Goal: Communication & Community: Answer question/provide support

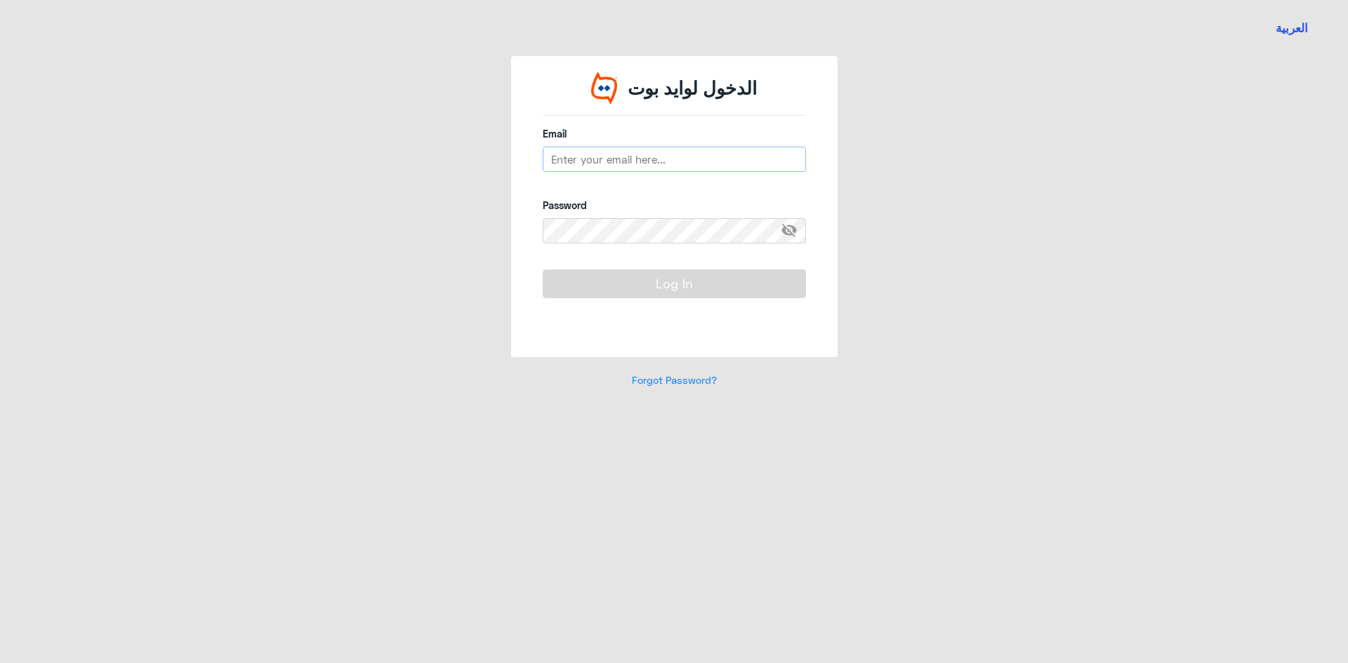
type input "B_malotaibi@dallah-hospital.com"
click at [710, 283] on button "Log In" at bounding box center [674, 284] width 263 height 28
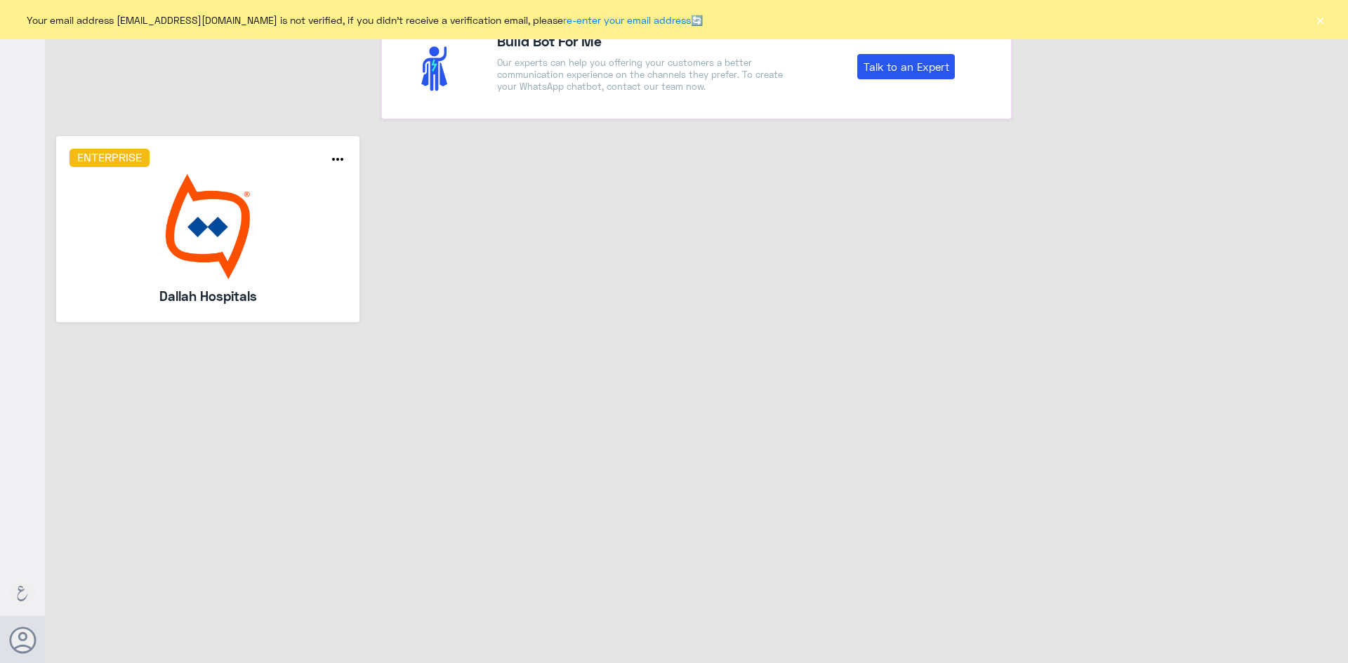
click at [1317, 22] on button "×" at bounding box center [1319, 20] width 14 height 14
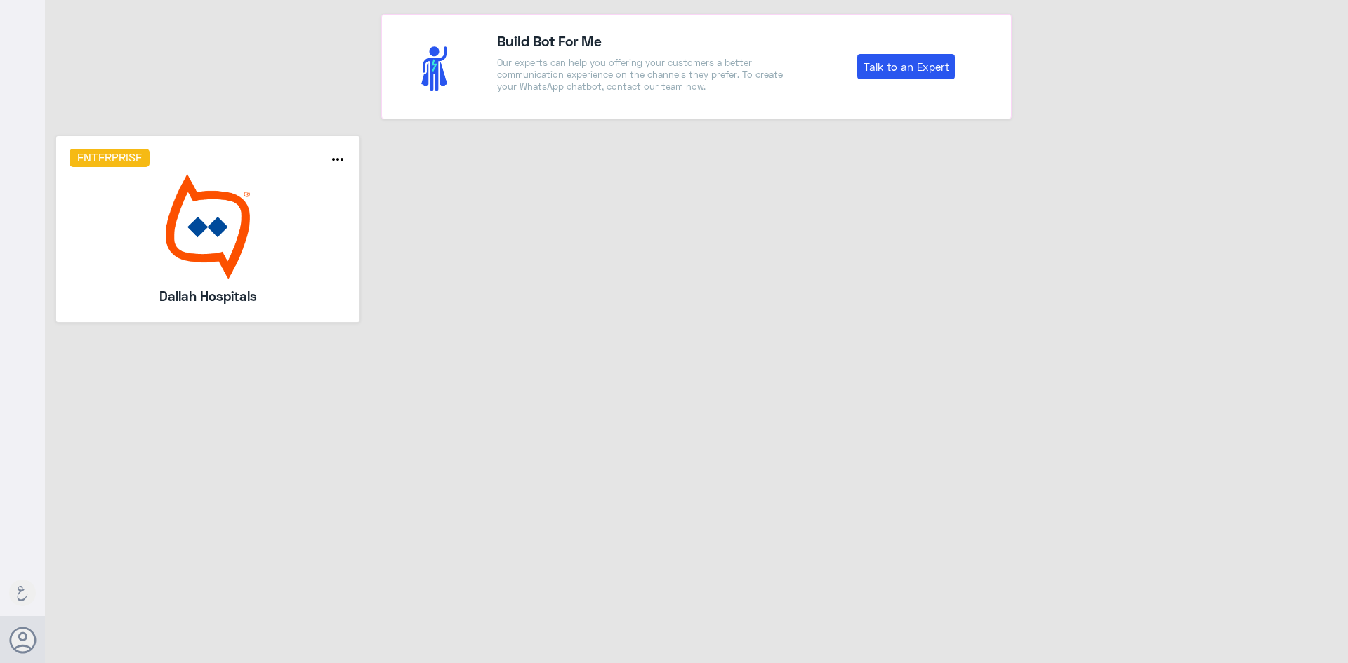
click at [154, 218] on img at bounding box center [207, 226] width 277 height 105
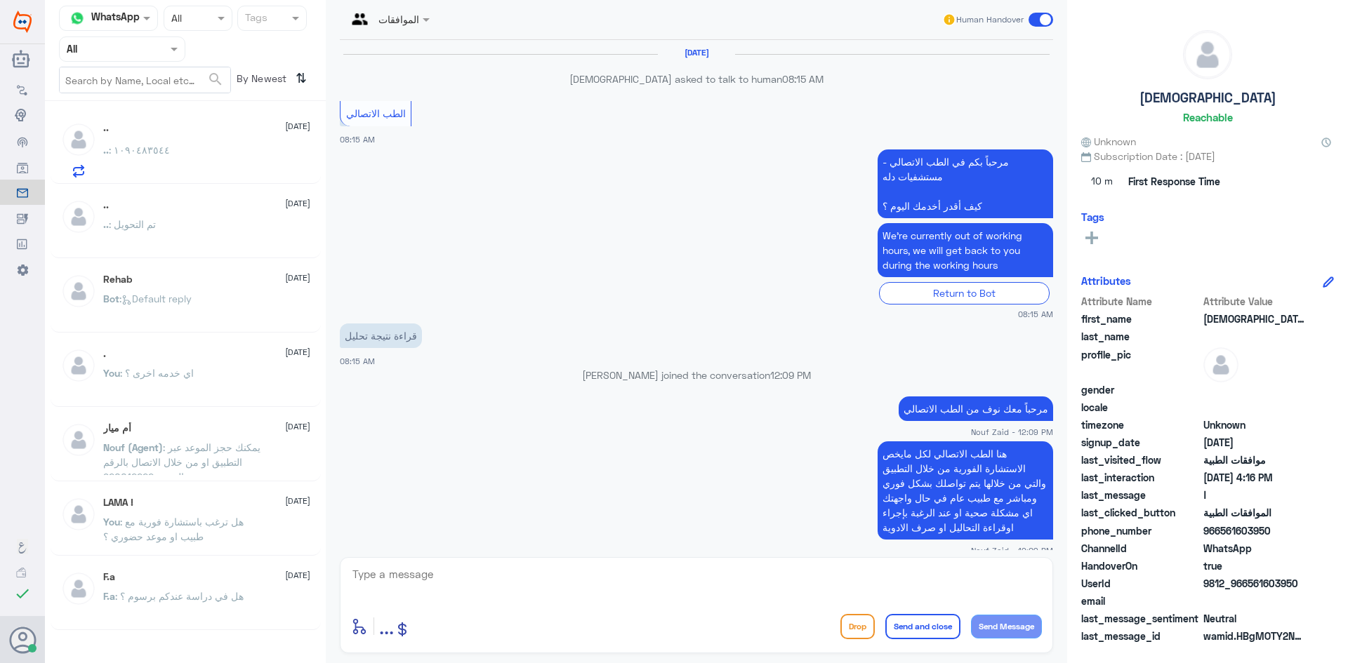
scroll to position [687, 0]
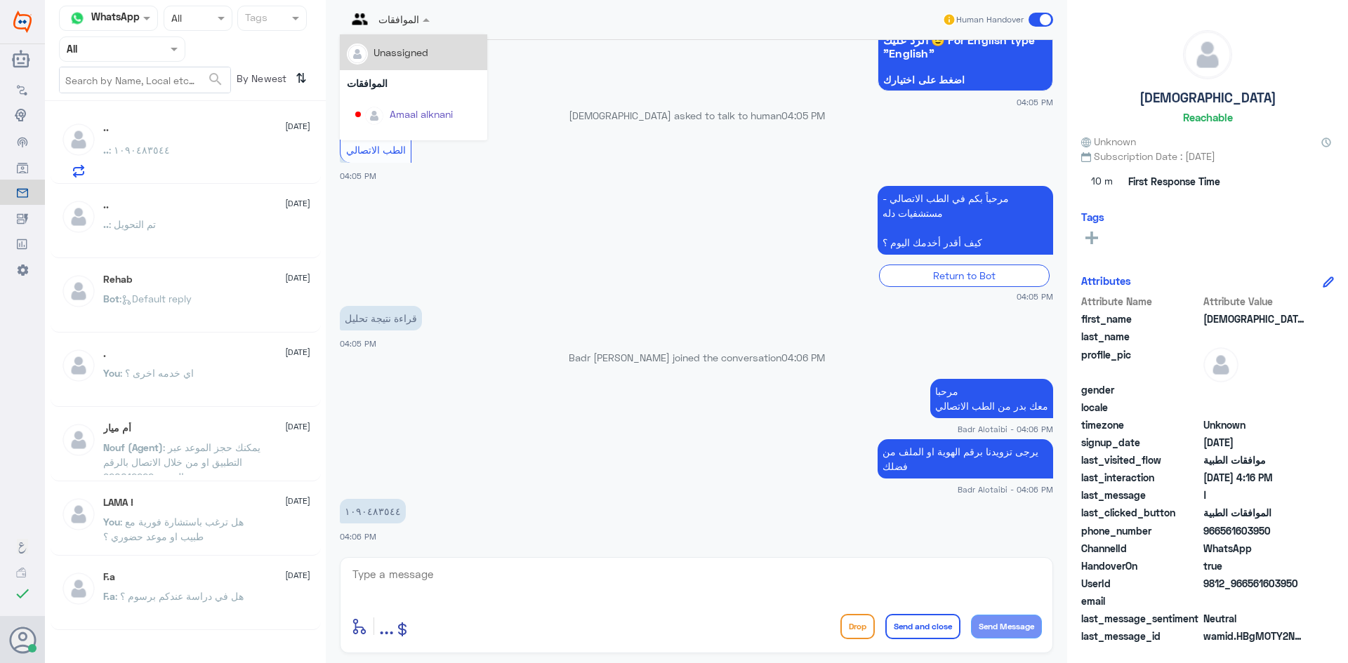
click at [395, 19] on input "text" at bounding box center [373, 19] width 52 height 16
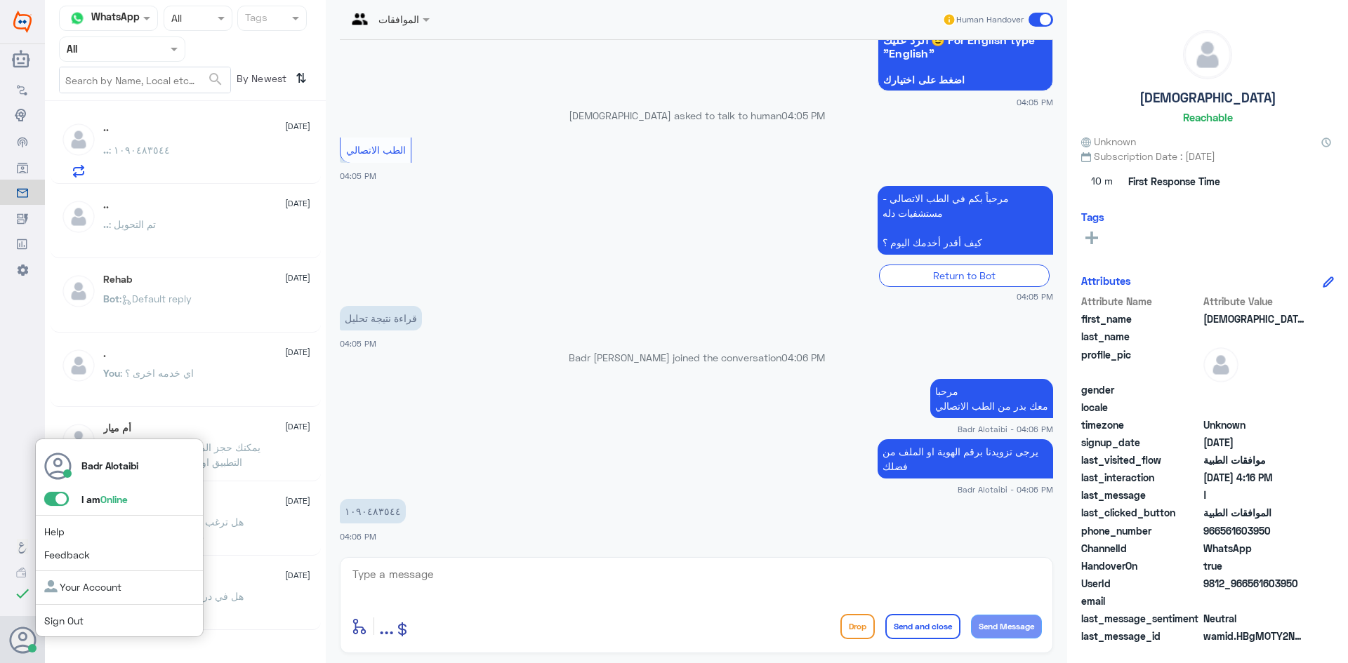
click at [53, 502] on span at bounding box center [56, 499] width 25 height 14
click at [0, 0] on input "checkbox" at bounding box center [0, 0] width 0 height 0
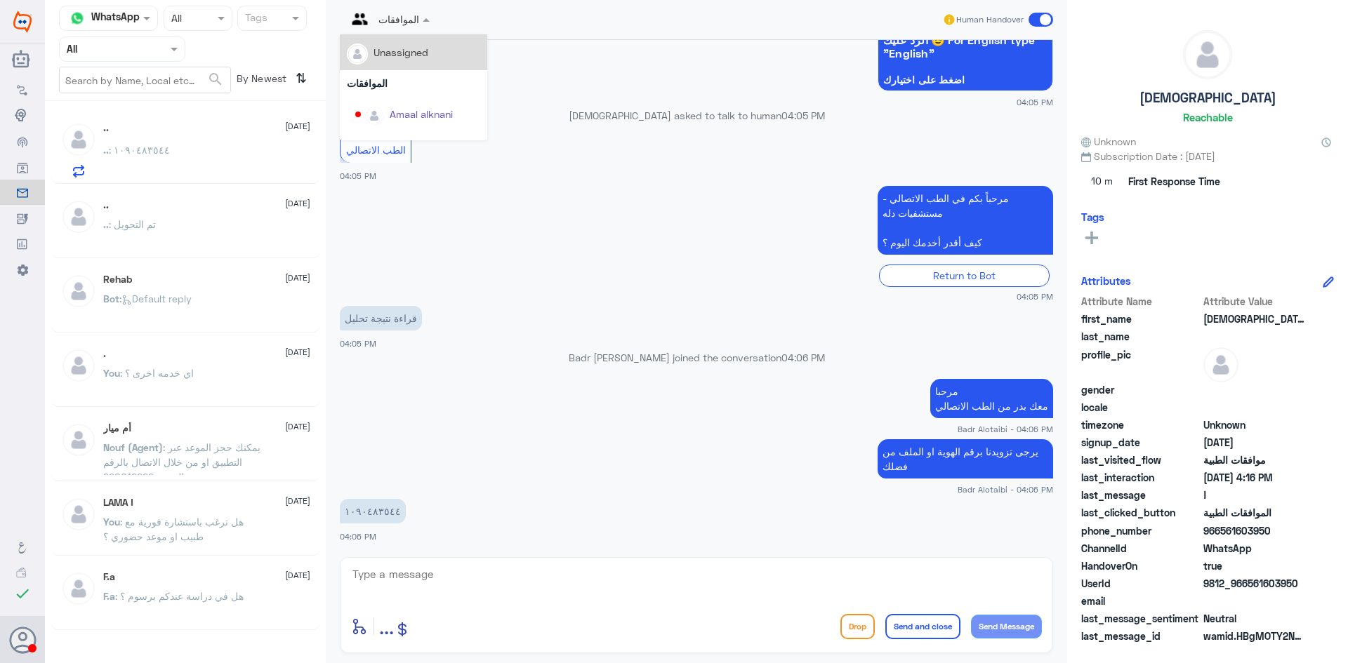
click at [422, 18] on span at bounding box center [428, 19] width 18 height 15
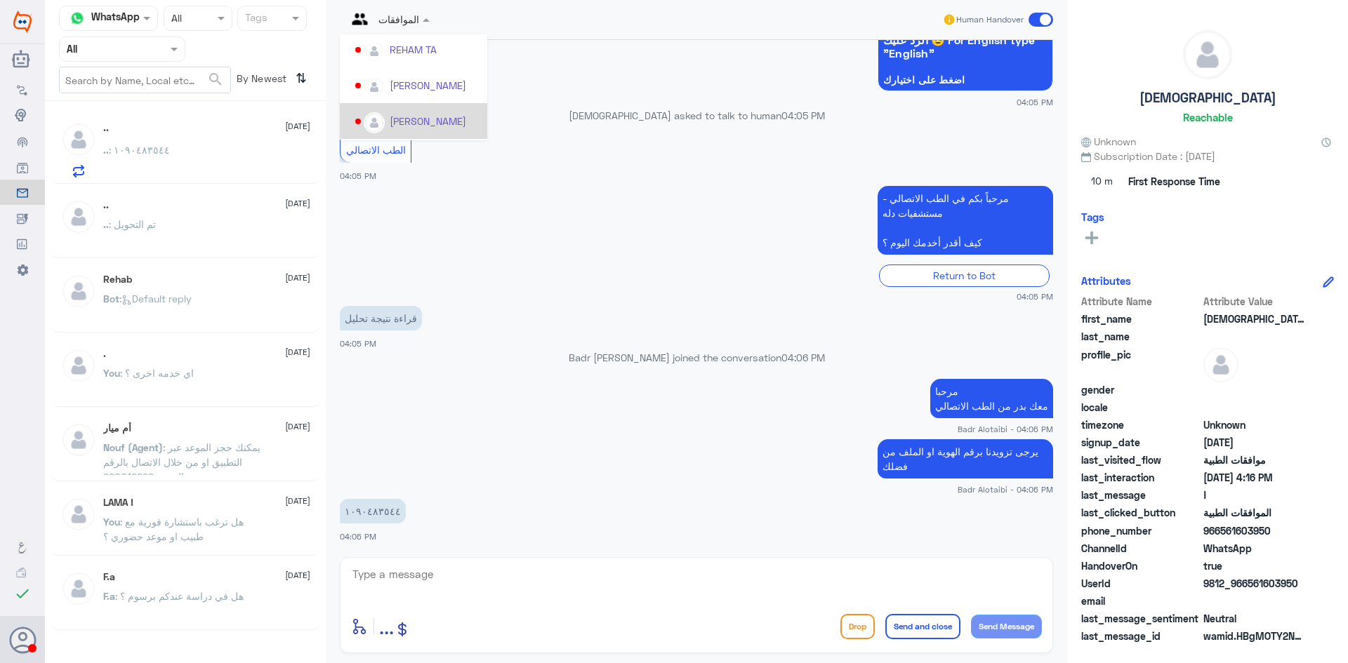
click at [140, 49] on input "text" at bounding box center [105, 49] width 77 height 16
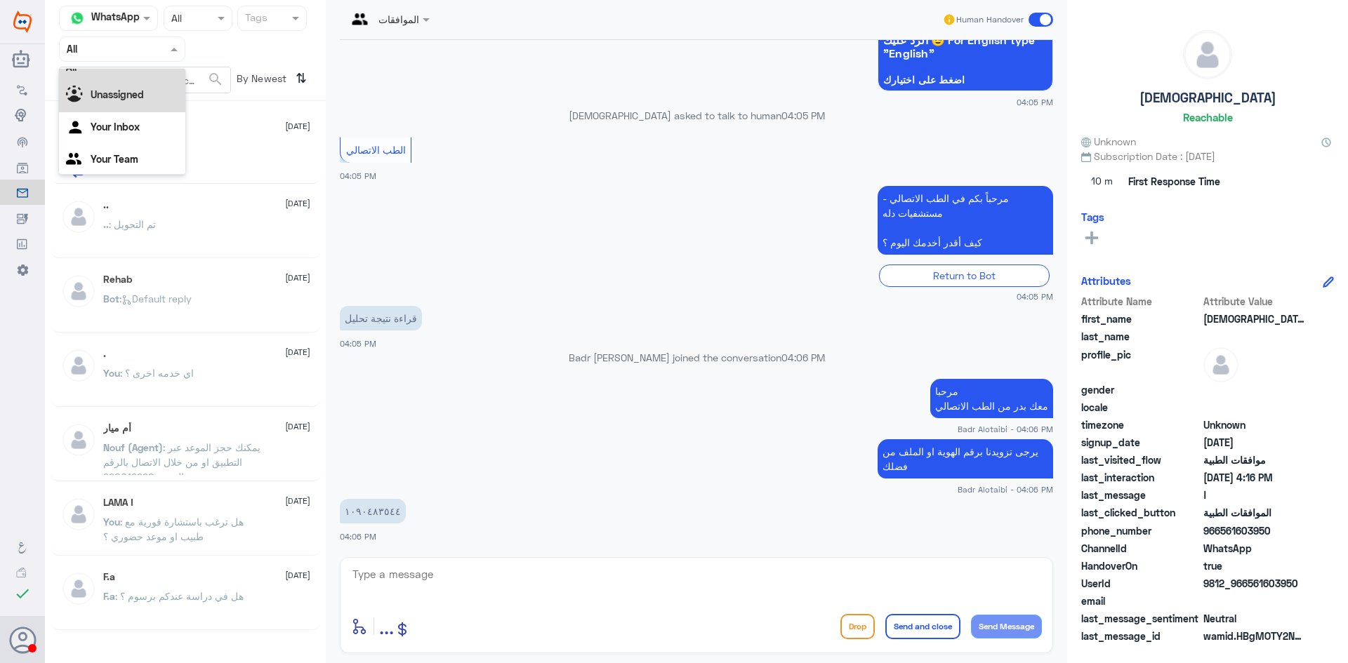
scroll to position [18, 0]
click at [150, 127] on div "Your Inbox" at bounding box center [122, 125] width 126 height 32
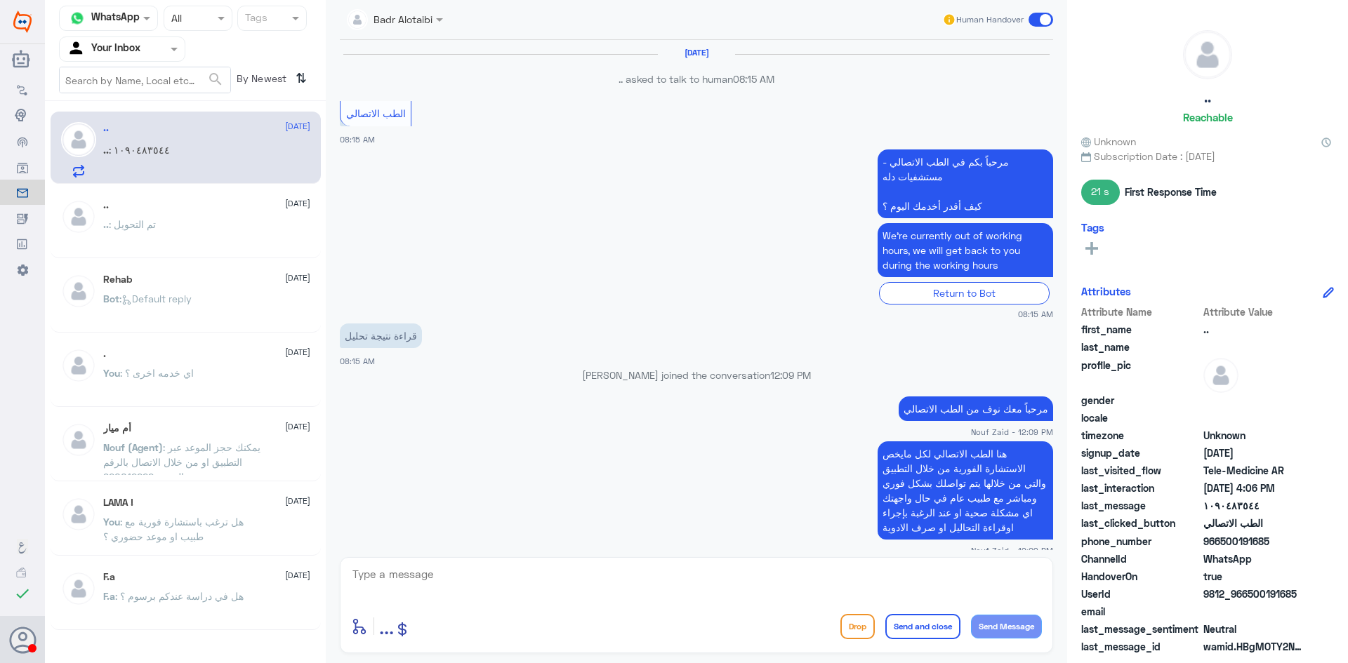
scroll to position [687, 0]
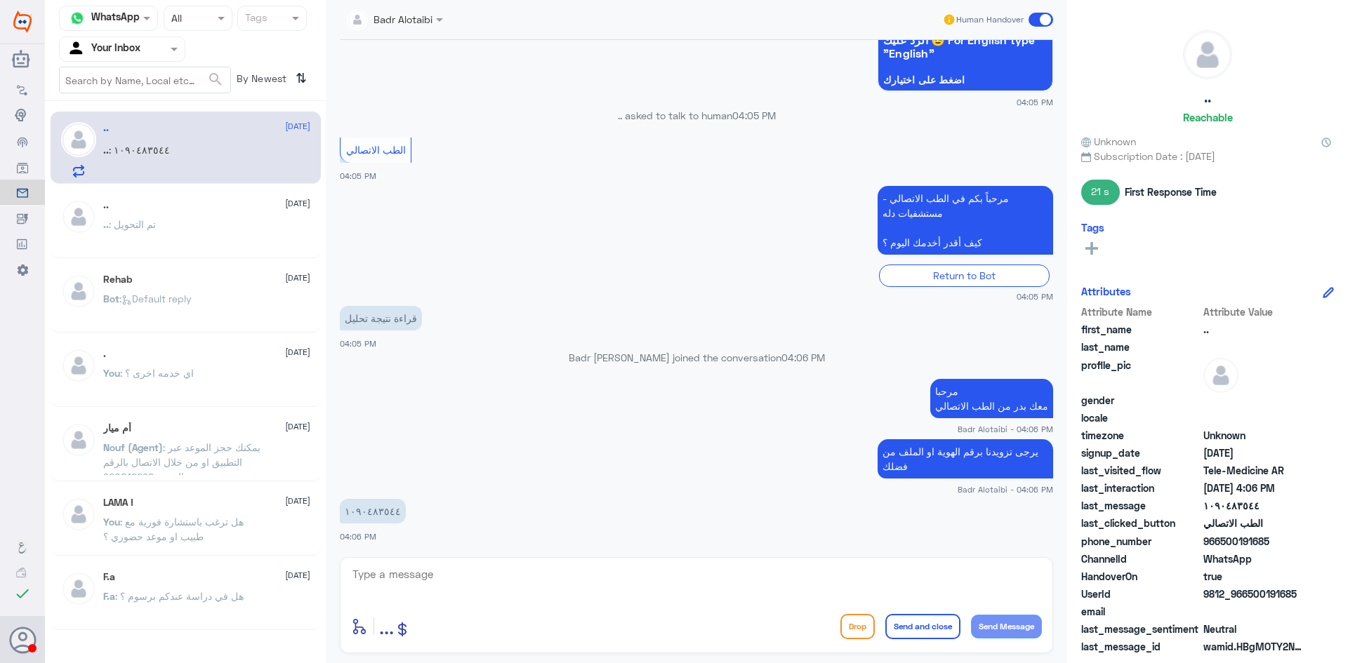
click at [583, 442] on app-msgs-text "يرجى تزويدنا برقم الهوية او الملف من فضلك" at bounding box center [696, 459] width 713 height 41
click at [373, 576] on textarea at bounding box center [696, 582] width 691 height 34
click at [498, 588] on textarea at bounding box center [696, 582] width 691 height 34
type textarea "1090483544"
drag, startPoint x: 483, startPoint y: 587, endPoint x: 352, endPoint y: 591, distance: 130.6
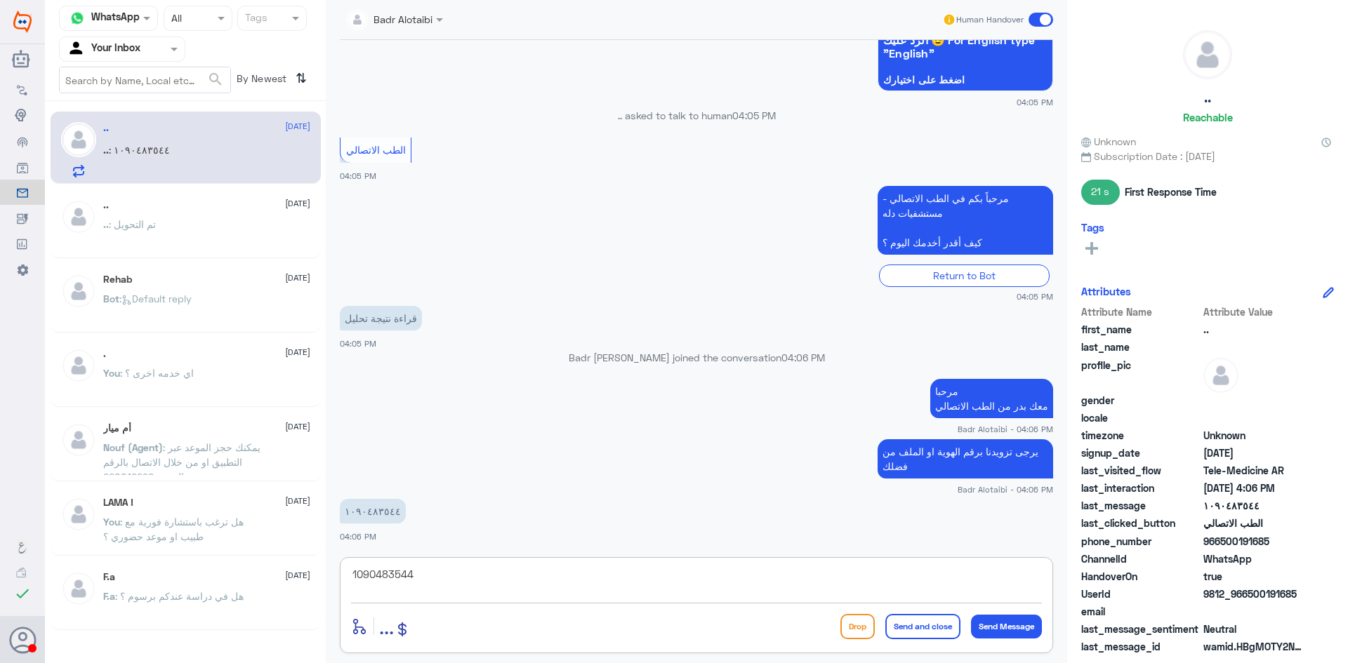
click at [352, 592] on textarea "1090483544" at bounding box center [696, 582] width 691 height 34
click at [540, 596] on textarea at bounding box center [696, 582] width 691 height 34
type textarea "سيتم التواصل معك من قبل الطبيب ان شاء الله"
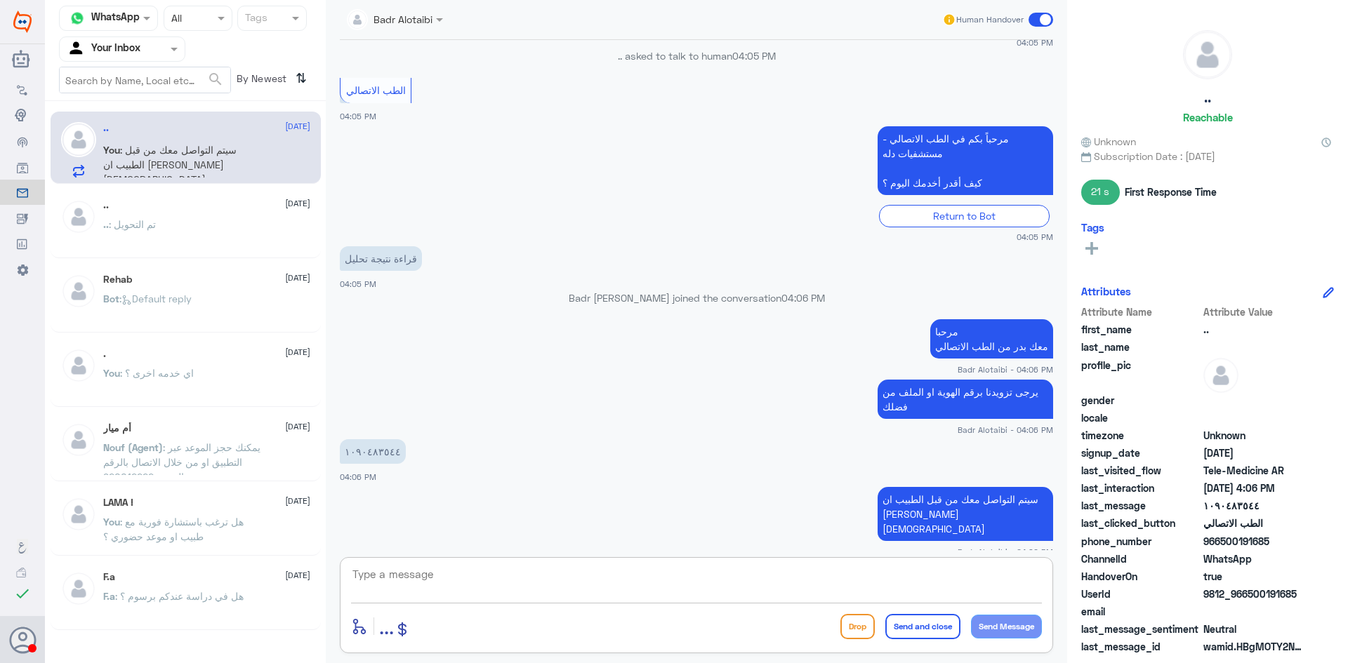
click at [682, 590] on textarea at bounding box center [696, 582] width 691 height 34
click at [1045, 18] on span at bounding box center [1040, 20] width 25 height 14
click at [0, 0] on input "checkbox" at bounding box center [0, 0] width 0 height 0
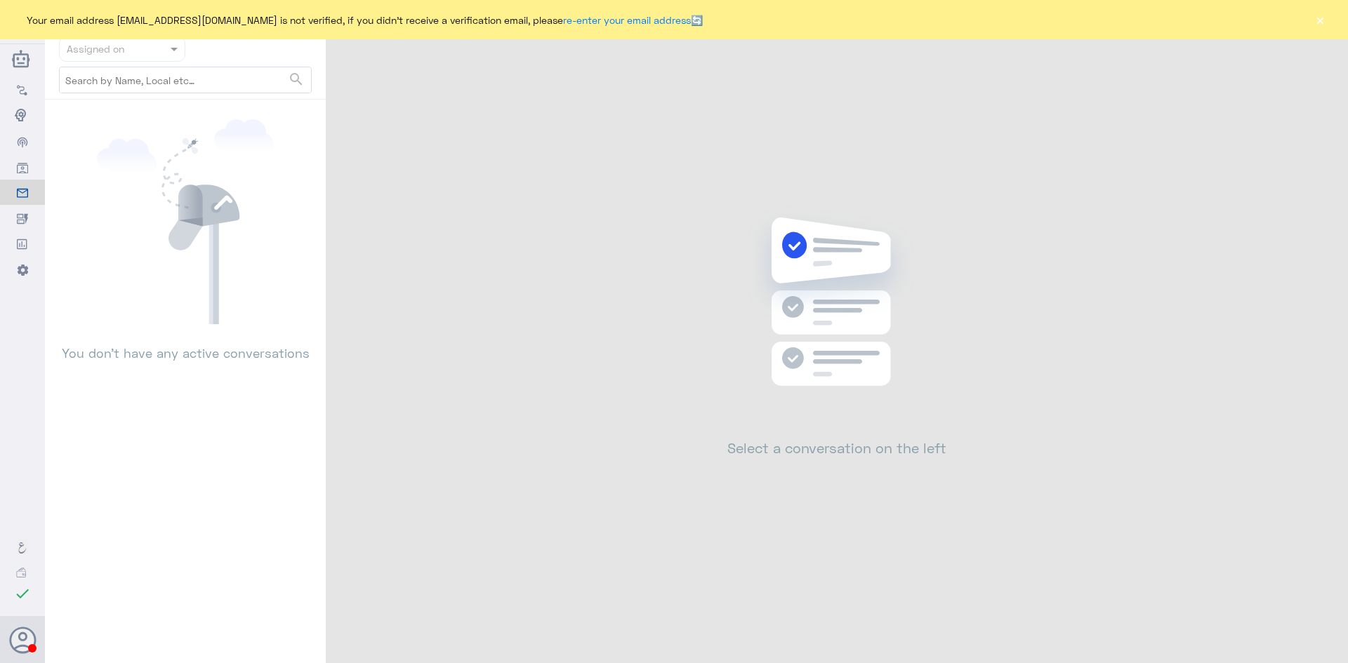
click at [1317, 13] on button "×" at bounding box center [1319, 20] width 14 height 14
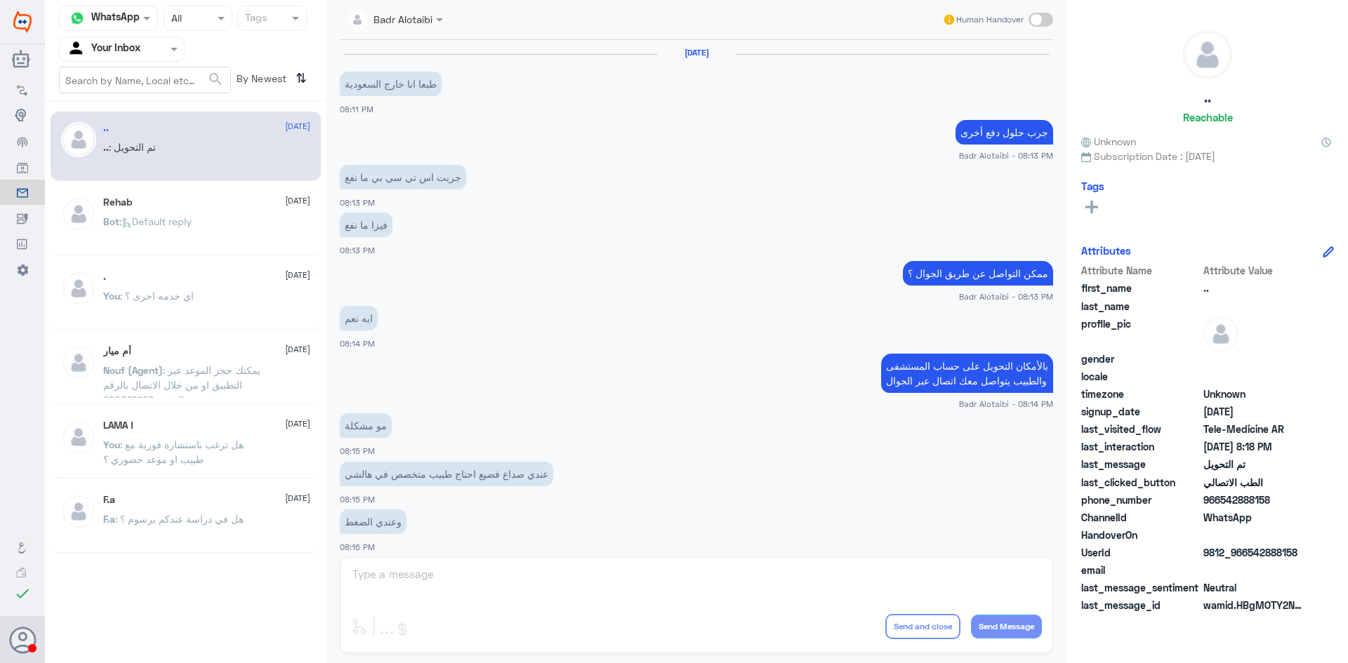
scroll to position [460, 0]
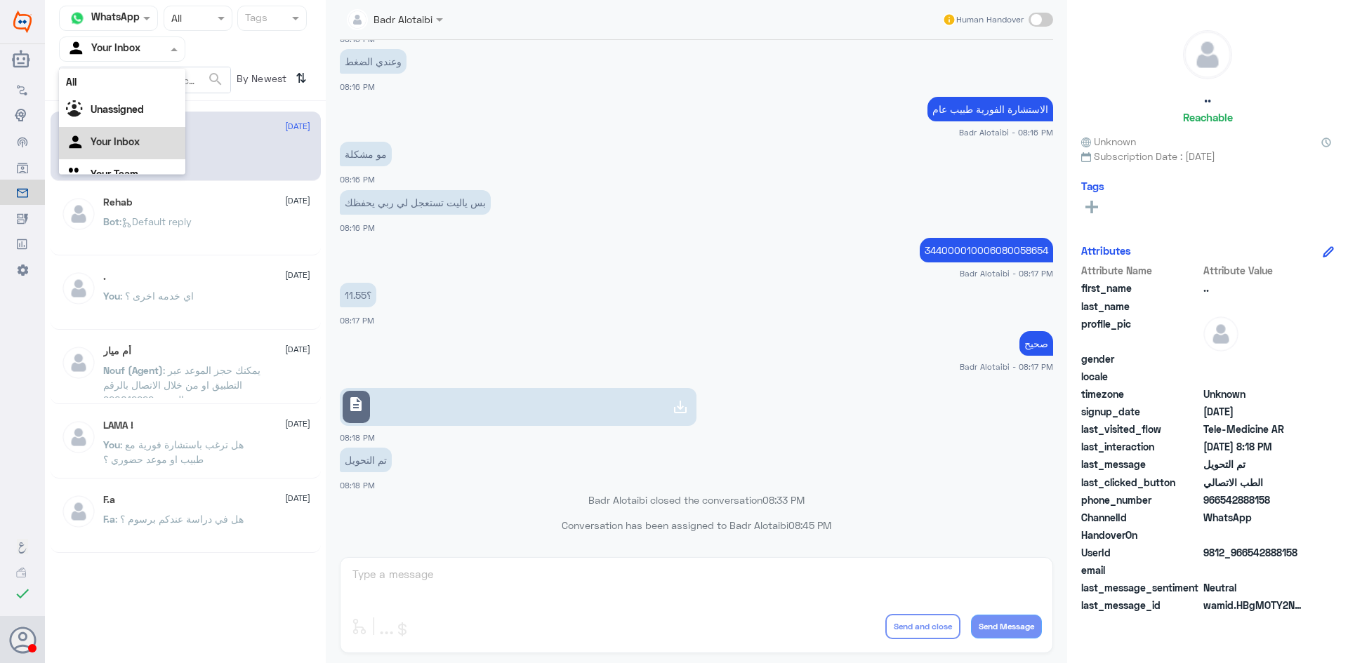
click at [161, 43] on div at bounding box center [122, 49] width 125 height 16
click at [142, 105] on b "Unassigned" at bounding box center [117, 109] width 53 height 12
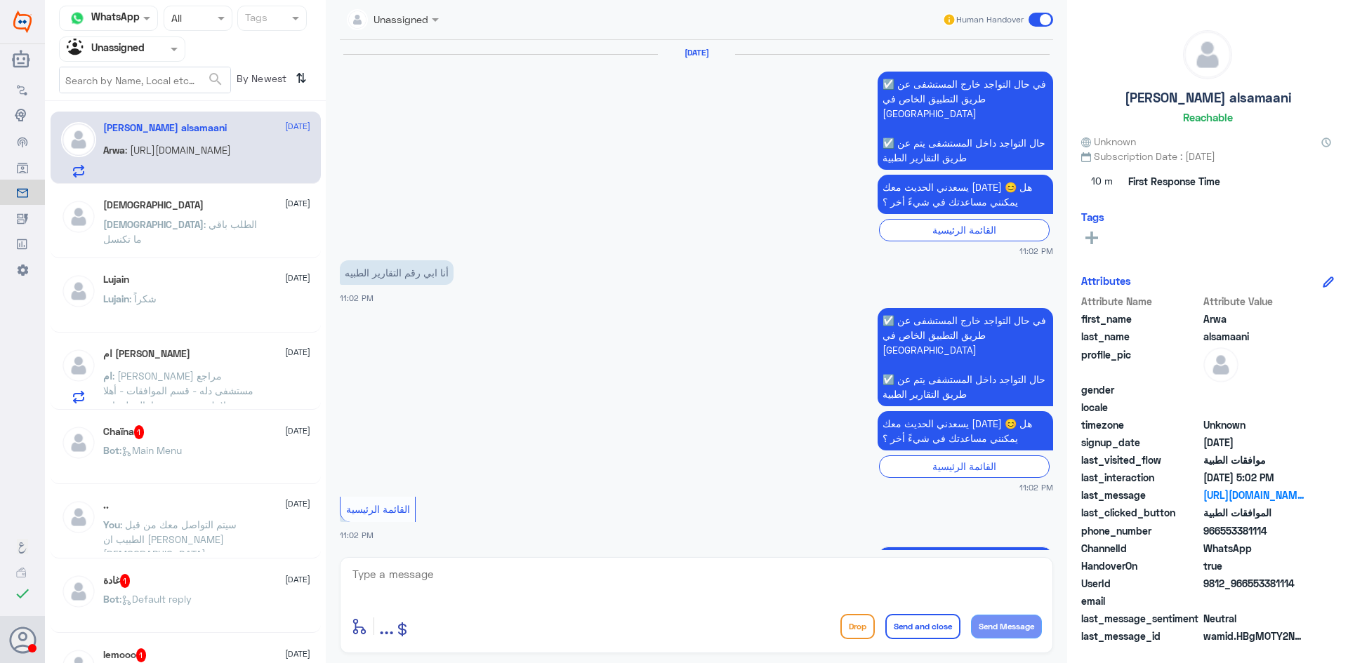
scroll to position [1339, 0]
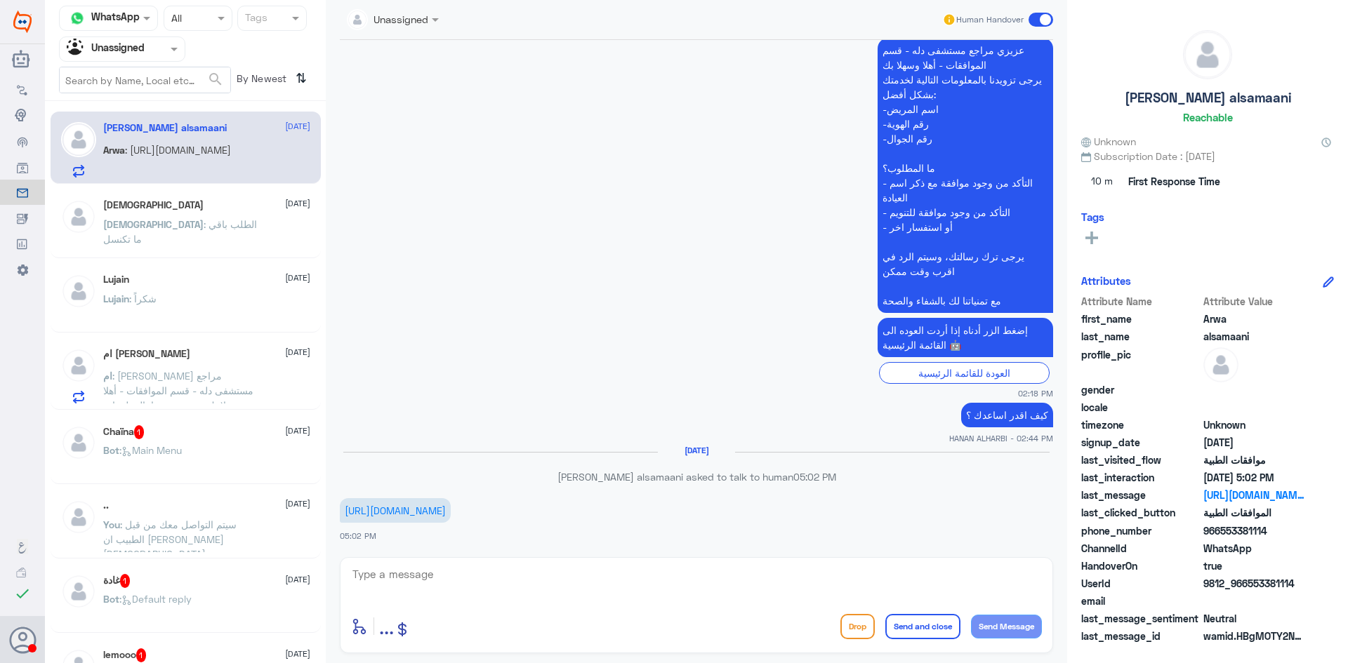
click at [239, 217] on p "Mohammed : الطلب باقي ما تكنسل" at bounding box center [182, 234] width 158 height 35
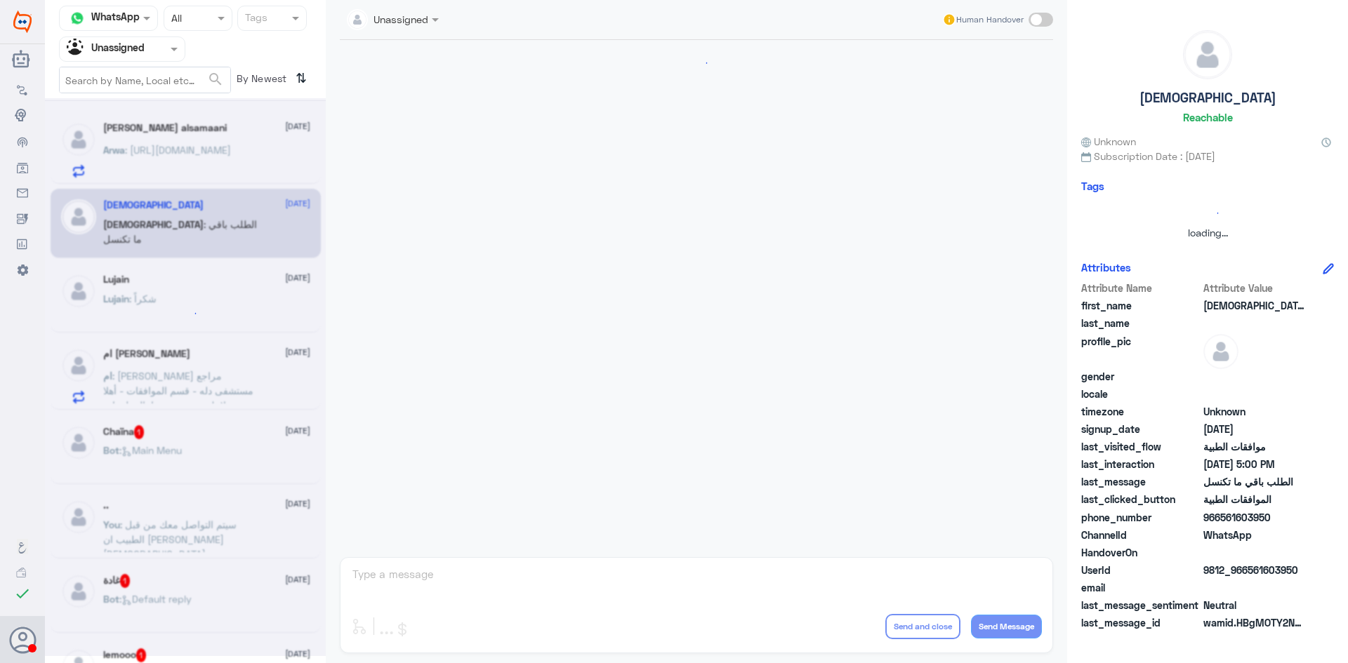
scroll to position [1062, 0]
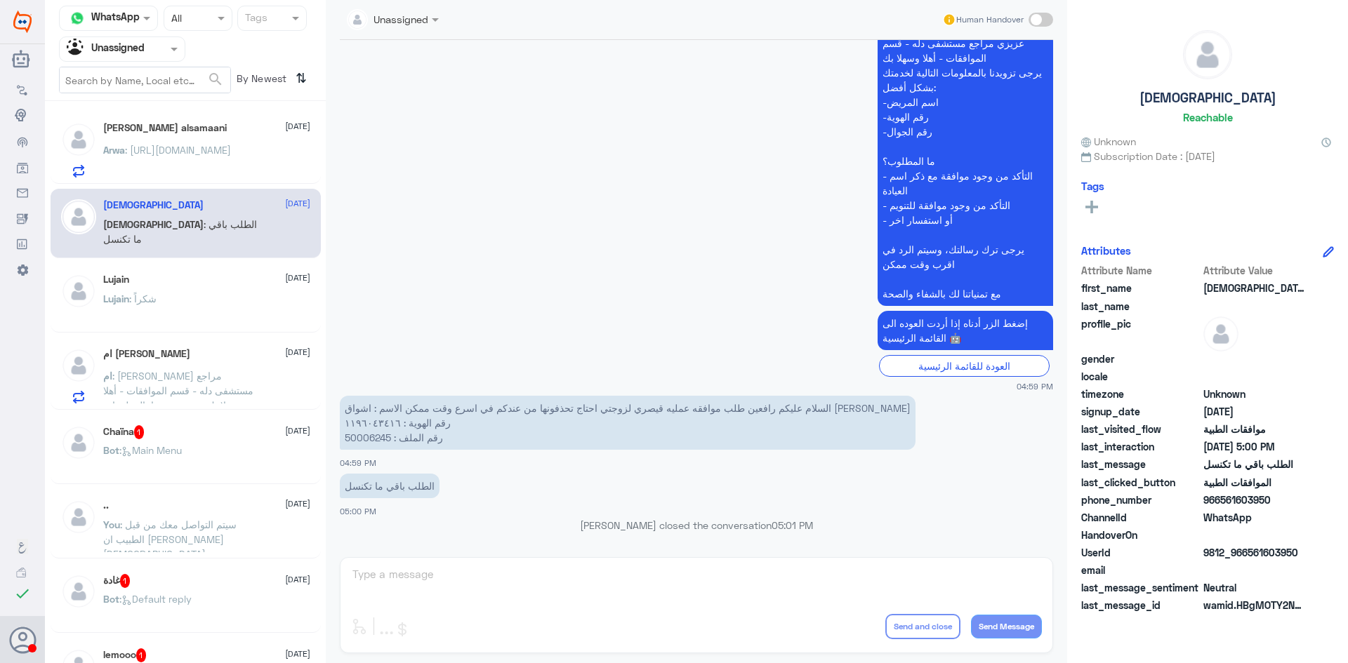
click at [253, 294] on div "Lujain 22 September Lujain : شكراً" at bounding box center [206, 300] width 207 height 53
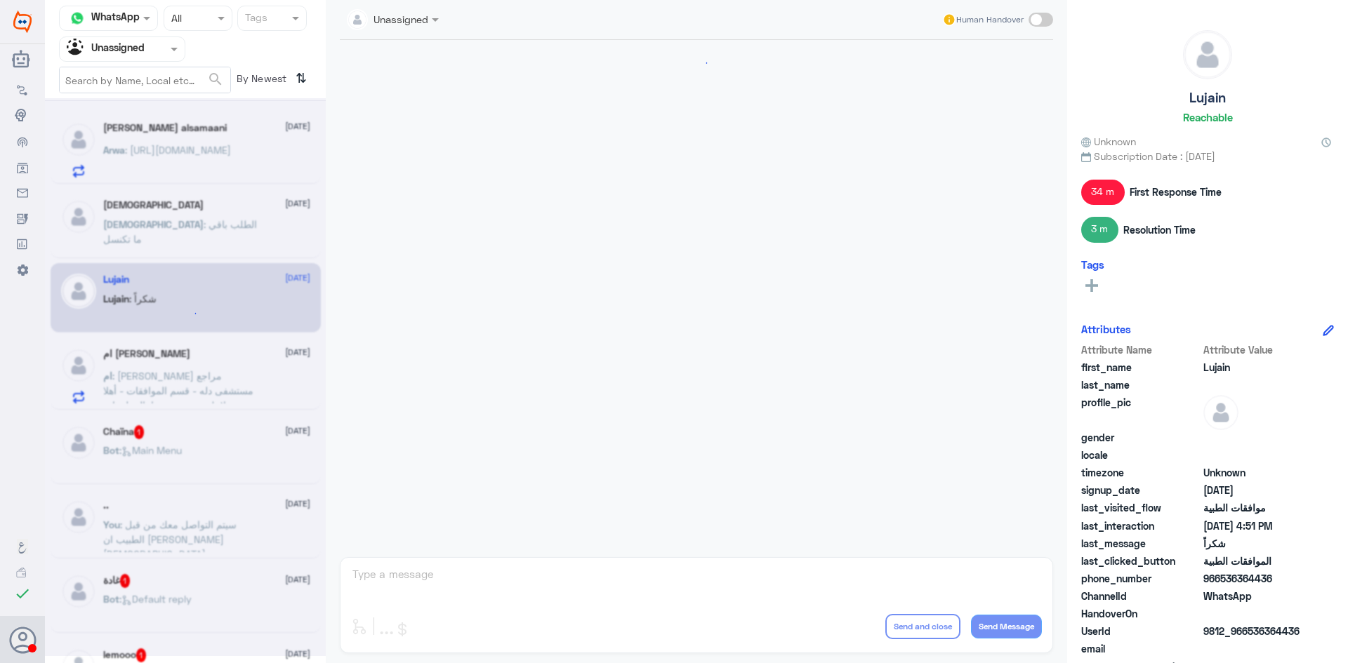
scroll to position [653, 0]
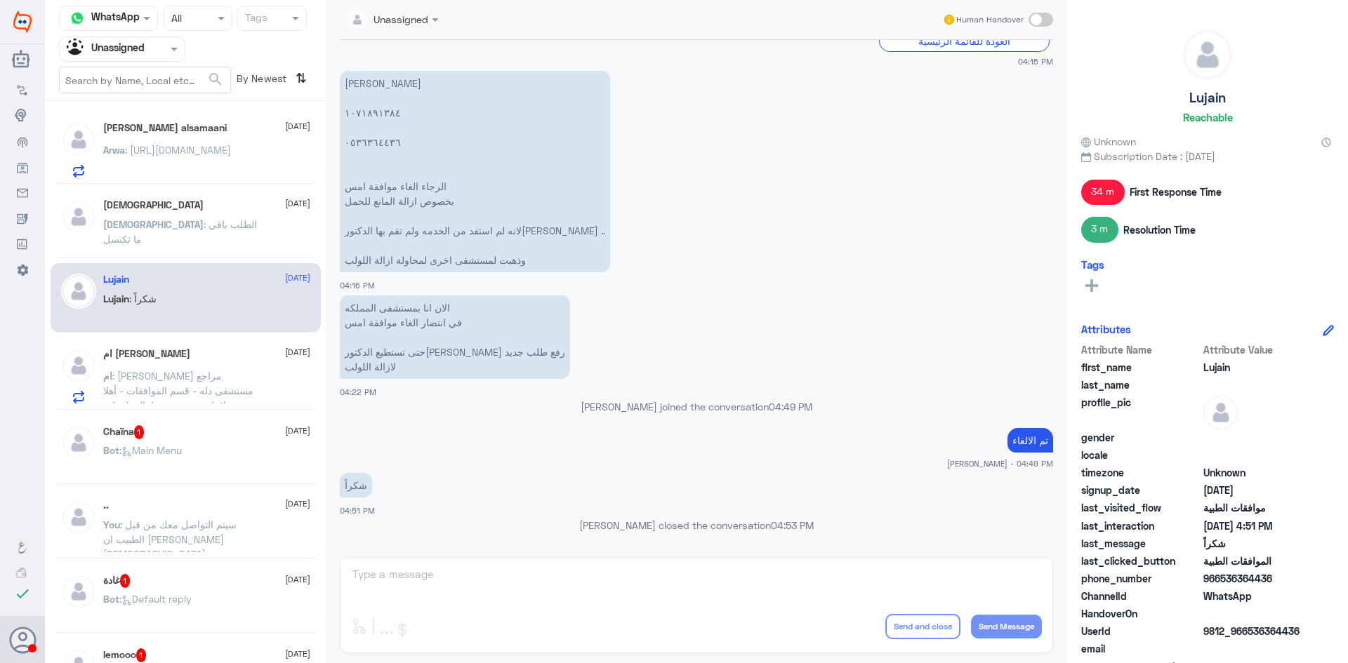
click at [272, 375] on div "ام : عزيزي مراجع مستشفى دله - قسم الموافقات - أهلا وسهلا بك يرجى تزويدنا بالمعل…" at bounding box center [206, 388] width 207 height 32
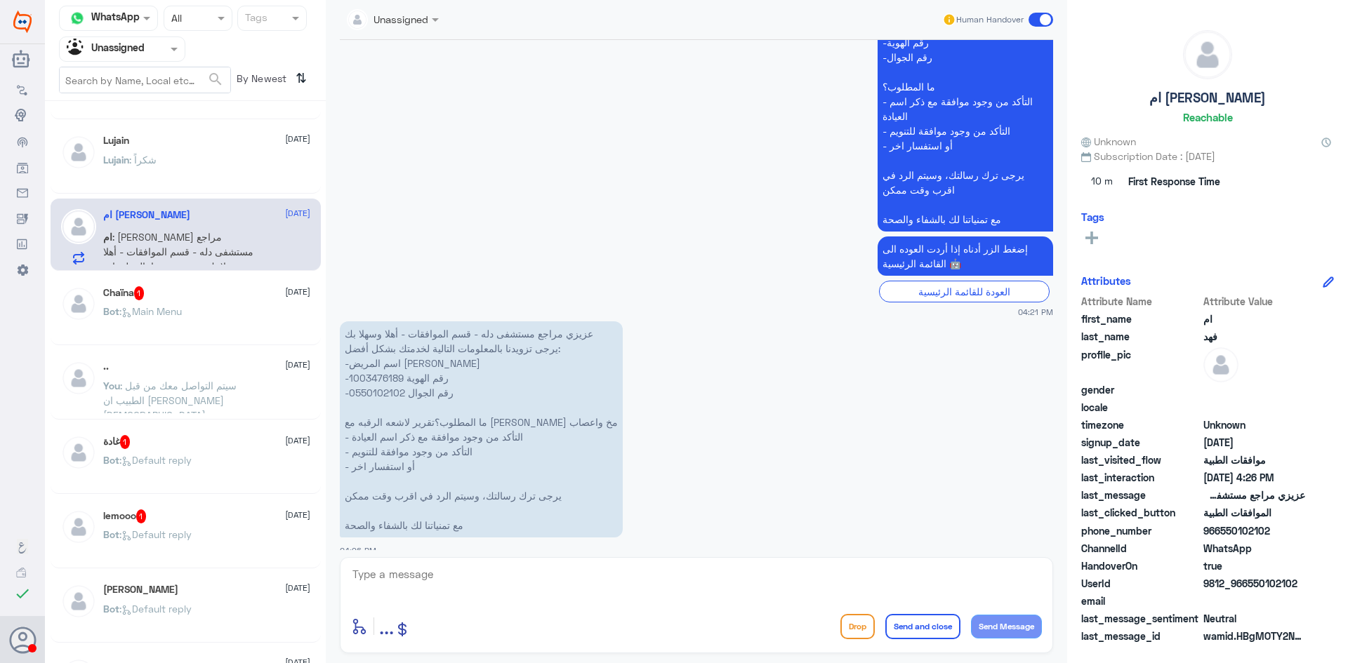
scroll to position [140, 0]
click at [227, 355] on div ".. 22 September You : سيتم التواصل معك من قبل الطبيب ان شاء الله" at bounding box center [186, 383] width 270 height 69
click at [240, 448] on div "غادة 1 22 September Bot : Default reply" at bounding box center [206, 460] width 207 height 53
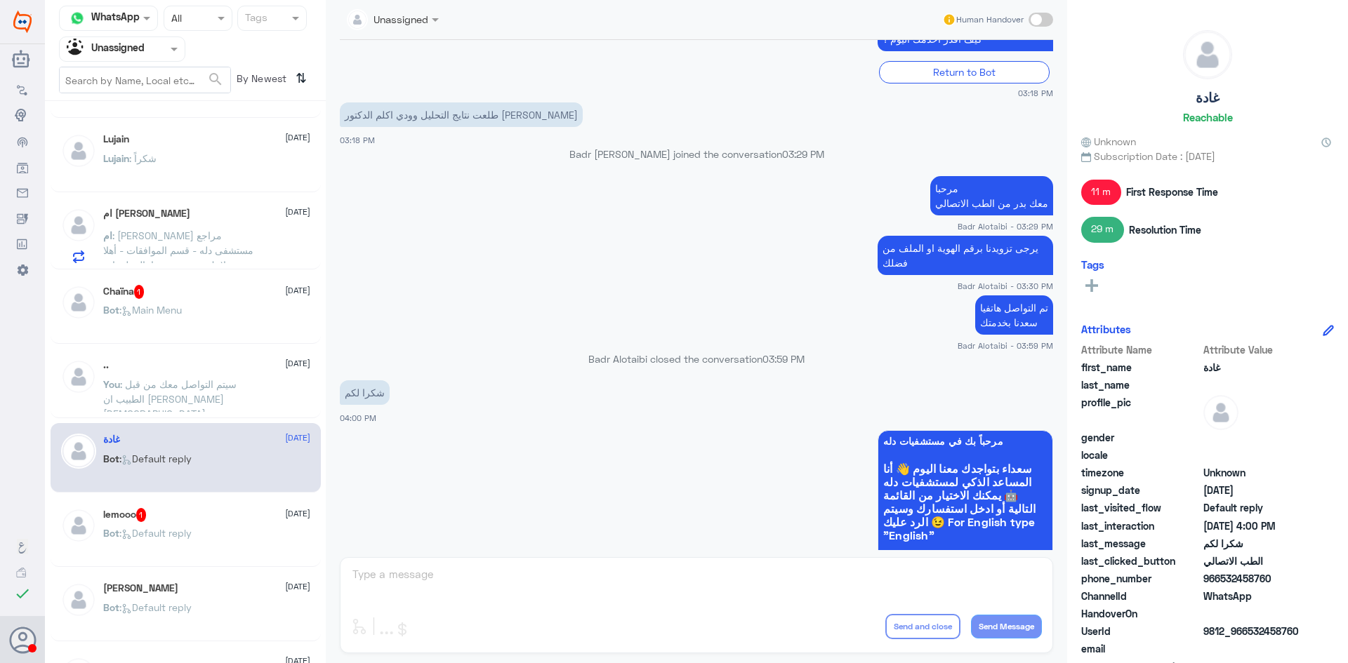
scroll to position [719, 0]
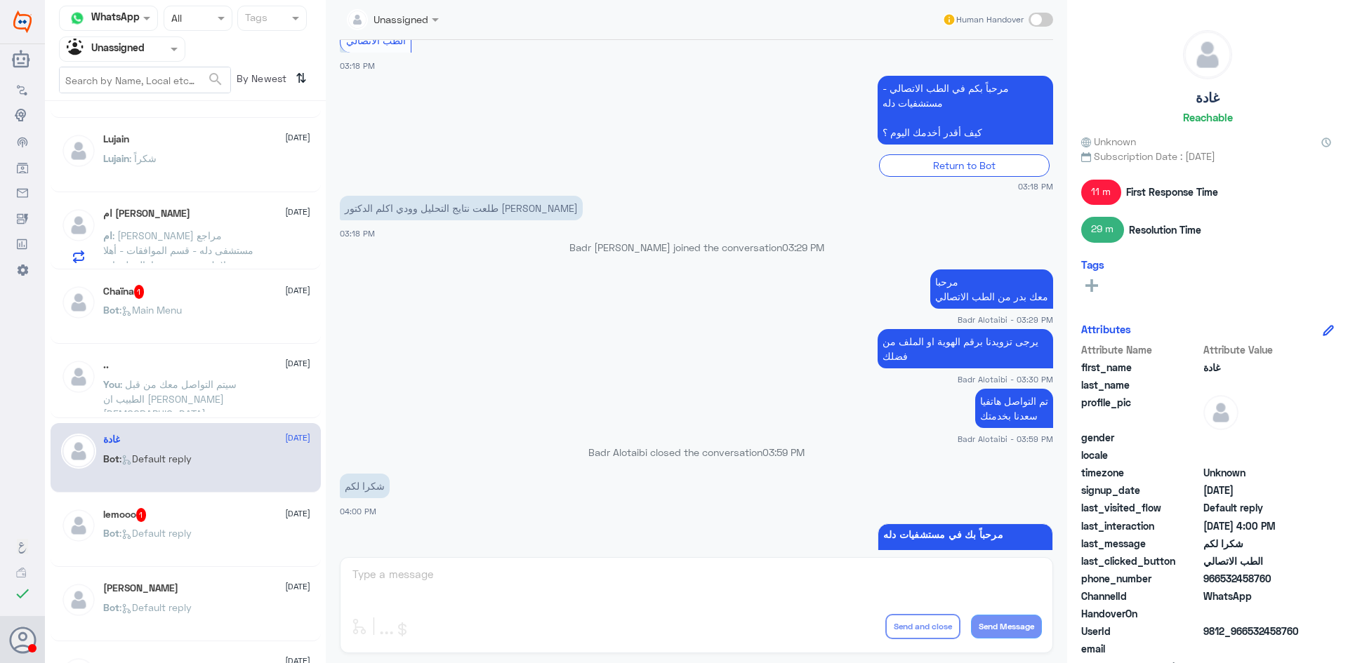
drag, startPoint x: 1301, startPoint y: 632, endPoint x: 1248, endPoint y: 634, distance: 53.4
click at [1248, 634] on span "9812_966532458760" at bounding box center [1254, 631] width 102 height 15
copy span "532458760"
click at [228, 430] on div "غادة 22 September Bot : Default reply" at bounding box center [186, 457] width 270 height 69
click at [219, 403] on p "You : سيتم التواصل معك من قبل الطبيب ان شاء الله" at bounding box center [182, 394] width 158 height 35
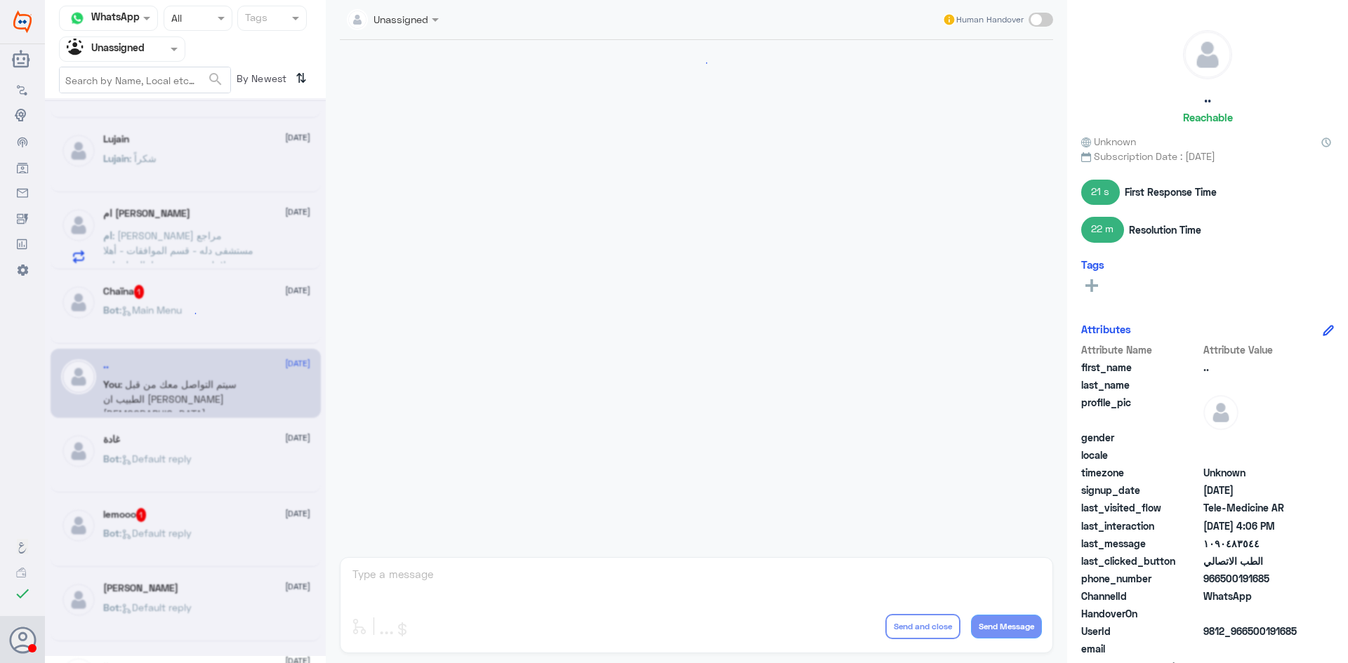
scroll to position [743, 0]
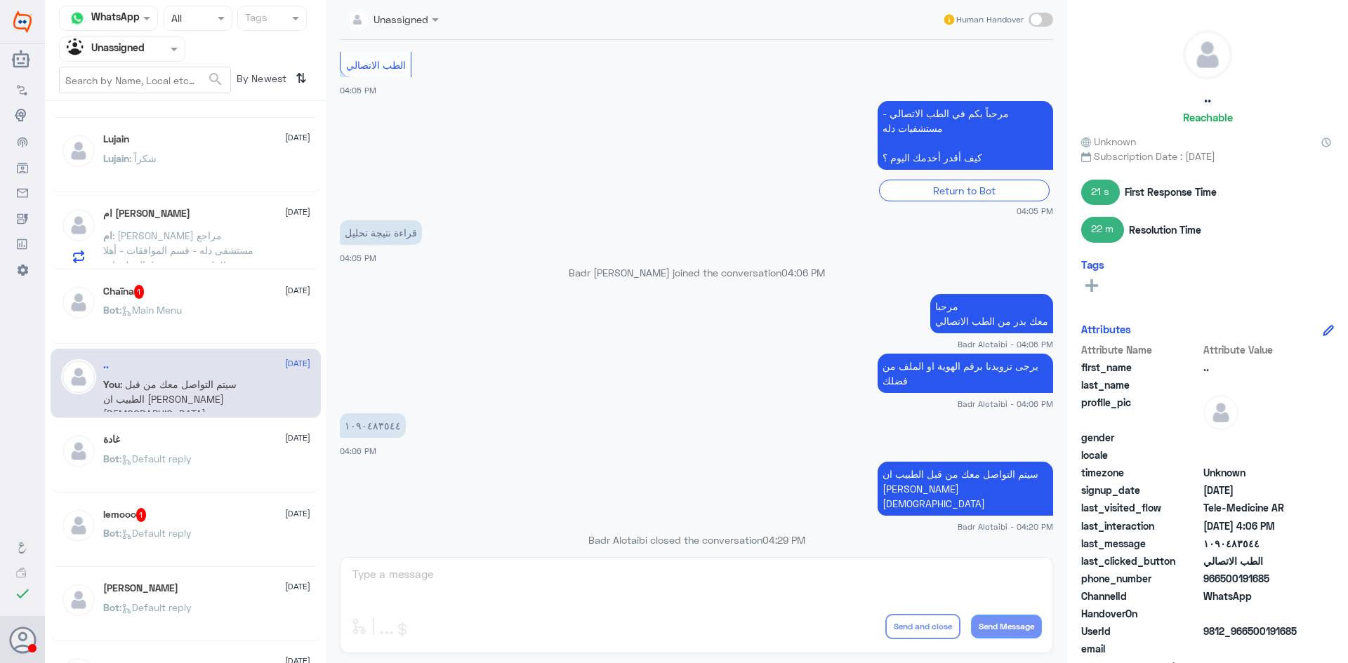
drag, startPoint x: 1279, startPoint y: 577, endPoint x: 1221, endPoint y: 585, distance: 58.2
click at [1221, 585] on span "966500191685" at bounding box center [1254, 578] width 102 height 15
copy span "500191685"
click at [122, 56] on input "text" at bounding box center [105, 49] width 77 height 16
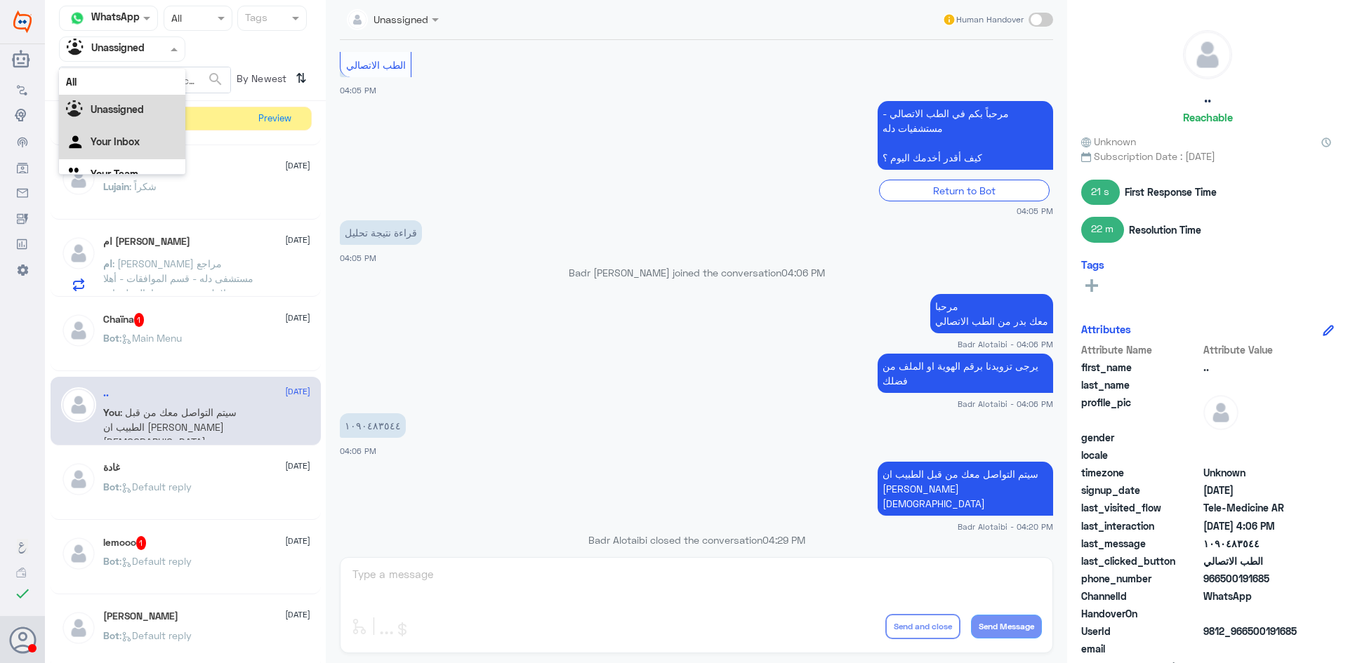
click at [137, 138] on Inbox "Your Inbox" at bounding box center [115, 141] width 49 height 12
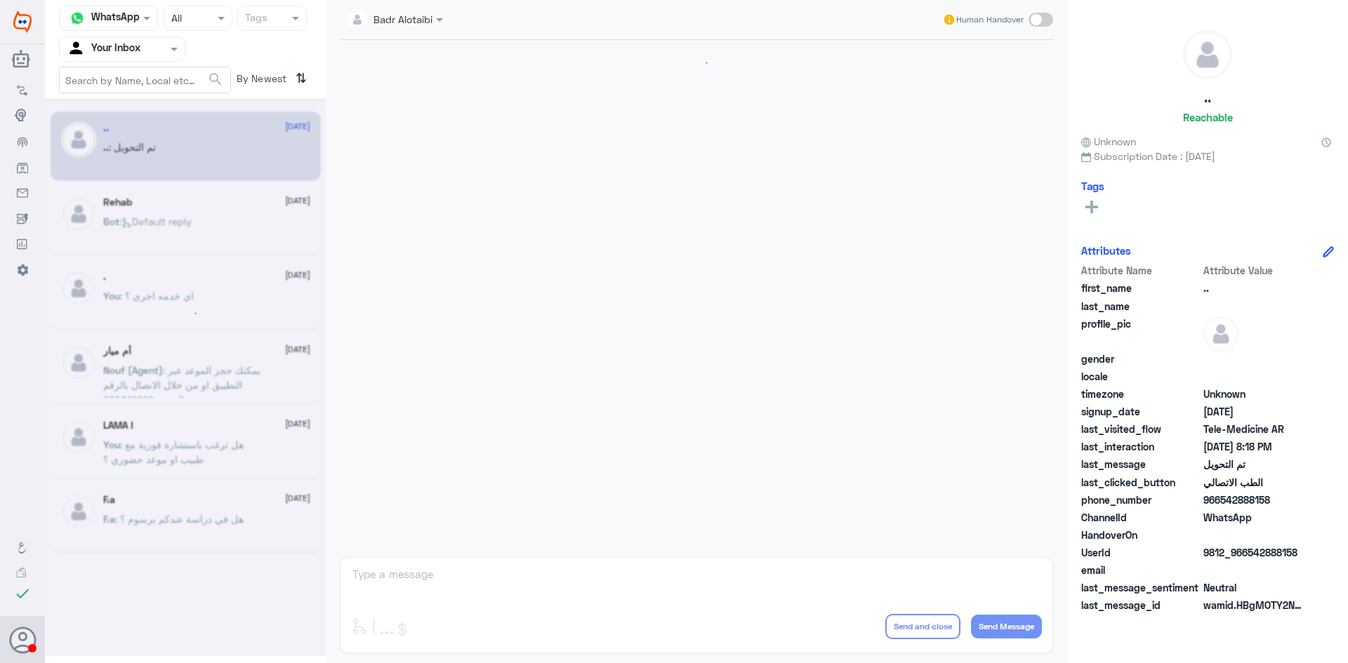
scroll to position [460, 0]
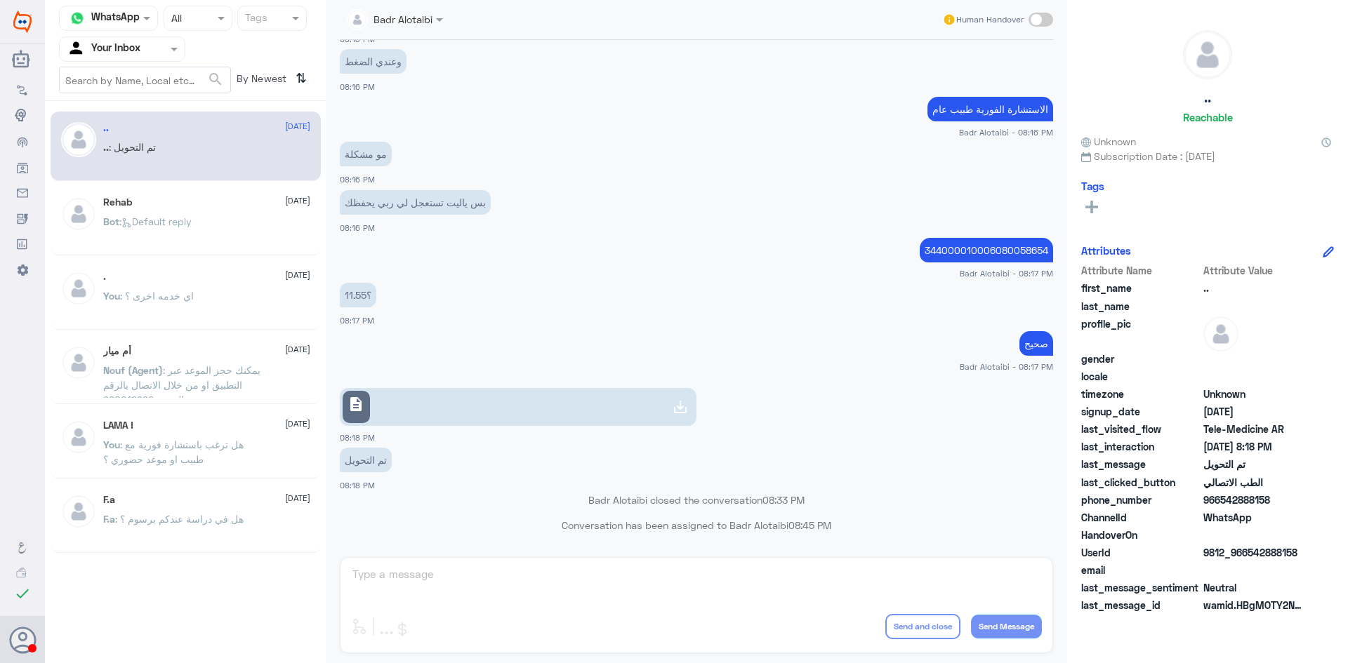
drag, startPoint x: 380, startPoint y: 24, endPoint x: 396, endPoint y: 33, distance: 17.9
click at [382, 24] on input "text" at bounding box center [379, 19] width 64 height 16
click at [788, 111] on app-msgs-text "الاستشارة الفورية طبيب عام" at bounding box center [696, 110] width 713 height 26
click at [62, 494] on span at bounding box center [56, 499] width 25 height 14
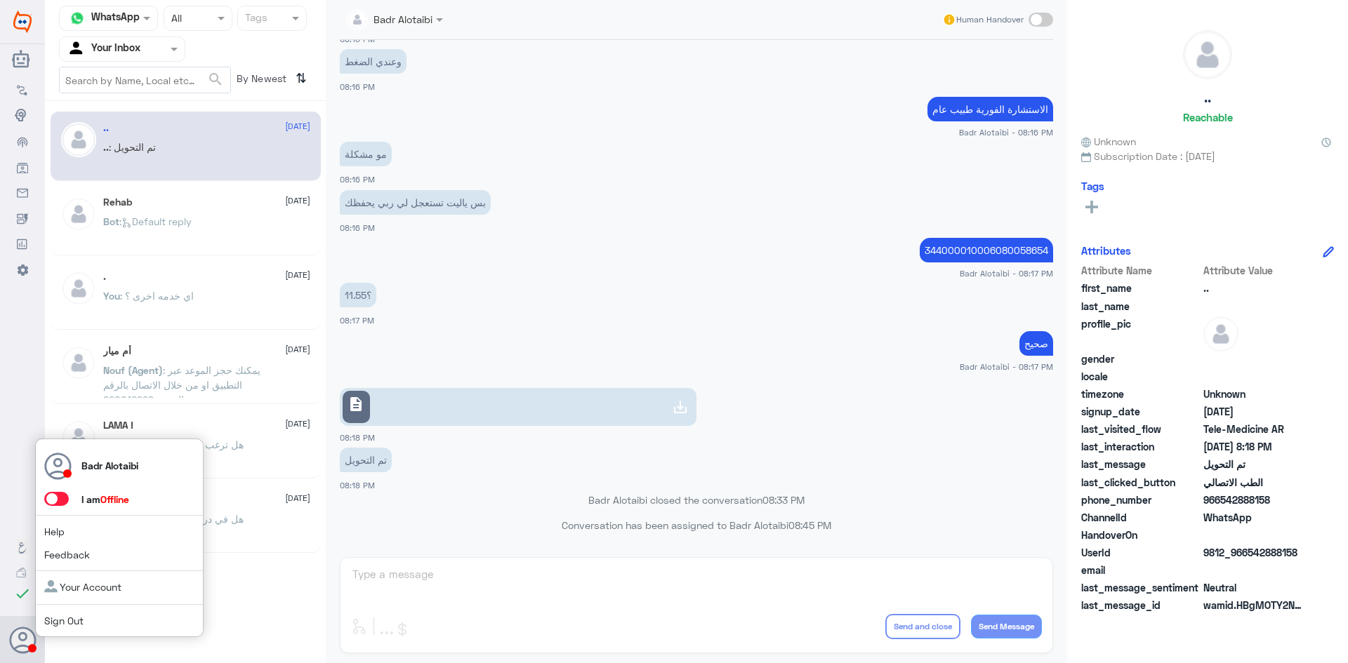
click at [0, 0] on input "checkbox" at bounding box center [0, 0] width 0 height 0
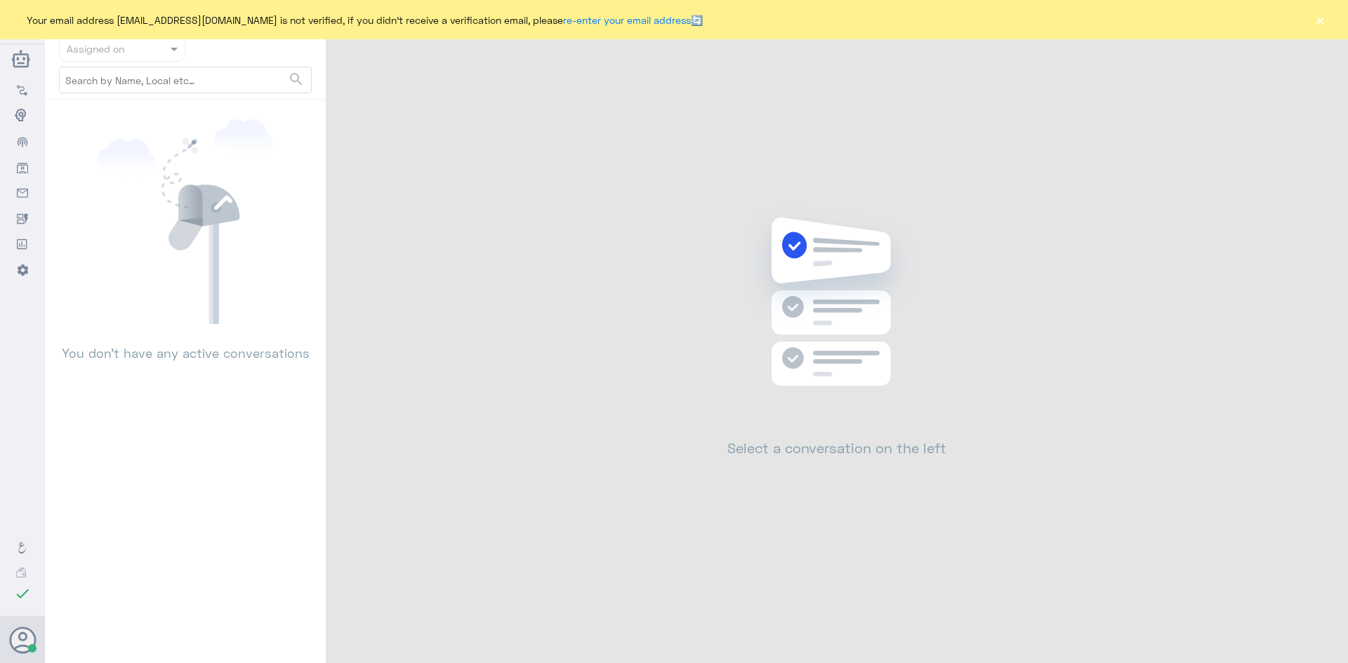
click at [1314, 21] on button "×" at bounding box center [1319, 20] width 14 height 14
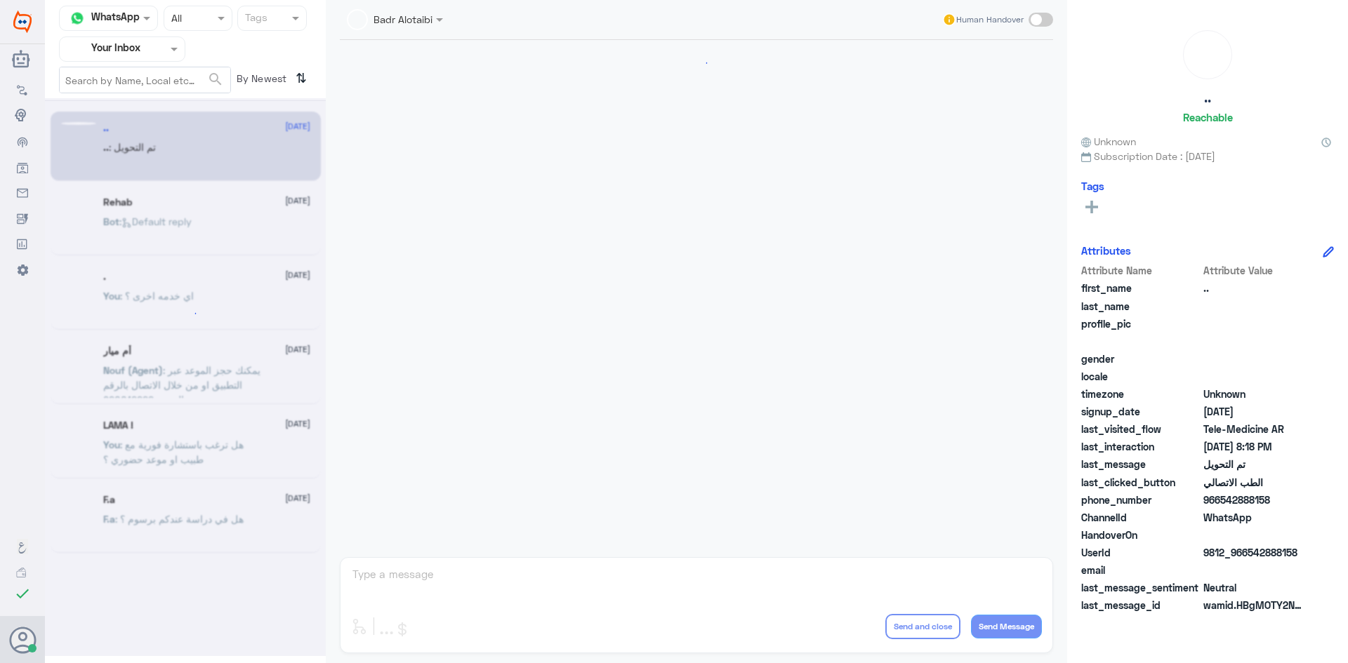
scroll to position [460, 0]
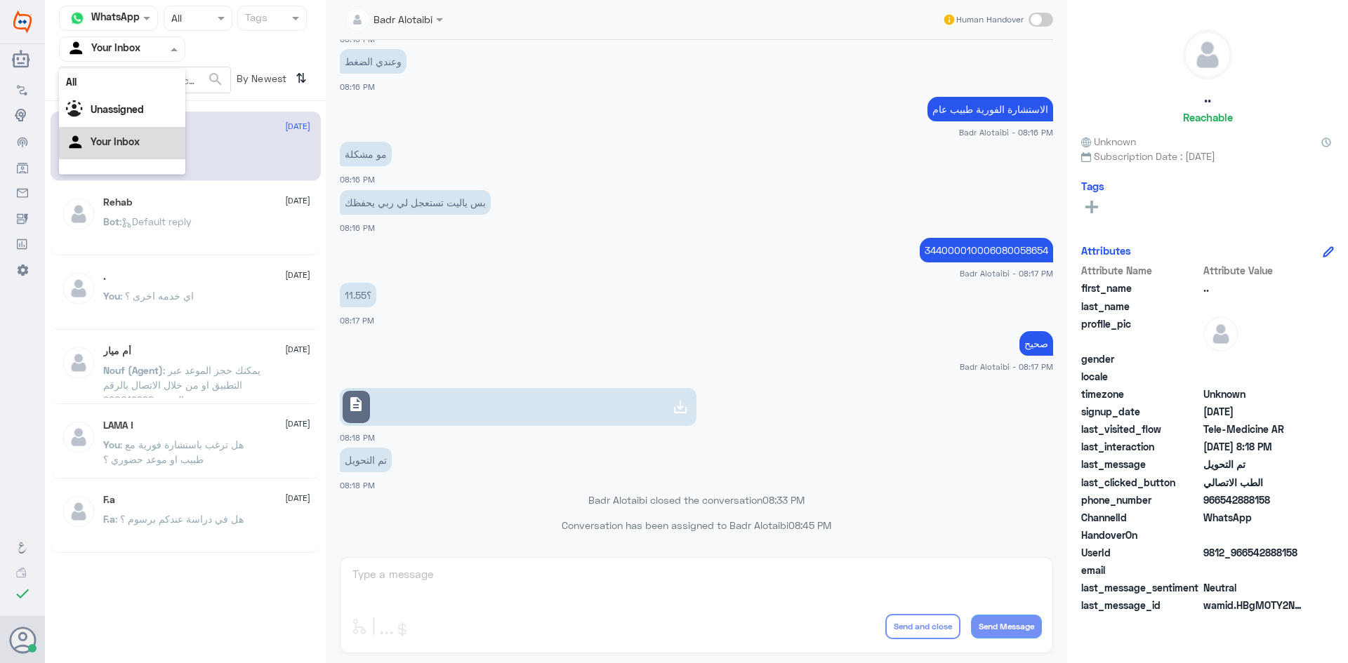
click at [171, 41] on span at bounding box center [176, 48] width 18 height 15
click at [138, 83] on div "All" at bounding box center [122, 82] width 126 height 26
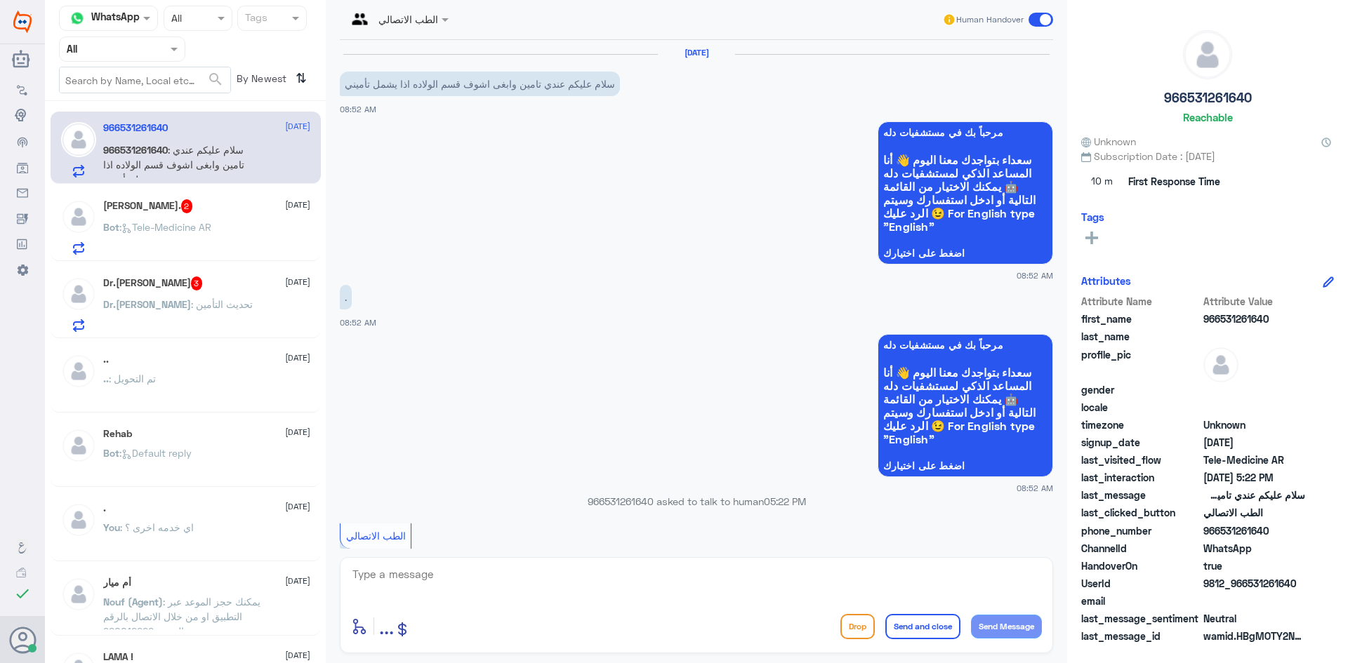
scroll to position [193, 0]
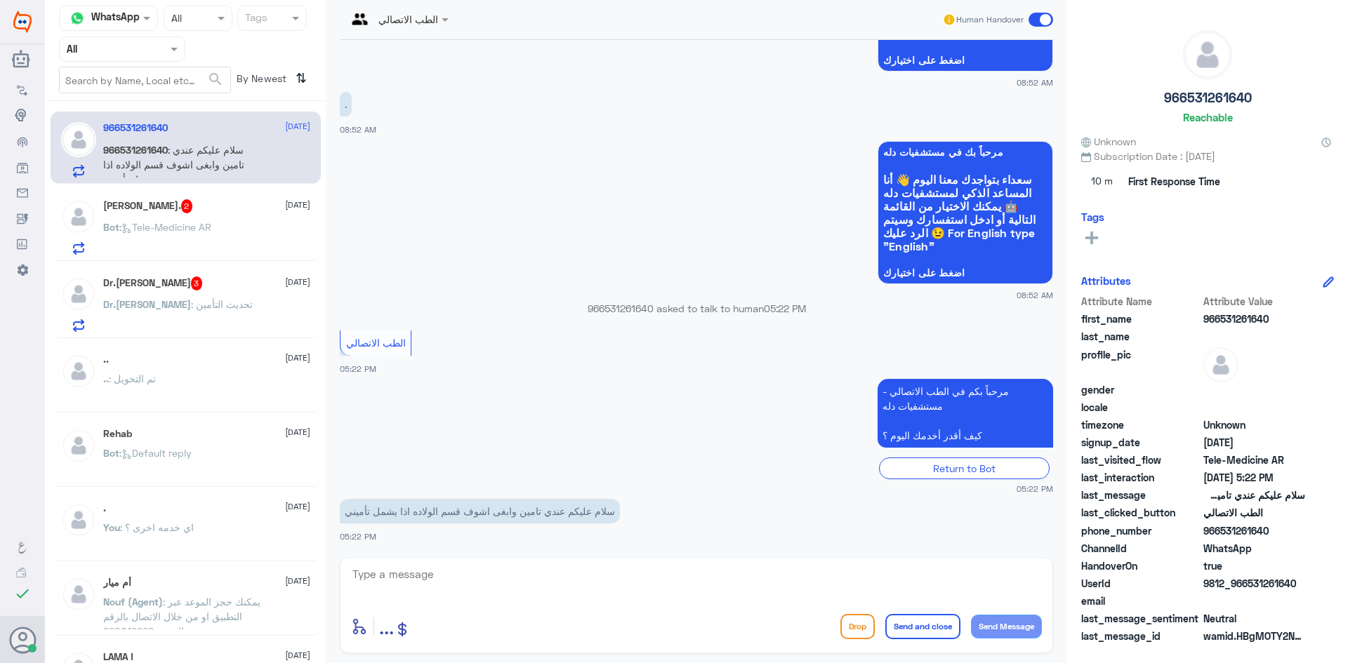
click at [203, 281] on h5 "Dr.Mansour J ALGhamdi 3" at bounding box center [153, 284] width 100 height 14
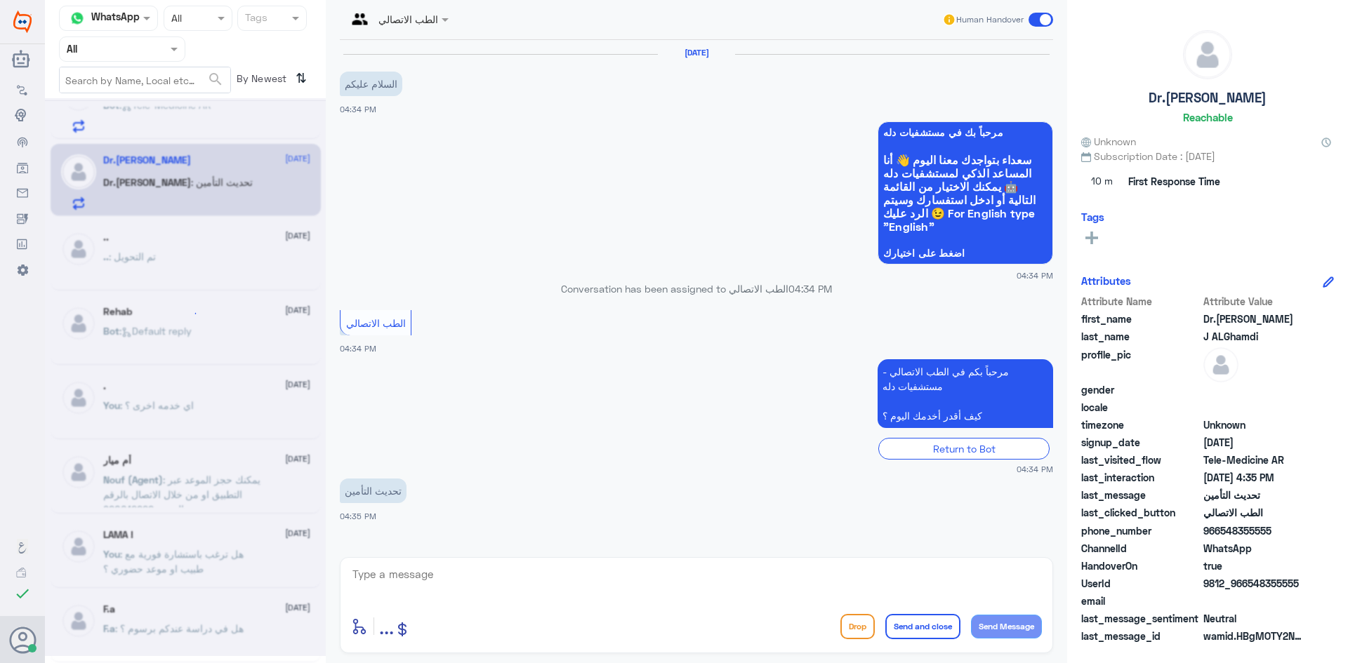
scroll to position [7, 0]
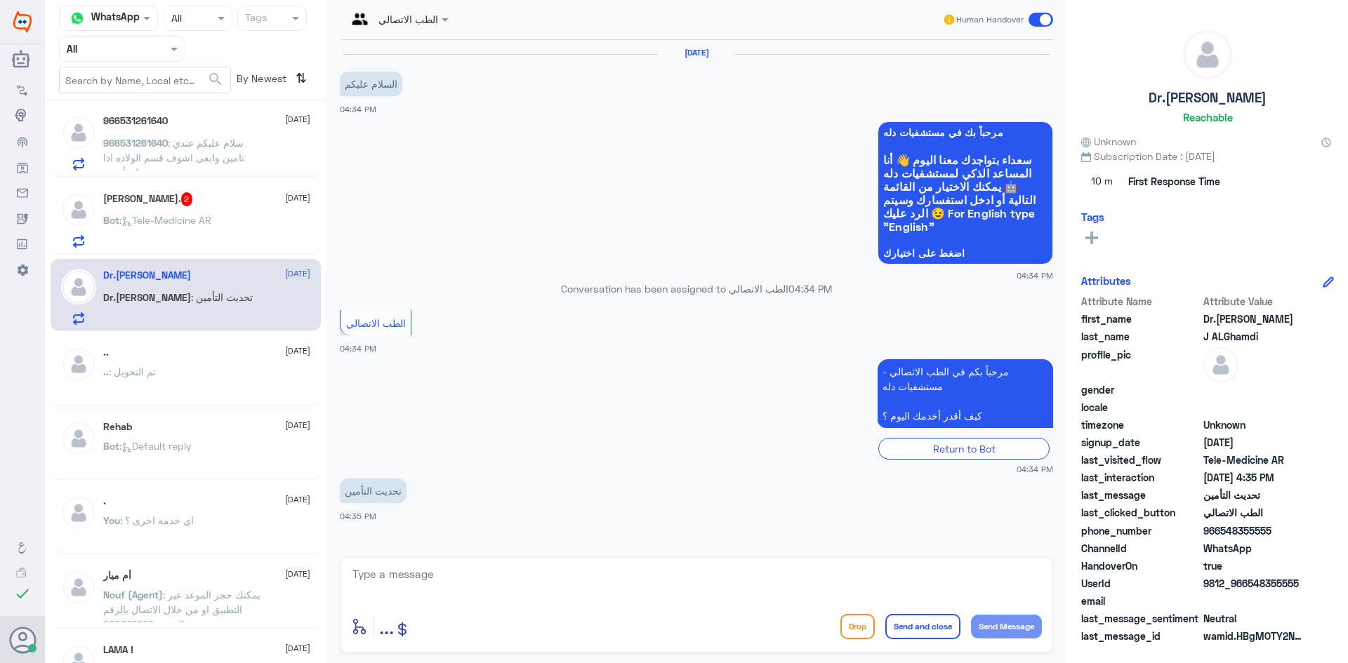
click at [499, 574] on textarea at bounding box center [696, 582] width 691 height 34
type textarea "م"
click at [239, 142] on span ": سلام عليكم عندي تامين وابغى اشوف قسم الولاده اذا يشمل تأميني" at bounding box center [173, 157] width 141 height 41
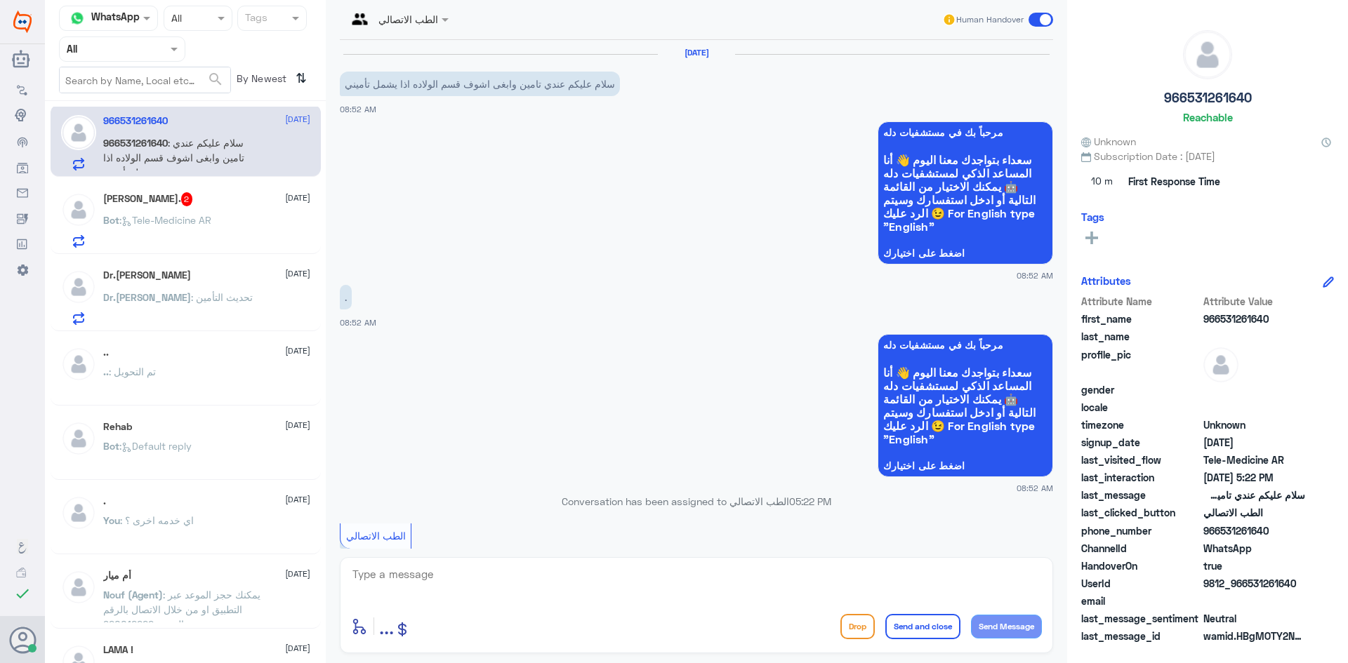
scroll to position [193, 0]
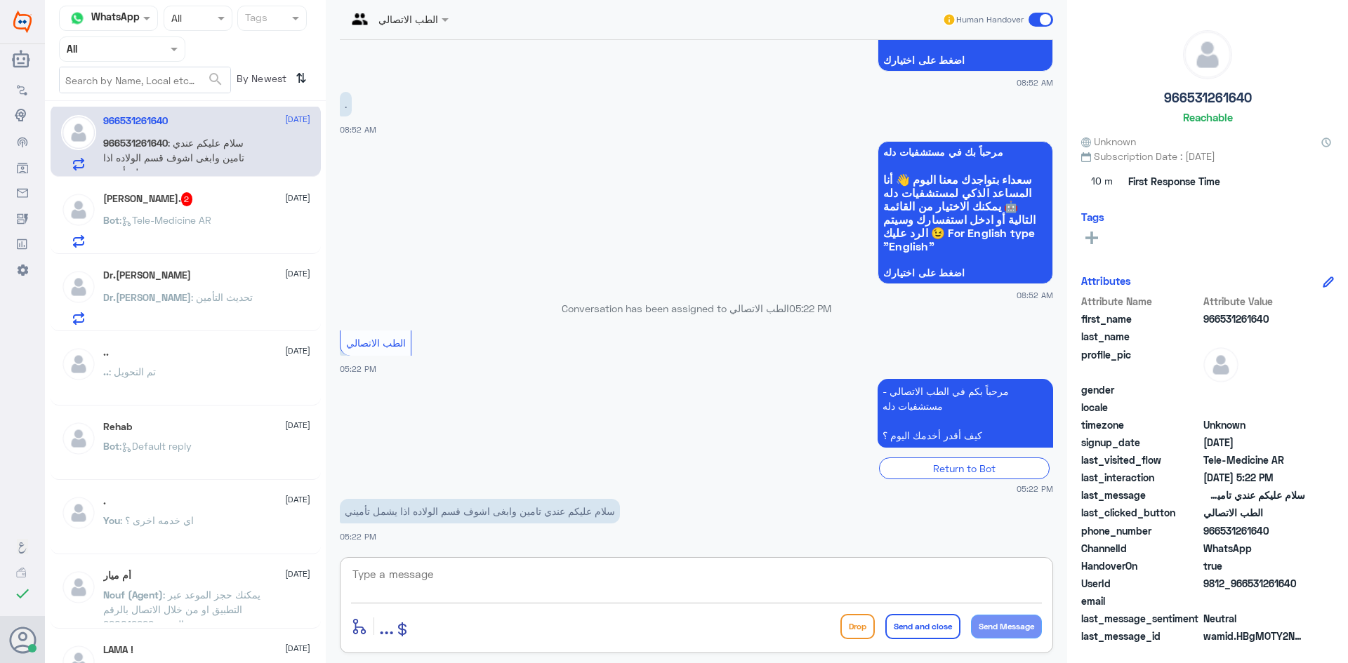
click at [591, 588] on textarea at bounding box center [696, 582] width 691 height 34
click at [239, 248] on div "عبدالرحمن صالح. 2 22 September Bot : Tele-Medicine AR" at bounding box center [186, 218] width 270 height 72
click at [236, 229] on div "Bot : Tele-Medicine AR" at bounding box center [206, 232] width 207 height 32
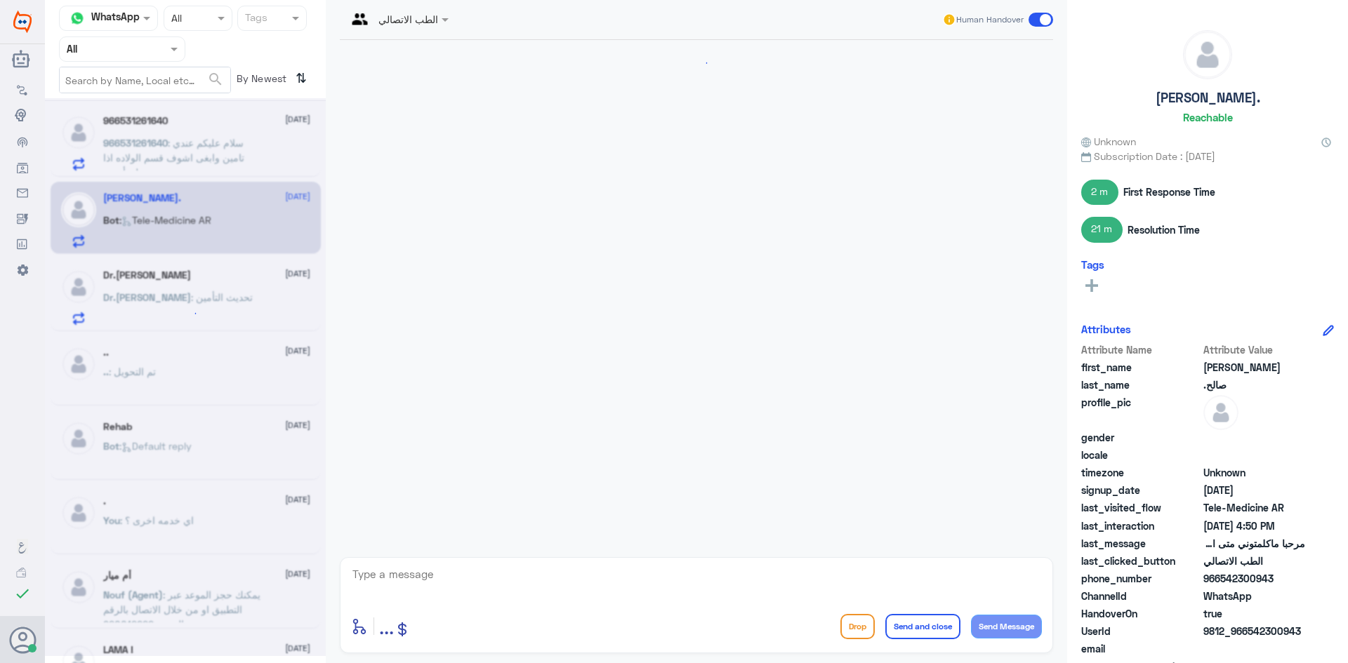
scroll to position [1566, 0]
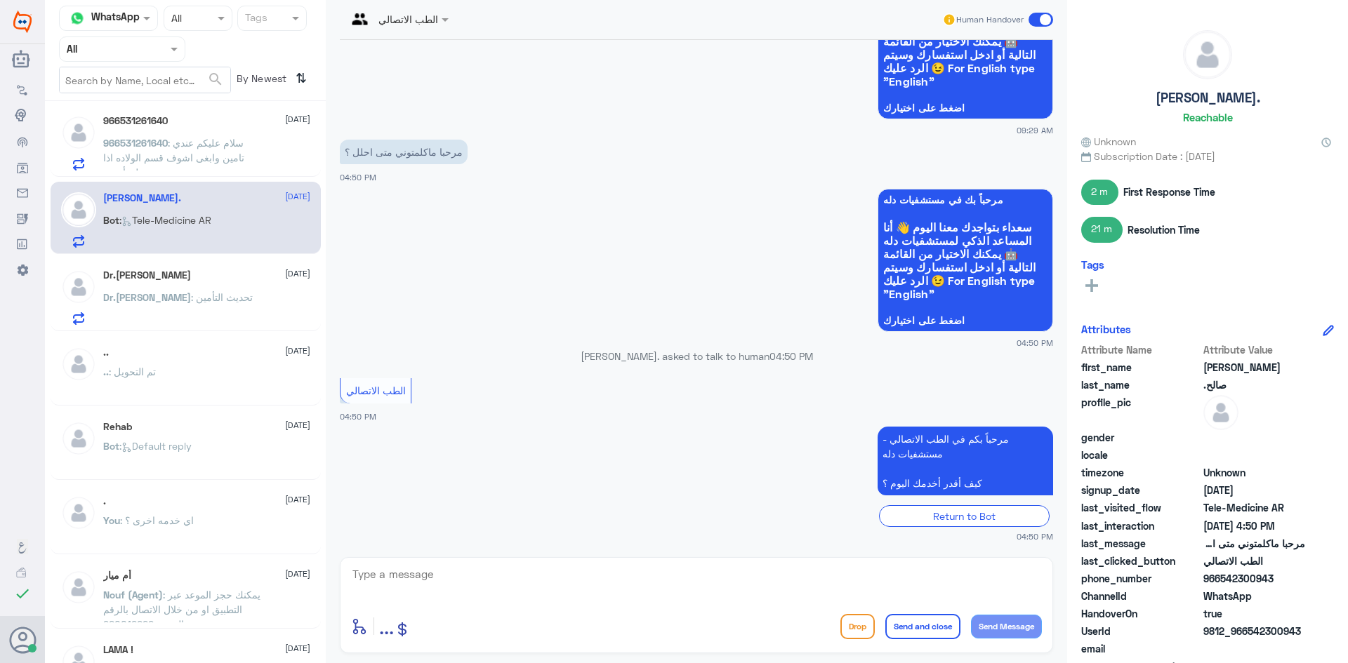
click at [179, 283] on div "Dr.Mansour J ALGhamdi 22 September Dr.Mansour : تحديث التأمين" at bounding box center [206, 297] width 207 height 55
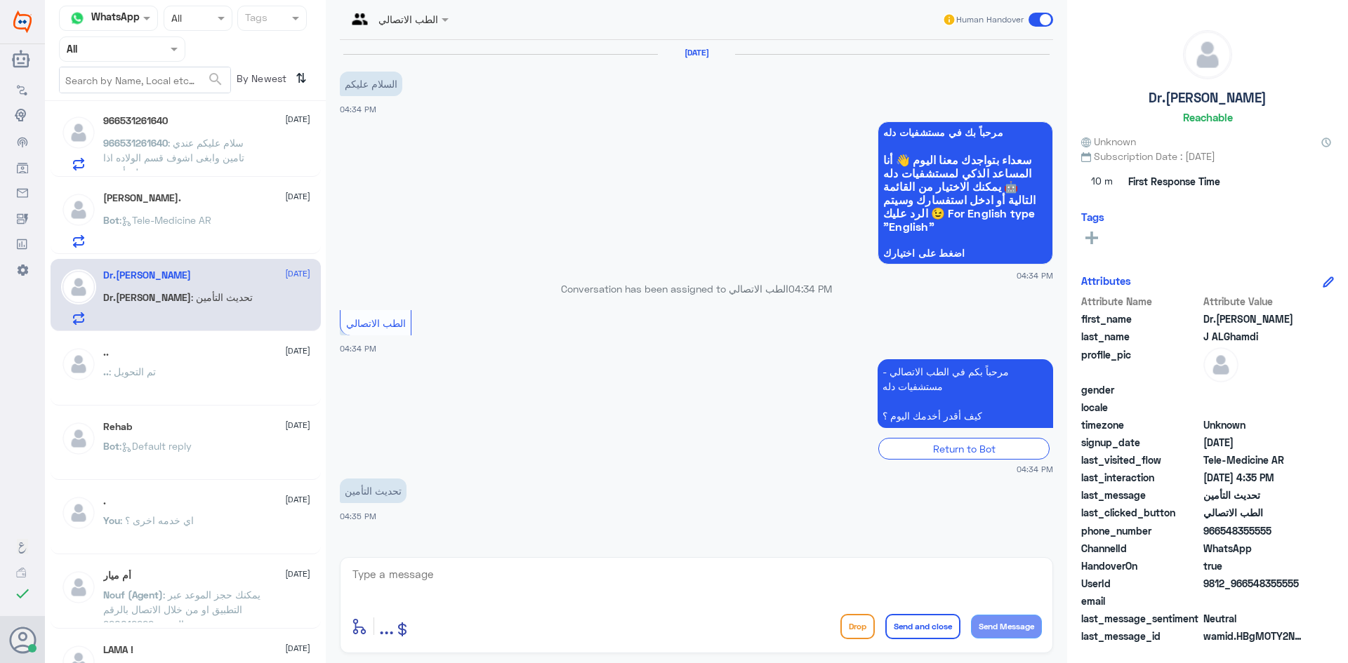
click at [540, 600] on div at bounding box center [696, 584] width 691 height 38
click at [488, 583] on textarea at bounding box center [696, 582] width 691 height 34
drag, startPoint x: 1304, startPoint y: 583, endPoint x: 1246, endPoint y: 590, distance: 58.7
click at [1246, 590] on div "UserId 9812_966548355555" at bounding box center [1207, 585] width 253 height 18
copy span "548355555"
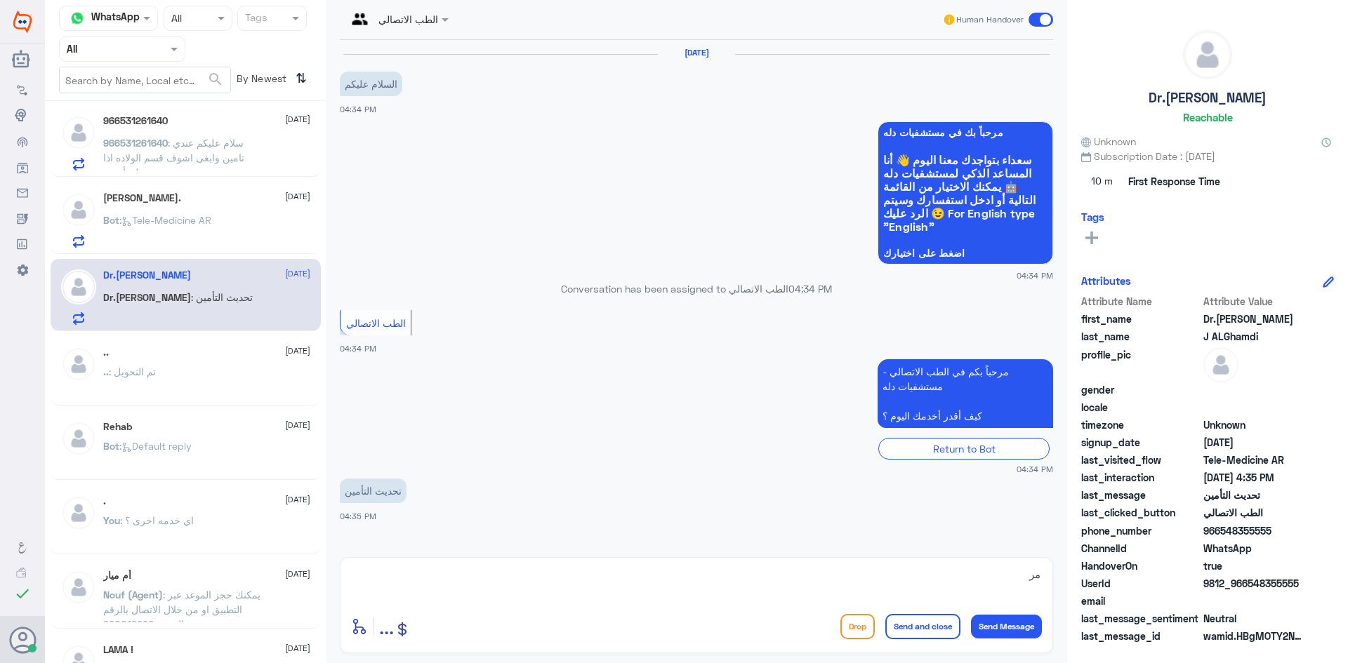
click at [814, 560] on div "مر enter flow name ... Drop Send and close Send Message" at bounding box center [696, 605] width 713 height 96
click at [976, 589] on textarea "مر" at bounding box center [696, 582] width 691 height 34
type textarea "مرحبا معك بدر من الطب الاتصالي"
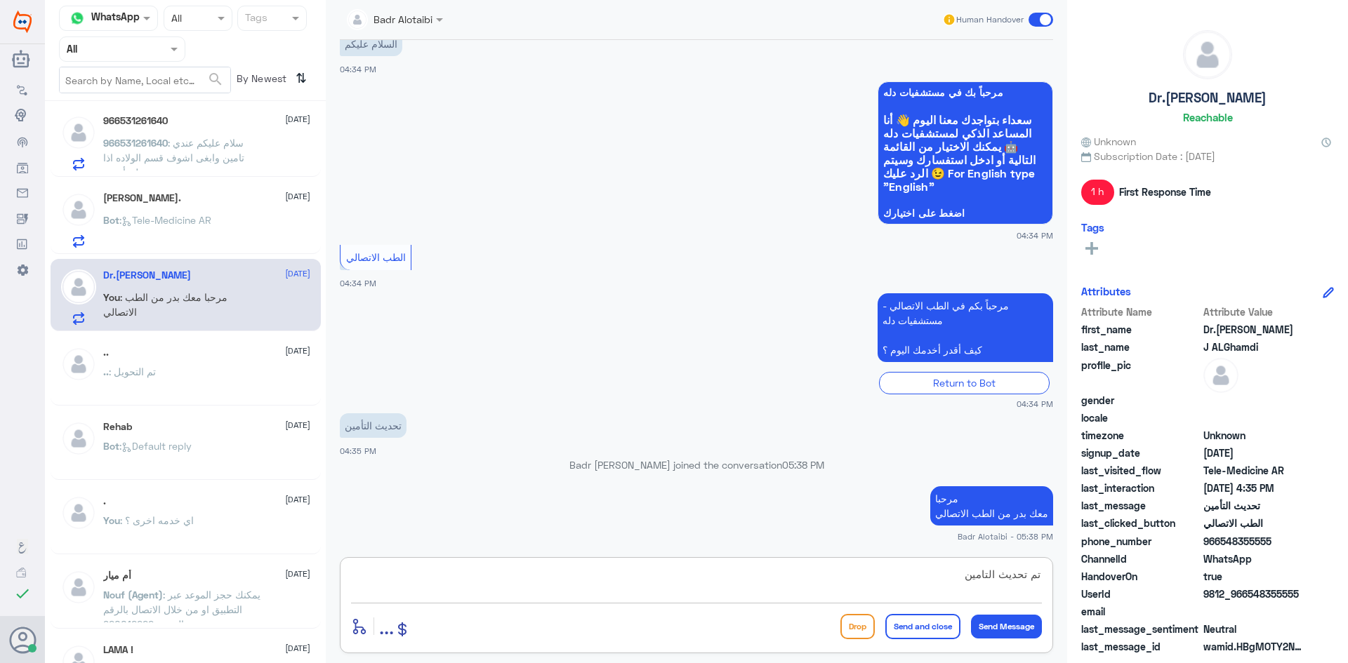
type textarea "تم تحديث التامين"
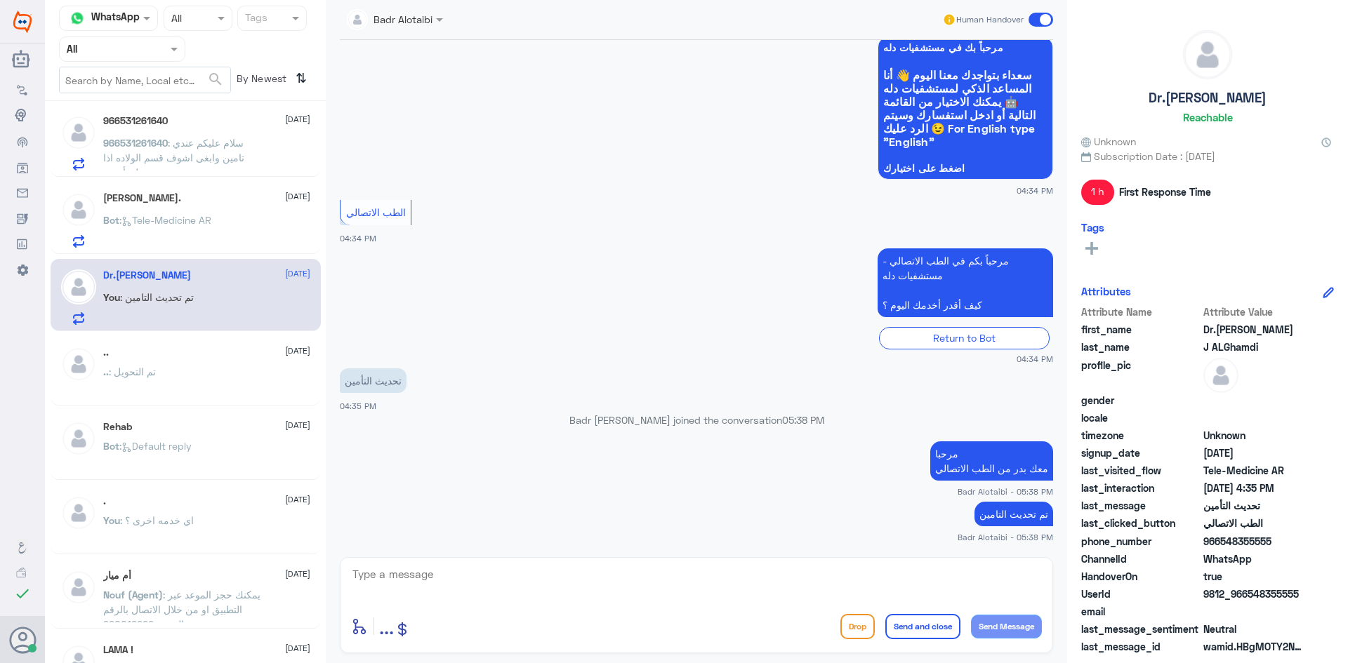
click at [246, 216] on div "Bot : Tele-Medicine AR" at bounding box center [206, 232] width 207 height 32
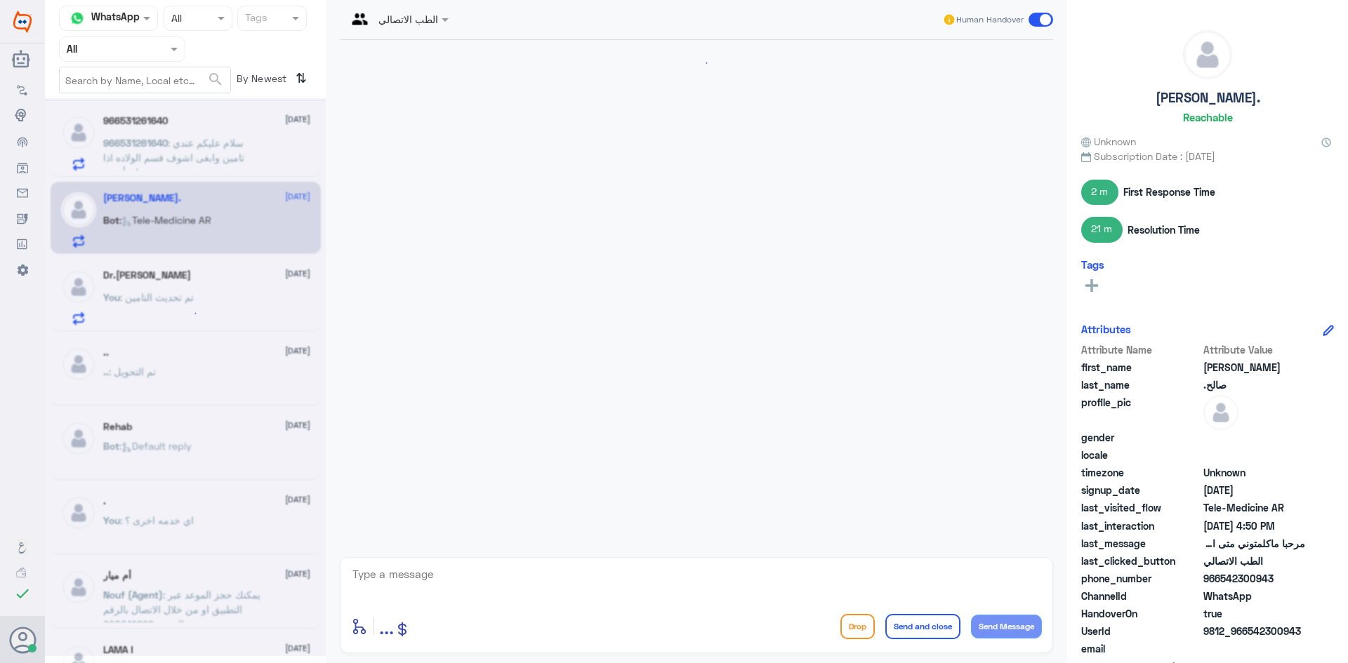
scroll to position [1566, 0]
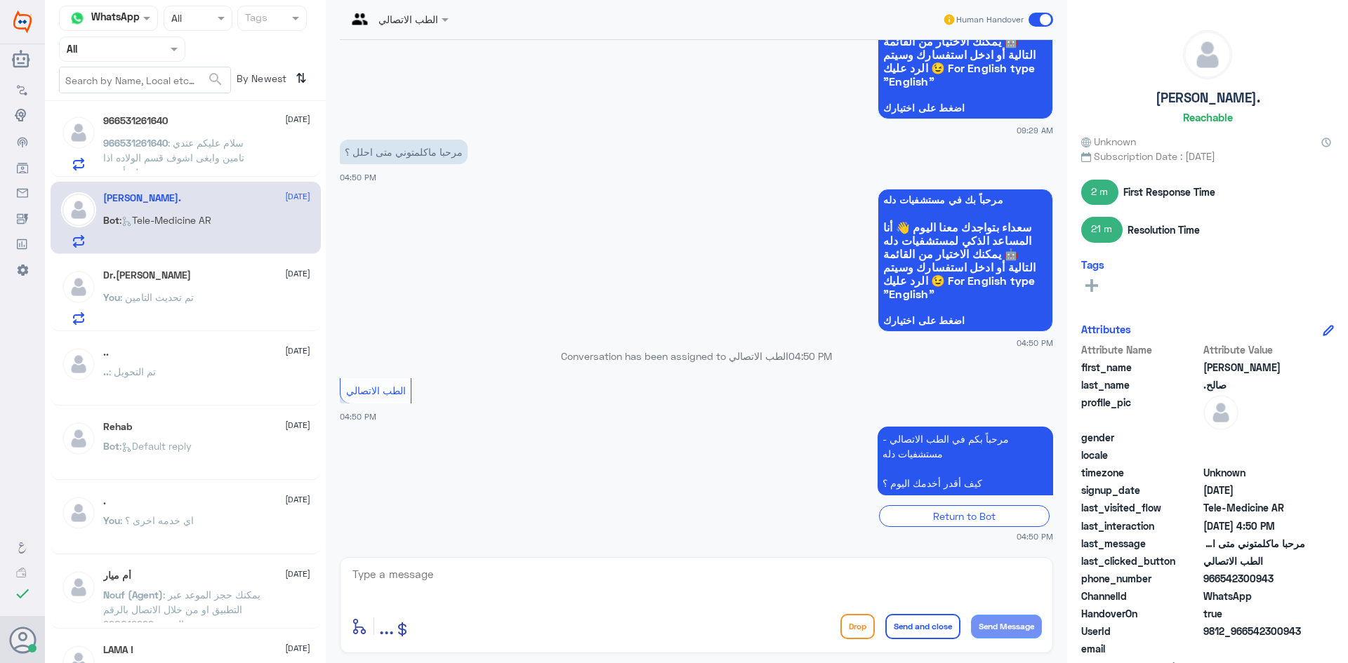
click at [244, 161] on span ": سلام عليكم عندي تامين وابغى اشوف قسم الولاده اذا يشمل تأميني" at bounding box center [173, 157] width 141 height 41
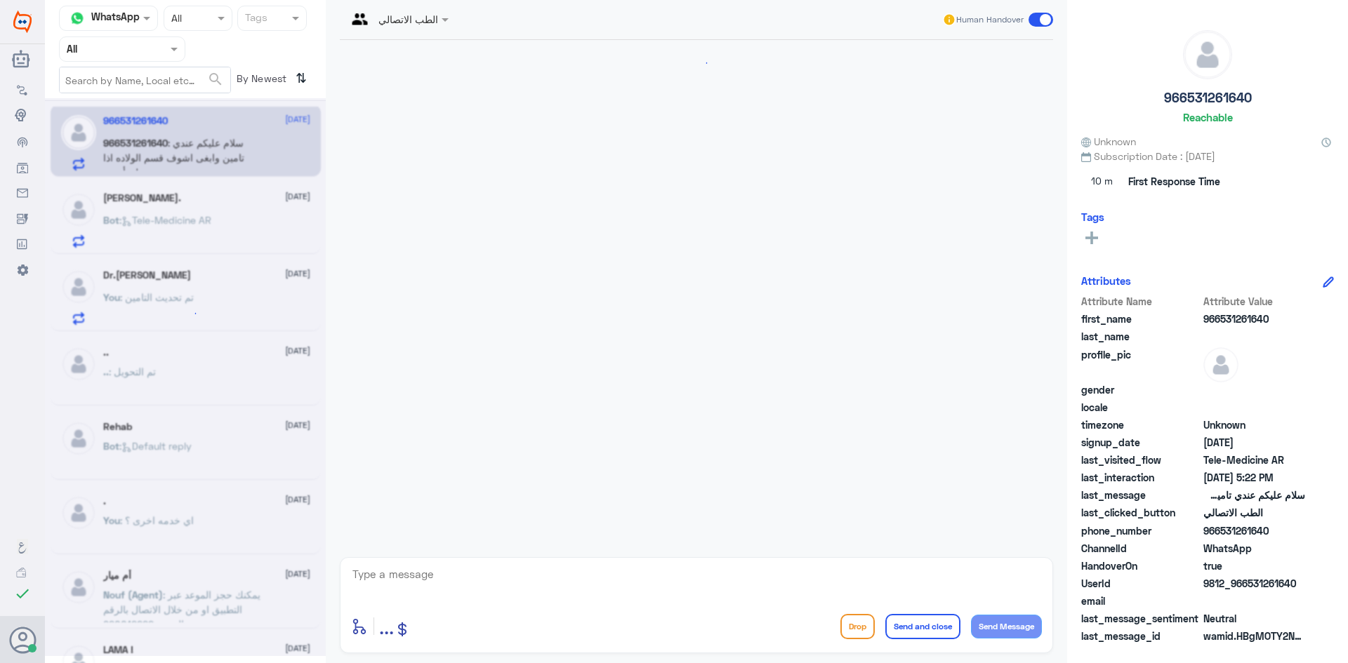
scroll to position [193, 0]
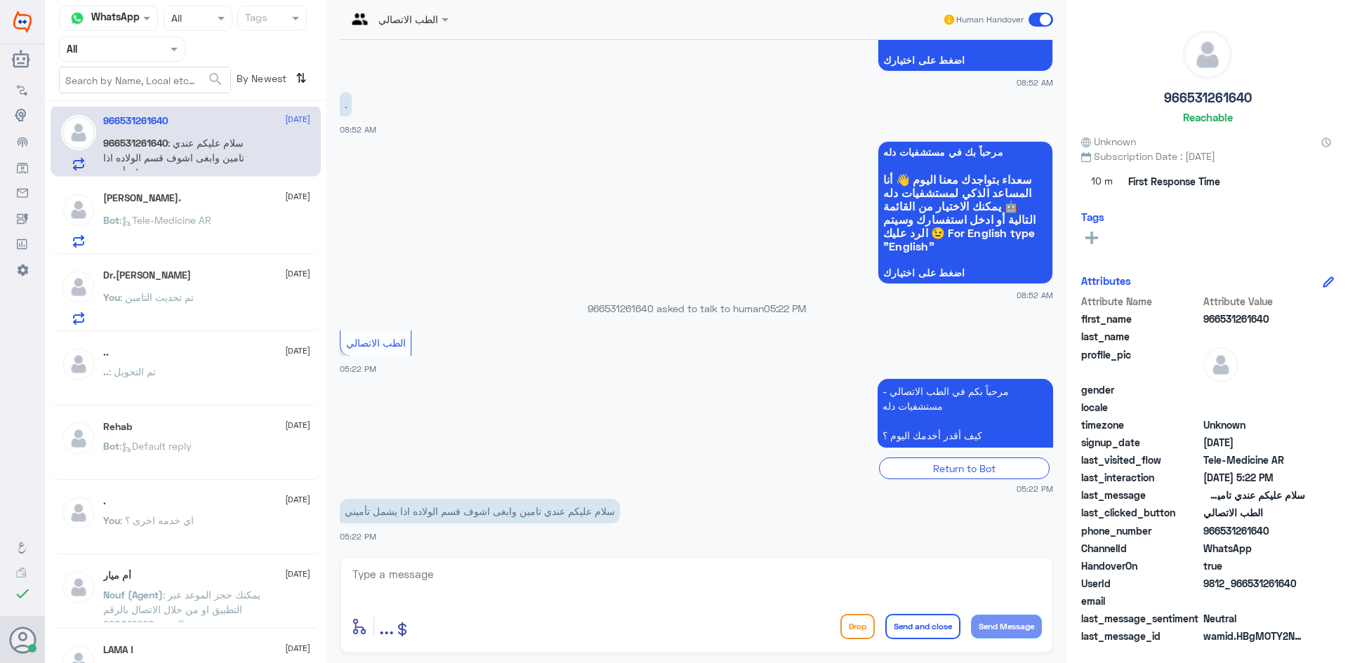
click at [249, 223] on div "Bot : Tele-Medicine AR" at bounding box center [206, 232] width 207 height 32
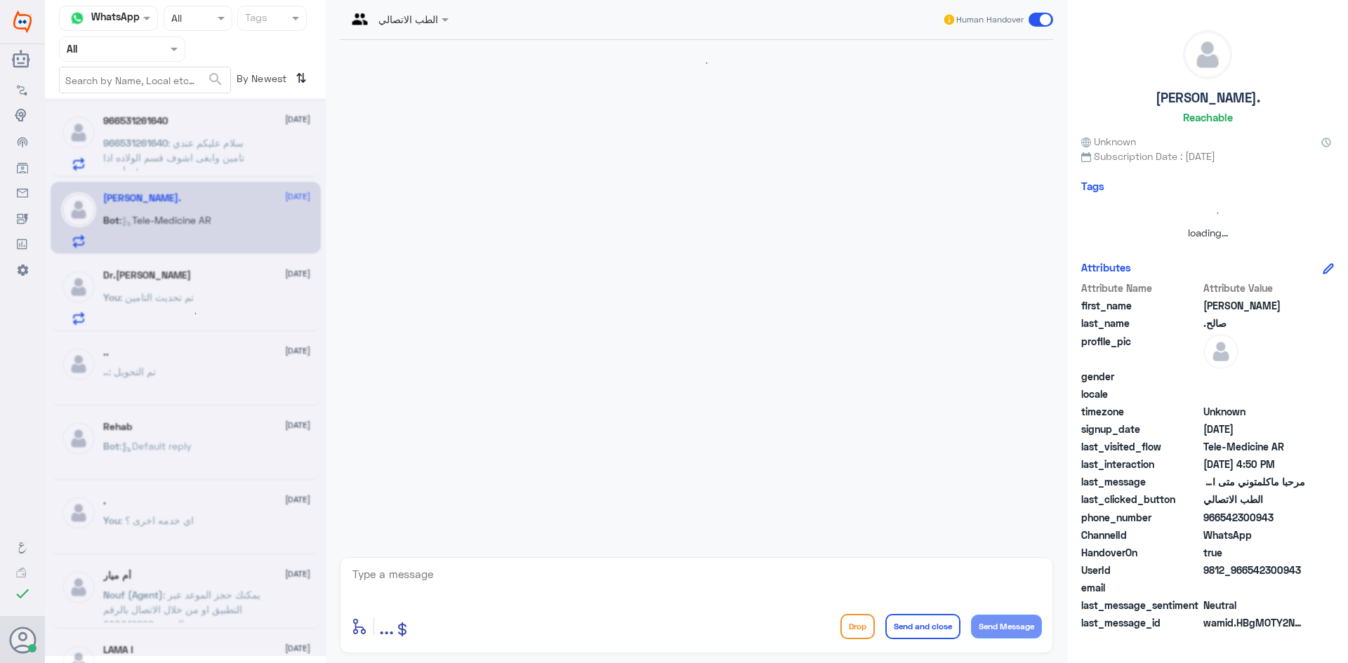
scroll to position [1566, 0]
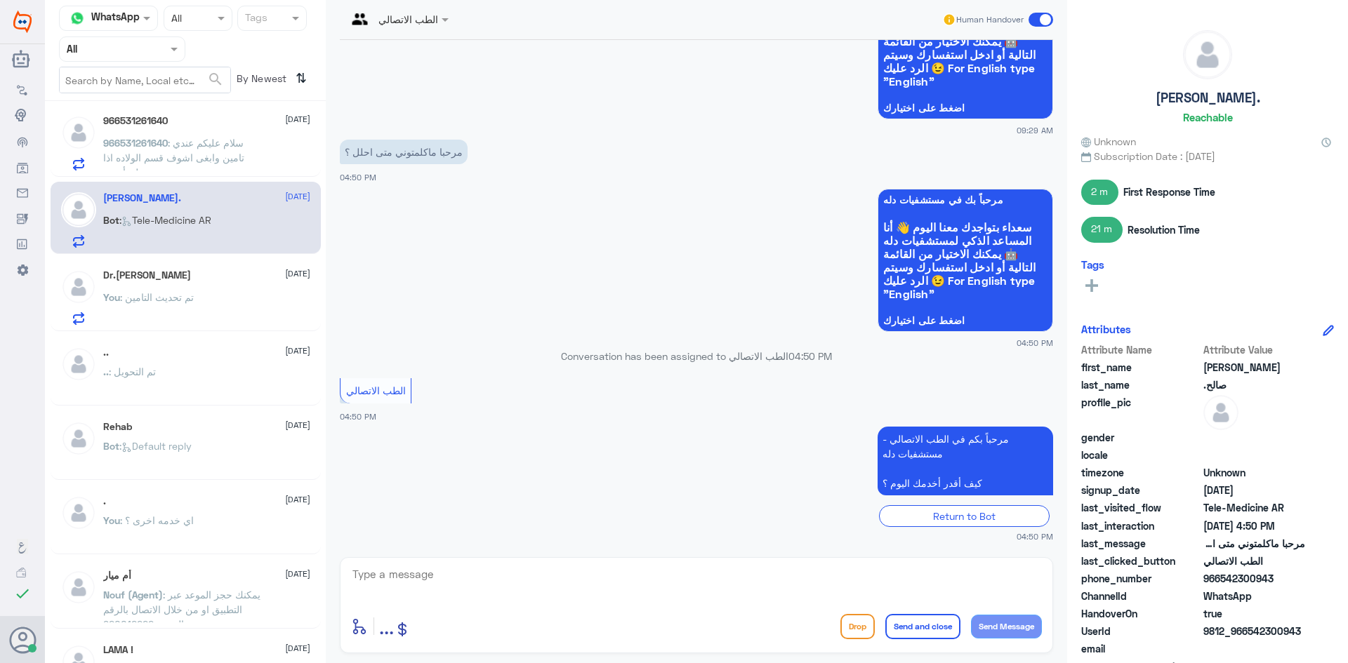
drag, startPoint x: 1257, startPoint y: 578, endPoint x: 1248, endPoint y: 581, distance: 9.5
click at [1248, 581] on span "966542300943" at bounding box center [1254, 578] width 102 height 15
click at [201, 295] on div "You : تم تحديث التامين" at bounding box center [206, 309] width 207 height 32
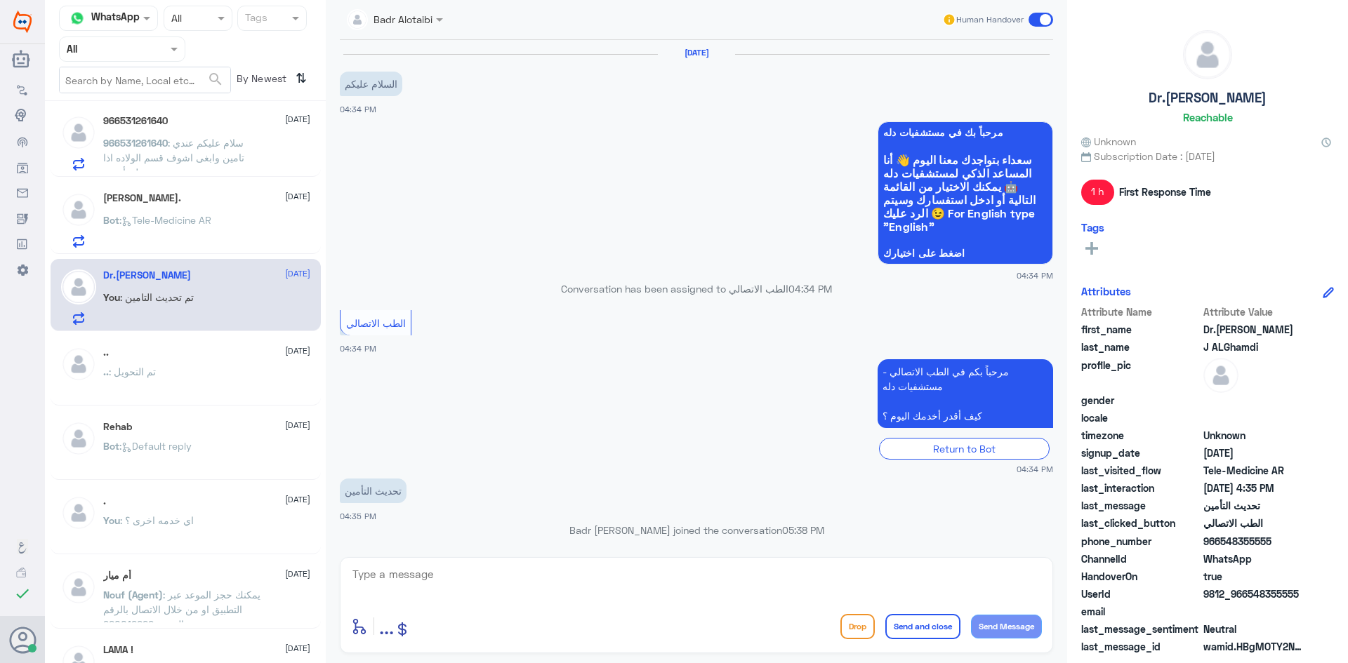
scroll to position [110, 0]
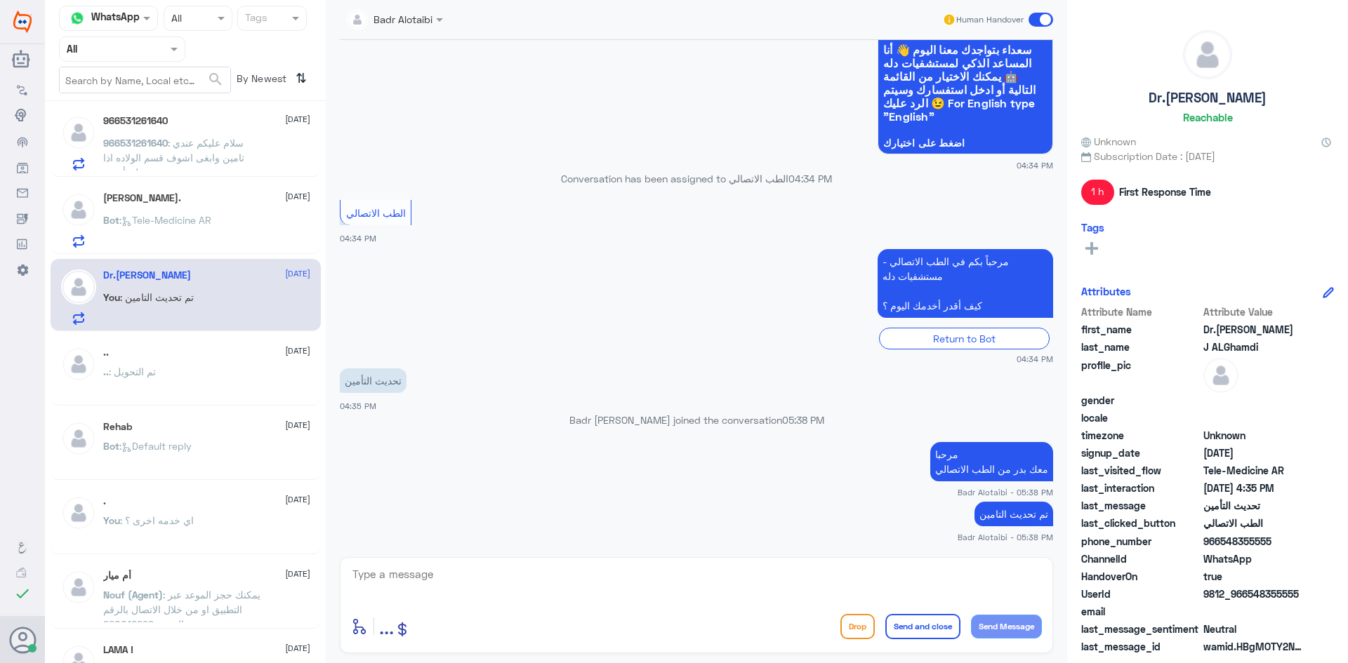
click at [1042, 19] on span at bounding box center [1040, 20] width 25 height 14
click at [0, 0] on input "checkbox" at bounding box center [0, 0] width 0 height 0
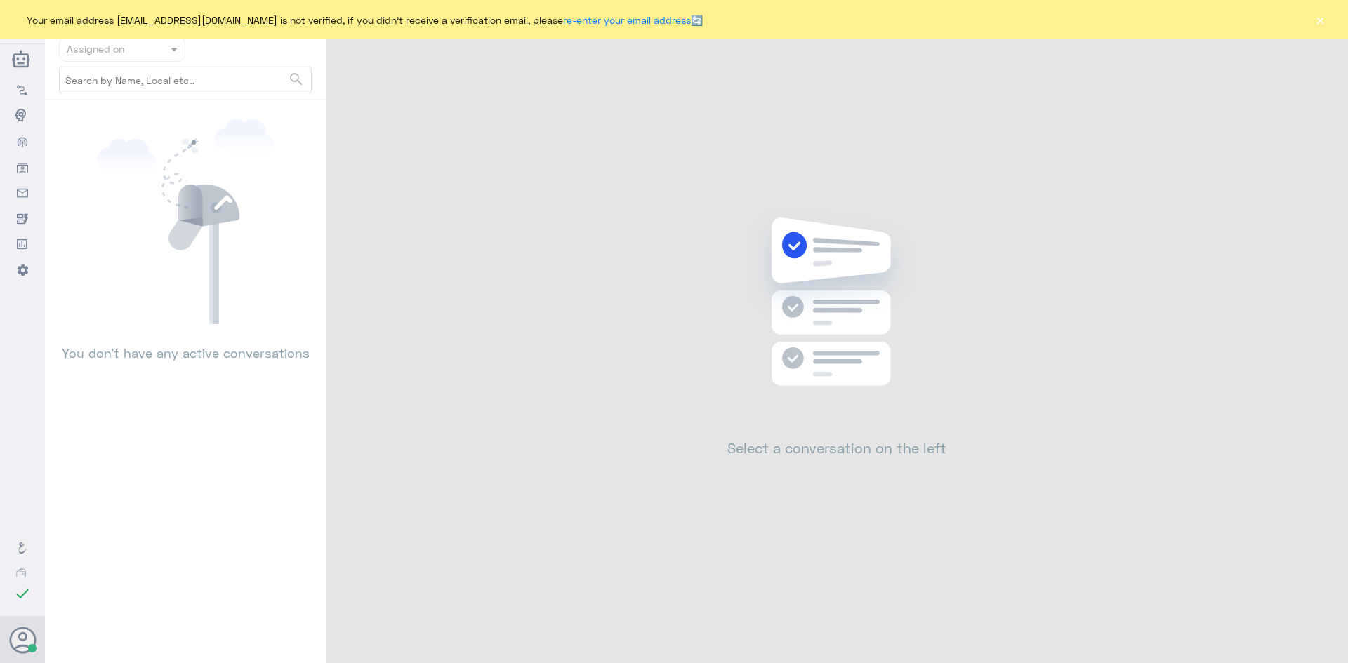
click at [1319, 23] on button "×" at bounding box center [1319, 20] width 14 height 14
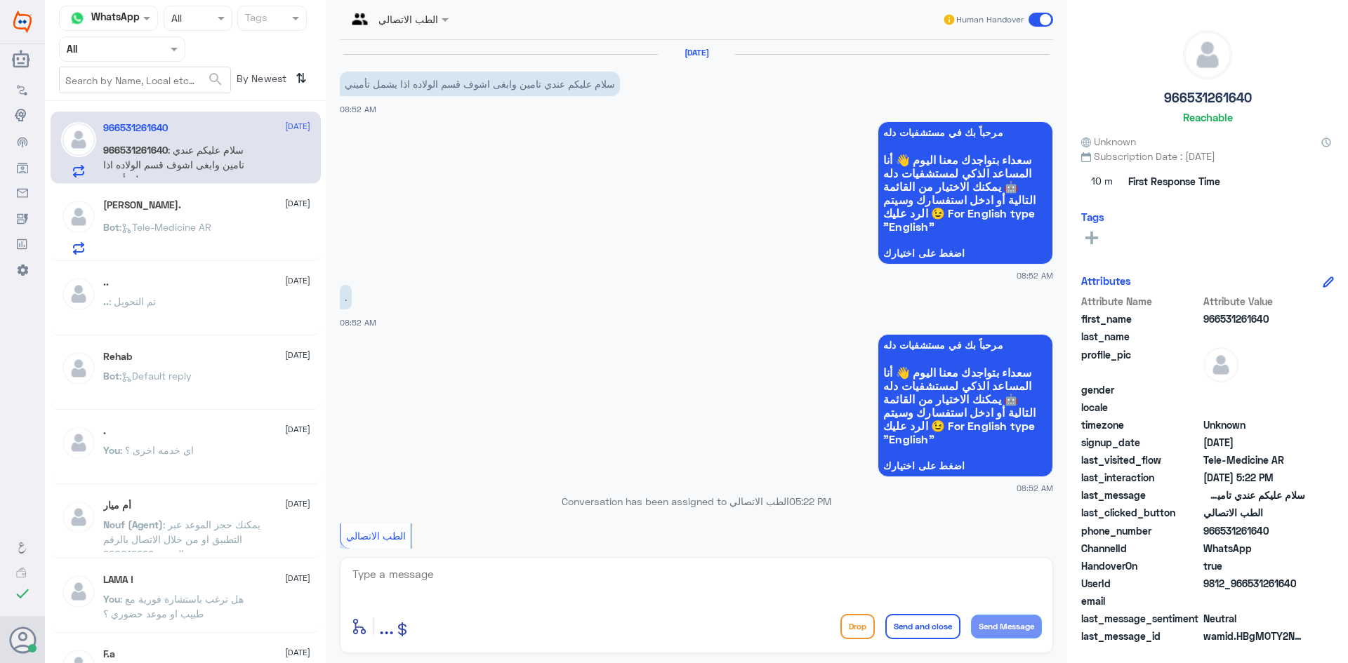
scroll to position [193, 0]
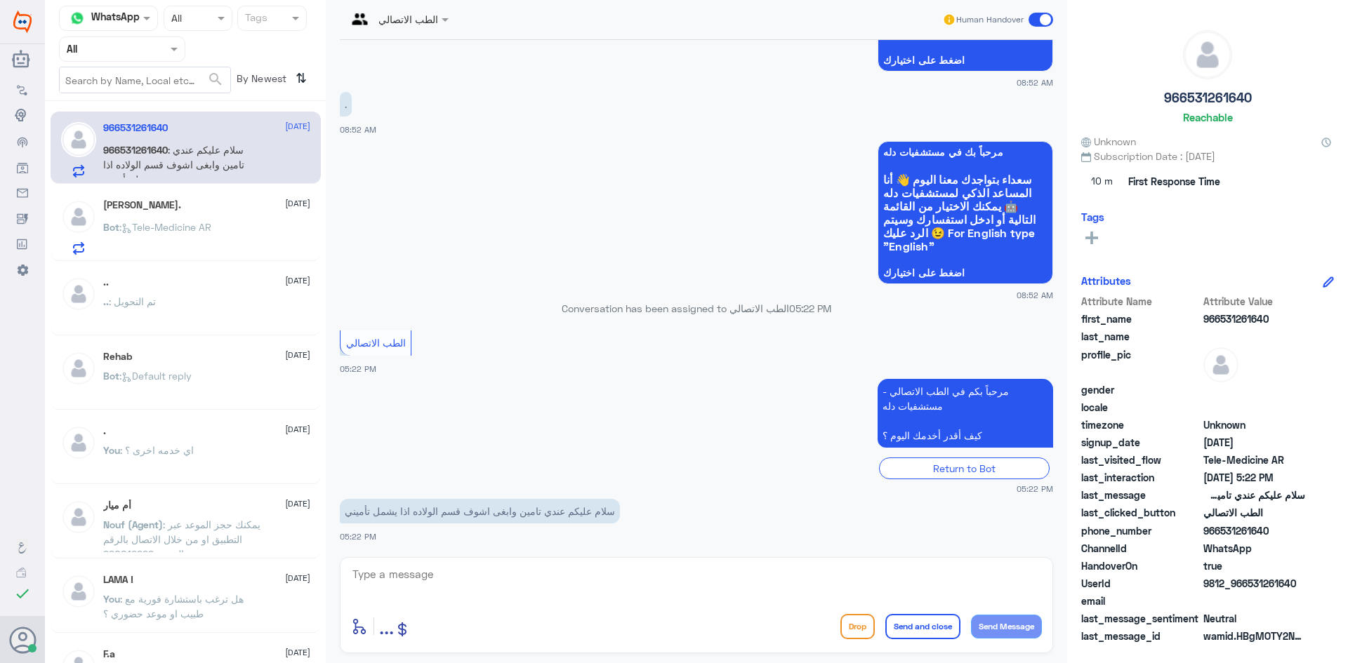
click at [229, 214] on div "عبدالرحمن صالح. 22 September Bot : Tele-Medicine AR" at bounding box center [206, 226] width 207 height 55
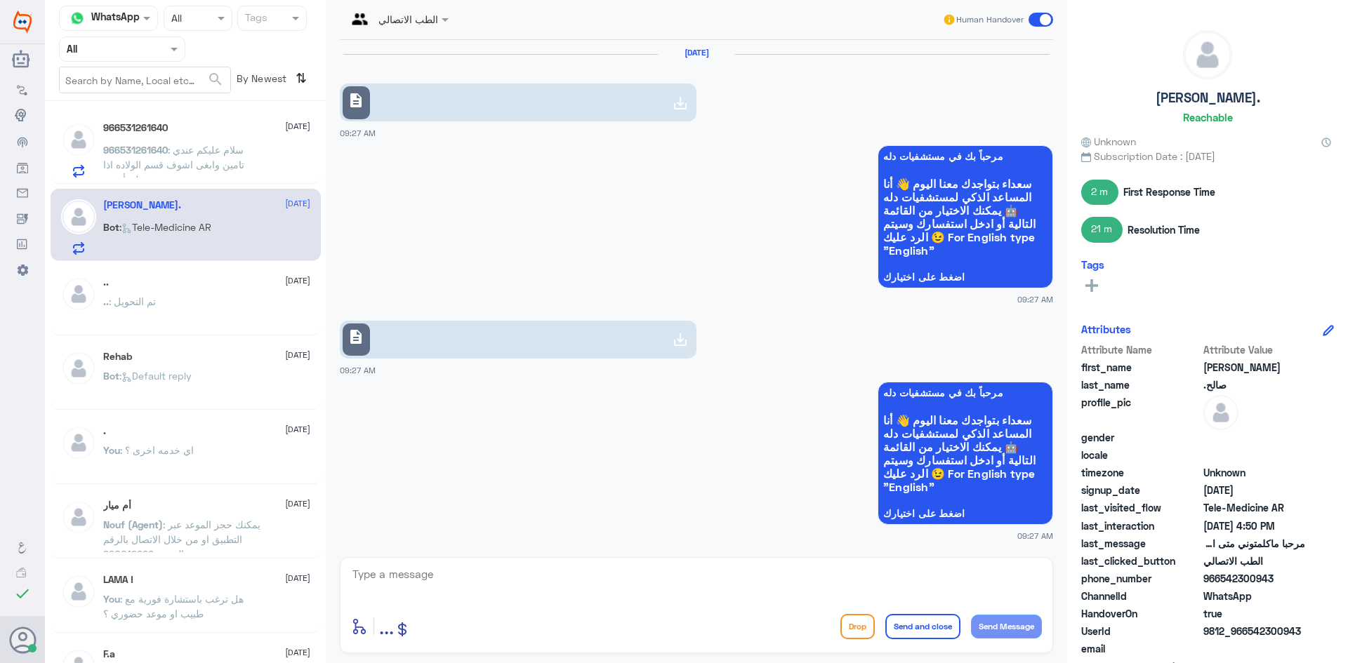
scroll to position [1566, 0]
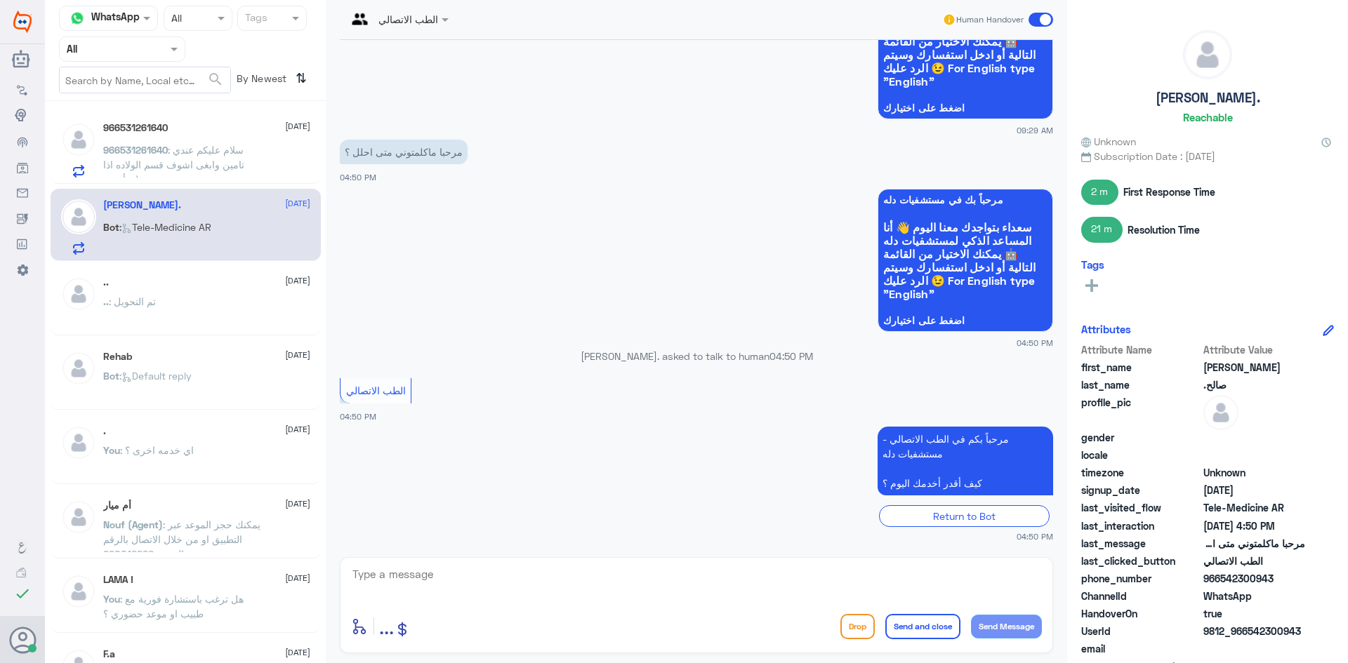
drag, startPoint x: 1276, startPoint y: 578, endPoint x: 1223, endPoint y: 580, distance: 53.4
click at [1223, 580] on span "966542300943" at bounding box center [1254, 578] width 102 height 15
copy span "542300943"
click at [667, 576] on textarea at bounding box center [696, 582] width 691 height 34
type textarea "مرحبا معك بدر من الطب الاتصالي"
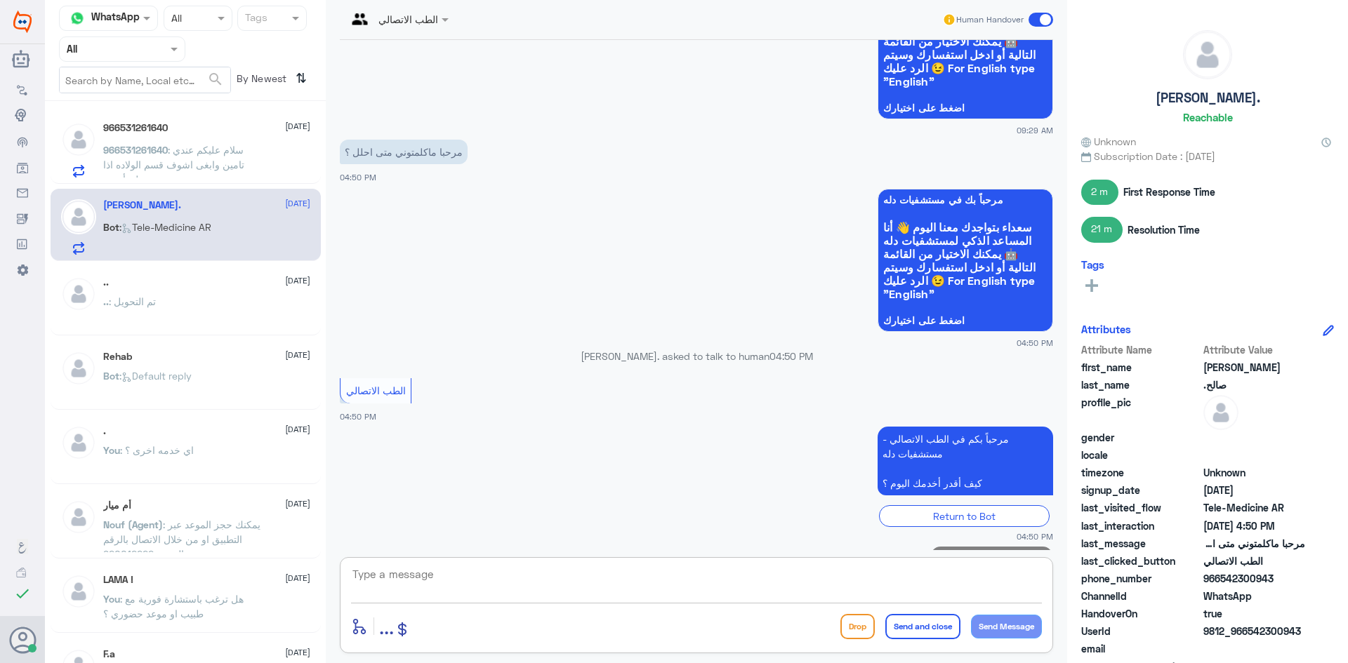
scroll to position [1626, 0]
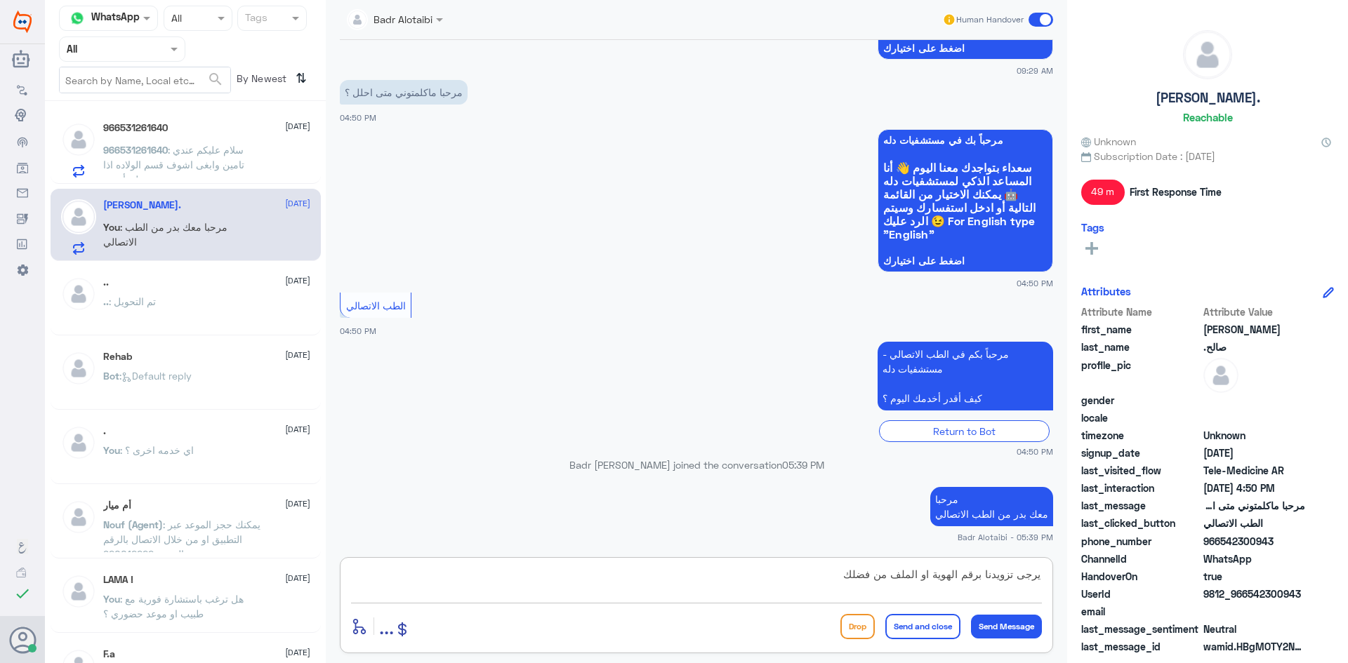
type textarea "يرجى تزويدنا برقم الهوية او الملف من فضلك"
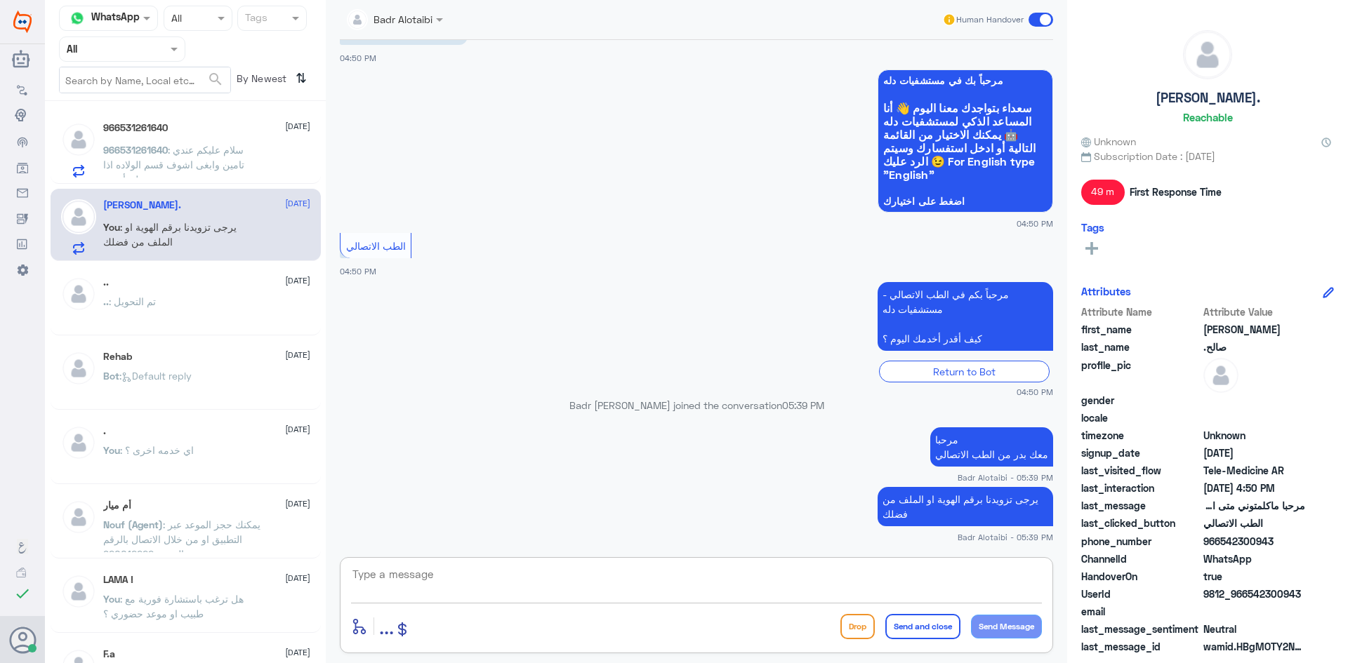
click at [244, 169] on span ": سلام عليكم عندي تامين وابغى اشوف قسم الولاده اذا يشمل تأميني" at bounding box center [173, 164] width 141 height 41
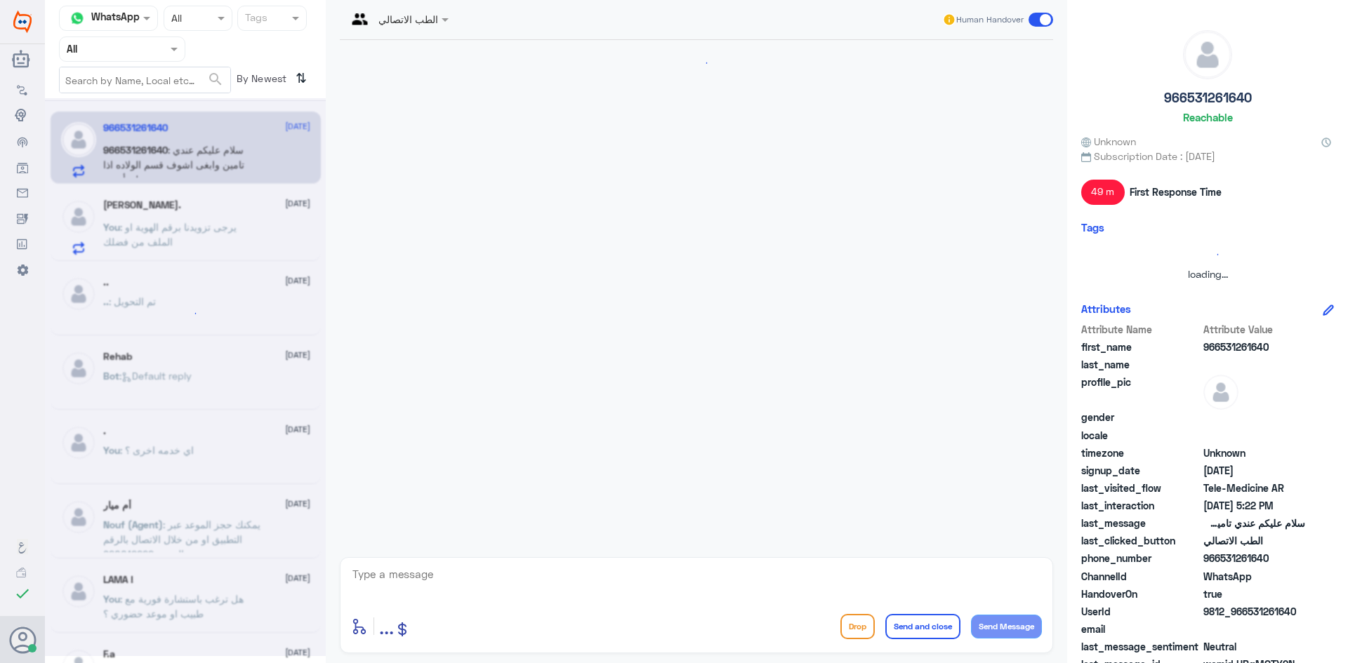
scroll to position [193, 0]
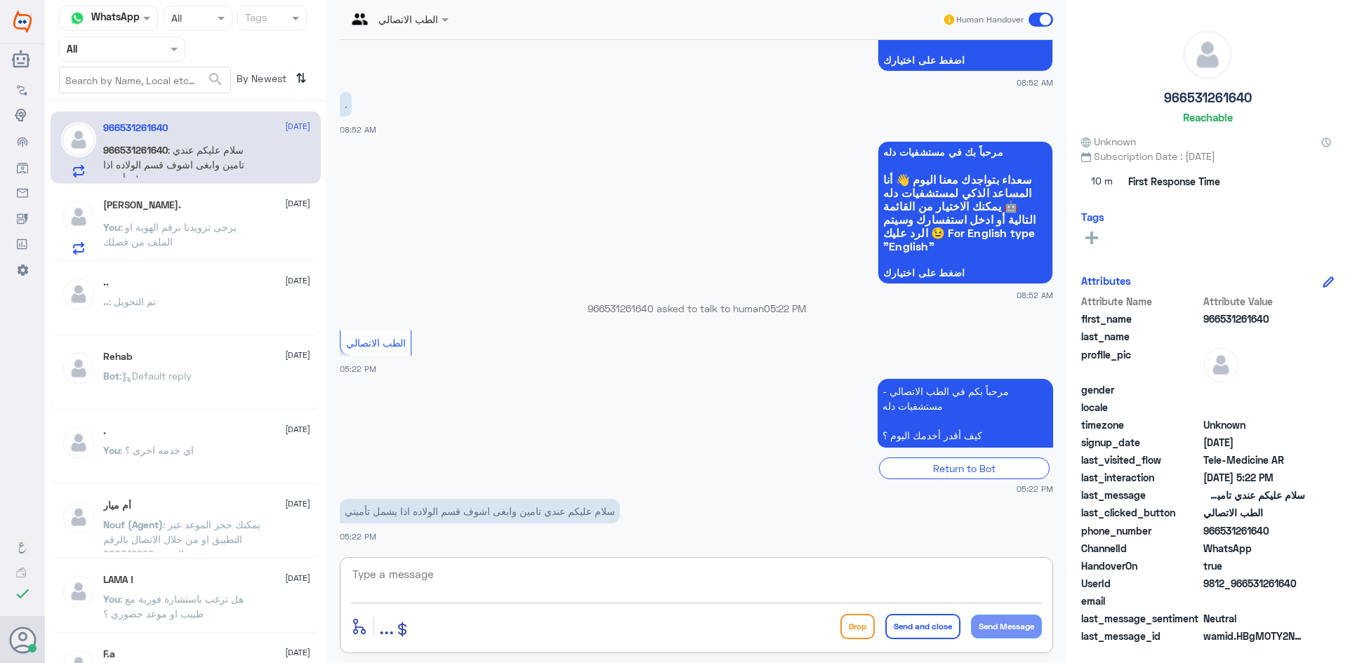
click at [512, 576] on textarea at bounding box center [696, 582] width 691 height 34
drag, startPoint x: 1299, startPoint y: 586, endPoint x: 1250, endPoint y: 591, distance: 49.4
click at [1250, 591] on span "9812_966531261640" at bounding box center [1254, 583] width 102 height 15
copy span "531261640"
click at [608, 592] on textarea at bounding box center [696, 582] width 691 height 34
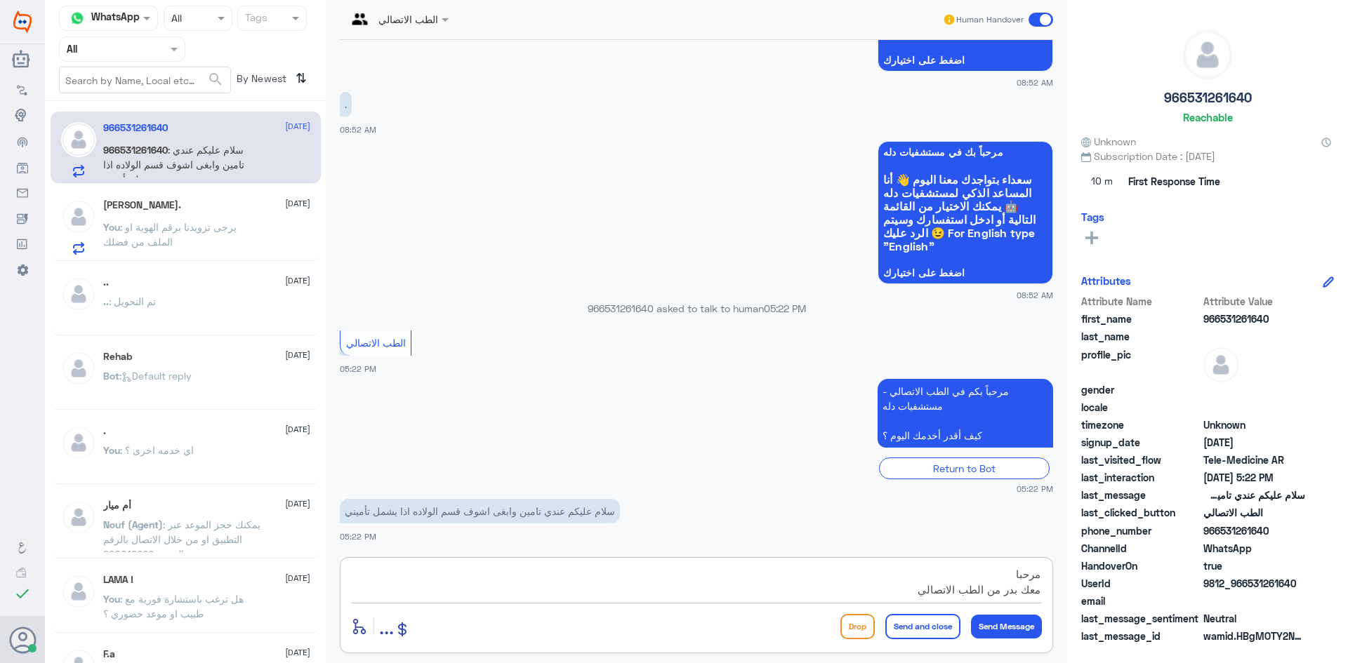
type textarea "مرحبا معك بدر من الطب الاتصالي"
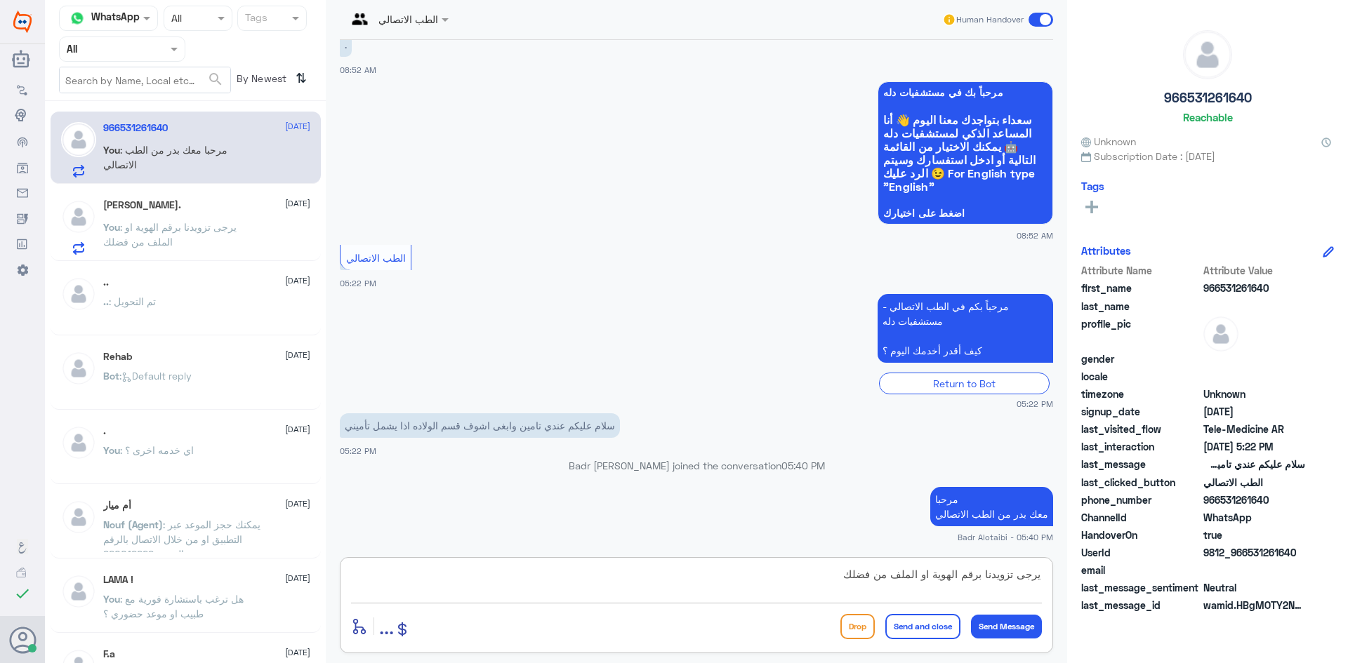
type textarea "يرجى تزويدنا برقم الهوية او الملف من فضلك"
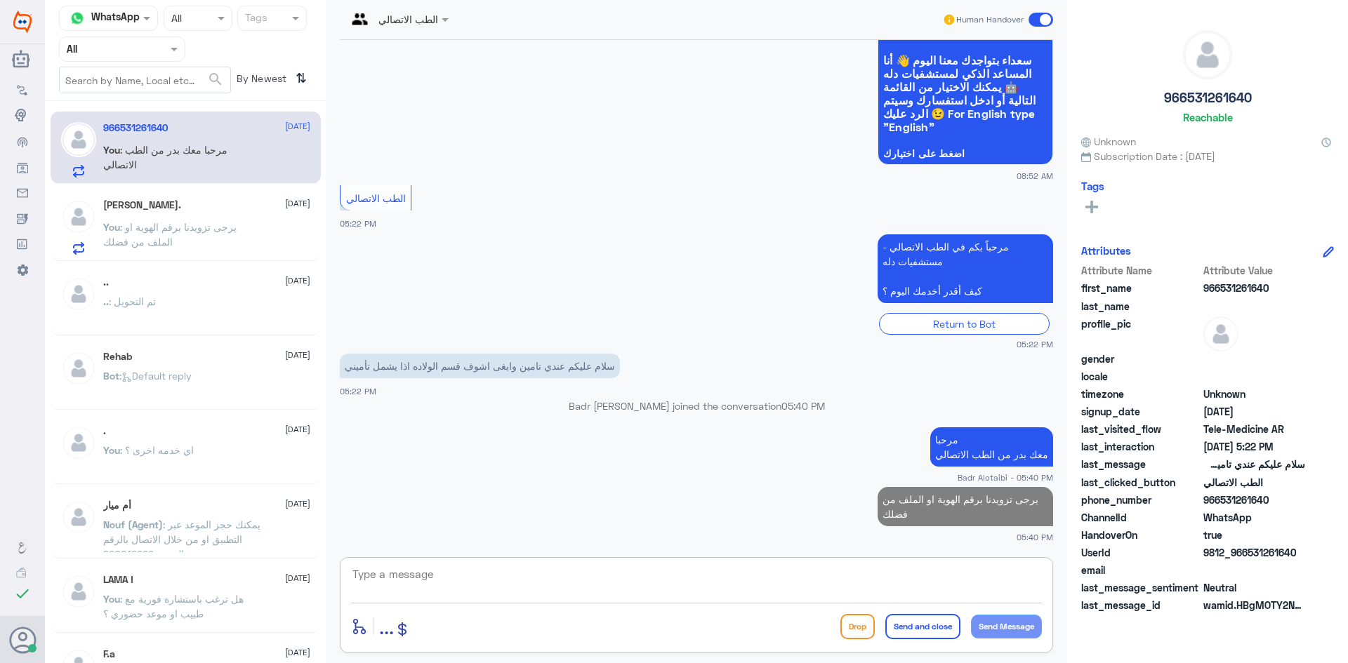
click at [137, 47] on input "text" at bounding box center [105, 49] width 77 height 16
click at [139, 99] on div "Unassigned" at bounding box center [122, 111] width 126 height 32
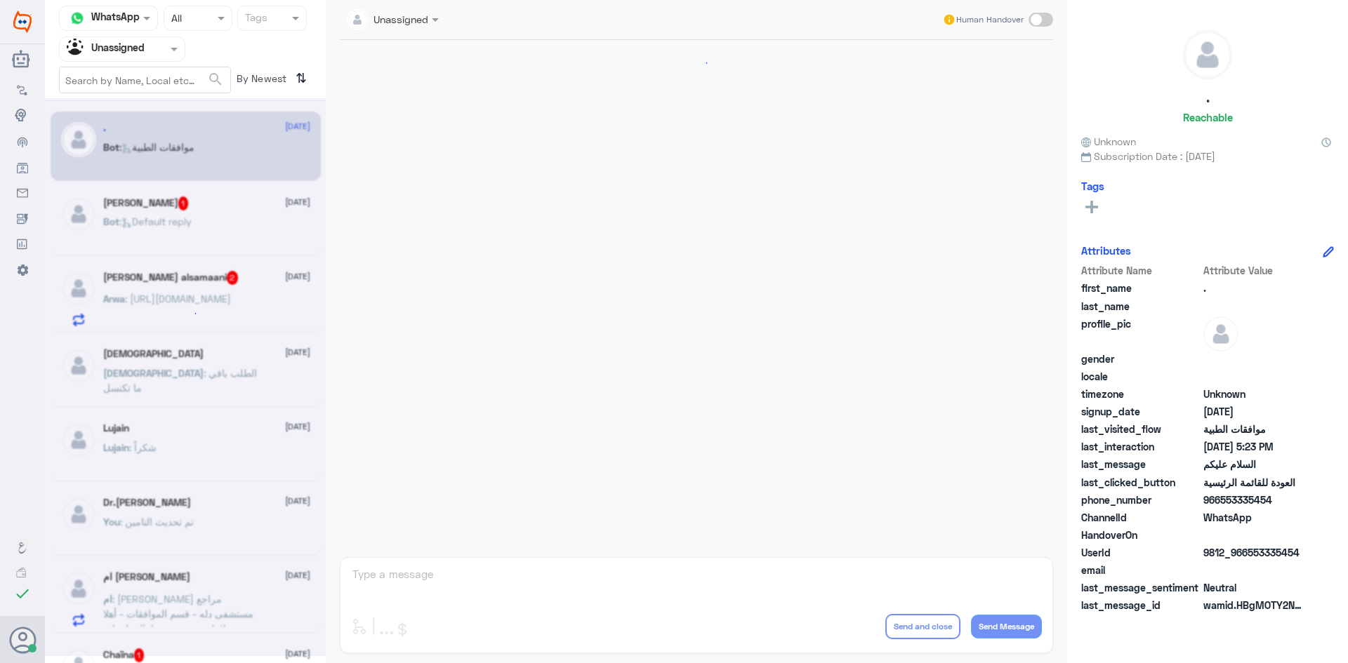
scroll to position [336, 0]
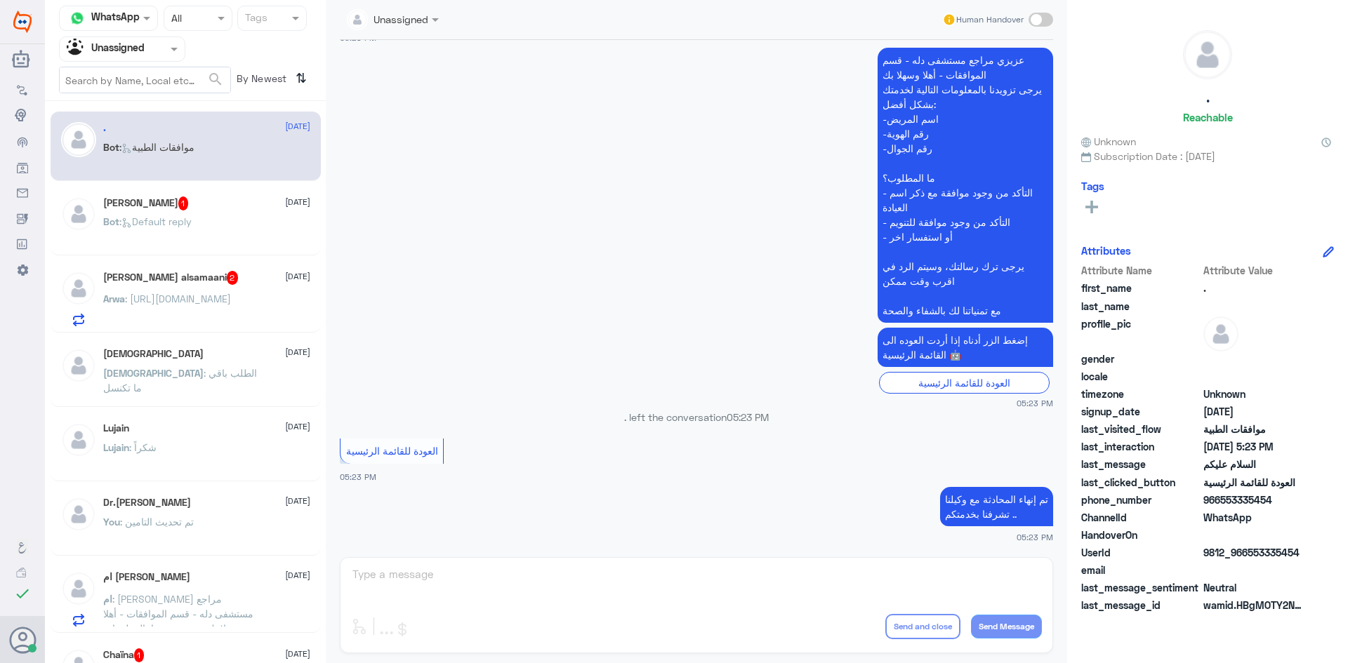
click at [154, 57] on div "Agent Filter Unassigned" at bounding box center [113, 49] width 107 height 21
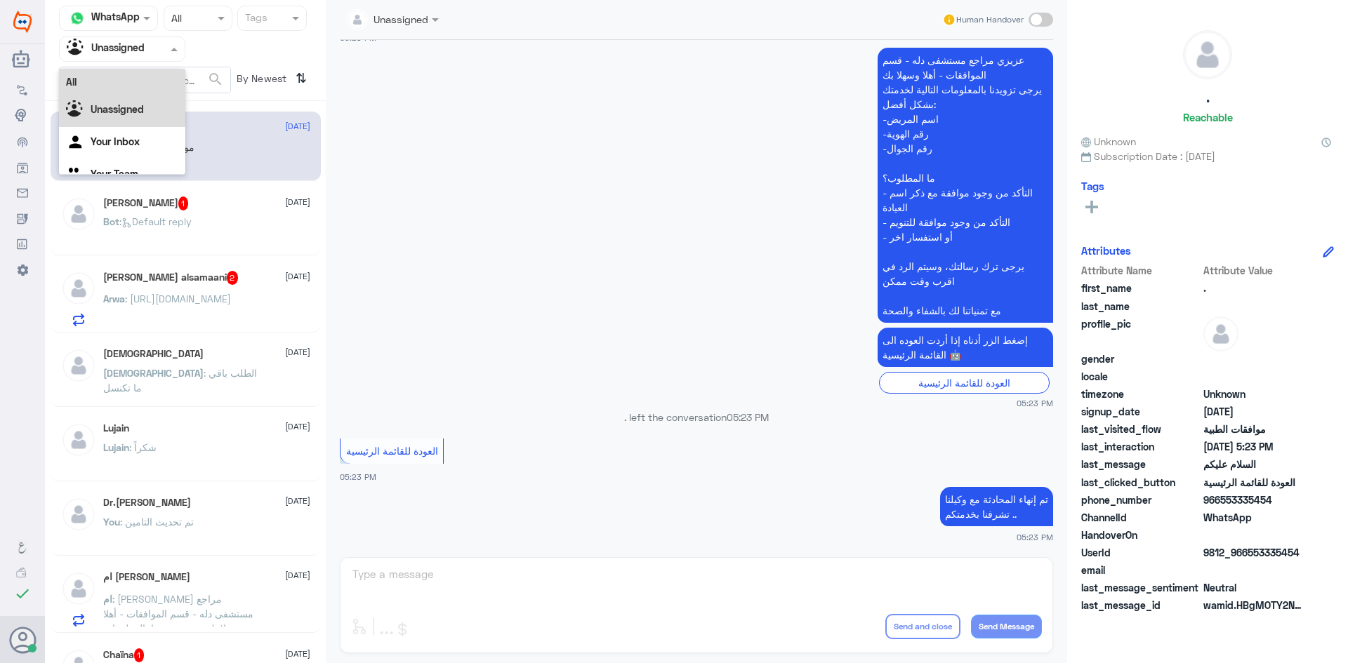
click at [130, 82] on div "All" at bounding box center [122, 82] width 126 height 26
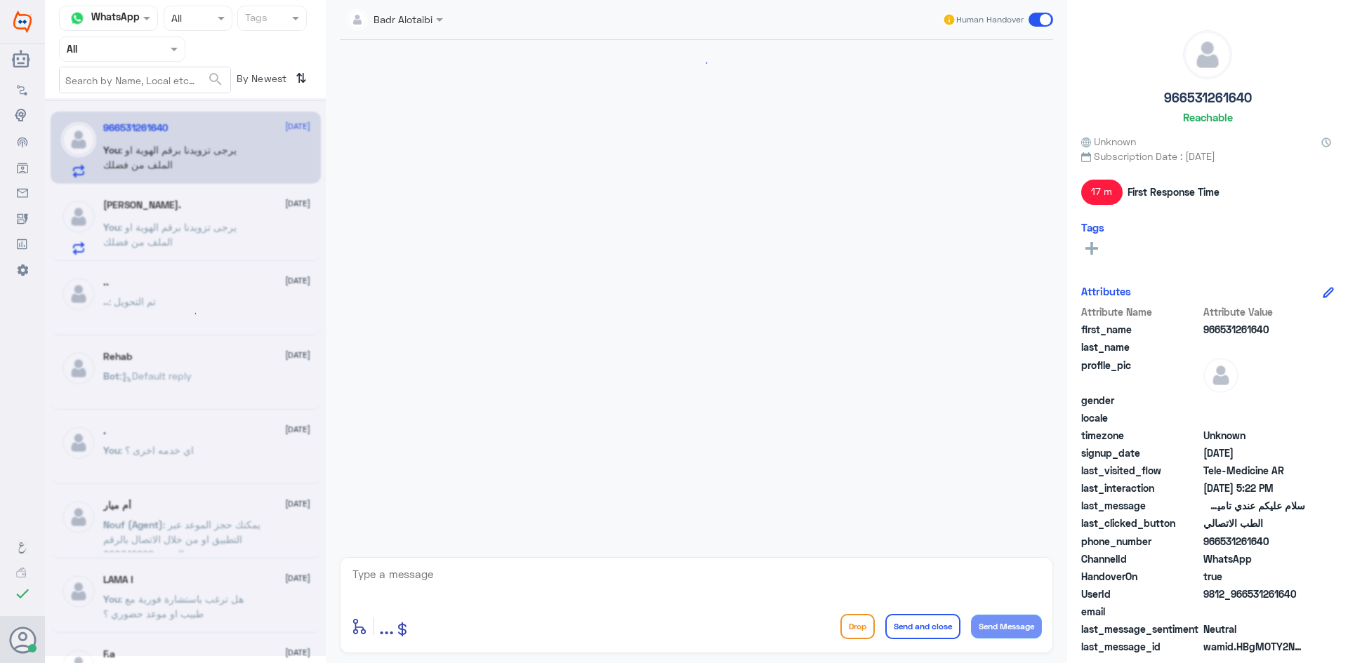
scroll to position [338, 0]
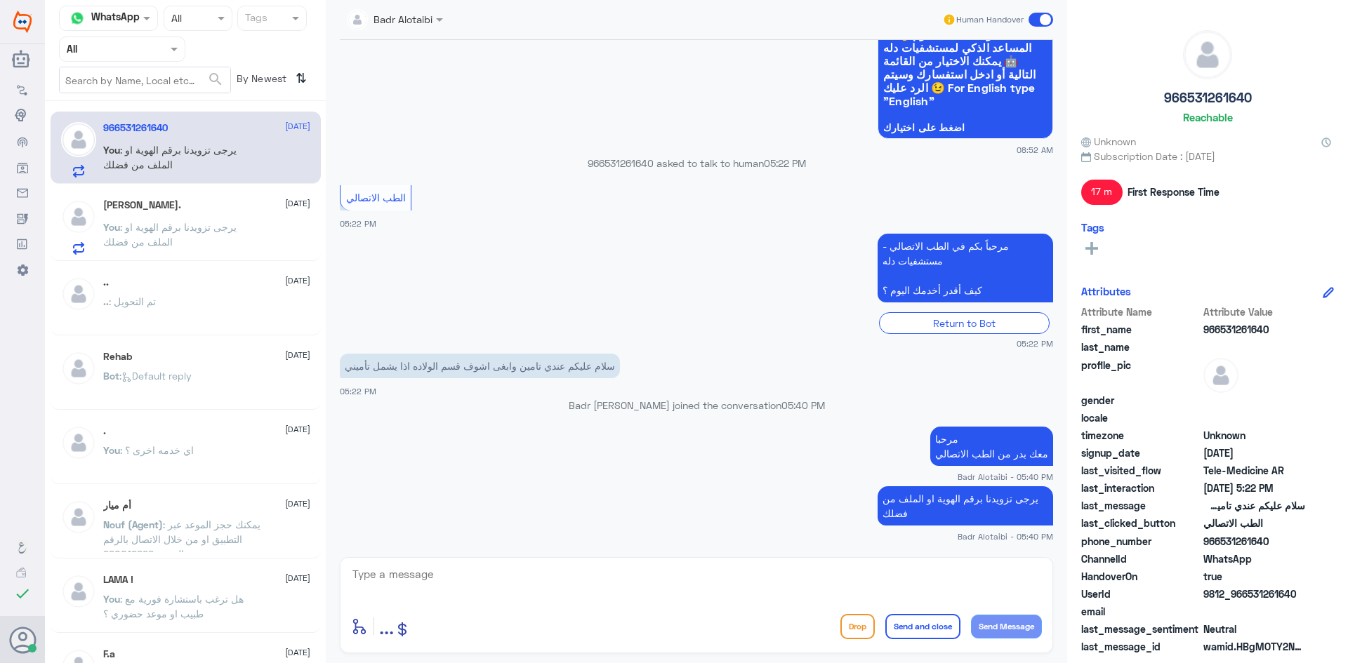
click at [237, 245] on p "You : يرجى تزويدنا برقم الهوية او الملف من فضلك" at bounding box center [182, 237] width 158 height 35
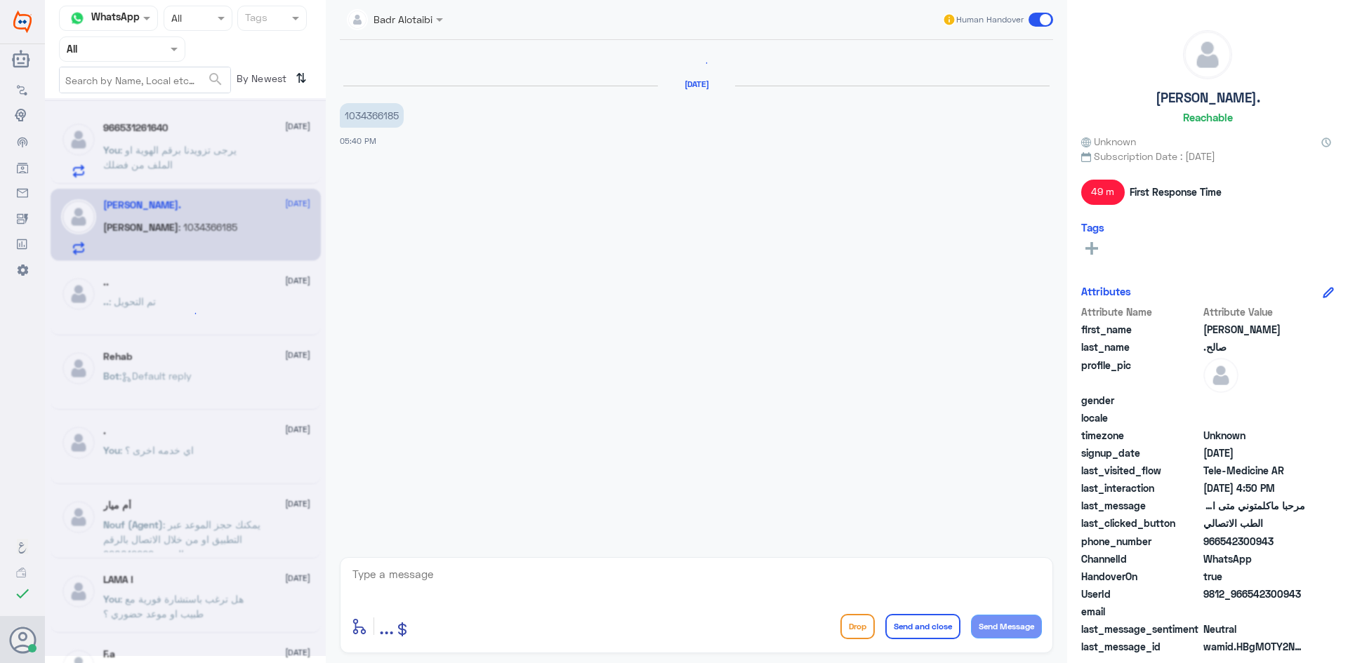
scroll to position [1451, 0]
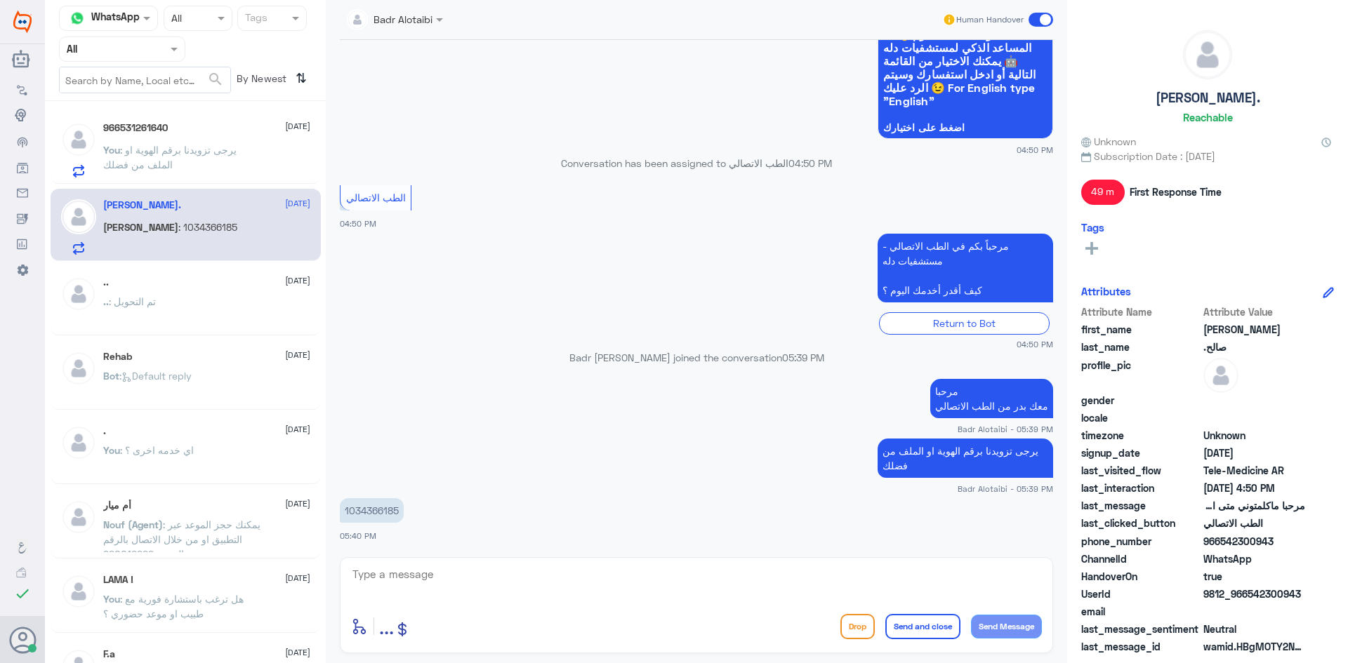
click at [373, 508] on p "1034366185" at bounding box center [372, 510] width 64 height 25
copy div "1034366185"
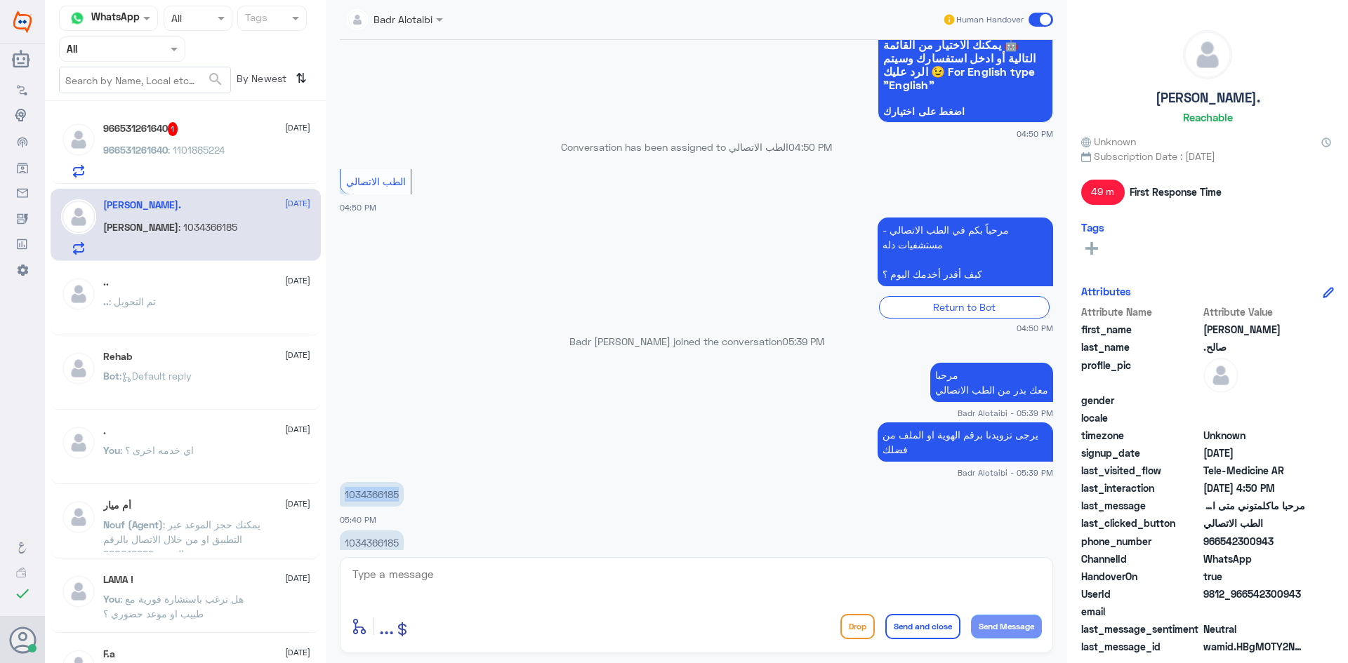
scroll to position [1498, 0]
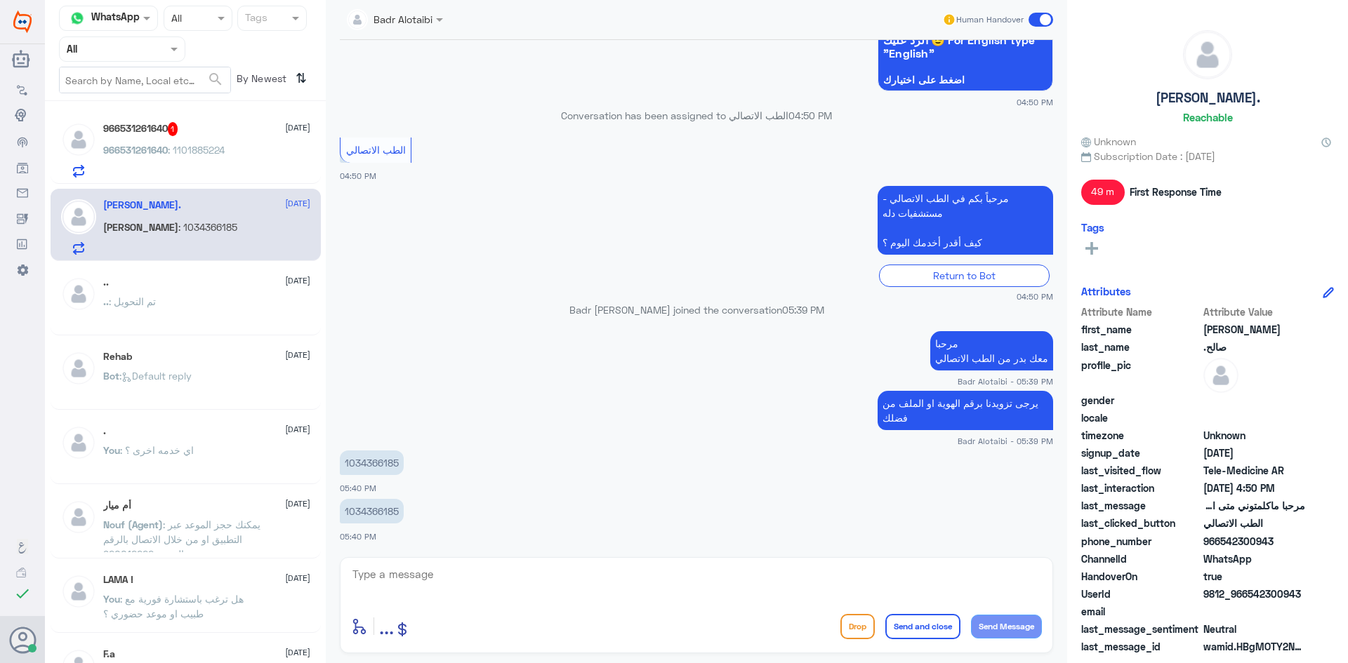
click at [250, 157] on div "966531261640 : 1101885224" at bounding box center [206, 162] width 207 height 32
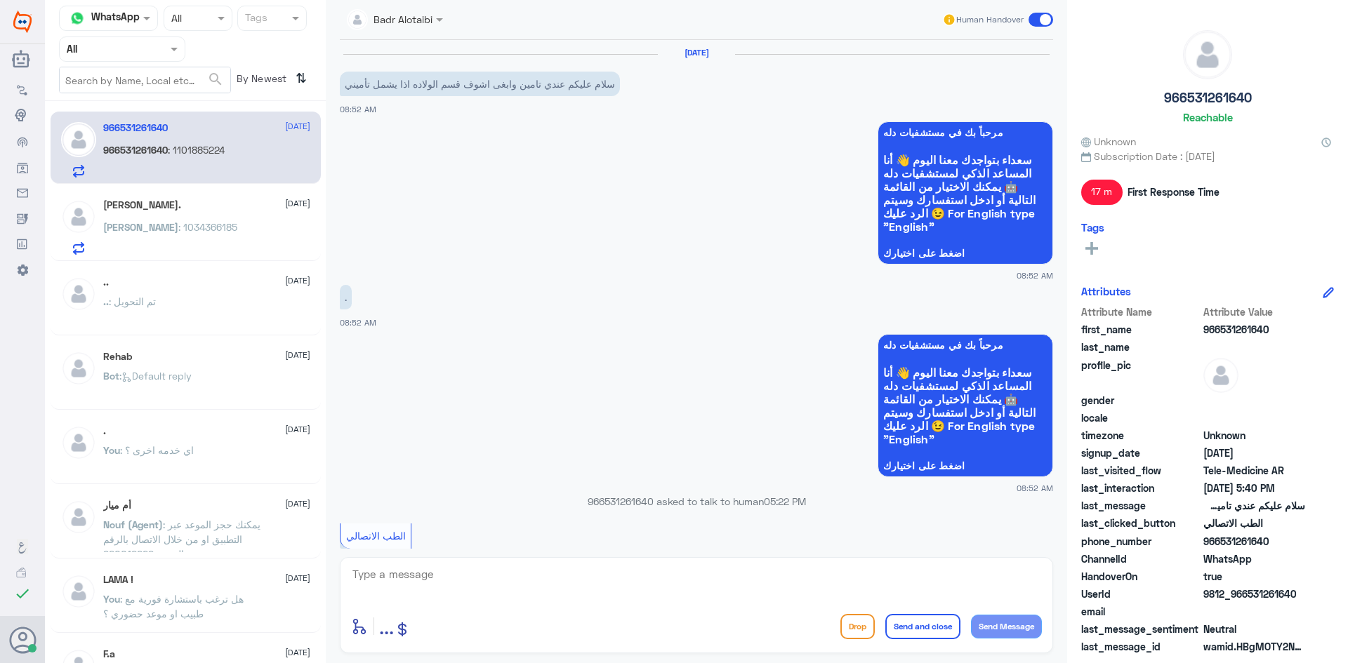
scroll to position [386, 0]
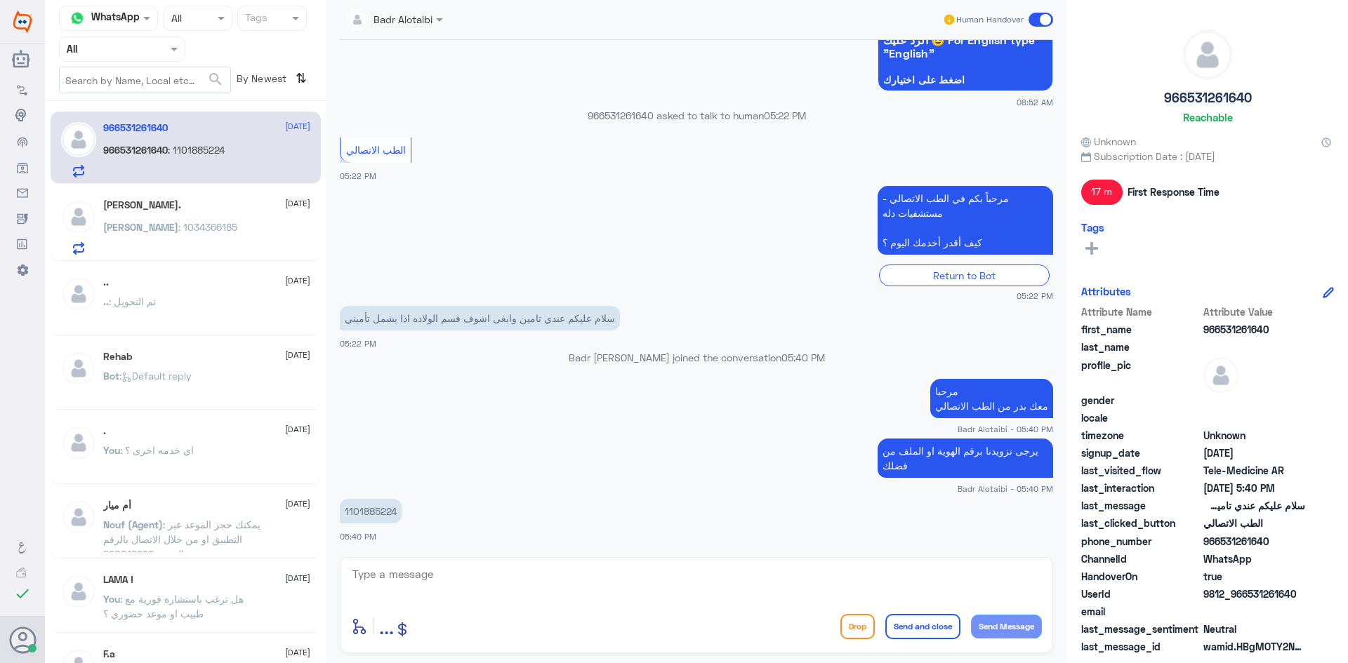
click at [227, 315] on div ".. : تم التحويل" at bounding box center [206, 314] width 207 height 32
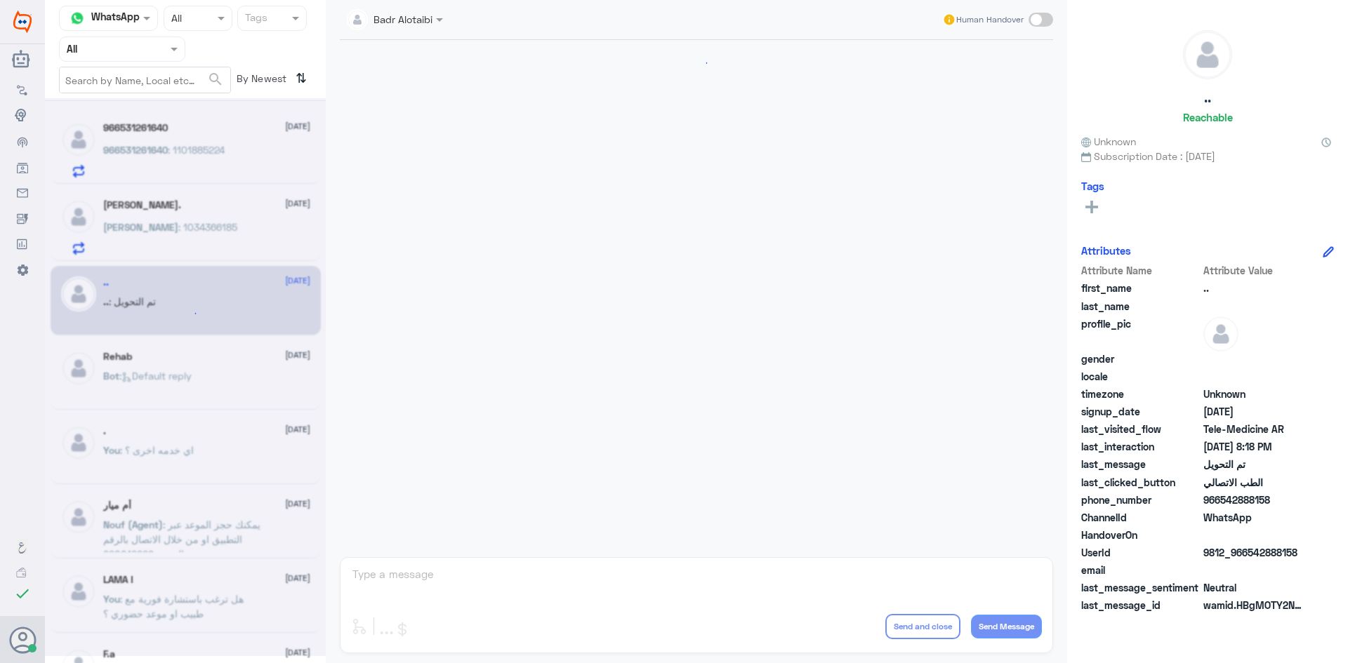
scroll to position [460, 0]
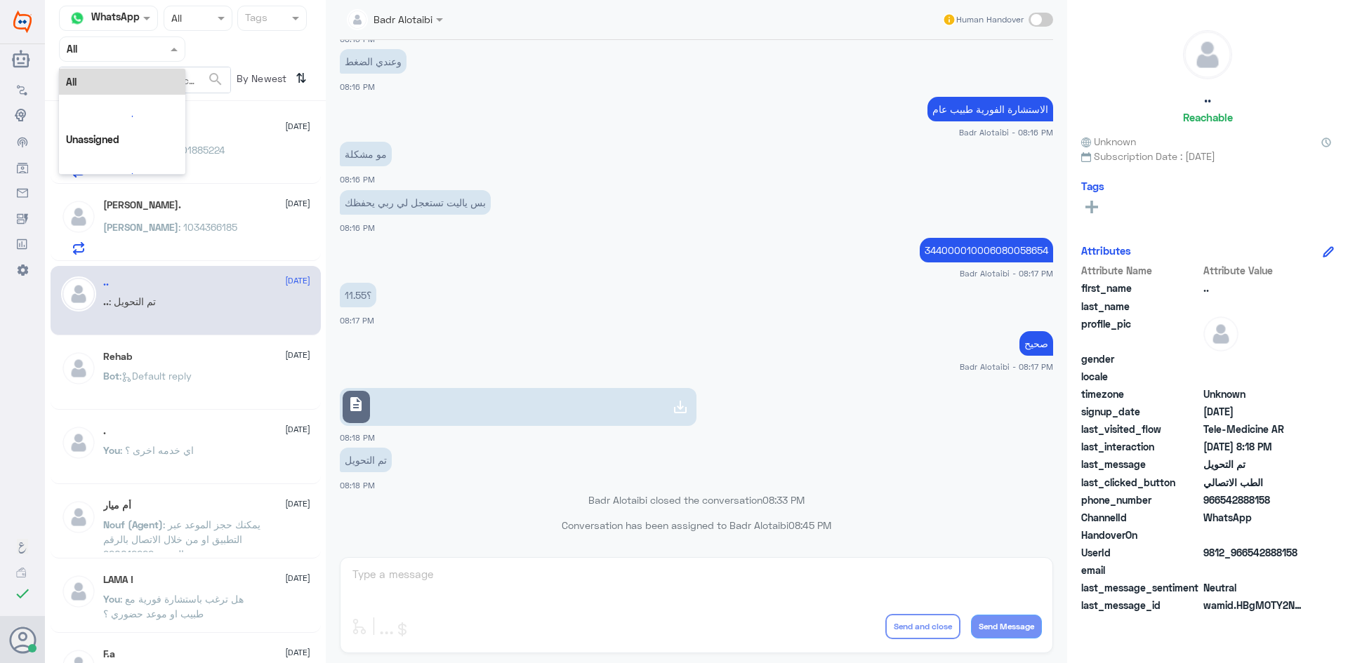
click at [153, 49] on div at bounding box center [122, 49] width 125 height 16
click at [141, 105] on b "Unassigned" at bounding box center [117, 109] width 53 height 12
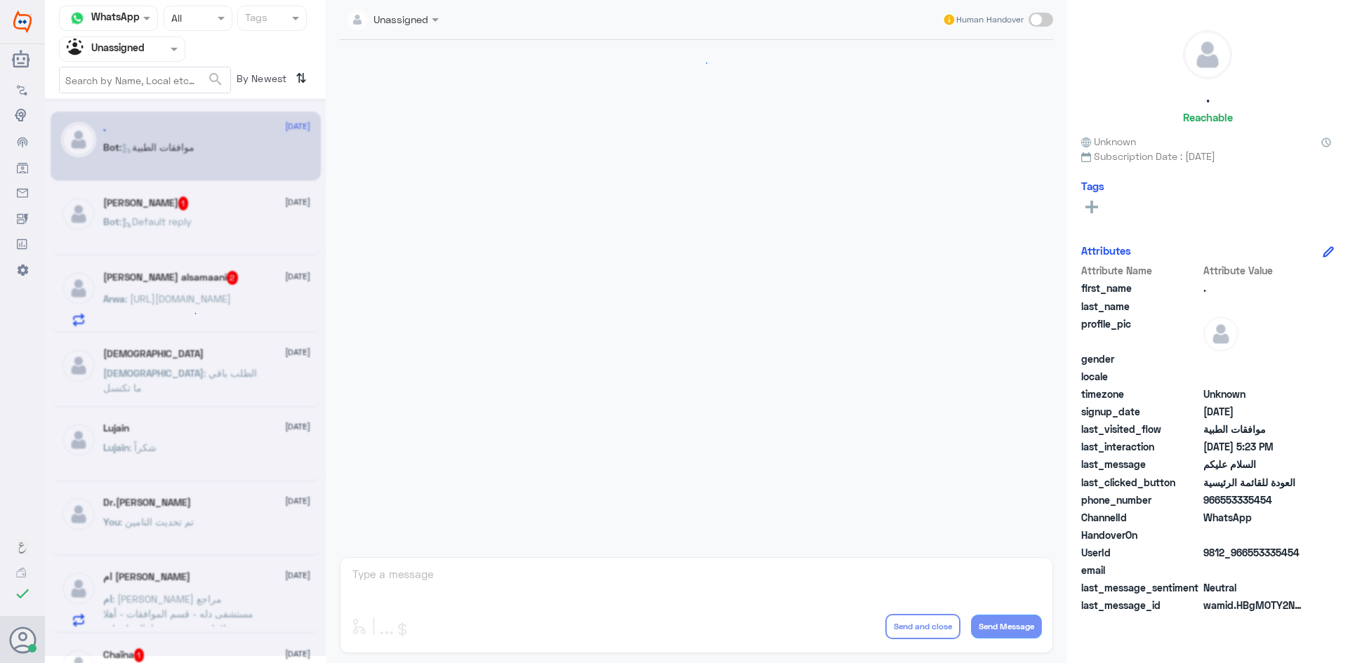
scroll to position [336, 0]
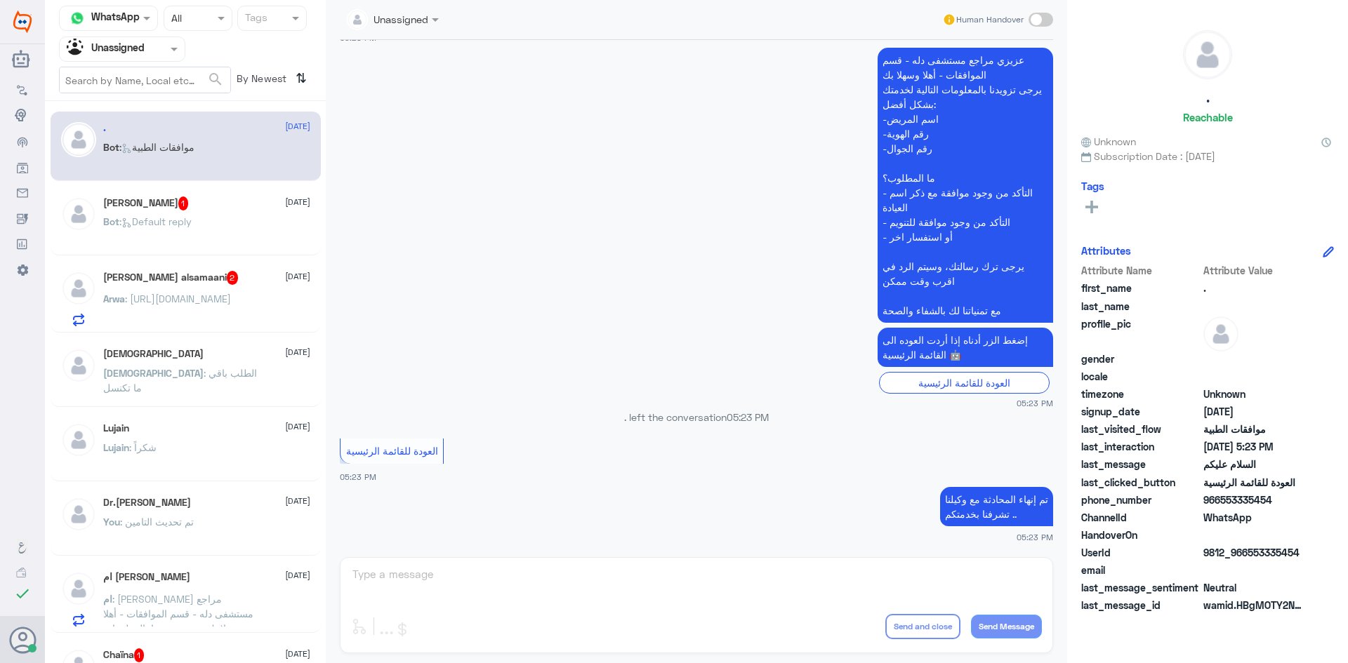
click at [221, 374] on span ": الطلب باقي ما تكنسل" at bounding box center [180, 380] width 154 height 27
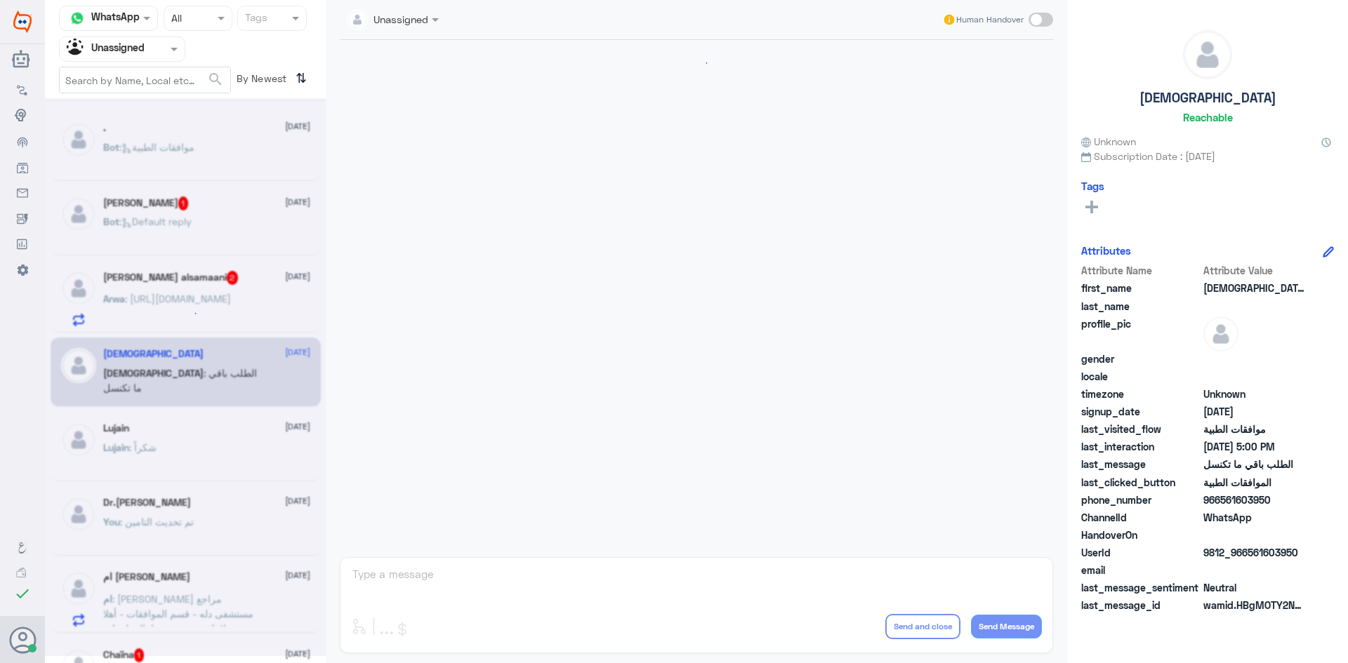
scroll to position [1062, 0]
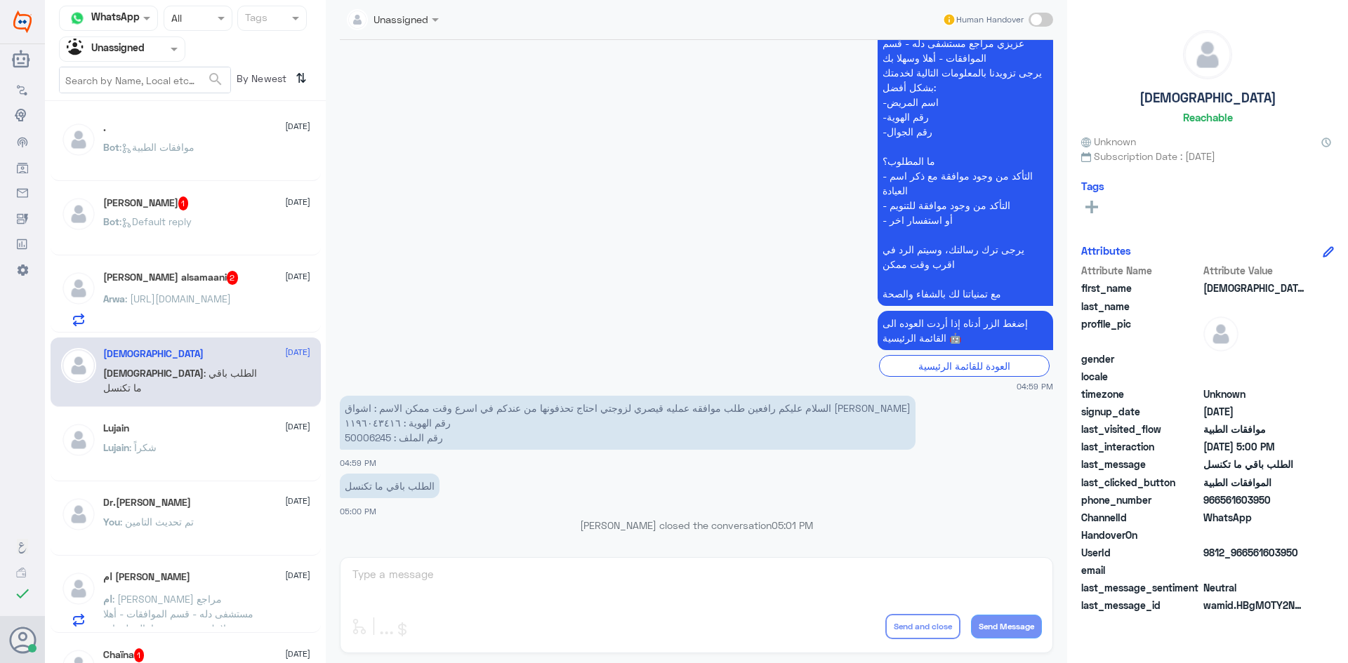
click at [191, 501] on h5 "Dr.[PERSON_NAME]" at bounding box center [147, 503] width 88 height 12
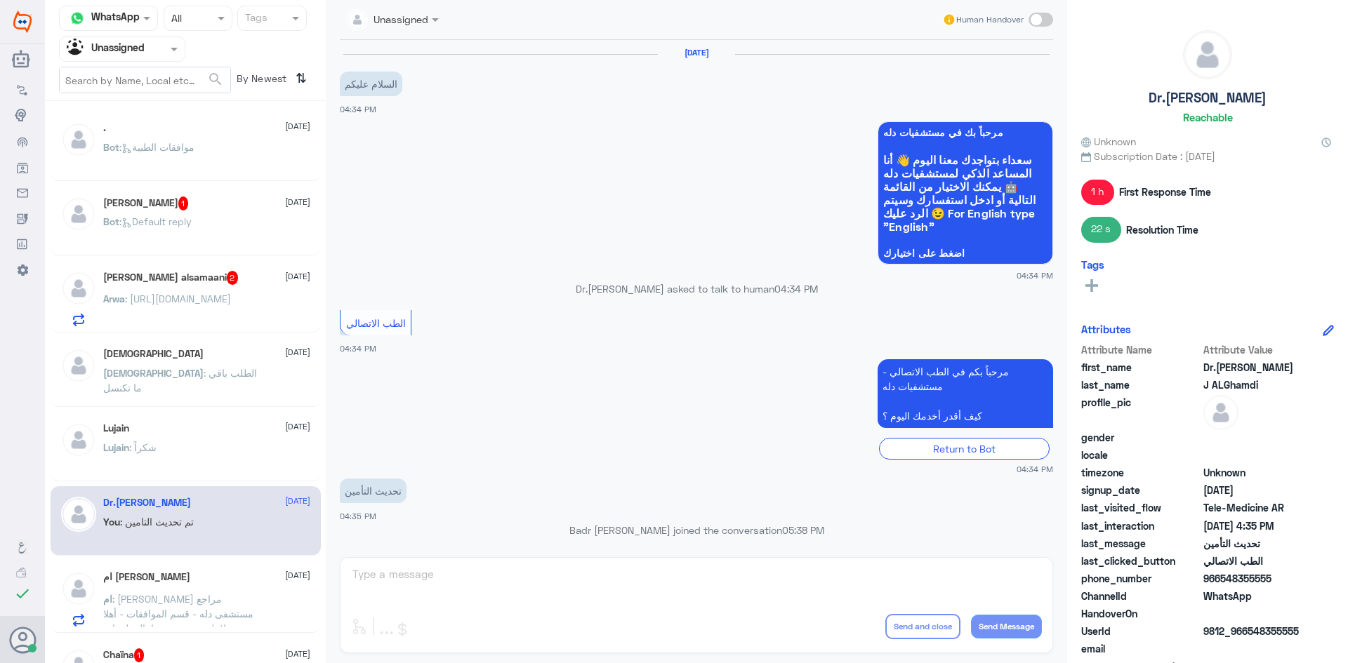
scroll to position [135, 0]
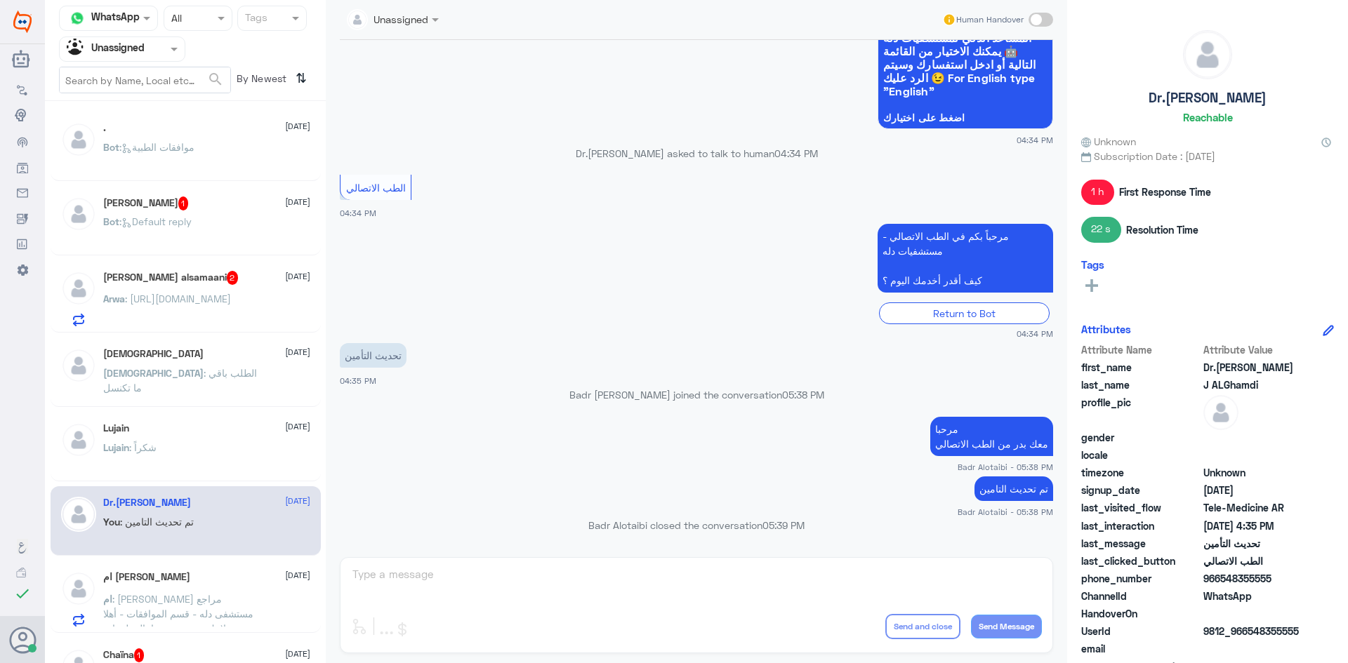
drag, startPoint x: 1273, startPoint y: 578, endPoint x: 1219, endPoint y: 583, distance: 54.3
click at [1219, 583] on span "966548355555" at bounding box center [1254, 578] width 102 height 15
copy span "548355555"
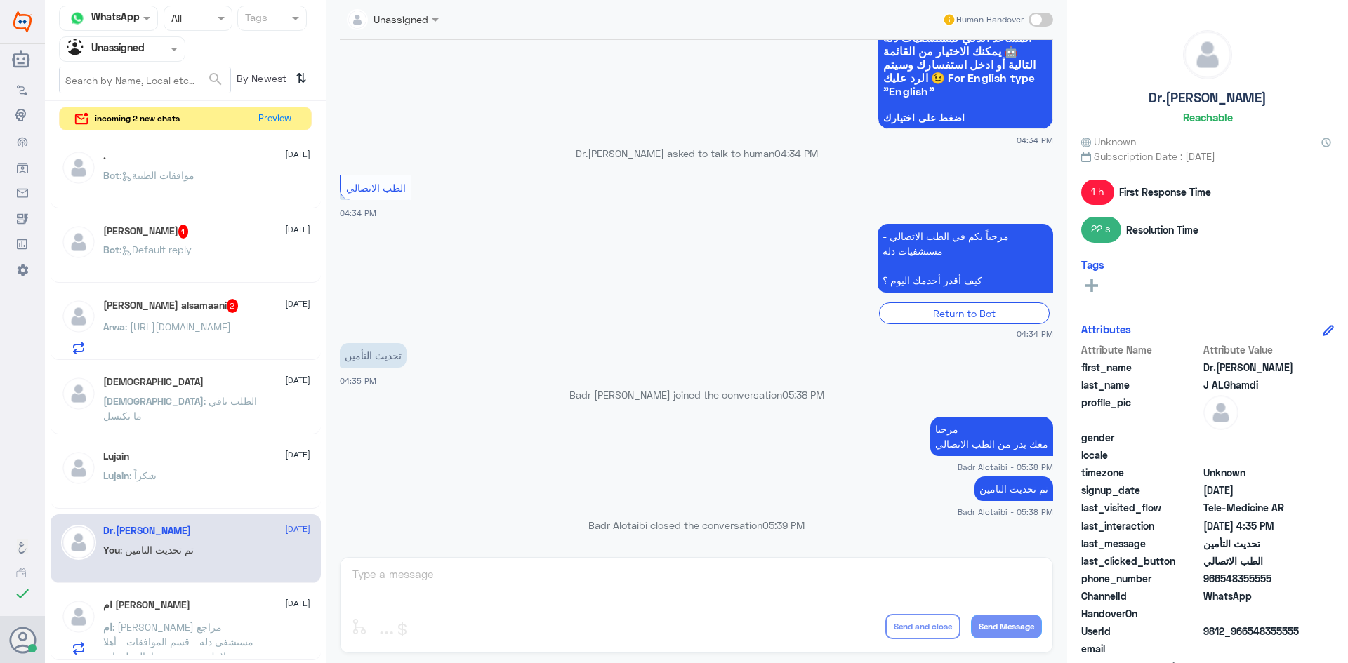
click at [152, 58] on div "Agent Filter Unassigned" at bounding box center [113, 49] width 107 height 21
click at [136, 82] on div "All" at bounding box center [122, 82] width 126 height 26
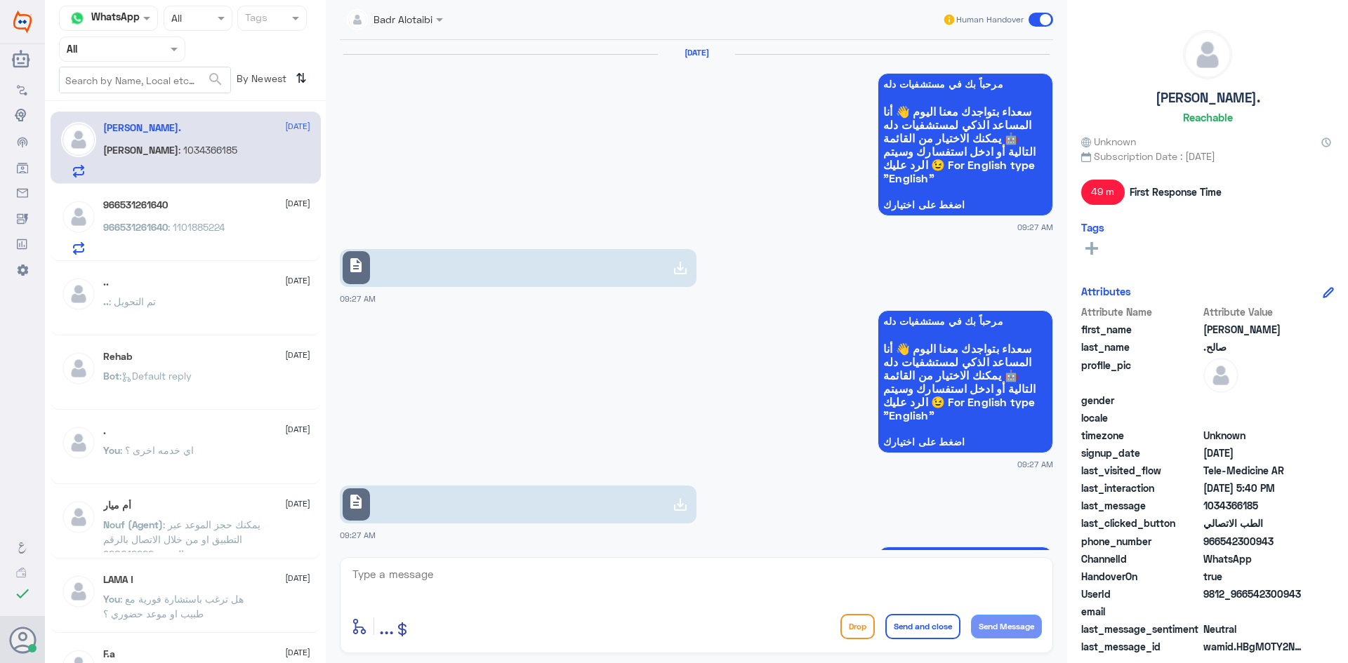
scroll to position [1262, 0]
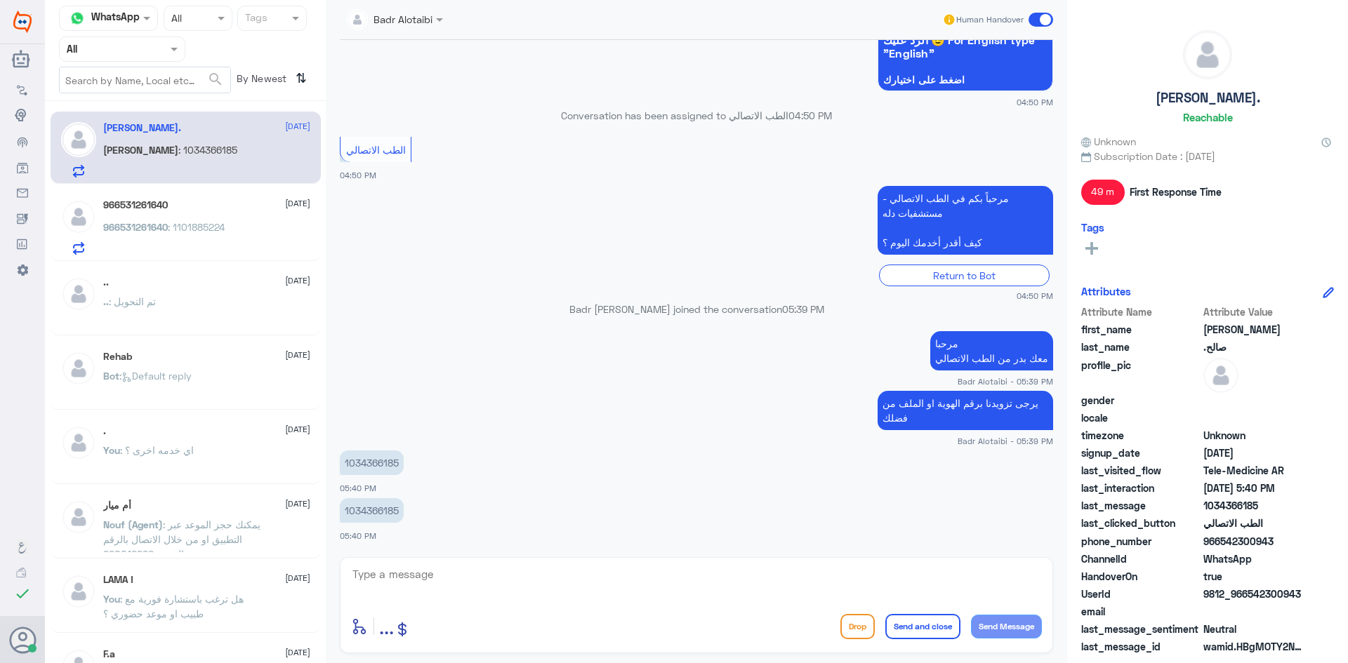
click at [142, 227] on span "966531261640" at bounding box center [135, 227] width 65 height 12
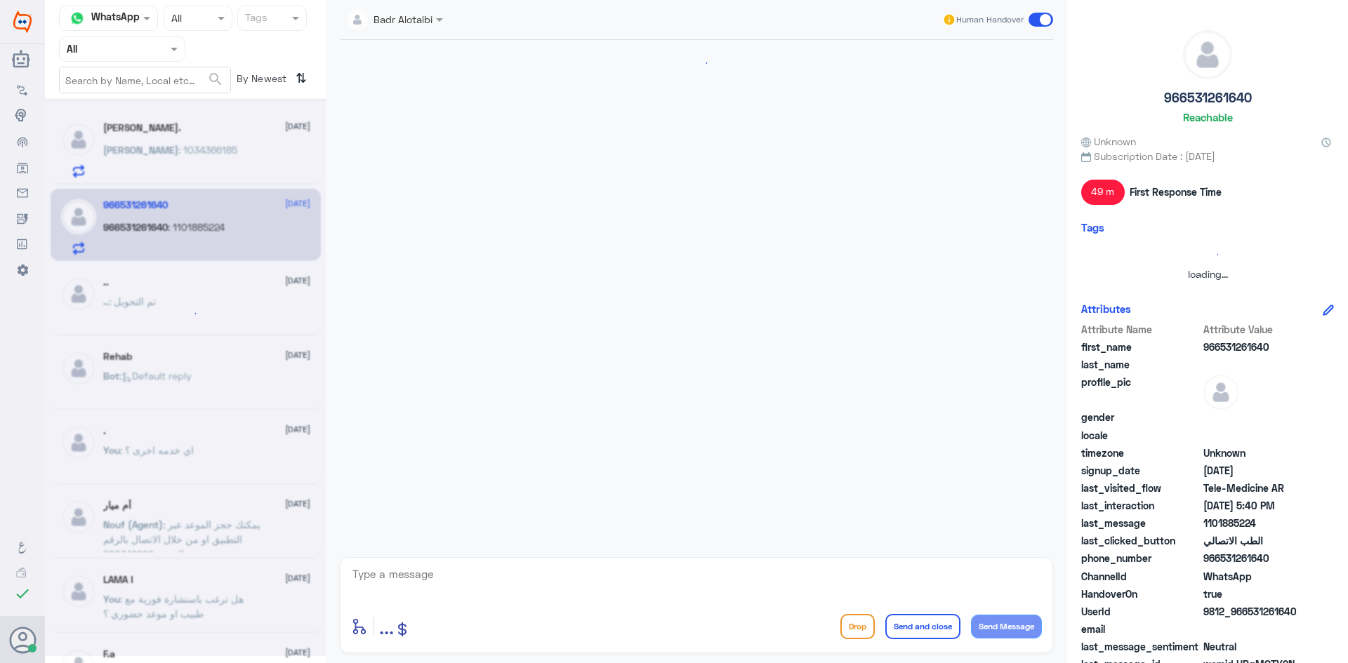
scroll to position [386, 0]
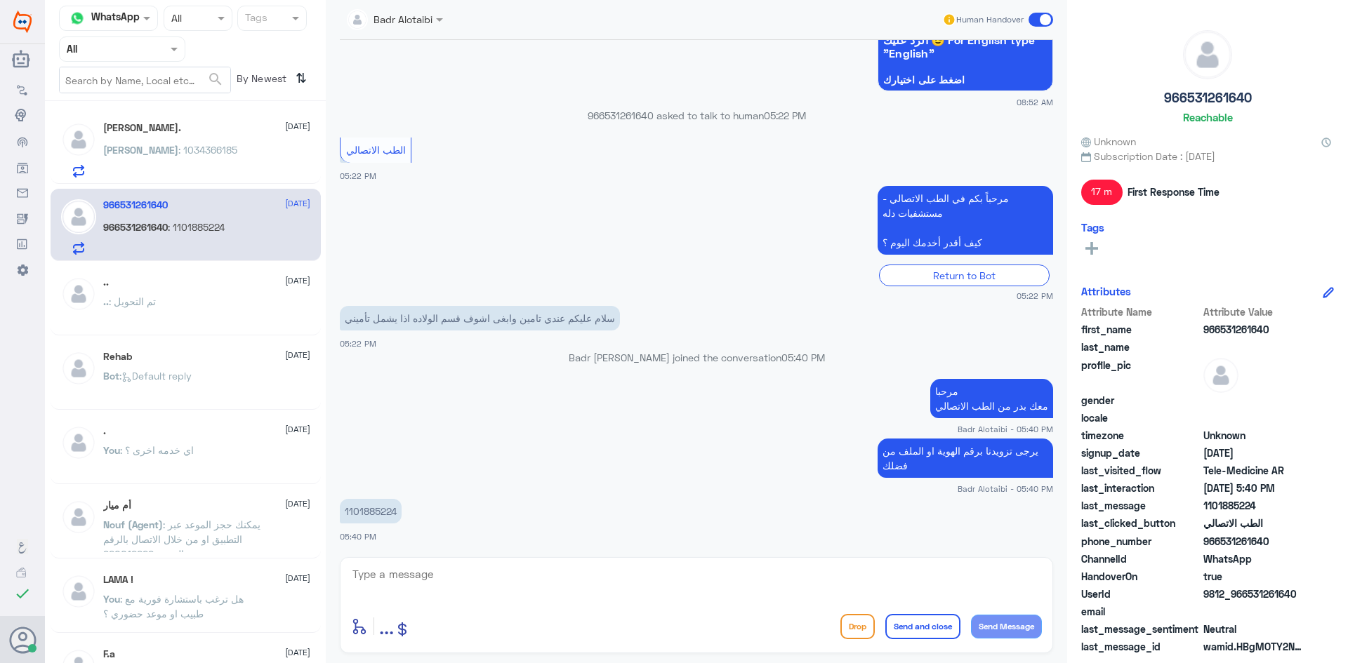
click at [382, 510] on p "1101885224" at bounding box center [371, 511] width 62 height 25
copy div "1101885224"
click at [432, 568] on textarea at bounding box center [696, 582] width 691 height 34
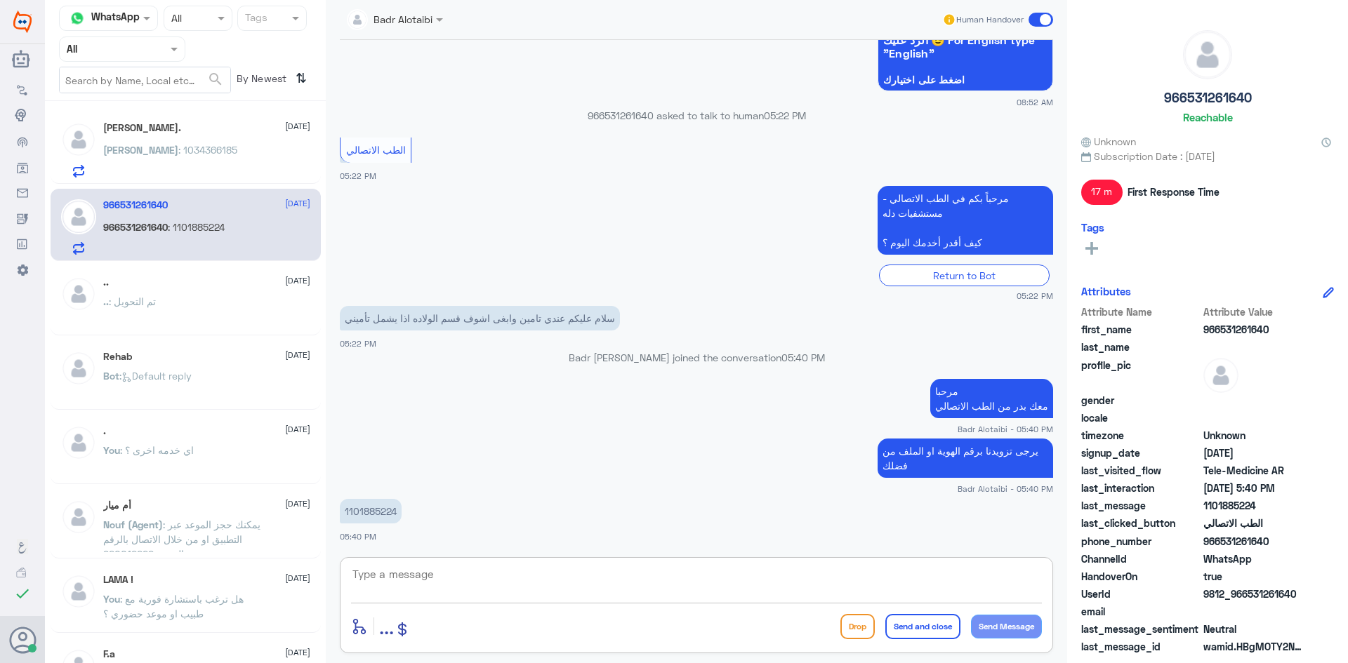
click at [610, 585] on textarea at bounding box center [696, 582] width 691 height 34
type textarea "لا يوجد تغطية في مستشفى دله ( النخيل )"
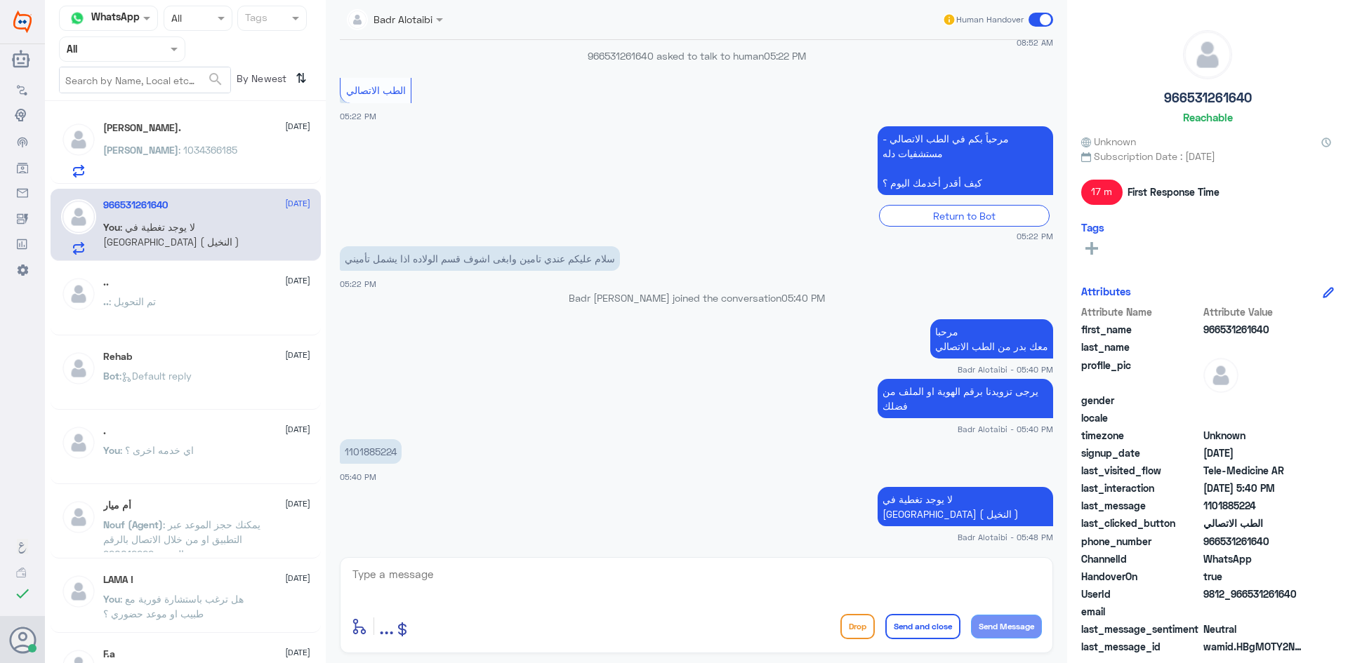
click at [178, 149] on span "[PERSON_NAME]" at bounding box center [140, 150] width 75 height 12
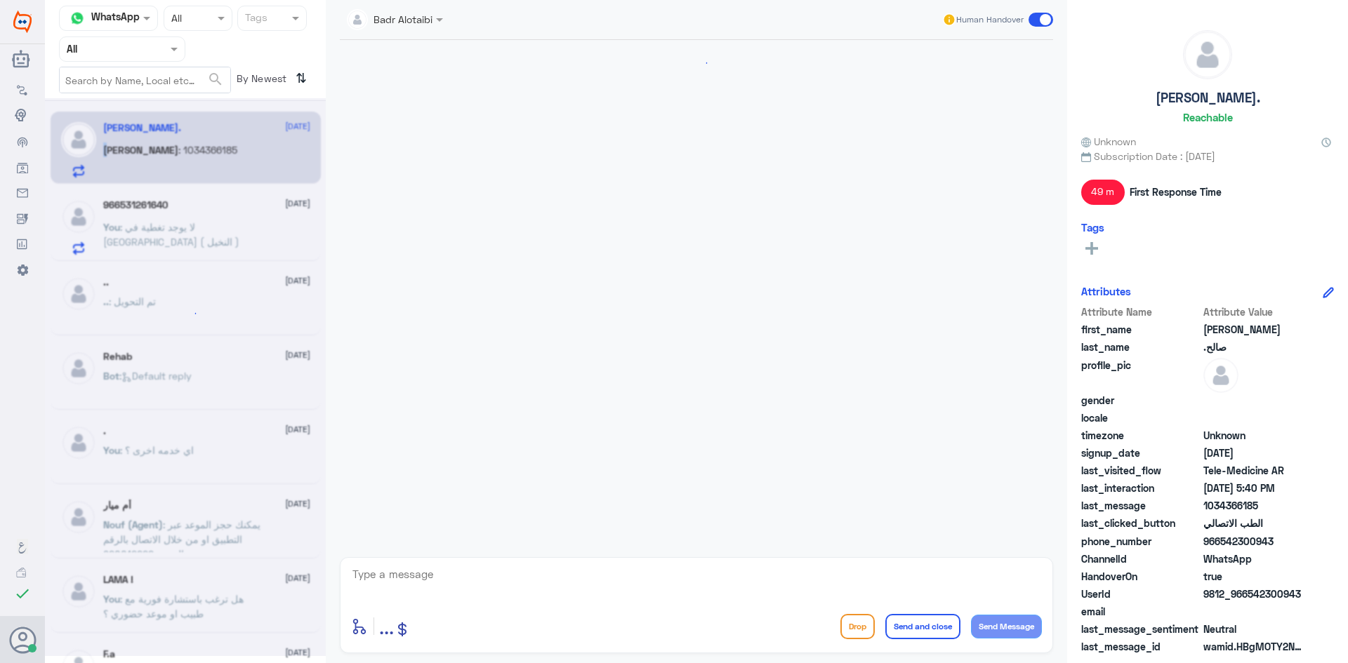
scroll to position [1262, 0]
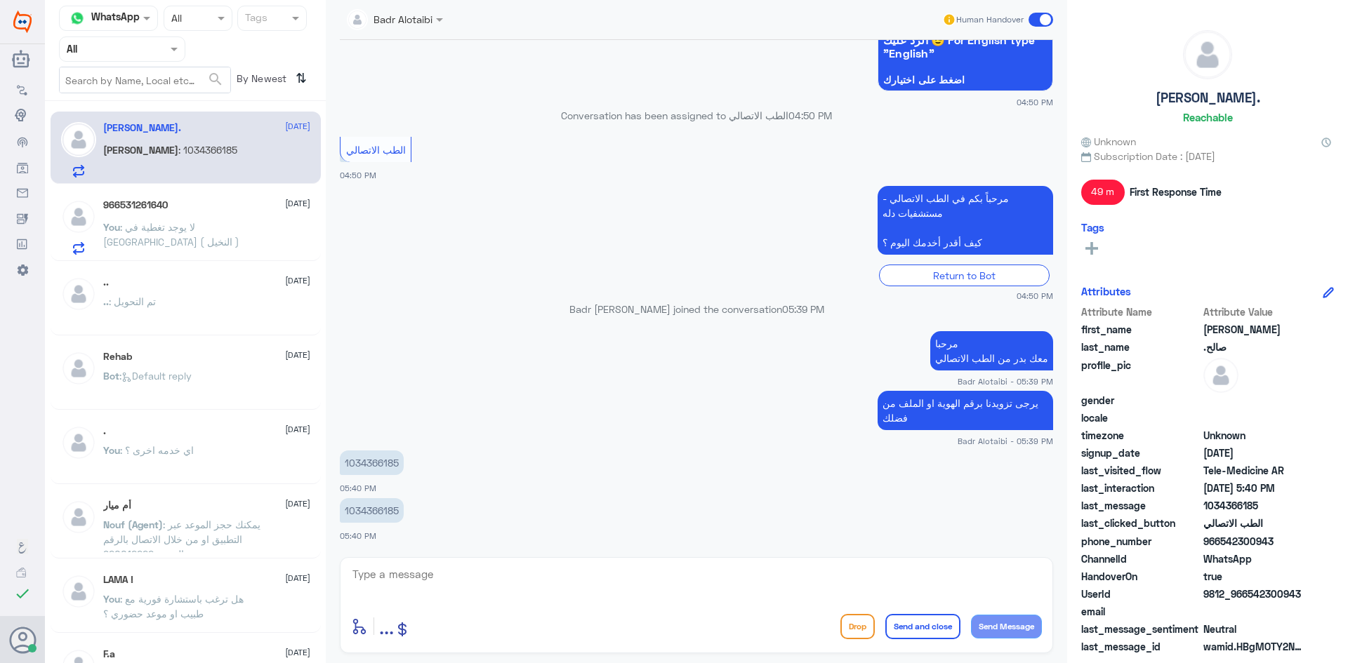
click at [521, 414] on app-msgs-text "يرجى تزويدنا برقم الهوية او الملف من فضلك" at bounding box center [696, 411] width 713 height 41
click at [420, 32] on div "Badr Alotaibi" at bounding box center [390, 20] width 86 height 28
click at [564, 49] on app-msgs-whats-app-list "مرحباً بك في مستشفيات دله سعداء بتواجدك معنا اليوم 👋 أنا المساعد الذكي لمستشفيا…" at bounding box center [696, 20] width 713 height 145
click at [371, 510] on p "1034366185" at bounding box center [372, 510] width 64 height 25
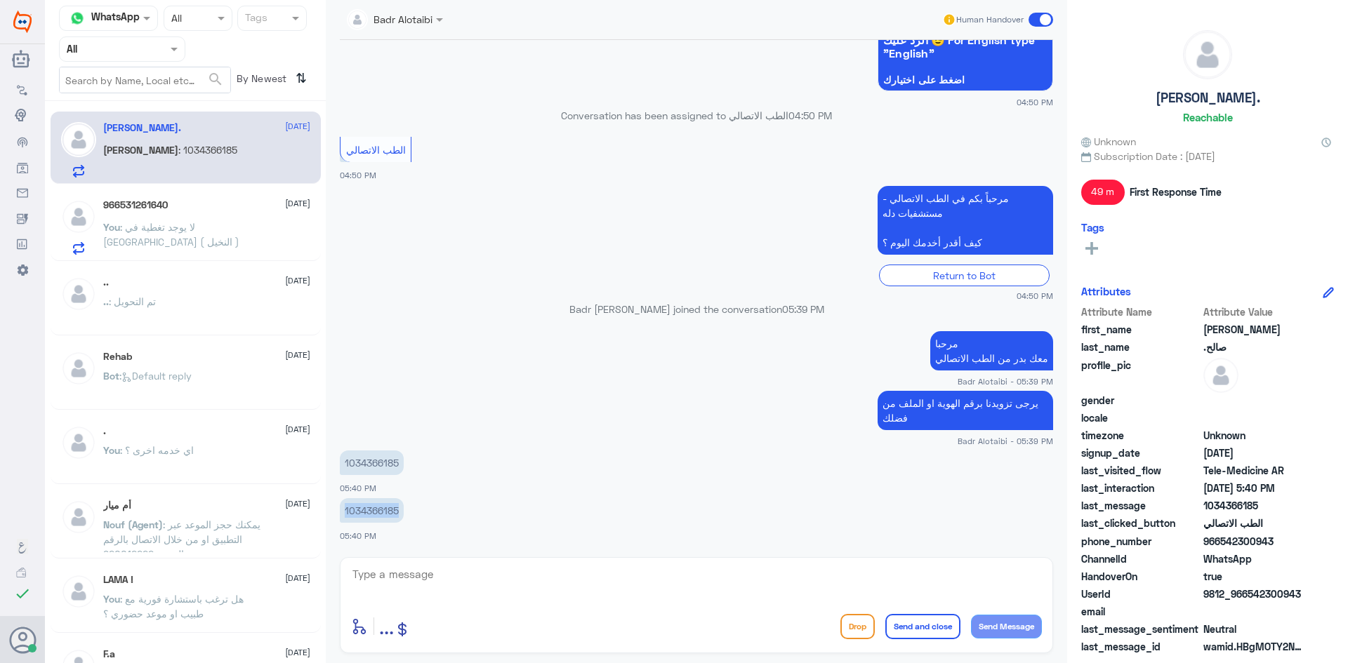
click at [371, 510] on p "1034366185" at bounding box center [372, 510] width 64 height 25
copy div "1034366185"
click at [441, 431] on app-msgs-text "يرجى تزويدنا برقم الهوية او الملف من فضلك" at bounding box center [696, 411] width 713 height 41
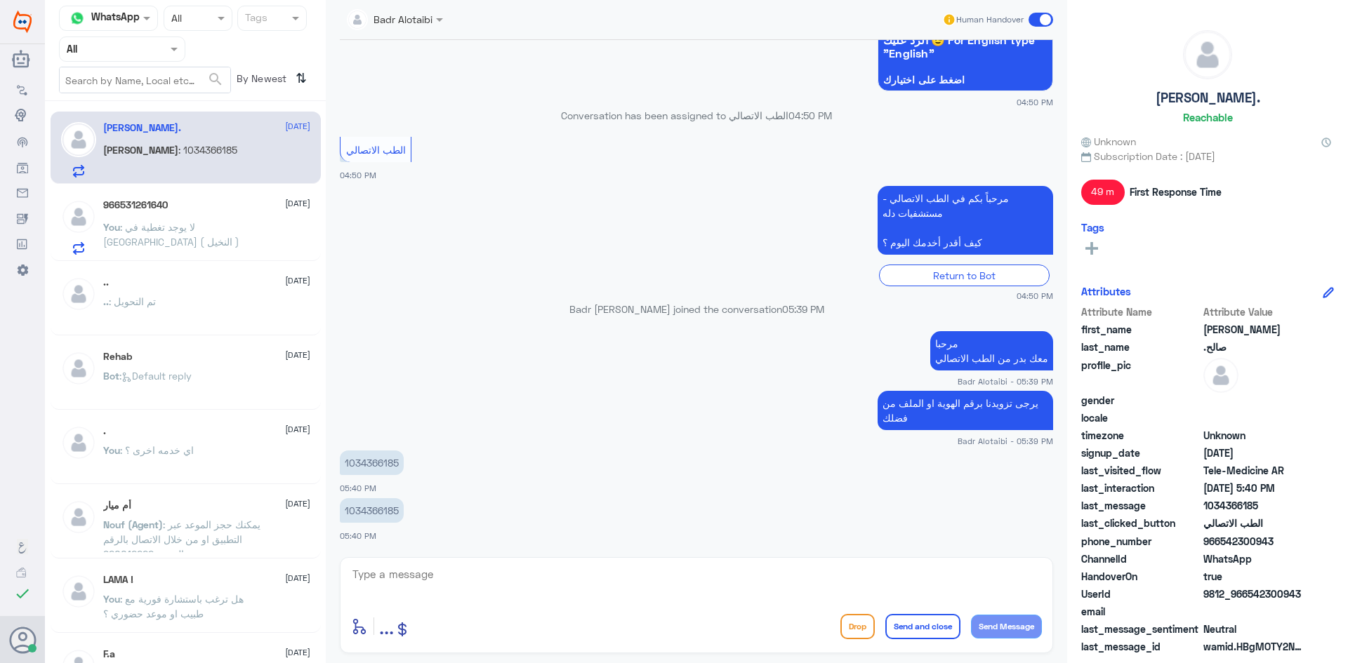
click at [374, 512] on p "1034366185" at bounding box center [372, 510] width 64 height 25
copy p "1034366185"
click at [506, 569] on textarea at bounding box center [696, 582] width 691 height 34
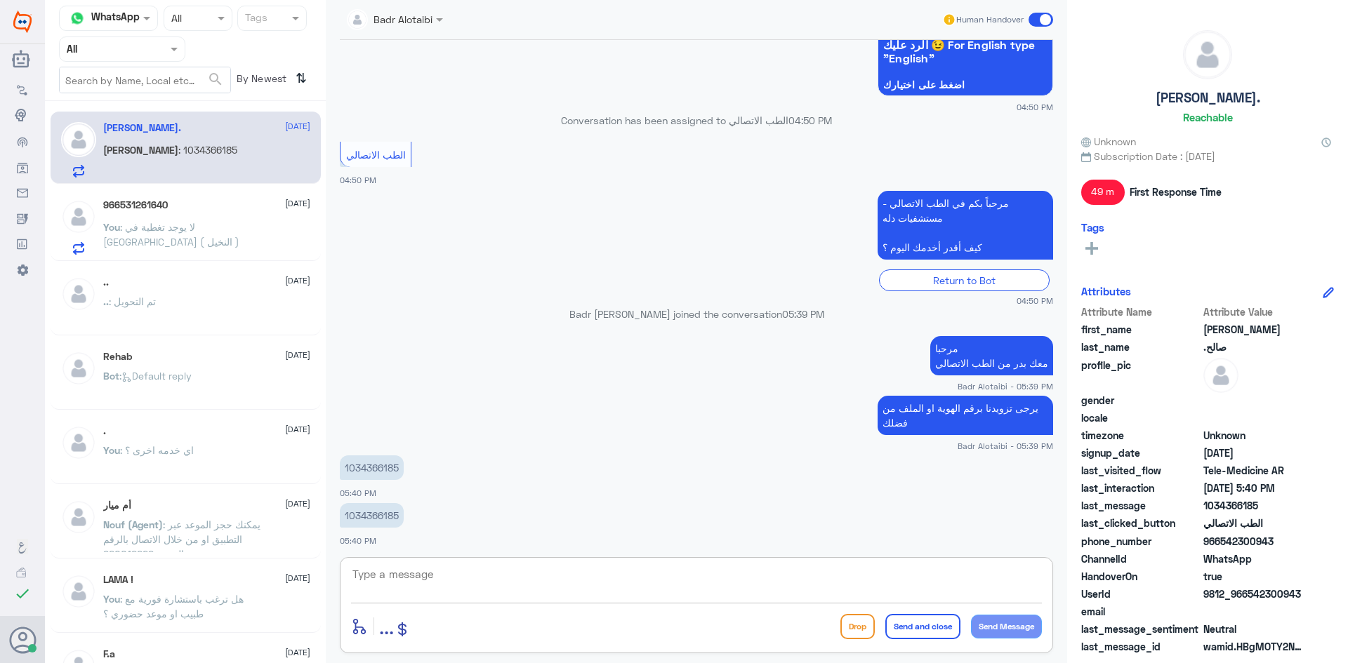
scroll to position [1262, 0]
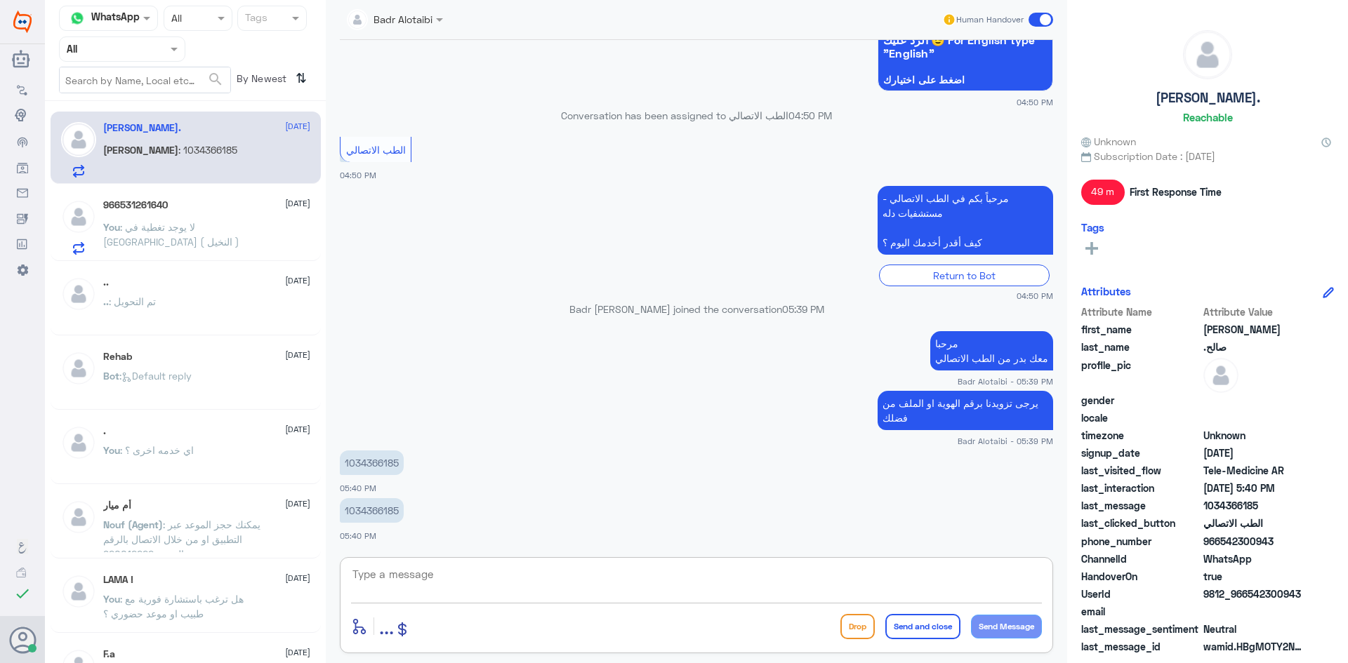
click at [580, 576] on textarea at bounding box center [696, 582] width 691 height 34
click at [211, 243] on p "You : لا يوجد تغطية في مستشفى دله ( النخيل )" at bounding box center [182, 237] width 158 height 35
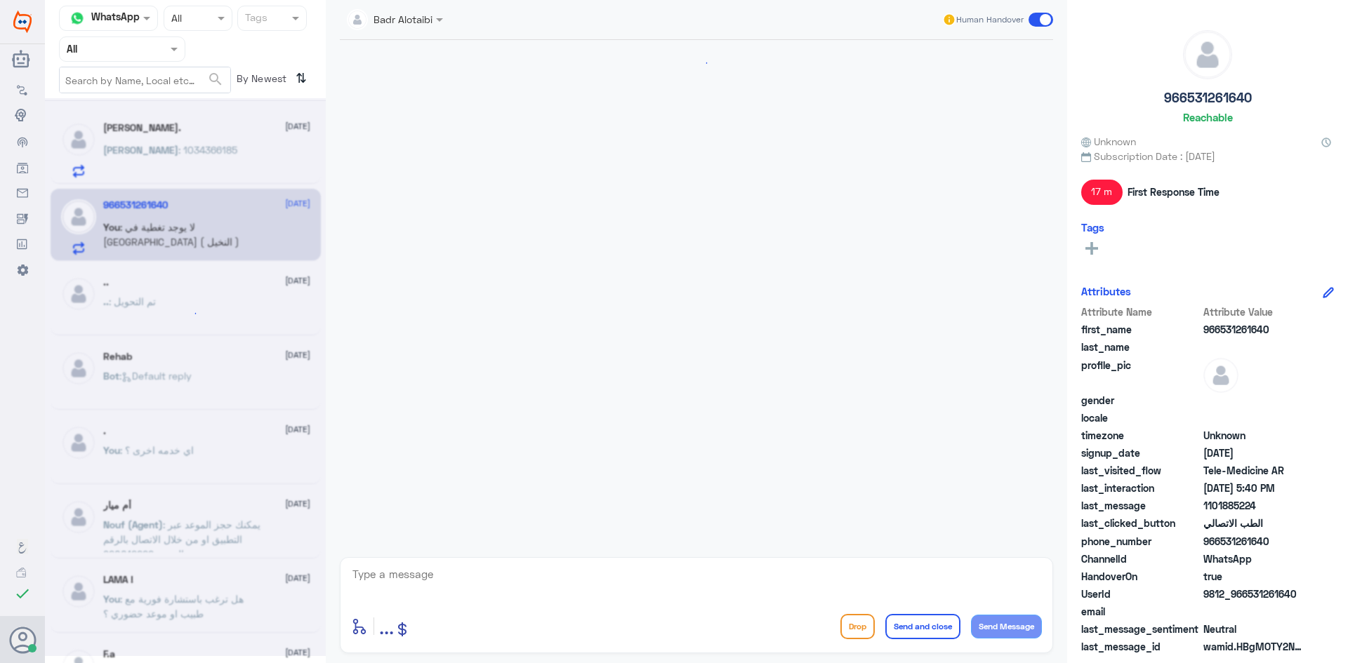
scroll to position [446, 0]
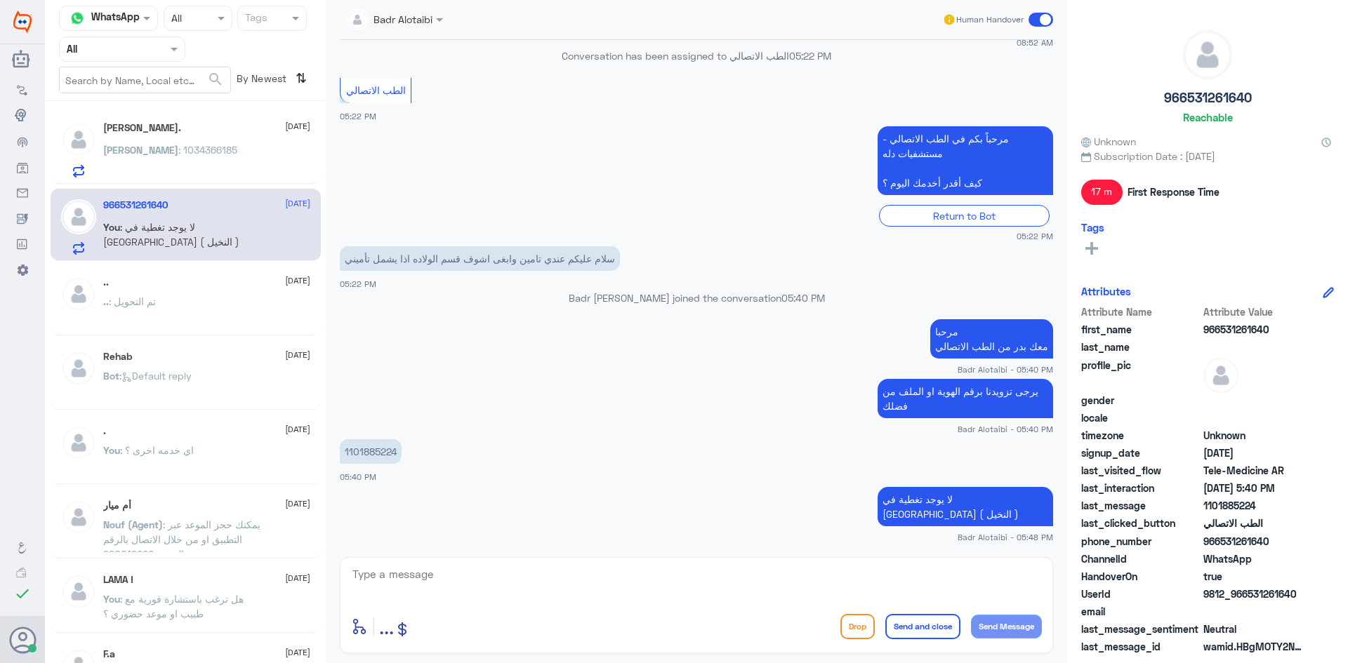
click at [1030, 21] on span at bounding box center [1040, 20] width 25 height 14
click at [0, 0] on input "checkbox" at bounding box center [0, 0] width 0 height 0
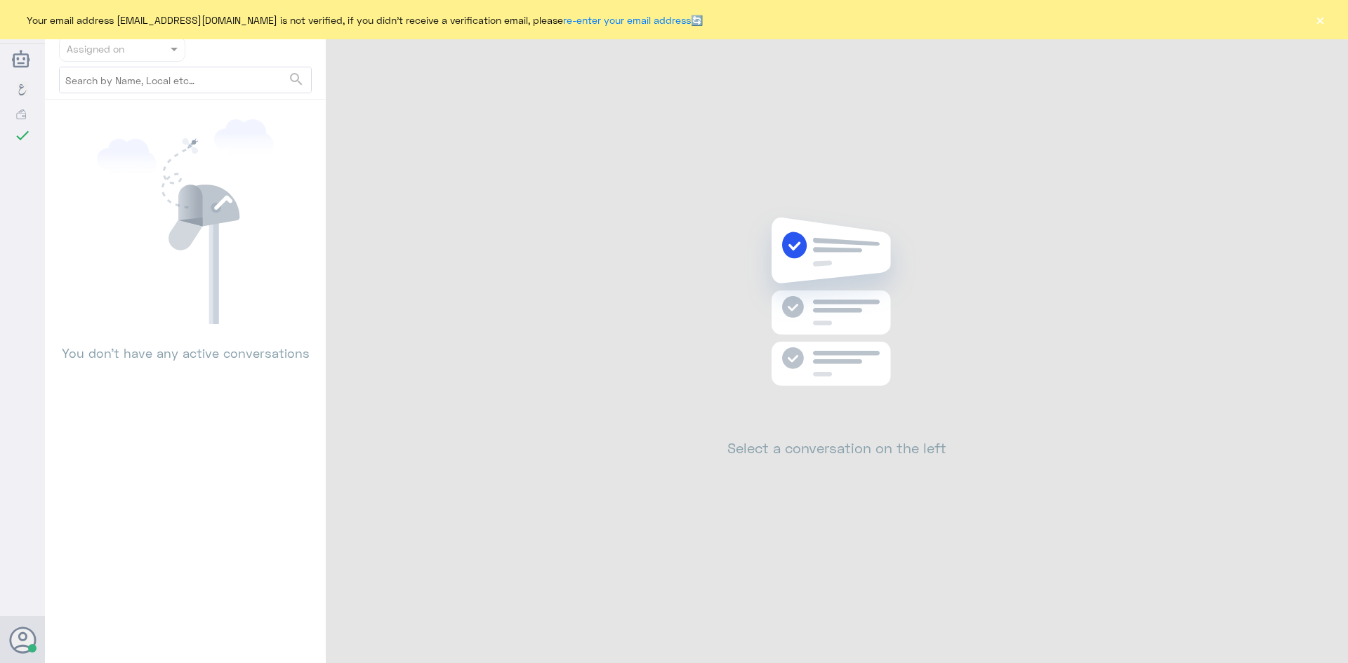
click at [1315, 15] on button "×" at bounding box center [1319, 20] width 14 height 14
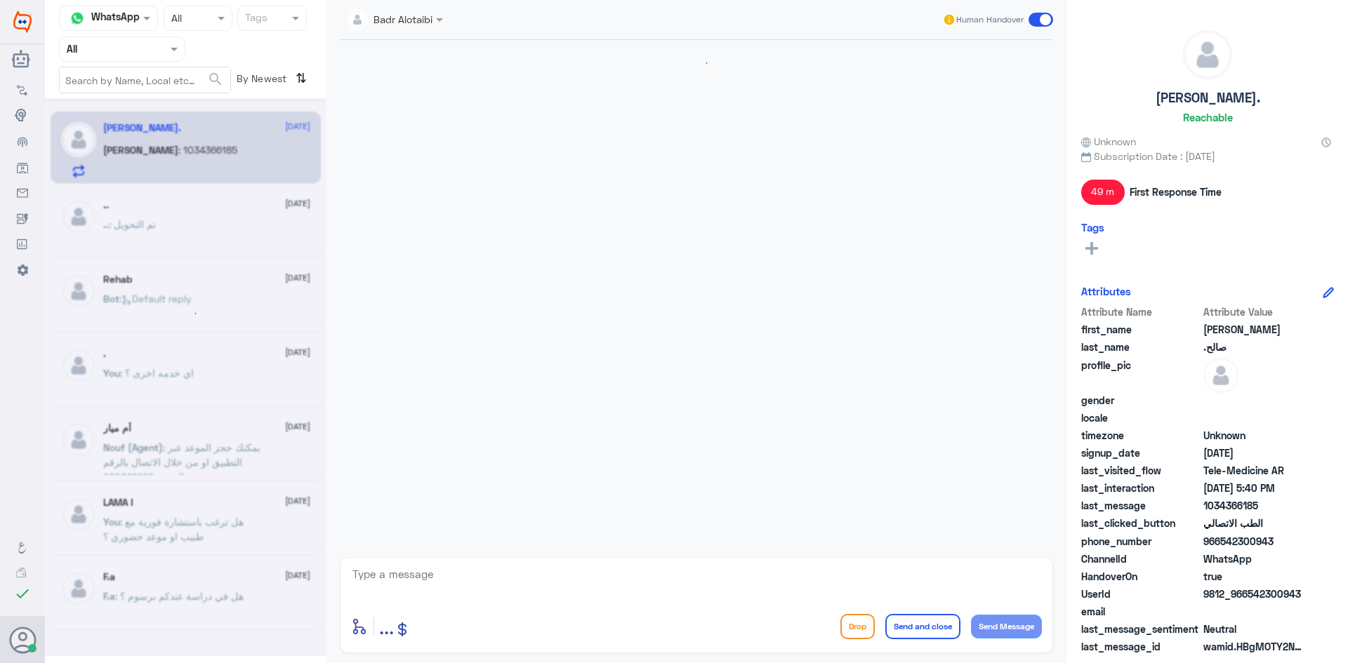
scroll to position [1262, 0]
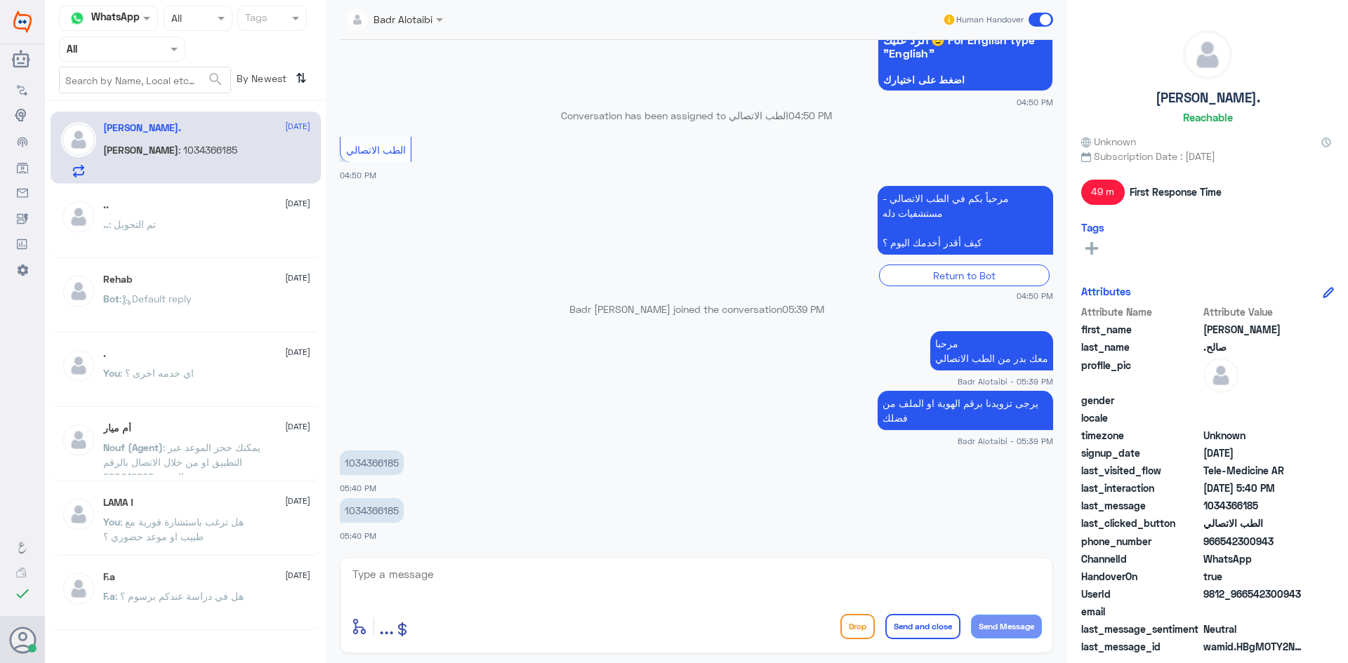
click at [530, 596] on textarea at bounding box center [696, 582] width 691 height 34
click at [507, 580] on textarea at bounding box center [696, 582] width 691 height 34
type textarea "ا"
type textarea "م"
click at [608, 580] on textarea at bounding box center [696, 582] width 691 height 34
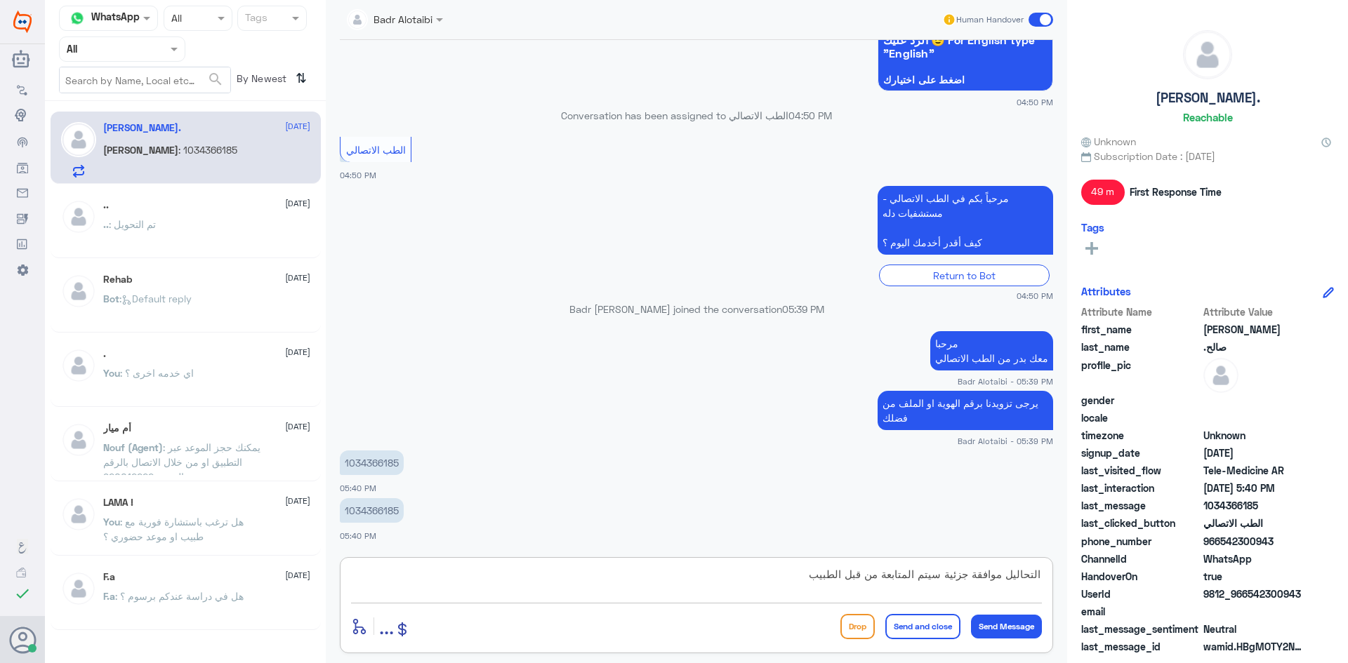
type textarea "التحاليل موافقة جزئية سيتم المتابعة من قبل الطبيب"
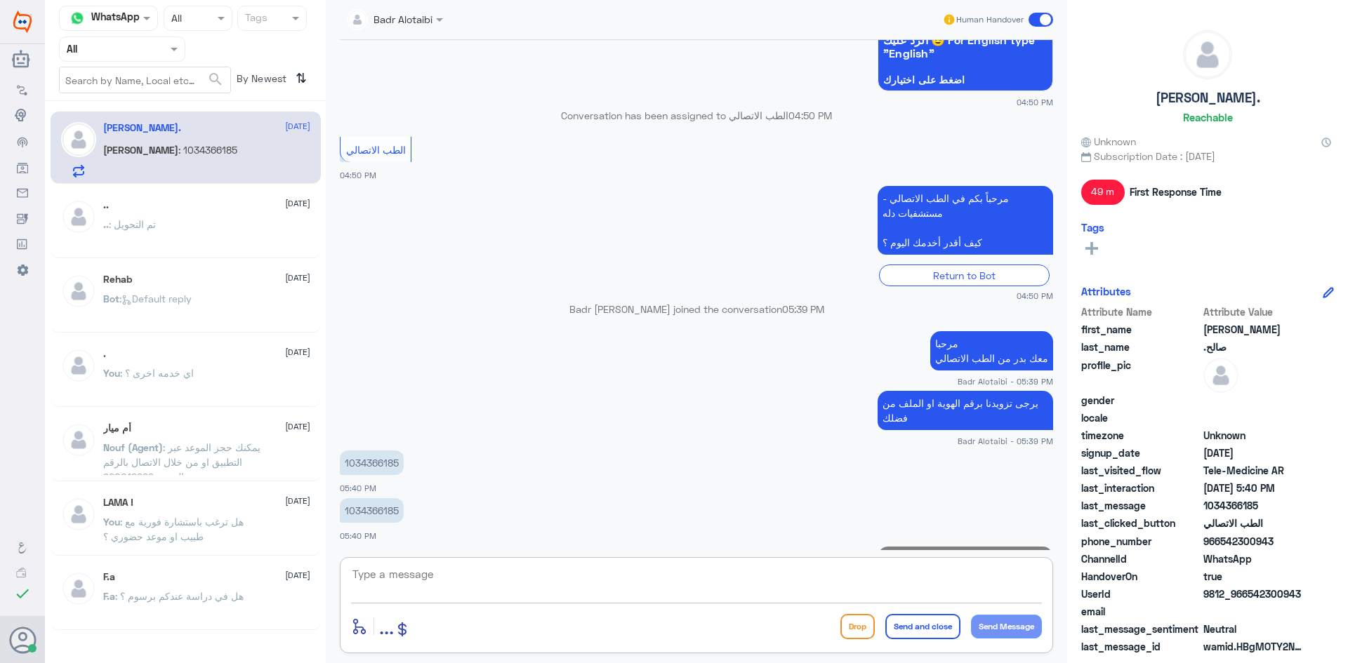
scroll to position [1322, 0]
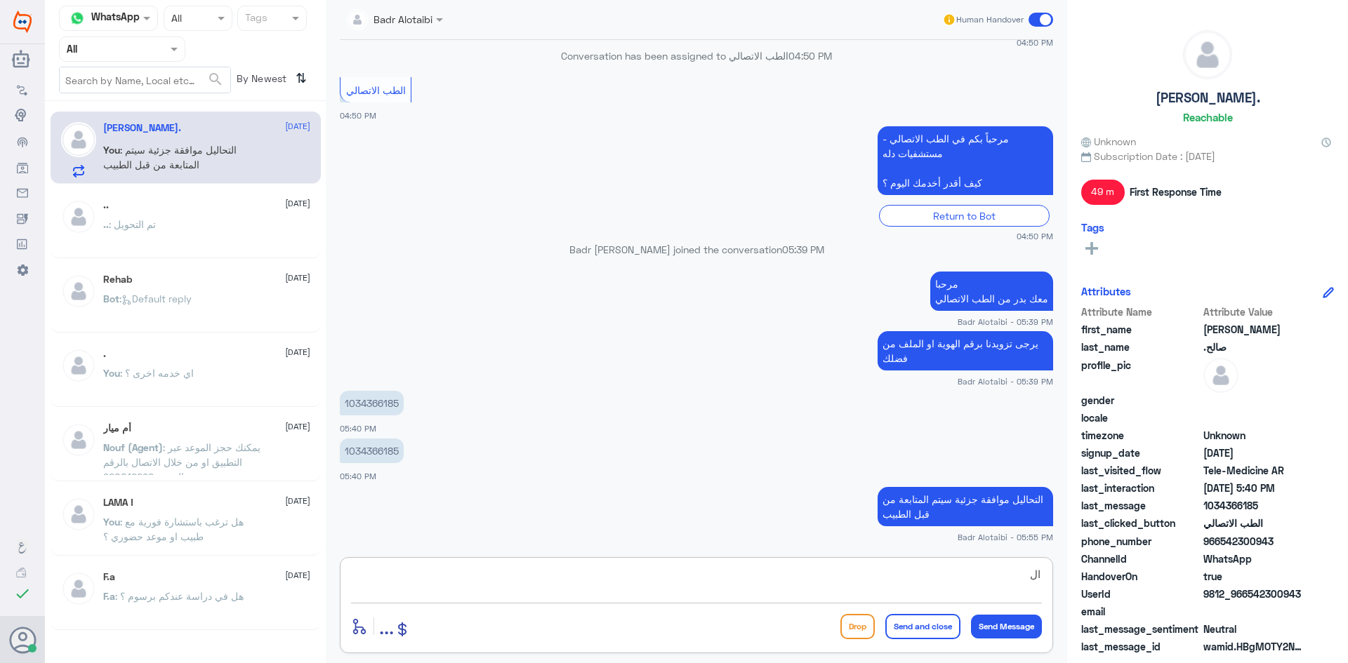
type textarea "ا"
click at [175, 53] on span at bounding box center [176, 48] width 18 height 15
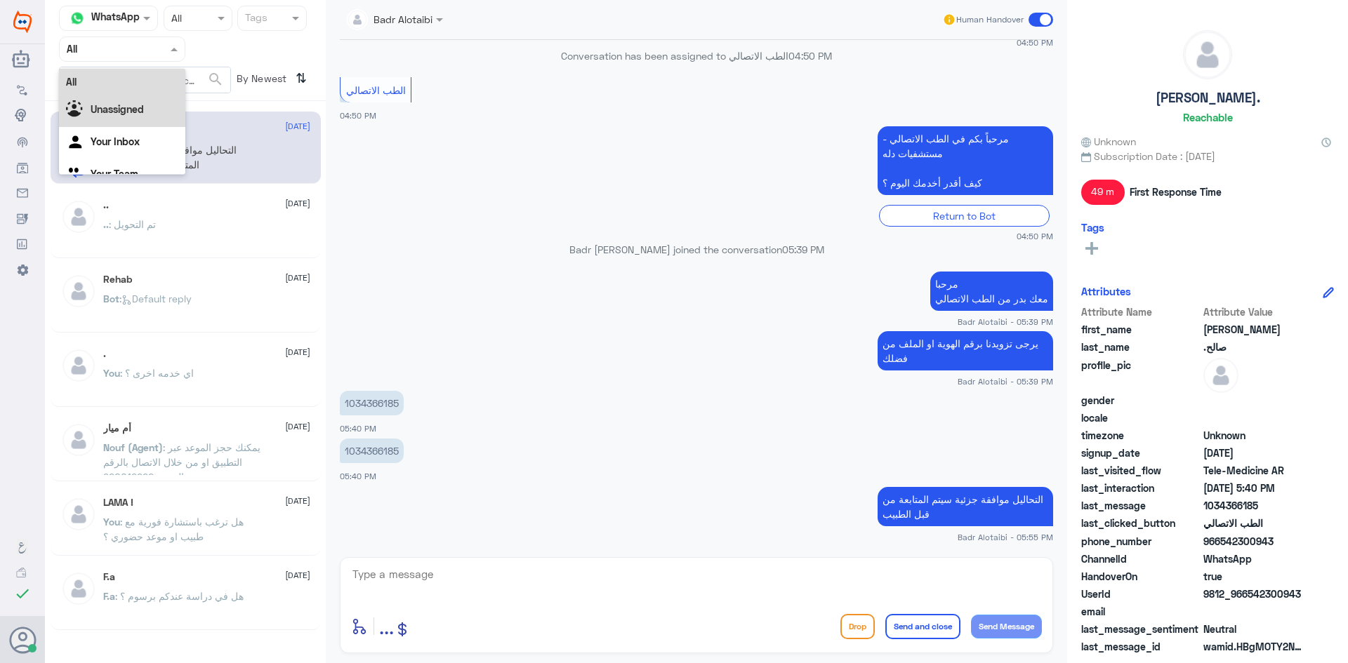
click at [401, 52] on p "Conversation has been assigned to الطب الاتصالي 04:50 PM" at bounding box center [696, 55] width 713 height 15
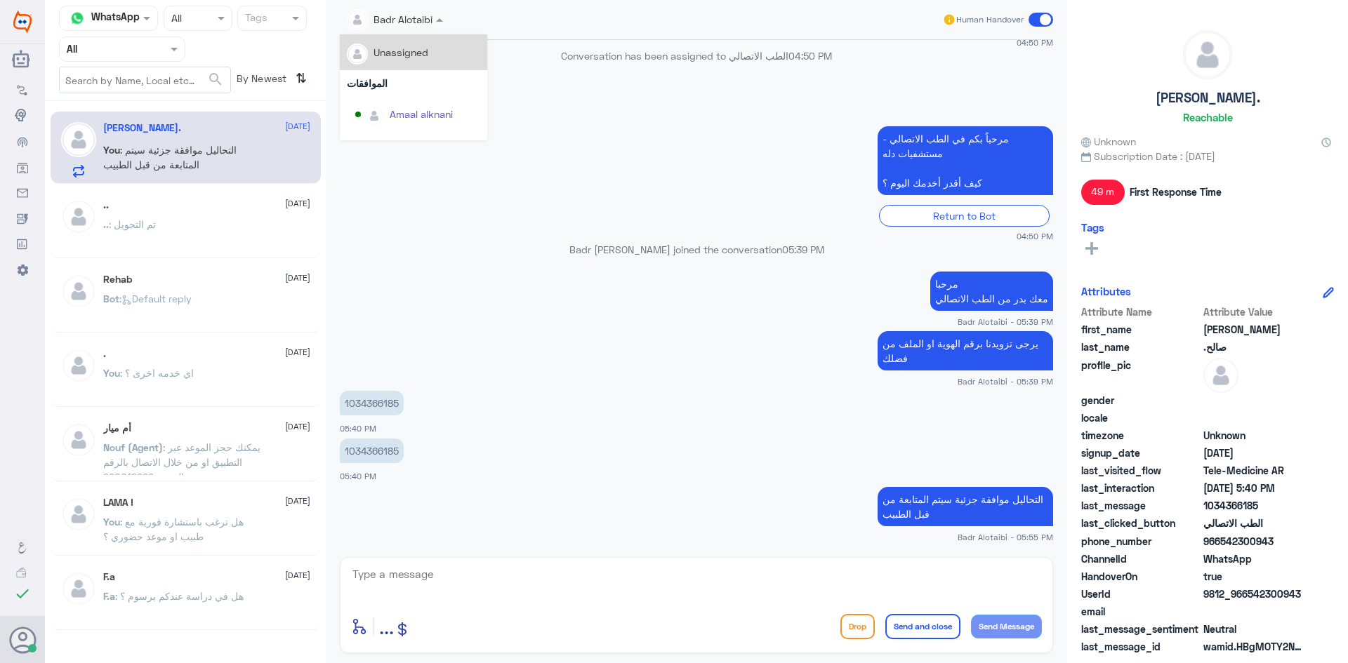
click at [429, 28] on div "Badr Alotaibi" at bounding box center [390, 20] width 86 height 28
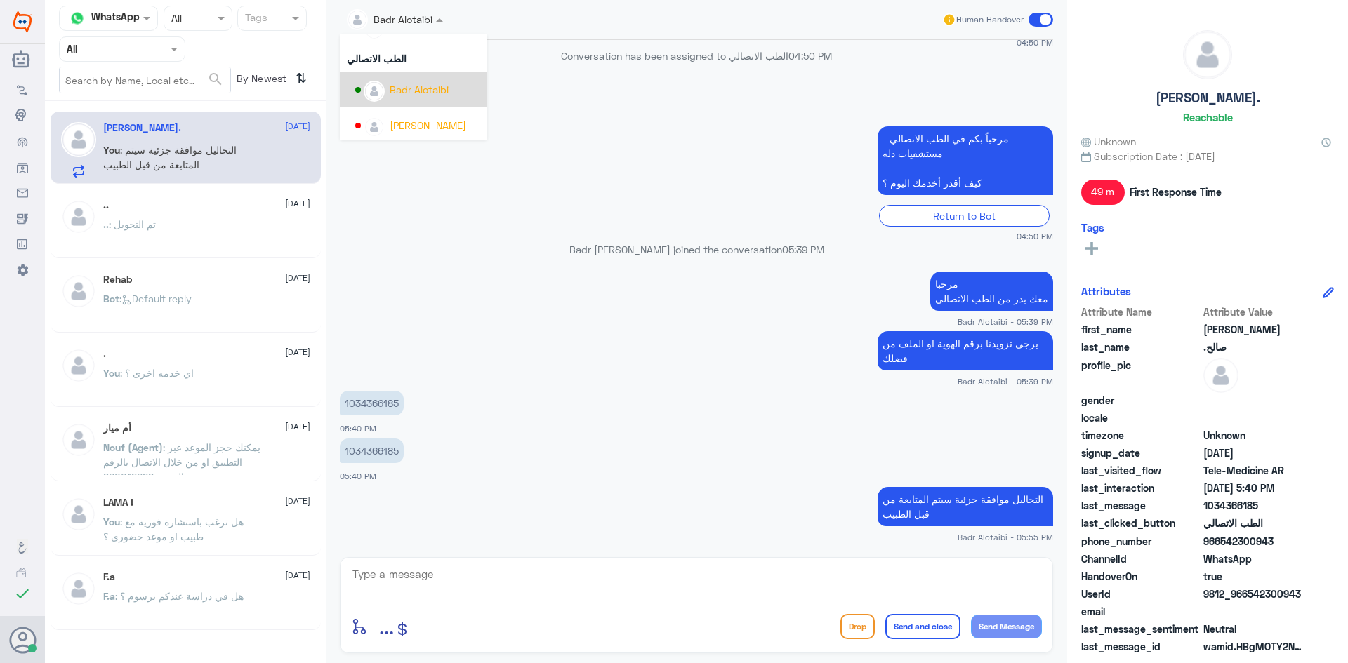
scroll to position [724, 0]
click at [550, 103] on app-msgs-text "الطب الاتصالي" at bounding box center [696, 90] width 713 height 27
click at [136, 52] on input "text" at bounding box center [105, 49] width 77 height 16
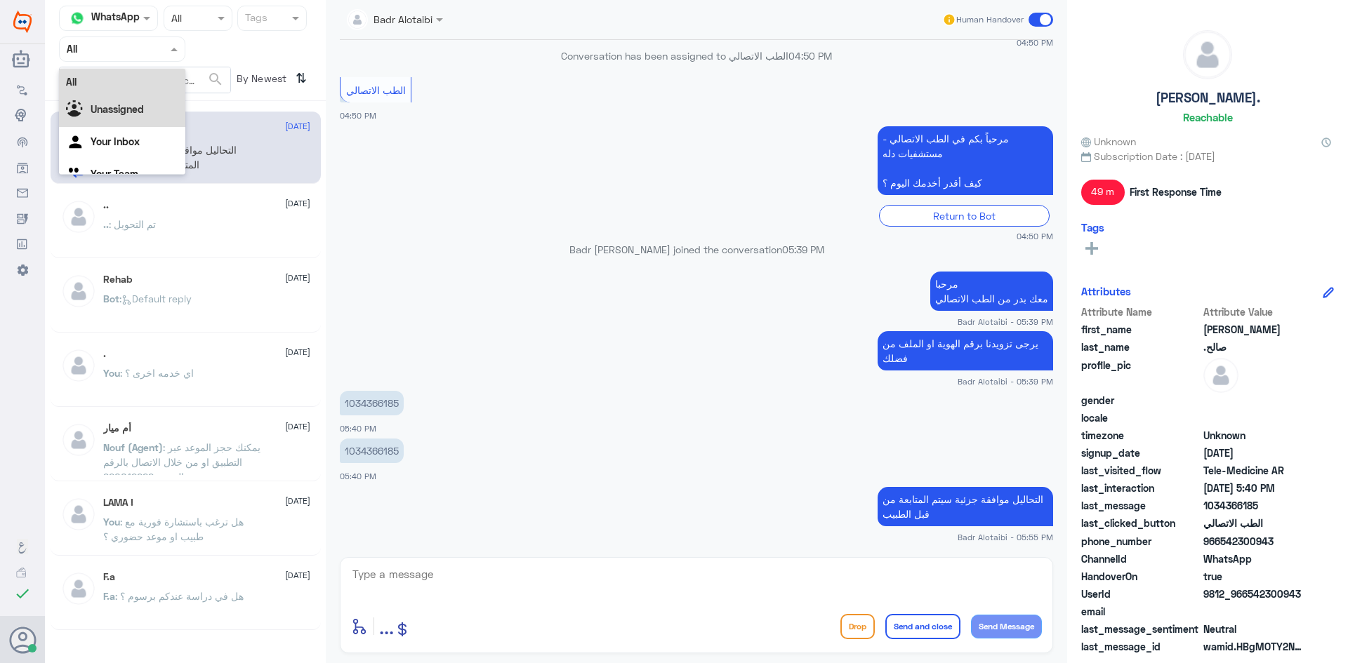
click at [136, 98] on div "Unassigned" at bounding box center [122, 111] width 126 height 32
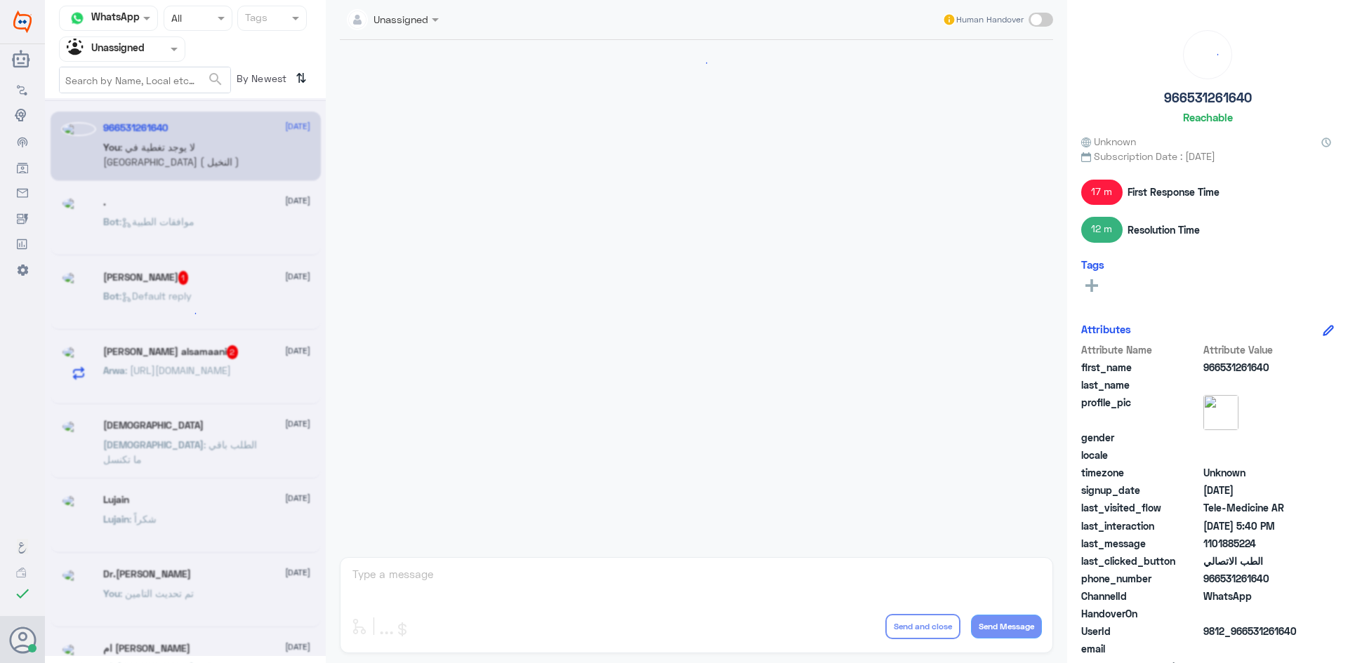
scroll to position [471, 0]
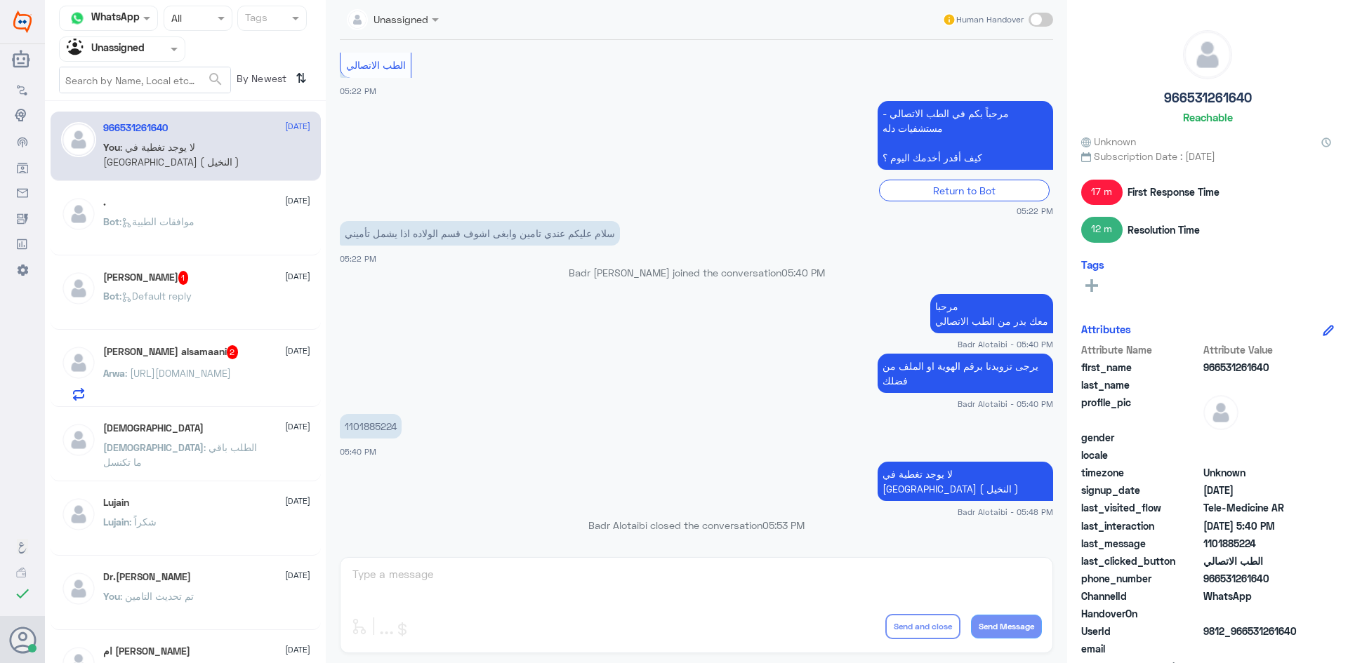
click at [265, 234] on div "Bot : موافقات الطبية" at bounding box center [206, 234] width 207 height 32
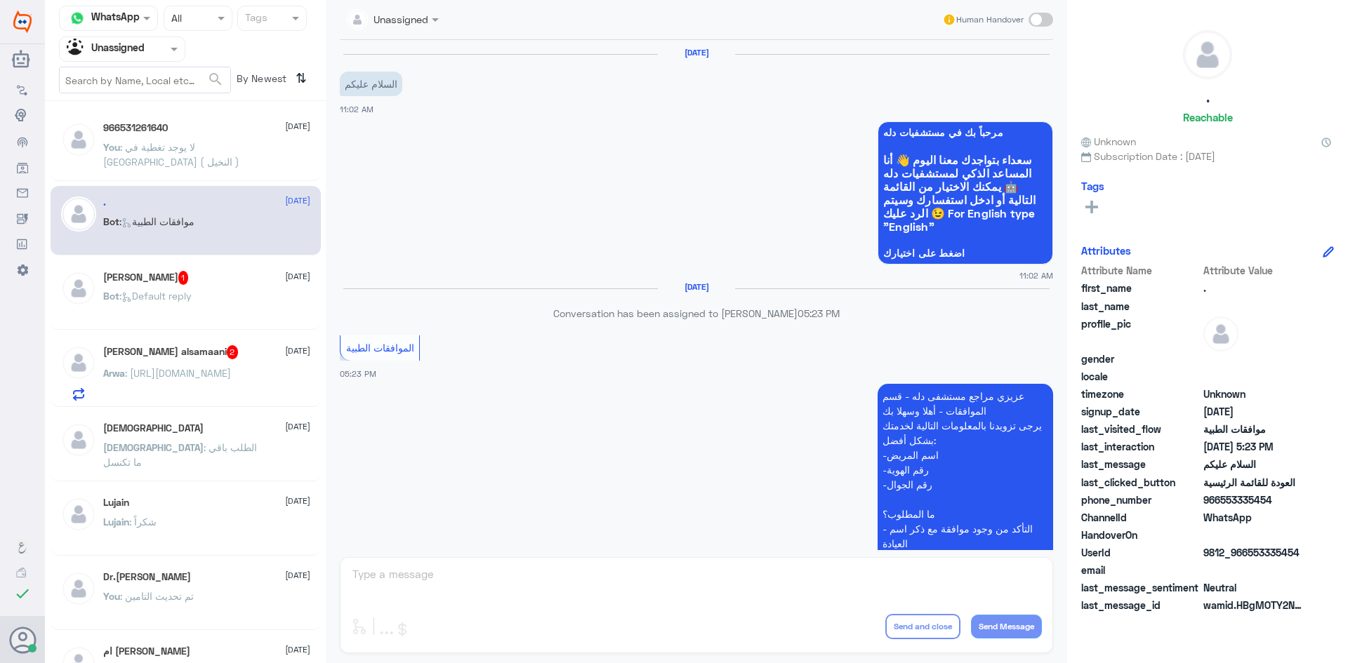
scroll to position [336, 0]
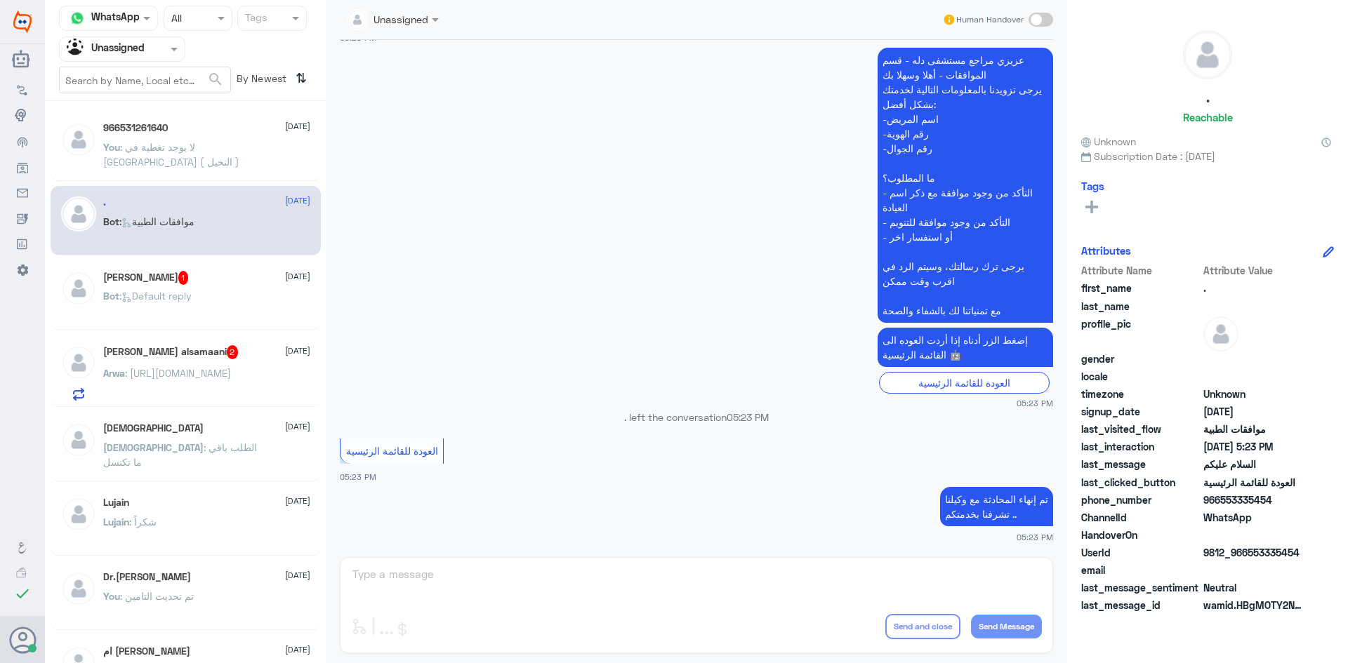
click at [218, 579] on div "Dr.Mansour J ALGhamdi 22 September" at bounding box center [206, 577] width 207 height 12
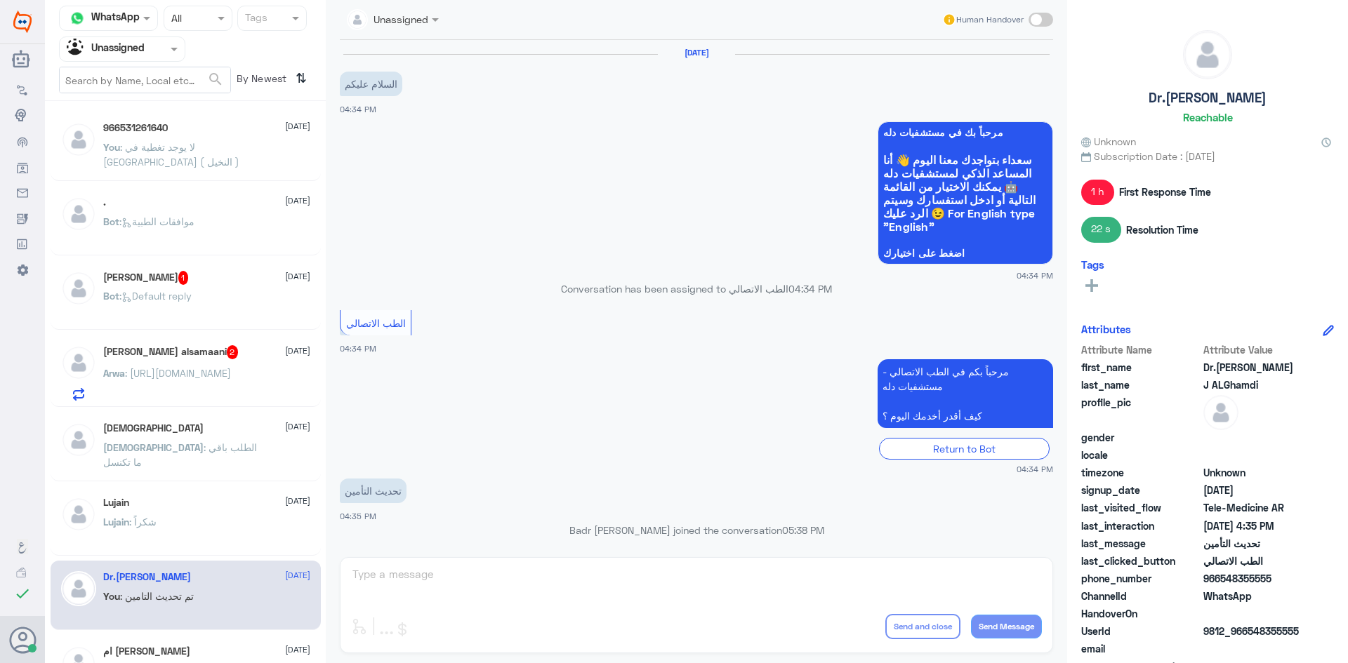
scroll to position [135, 0]
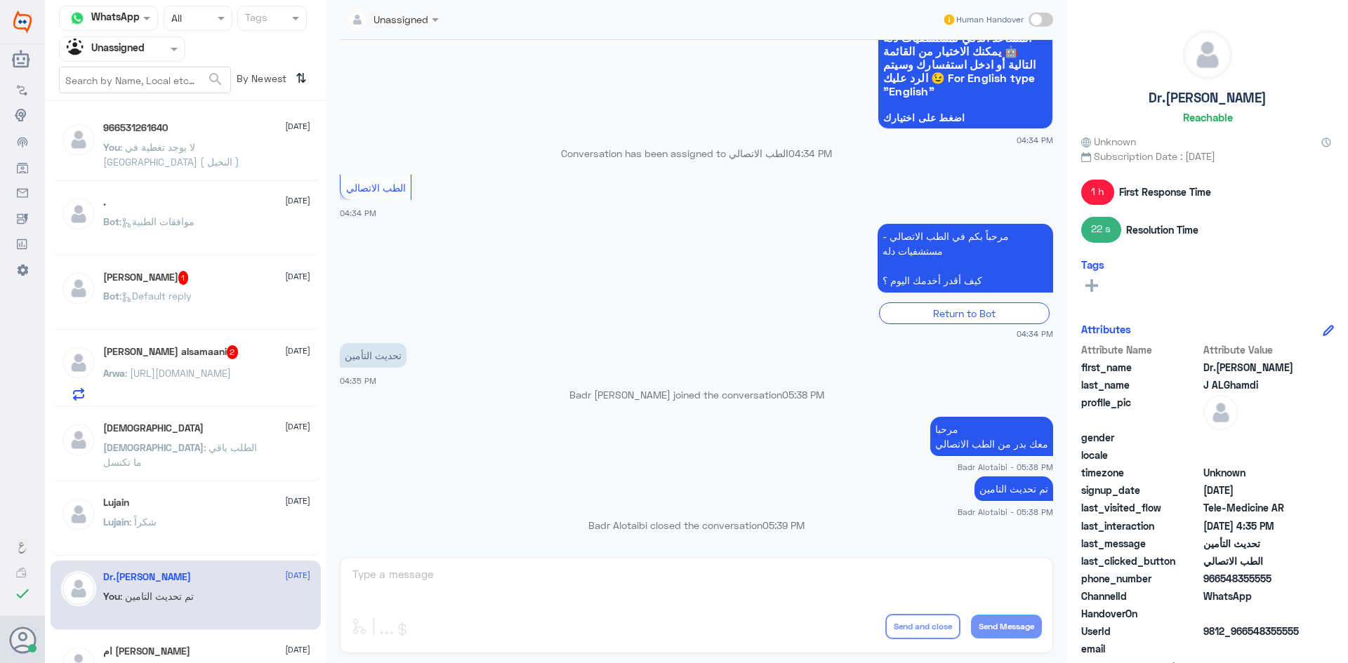
drag, startPoint x: 1272, startPoint y: 578, endPoint x: 1221, endPoint y: 581, distance: 51.4
click at [1221, 581] on span "966548355555" at bounding box center [1254, 578] width 102 height 15
copy span "548355555"
click at [179, 378] on span ": [URL][DOMAIN_NAME]" at bounding box center [178, 373] width 106 height 12
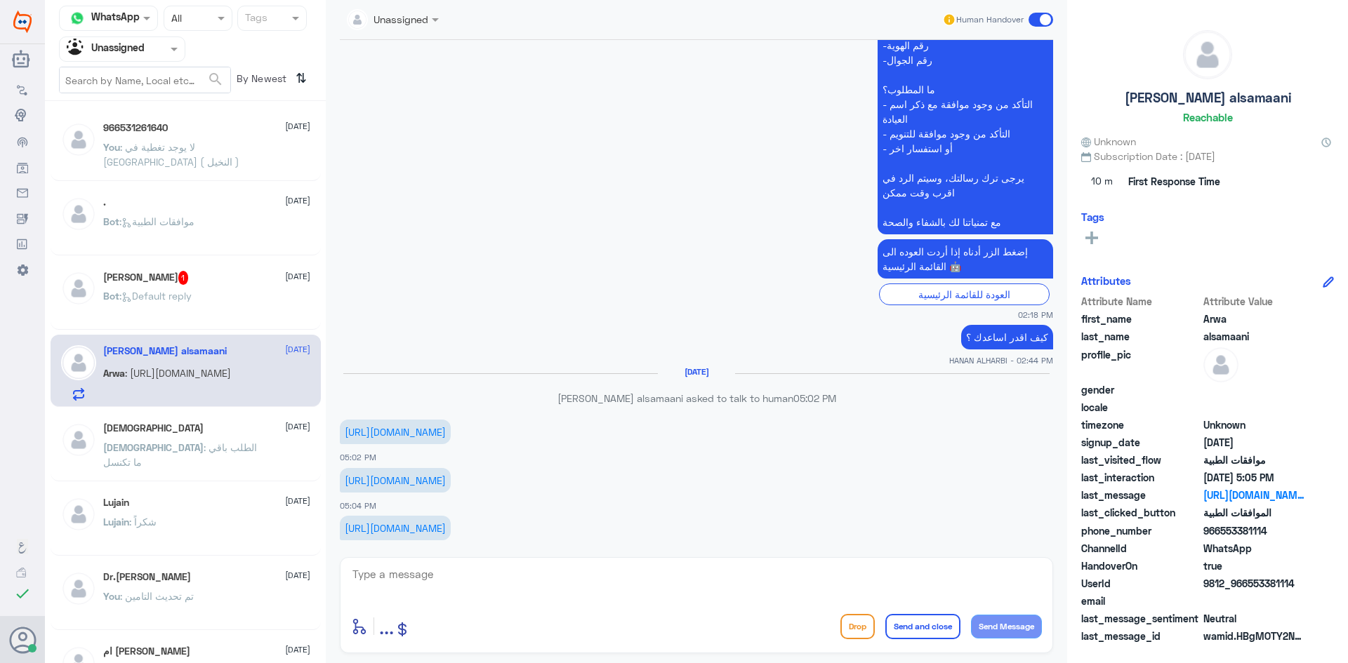
scroll to position [1199, 0]
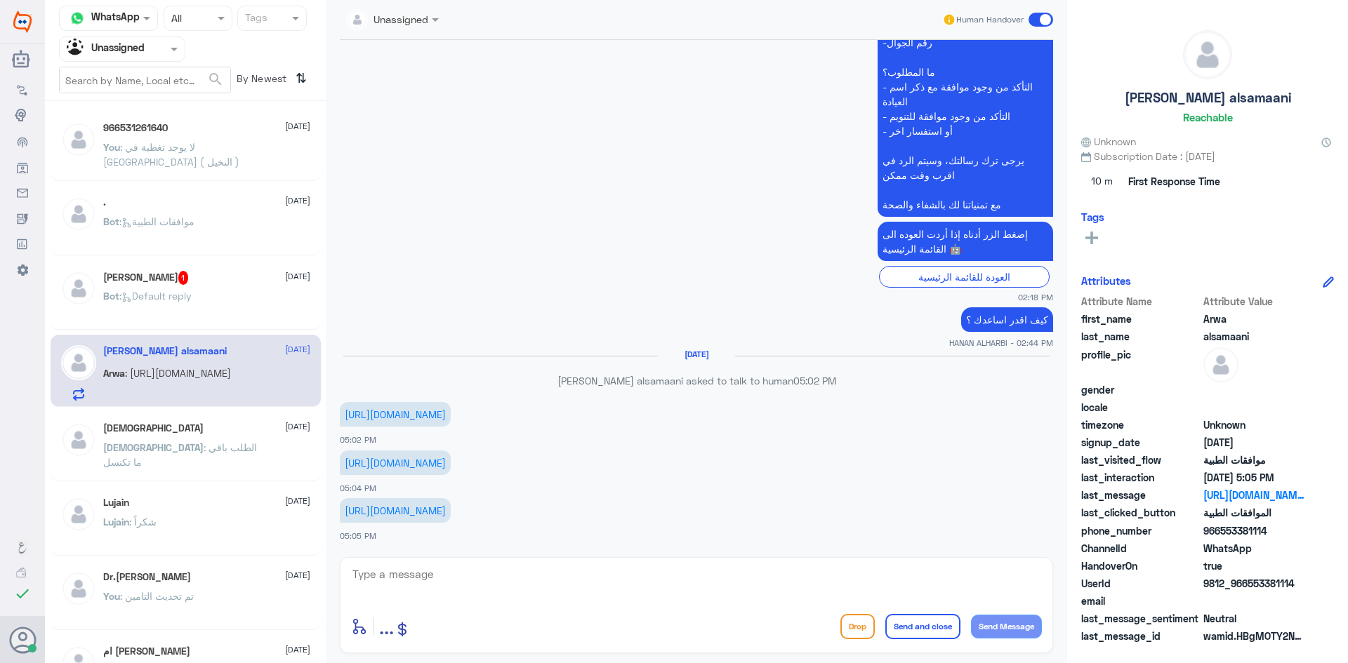
click at [199, 293] on div "Bot : Default reply" at bounding box center [206, 308] width 207 height 32
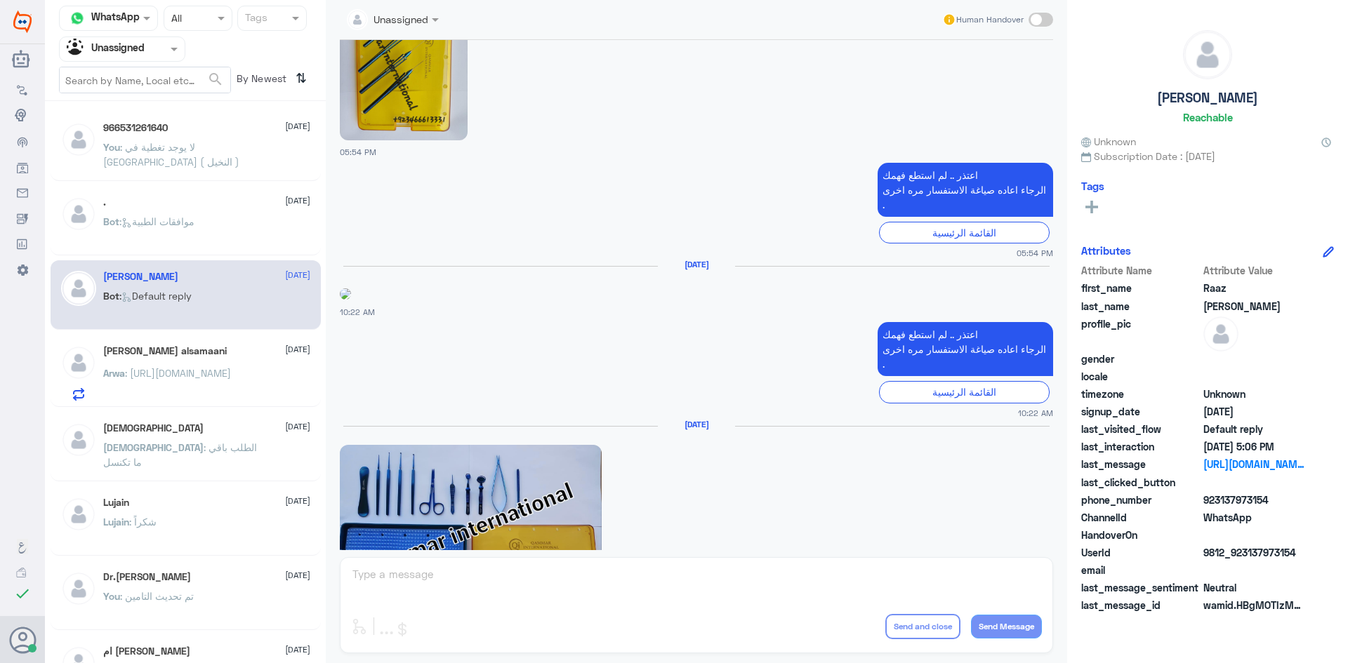
scroll to position [351, 0]
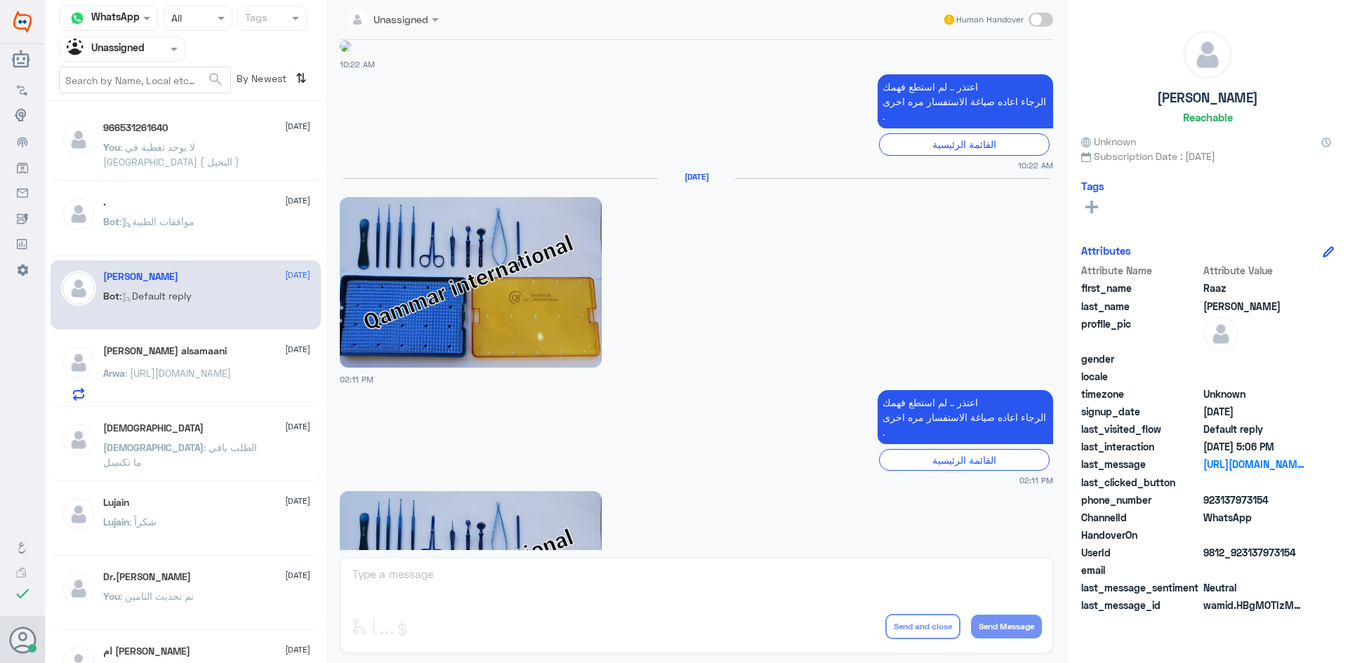
click at [145, 51] on div at bounding box center [122, 49] width 125 height 16
click at [140, 128] on div "Your Inbox" at bounding box center [122, 125] width 126 height 32
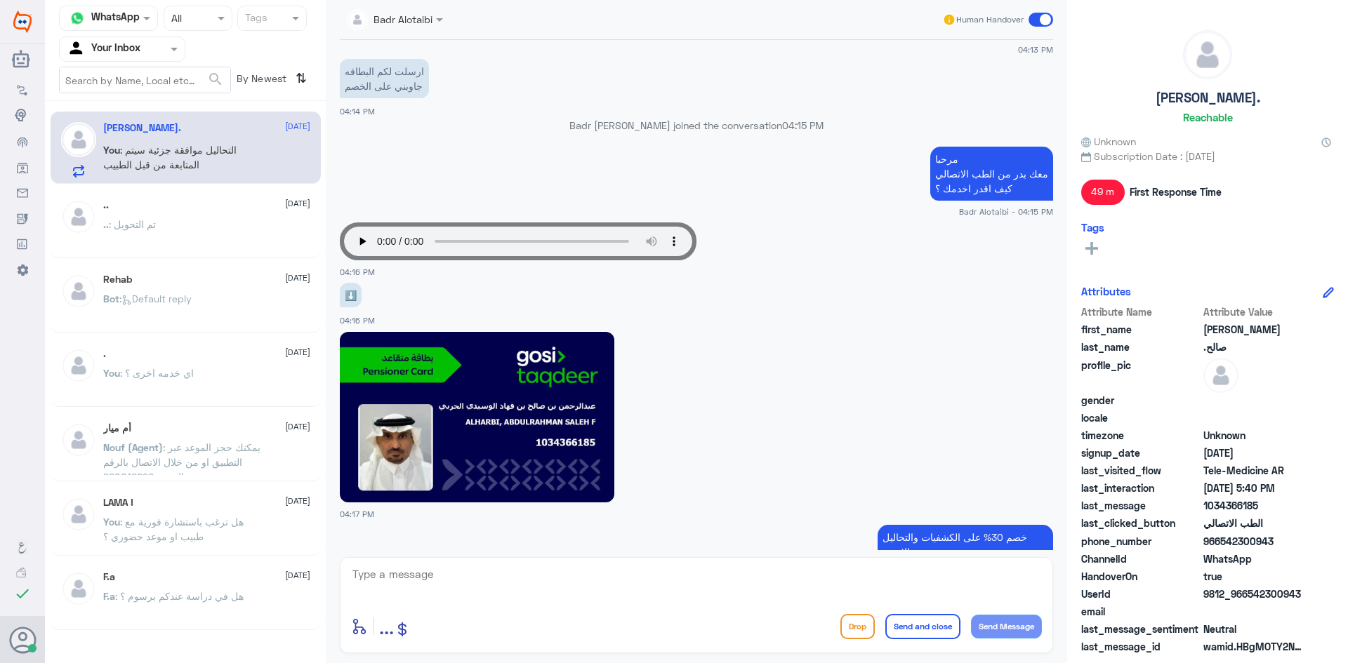
scroll to position [1557, 0]
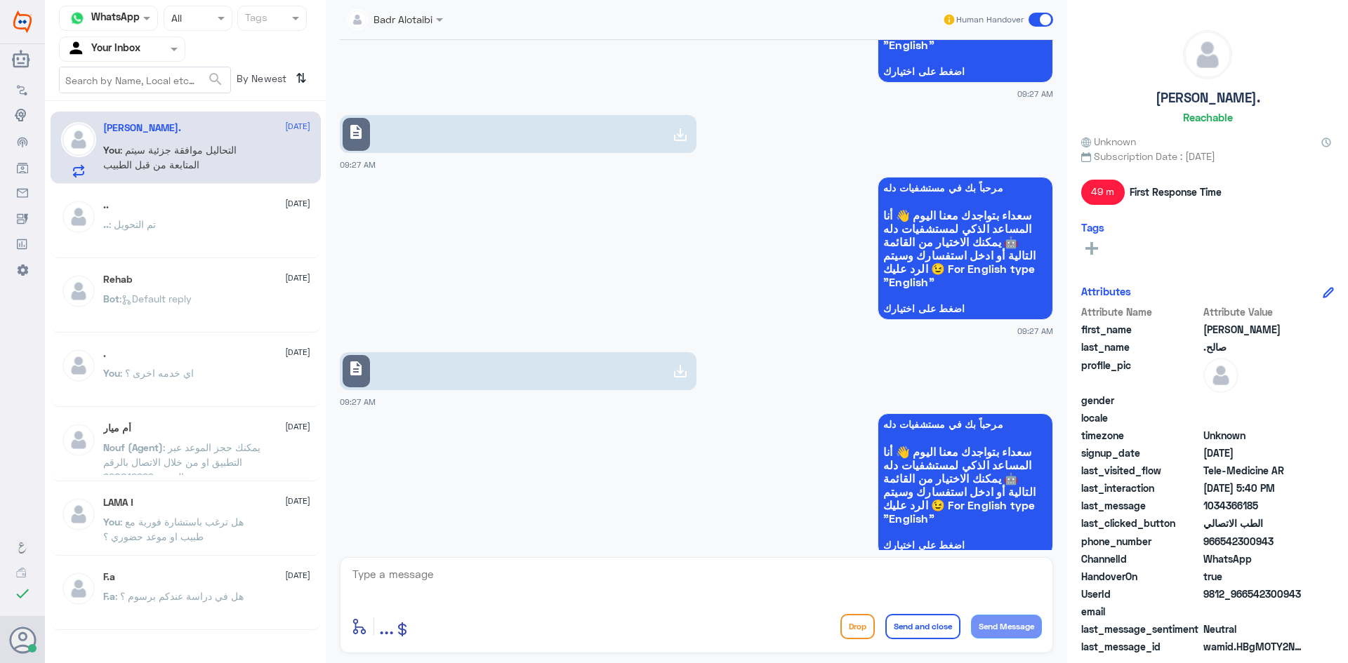
click at [600, 377] on link "description" at bounding box center [518, 371] width 357 height 38
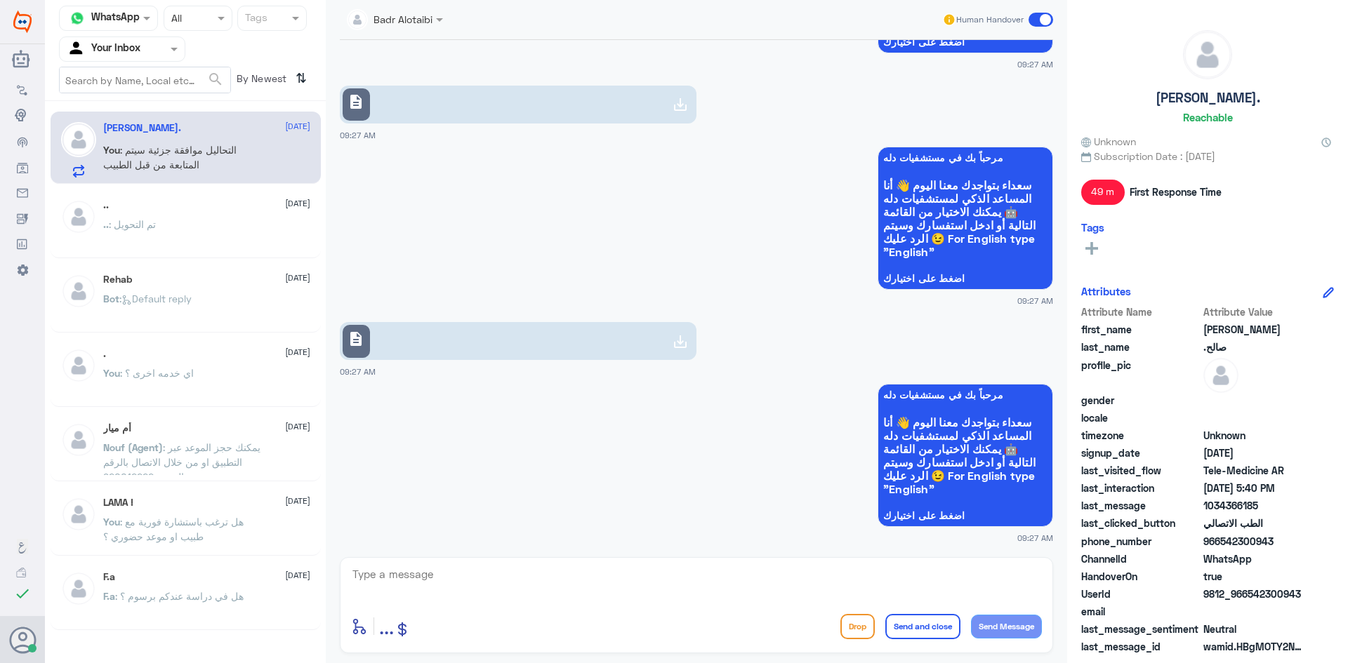
scroll to position [1346, 0]
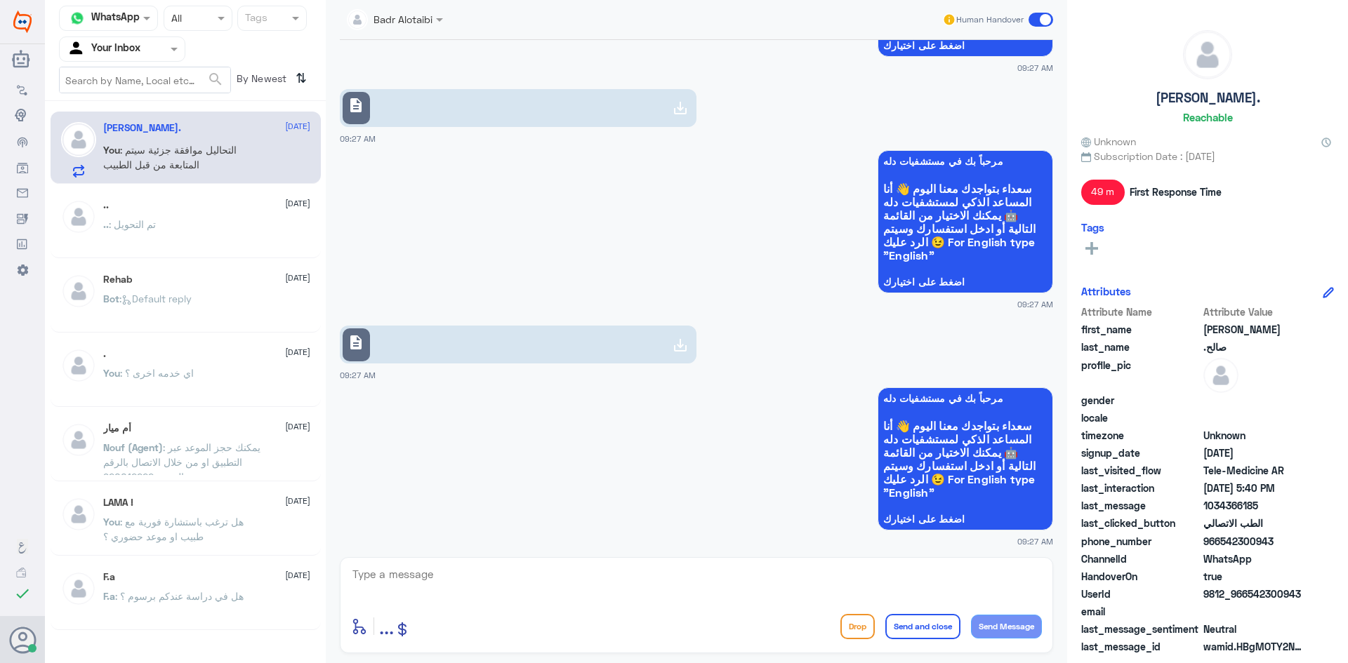
click at [571, 356] on link "description" at bounding box center [518, 345] width 357 height 38
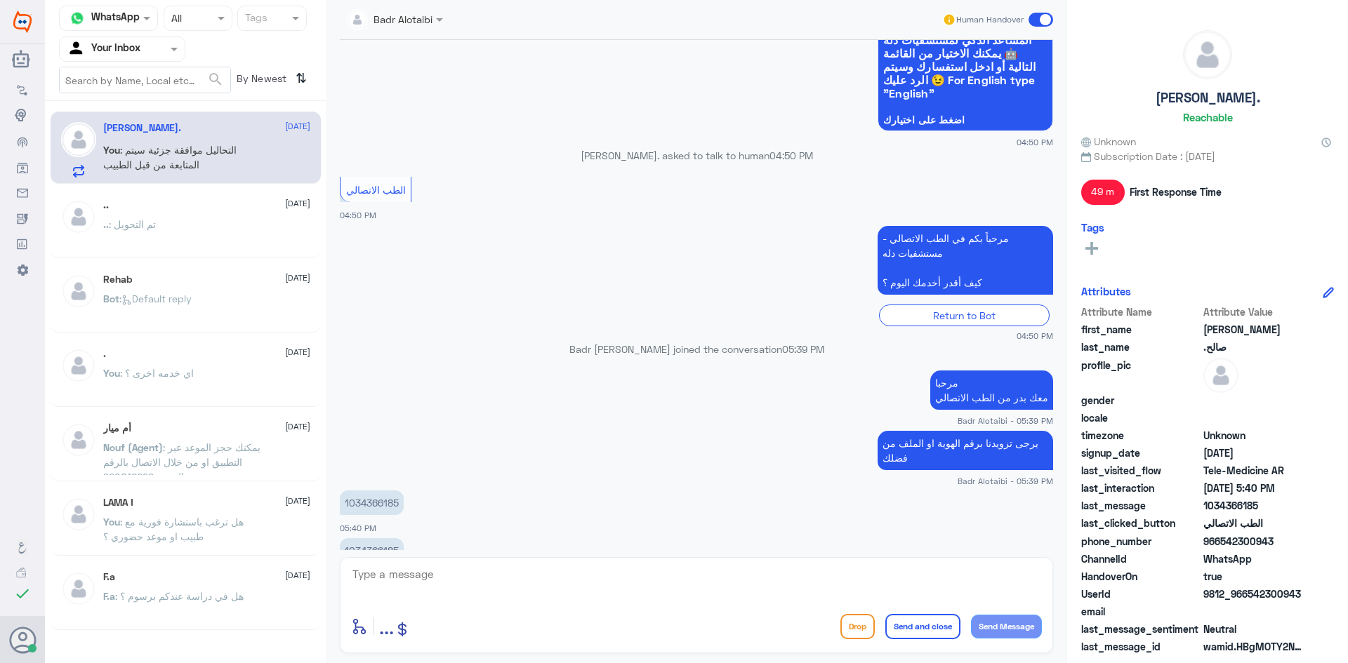
scroll to position [2745, 0]
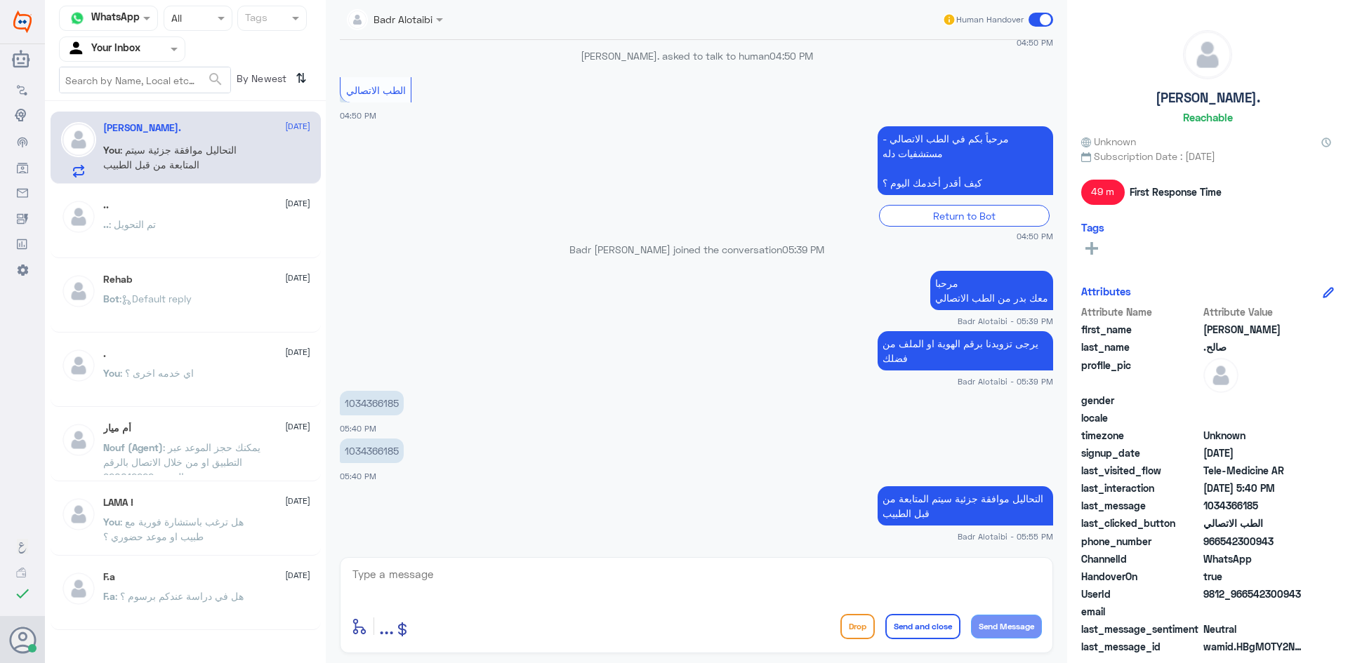
click at [1044, 13] on span at bounding box center [1040, 20] width 25 height 14
click at [0, 0] on input "checkbox" at bounding box center [0, 0] width 0 height 0
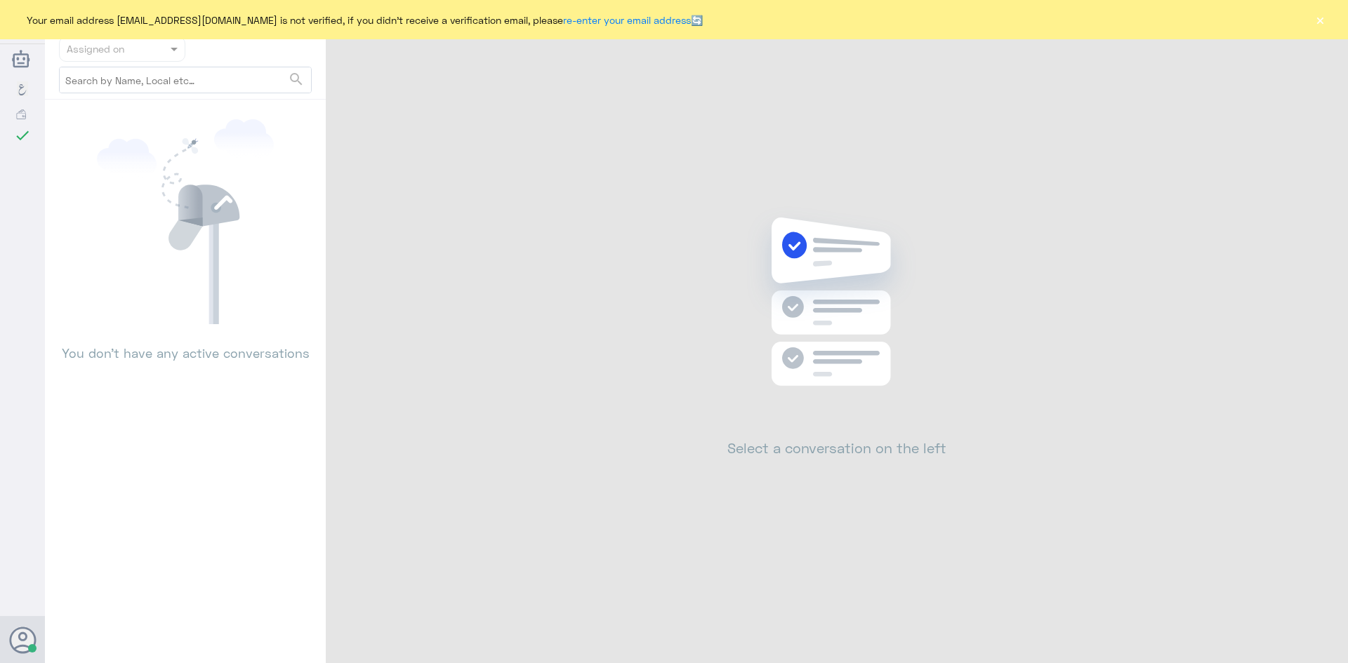
click at [1318, 26] on button "×" at bounding box center [1319, 20] width 14 height 14
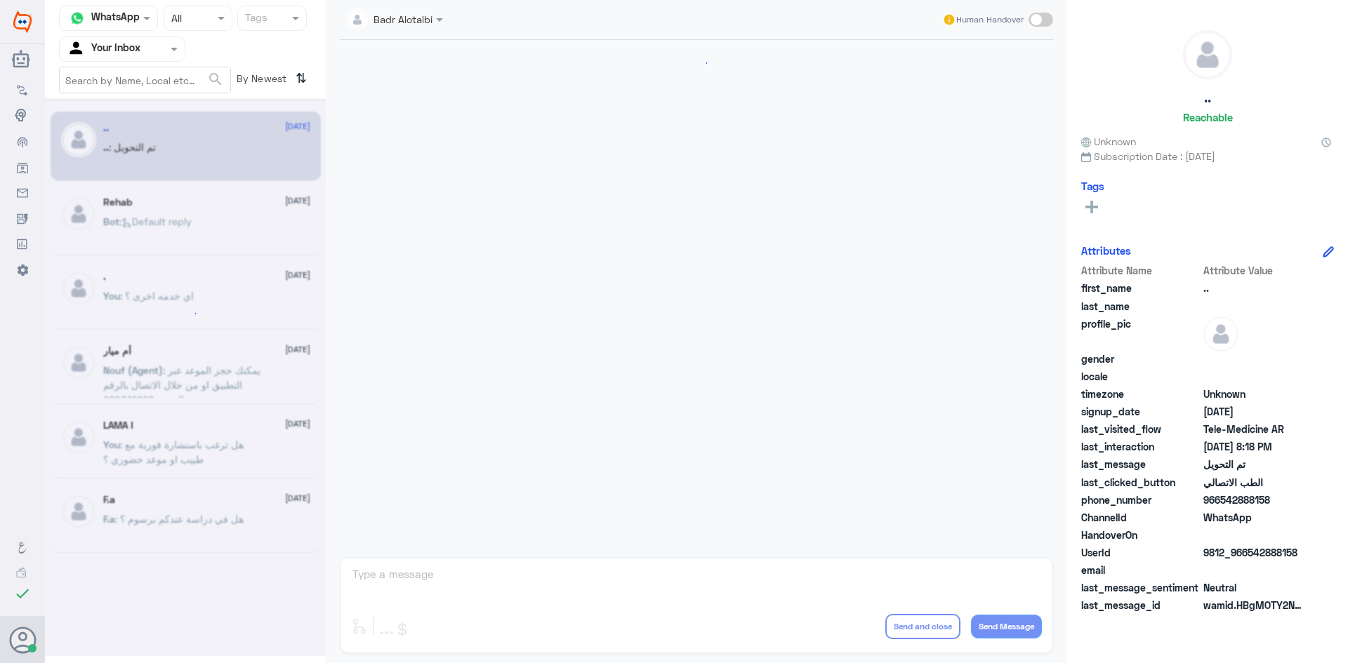
scroll to position [460, 0]
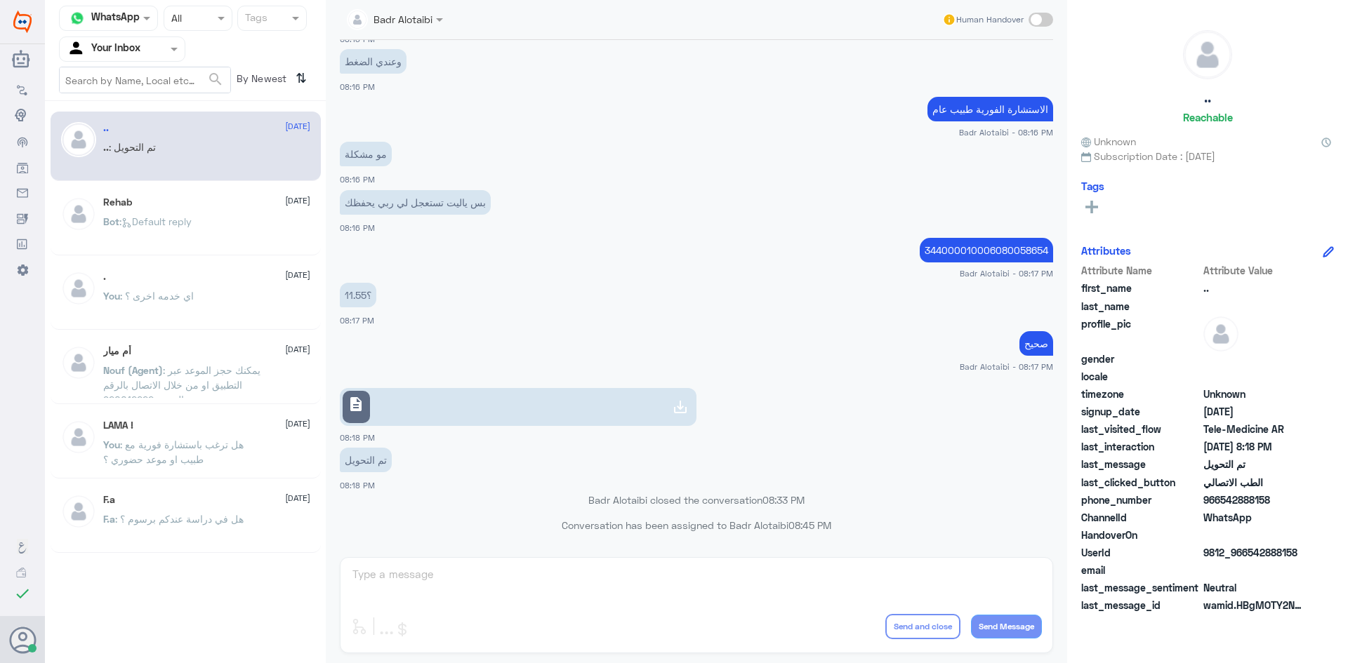
click at [147, 49] on div at bounding box center [122, 49] width 125 height 16
click at [507, 77] on div "وعندي الضغط 08:16 PM" at bounding box center [696, 70] width 713 height 48
click at [420, 22] on div at bounding box center [395, 19] width 110 height 16
click at [671, 110] on app-msgs-text "الاستشارة الفورية طبيب عام" at bounding box center [696, 110] width 713 height 26
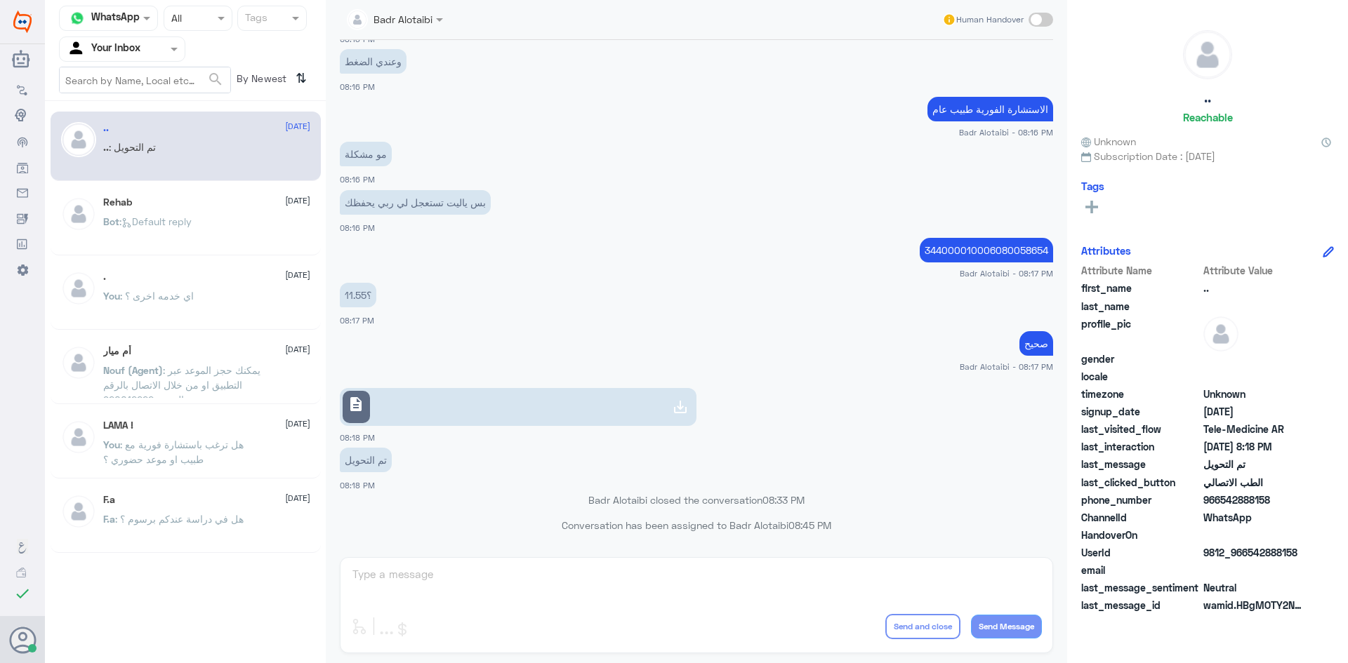
click at [128, 52] on input "text" at bounding box center [105, 49] width 77 height 16
click at [561, 98] on app-msgs-text "الاستشارة الفورية طبيب عام" at bounding box center [696, 110] width 713 height 26
click at [154, 51] on div at bounding box center [122, 49] width 125 height 16
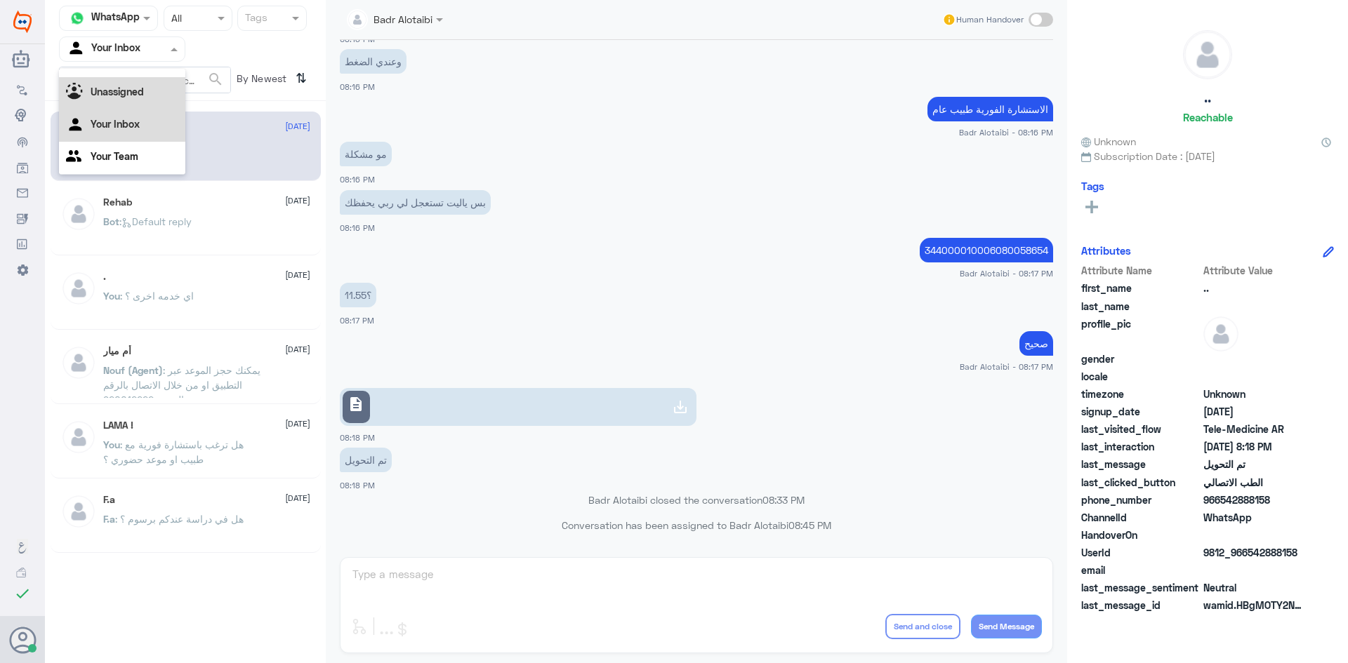
click at [154, 97] on div "Unassigned" at bounding box center [122, 93] width 126 height 32
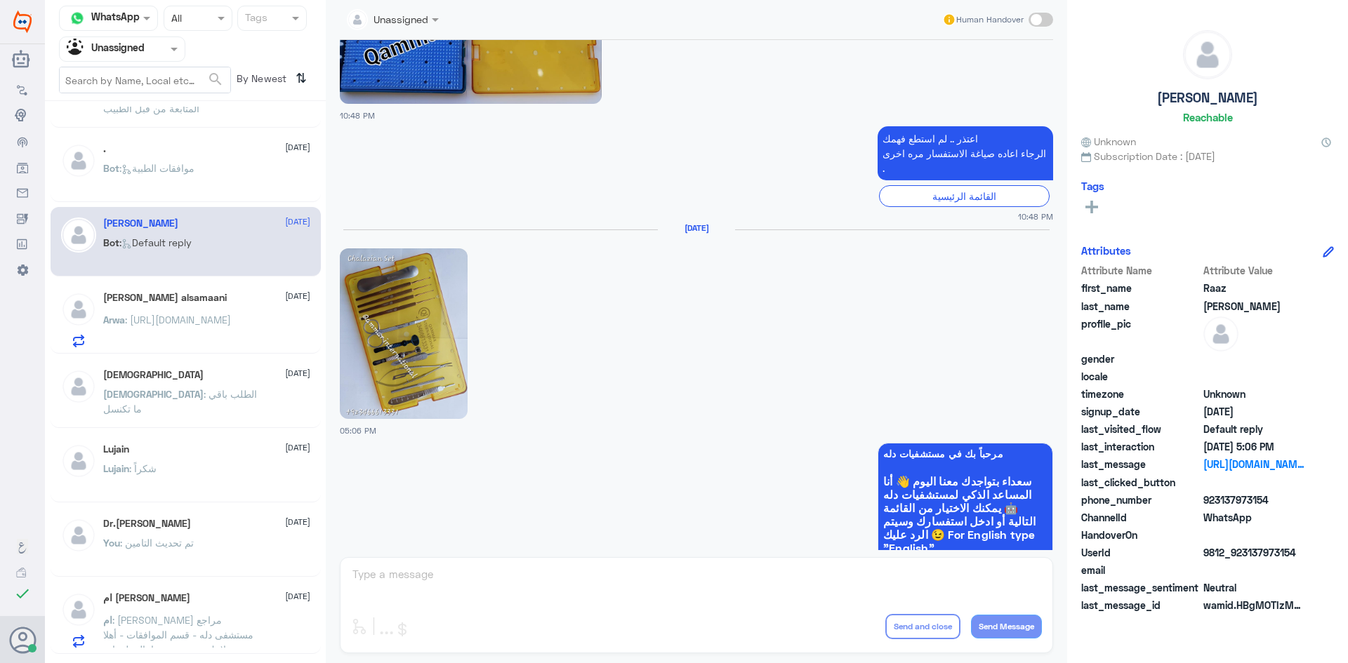
scroll to position [421, 0]
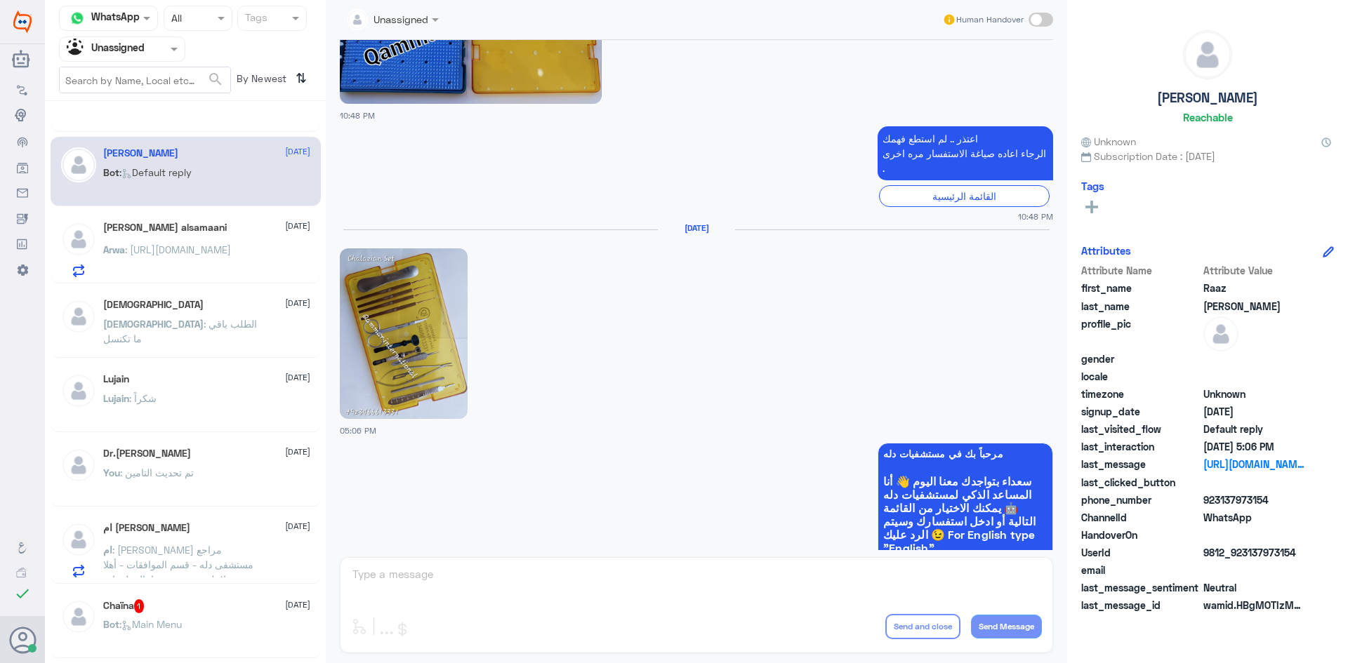
click at [189, 456] on h5 "Dr.Mansour J ALGhamdi" at bounding box center [147, 454] width 88 height 12
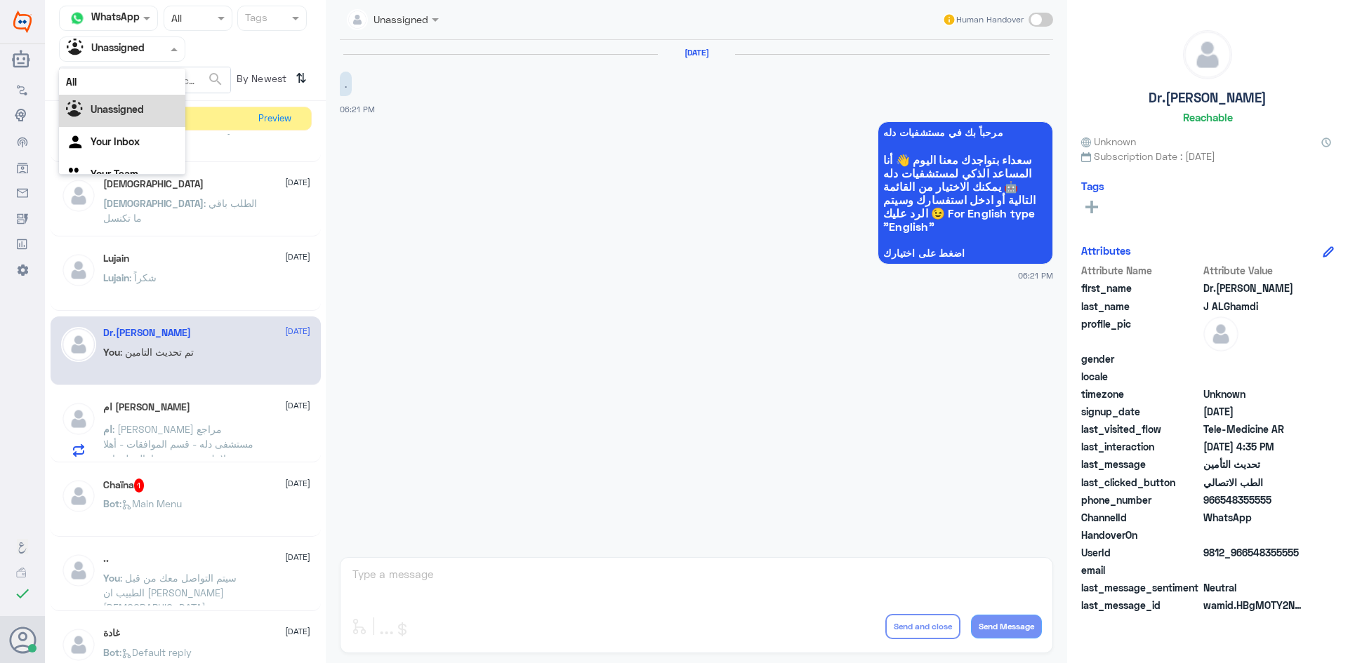
click at [175, 57] on div "Agent Filter Unassigned" at bounding box center [122, 48] width 126 height 25
click at [144, 112] on div "Your Inbox" at bounding box center [122, 125] width 126 height 32
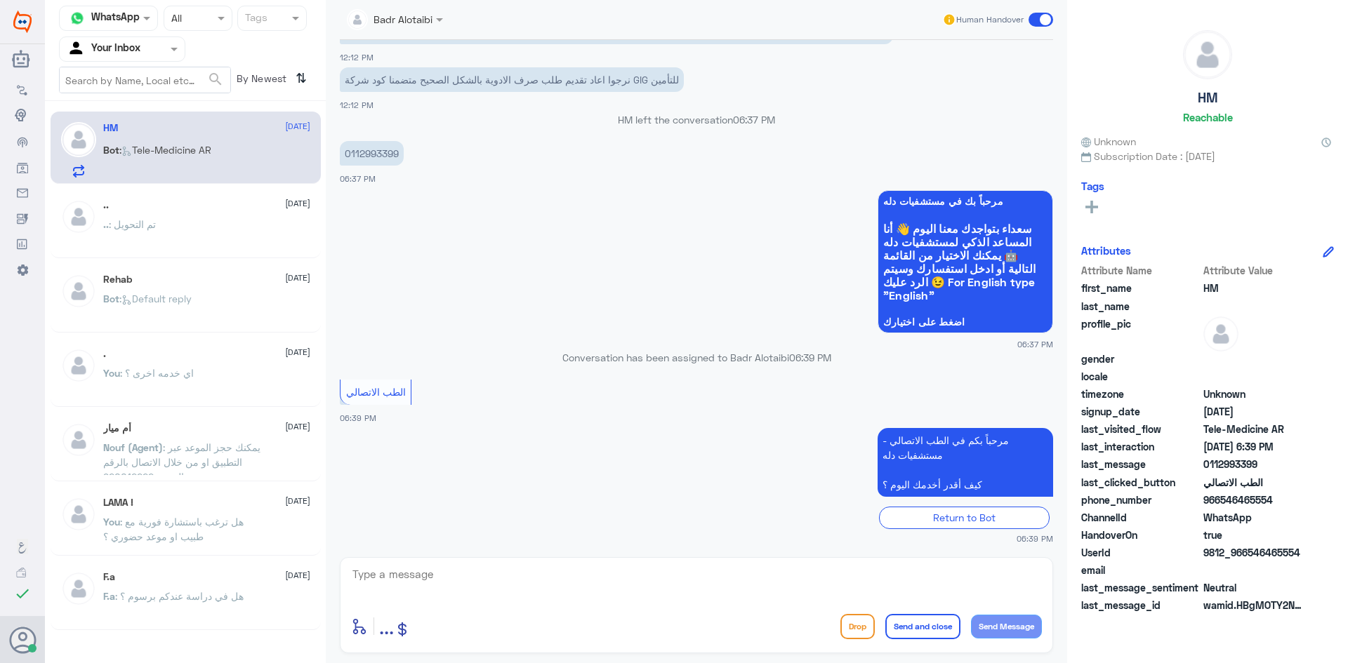
scroll to position [846, 0]
click at [434, 25] on span at bounding box center [441, 19] width 18 height 15
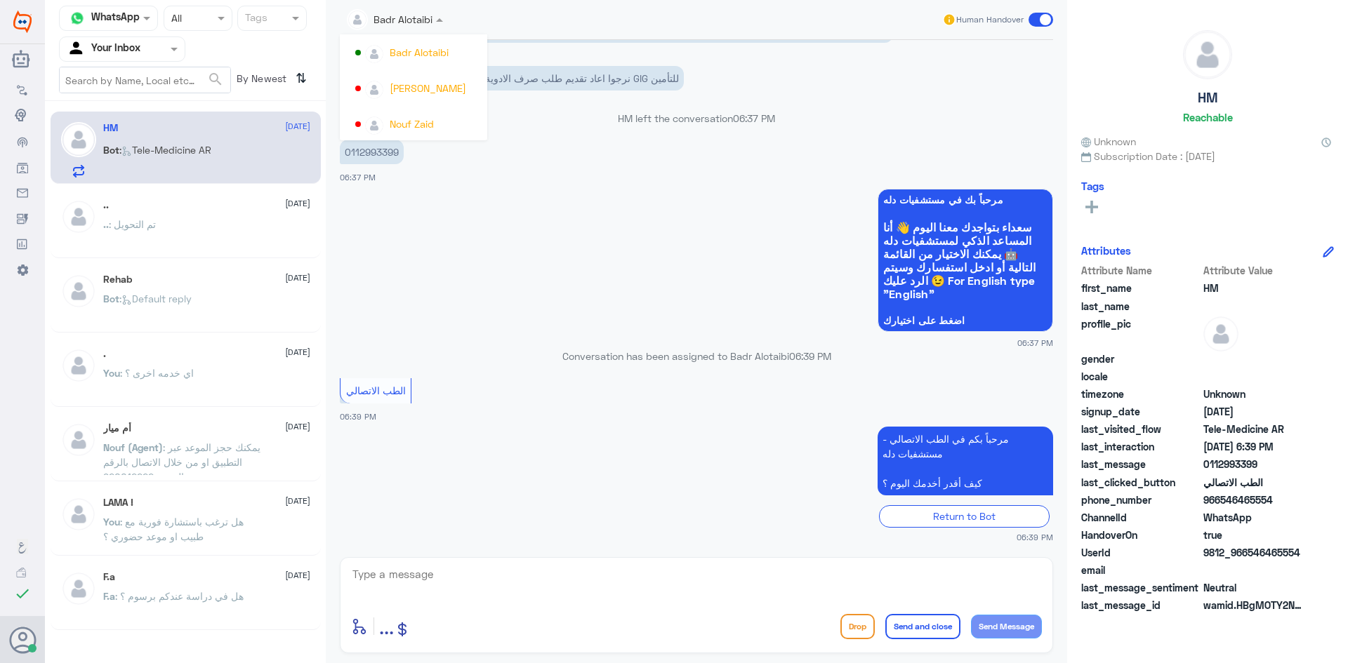
scroll to position [724, 0]
click at [664, 145] on app-msgs-text "0112993399" at bounding box center [696, 153] width 713 height 26
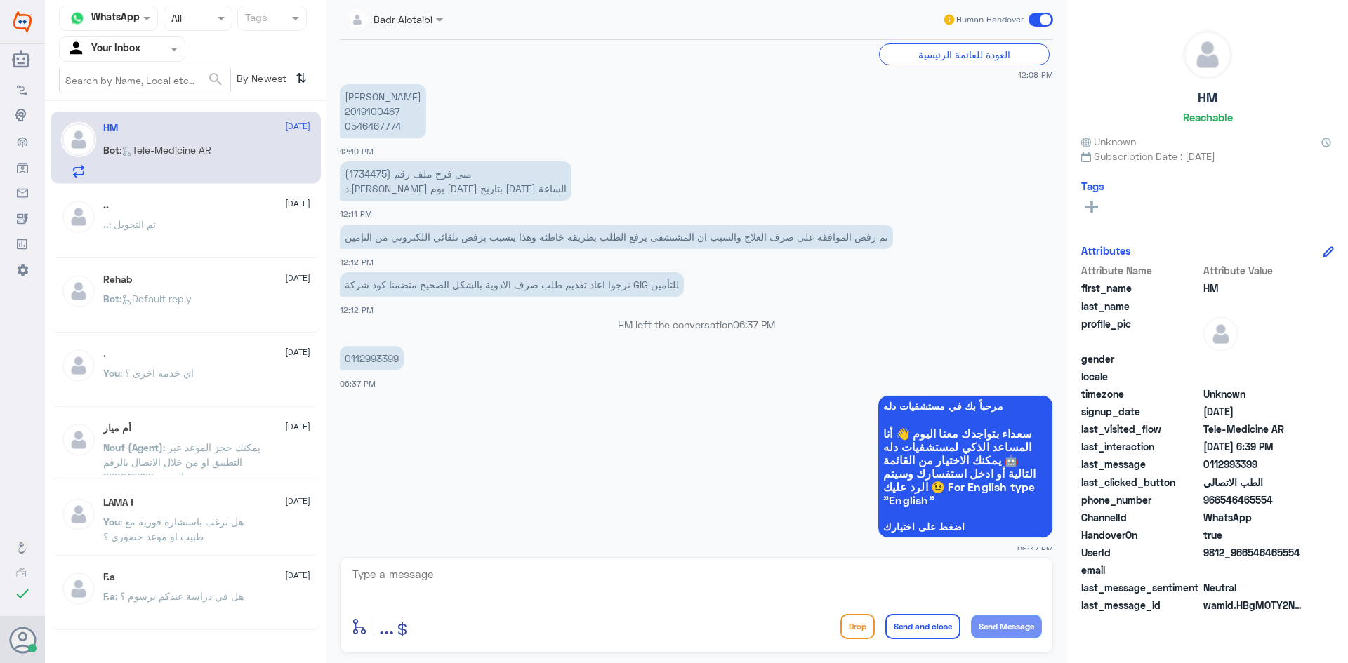
scroll to position [636, 0]
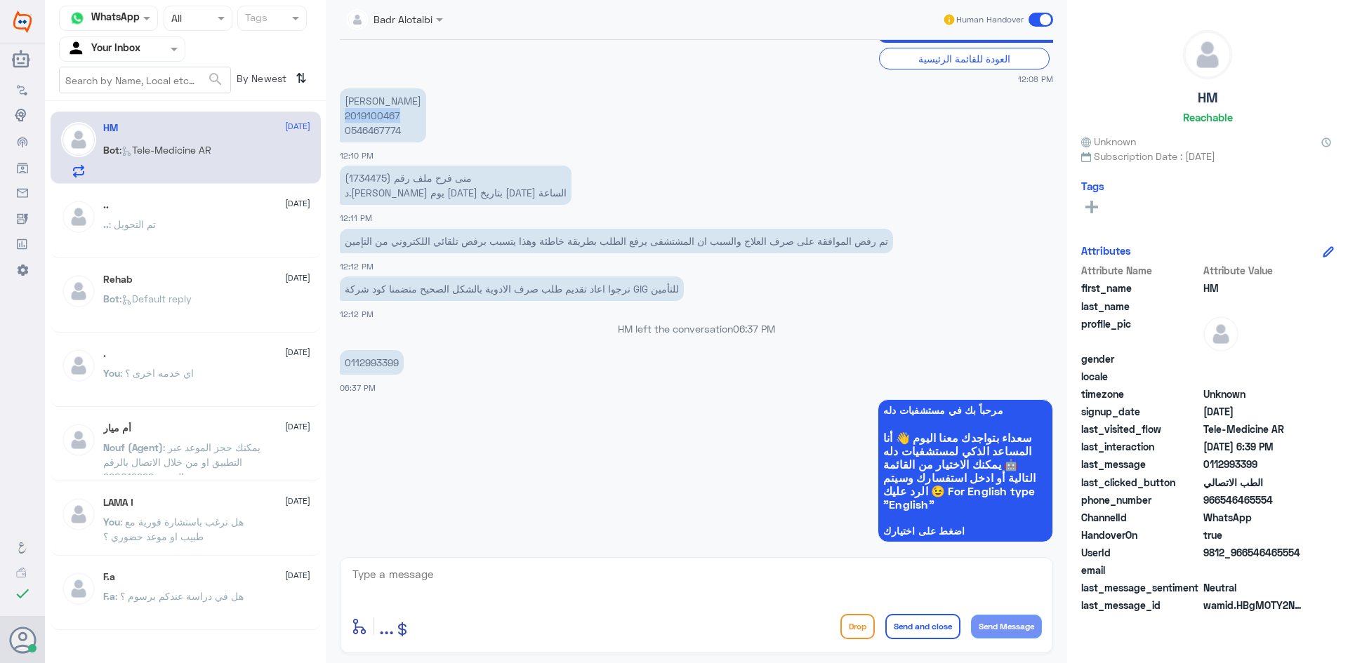
drag, startPoint x: 404, startPoint y: 115, endPoint x: 345, endPoint y: 119, distance: 59.1
click at [345, 119] on p "منى احمد فرح عبدالله 2019100467 0546467774" at bounding box center [383, 115] width 86 height 54
copy p "2019100467"
drag, startPoint x: 400, startPoint y: 136, endPoint x: 346, endPoint y: 138, distance: 54.1
click at [346, 138] on p "منى احمد فرح عبدالله 2019100467 0546467774" at bounding box center [383, 115] width 86 height 54
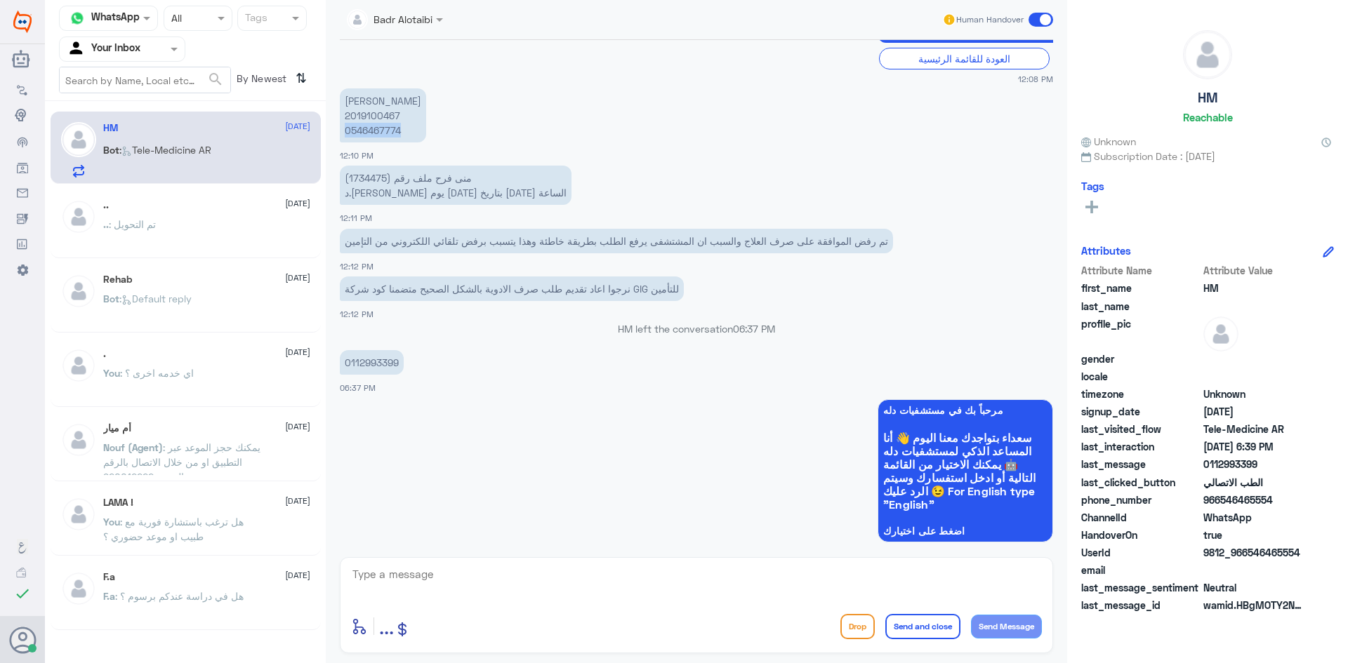
copy p "0546467774"
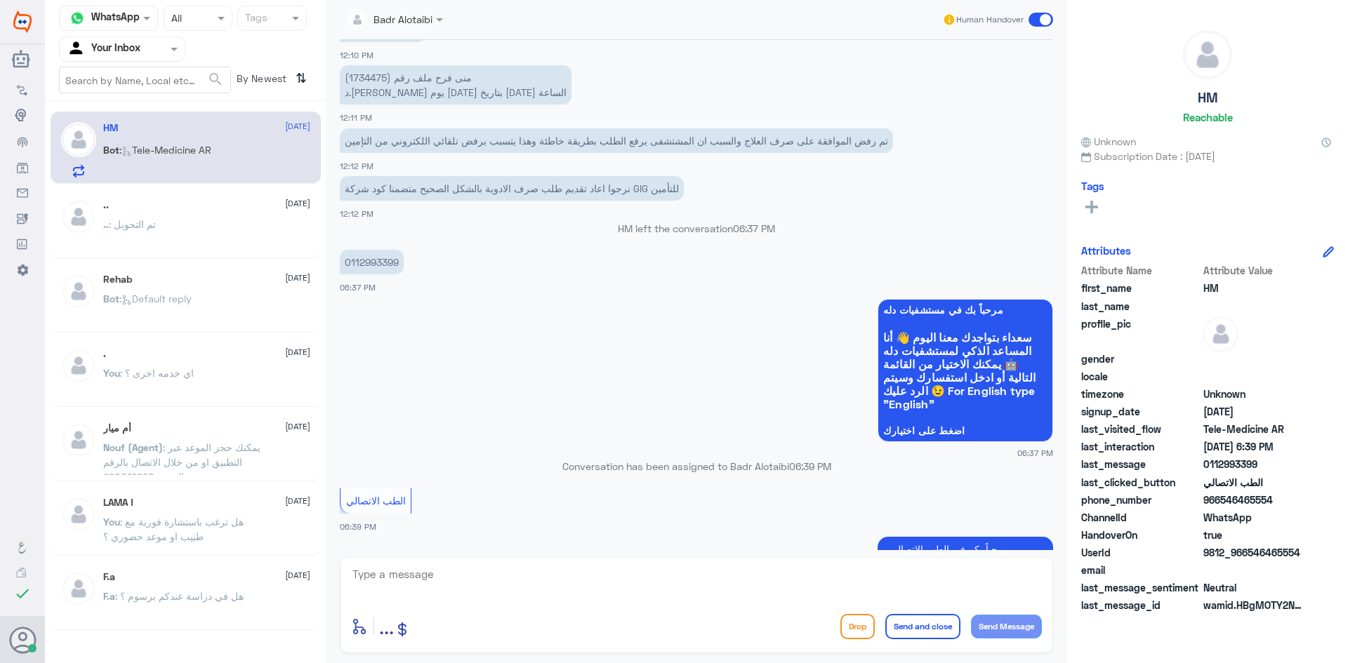
scroll to position [846, 0]
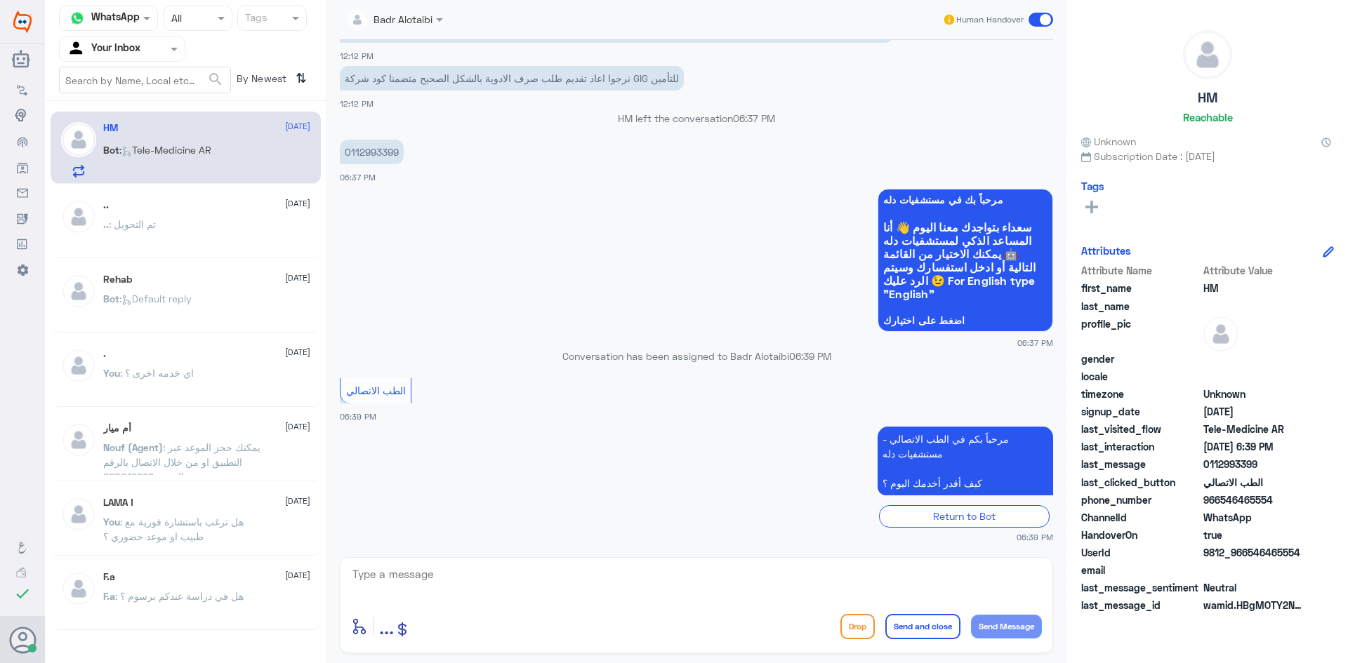
click at [524, 400] on app-msgs-text "الطب الاتصالي" at bounding box center [696, 391] width 713 height 27
click at [423, 22] on div at bounding box center [395, 19] width 110 height 16
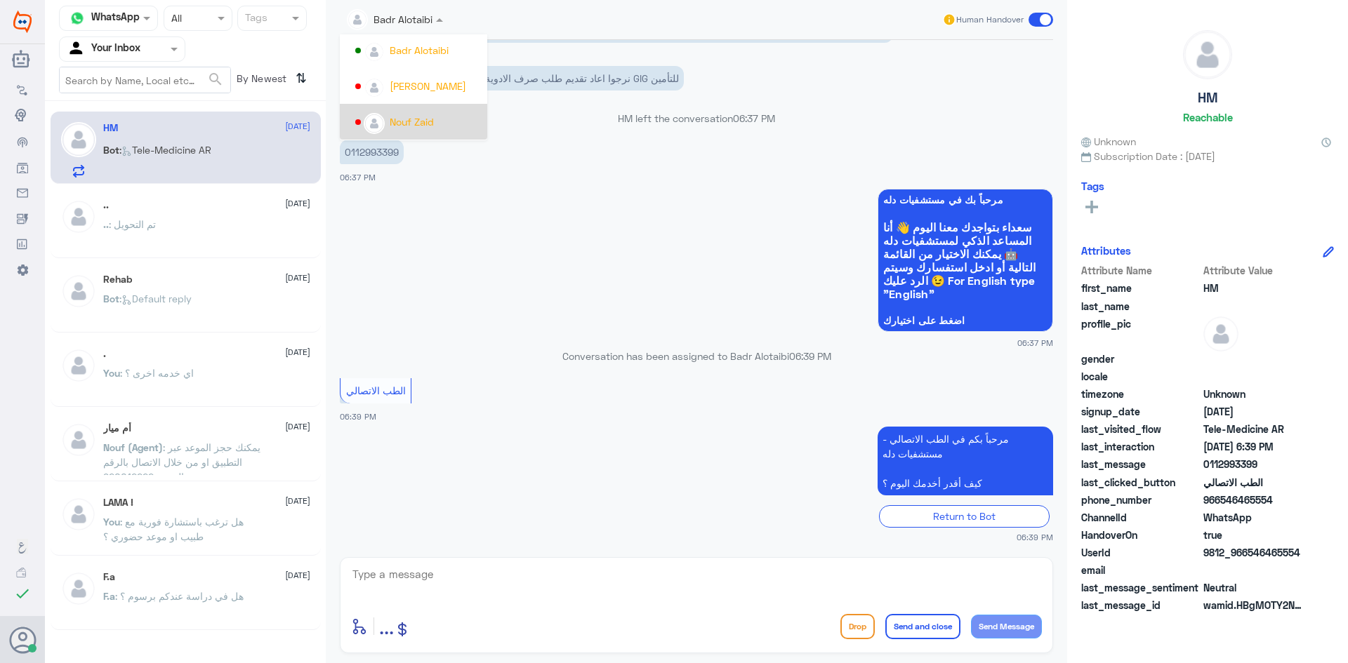
click at [578, 189] on app-msgs-whats-app-list "مرحباً بك في مستشفيات دله سعداء بتواجدك معنا اليوم 👋 أنا المساعد الذكي لمستشفيا…" at bounding box center [696, 261] width 713 height 145
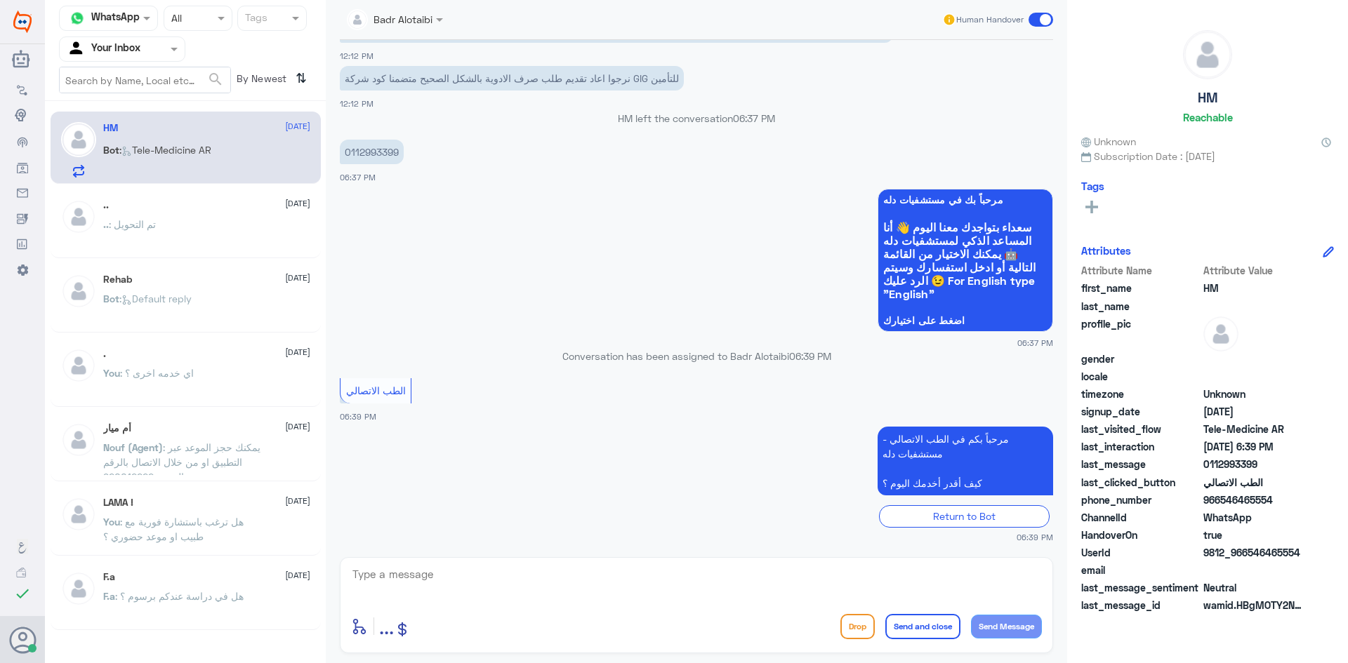
click at [444, 22] on span at bounding box center [441, 19] width 18 height 15
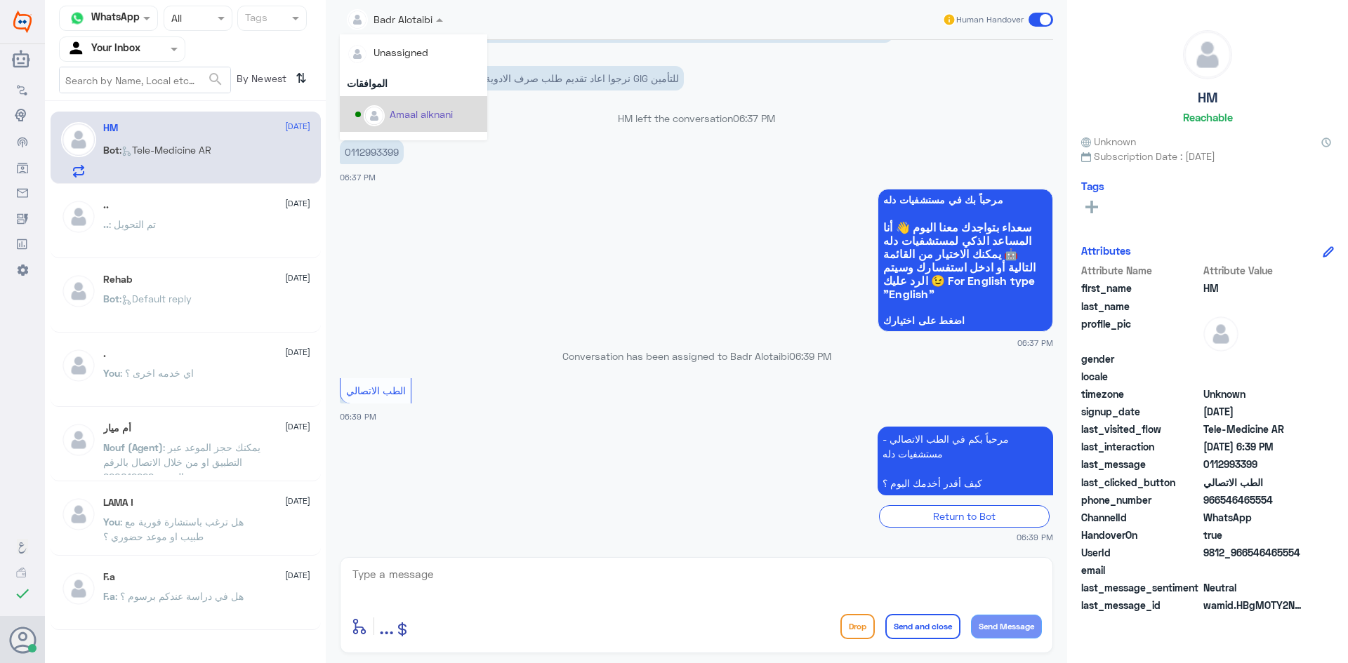
click at [447, 116] on div "Amaal alknani" at bounding box center [421, 114] width 63 height 15
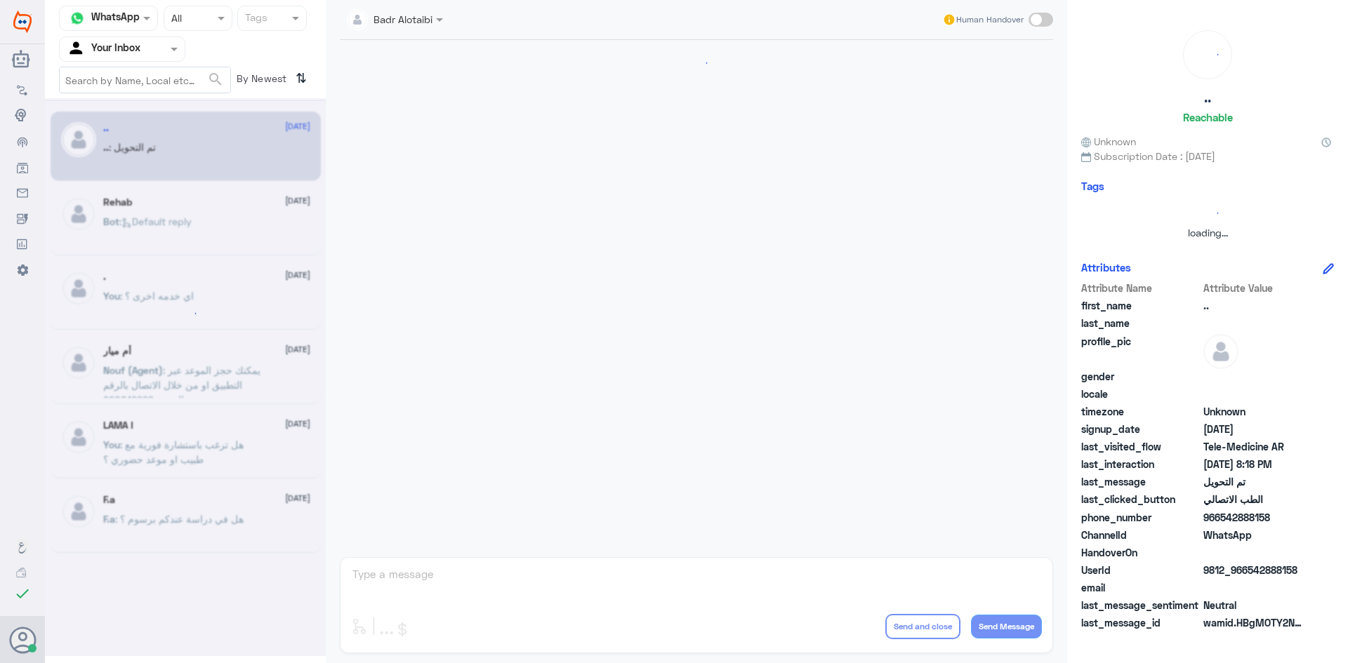
scroll to position [460, 0]
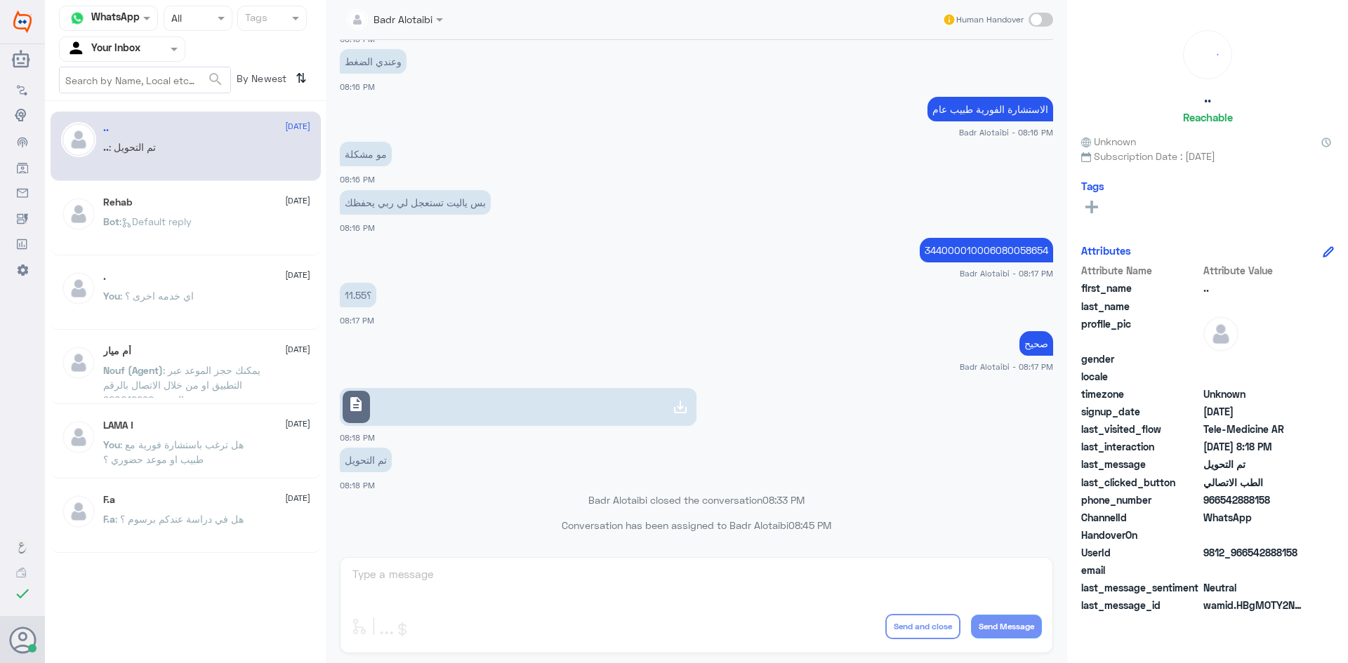
click at [148, 52] on div at bounding box center [122, 49] width 125 height 16
click at [131, 84] on div "All" at bounding box center [122, 82] width 126 height 26
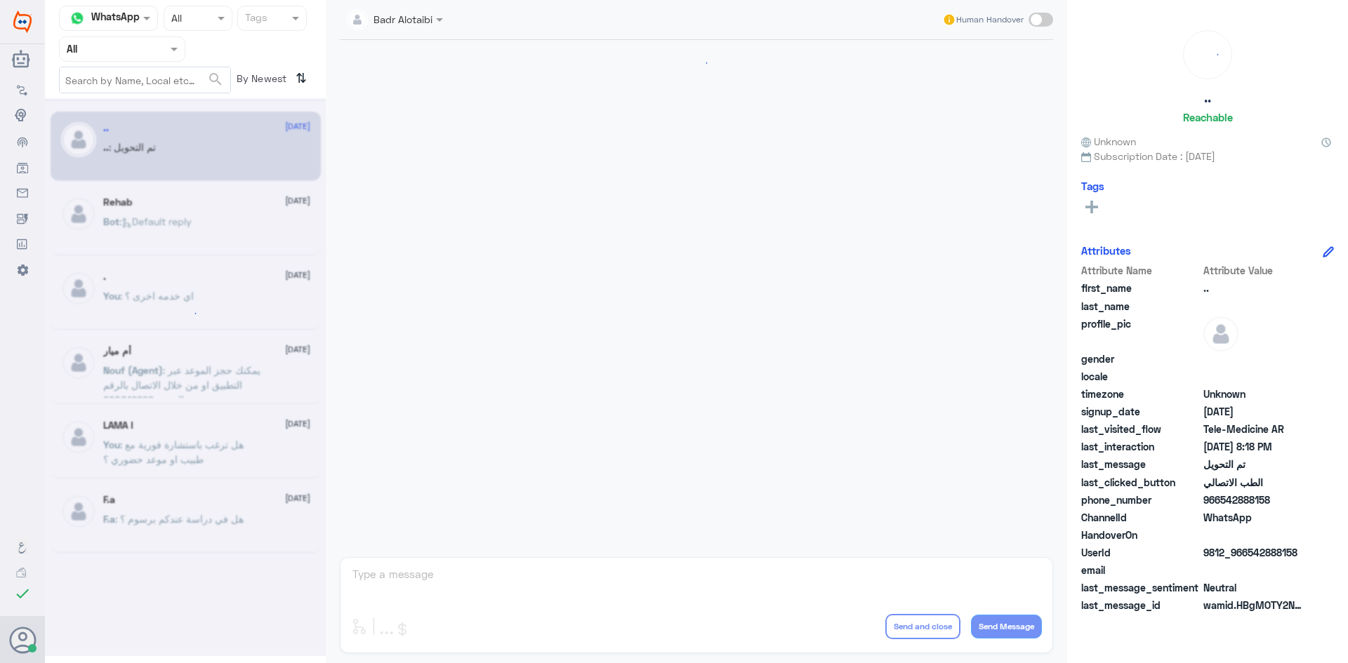
scroll to position [460, 0]
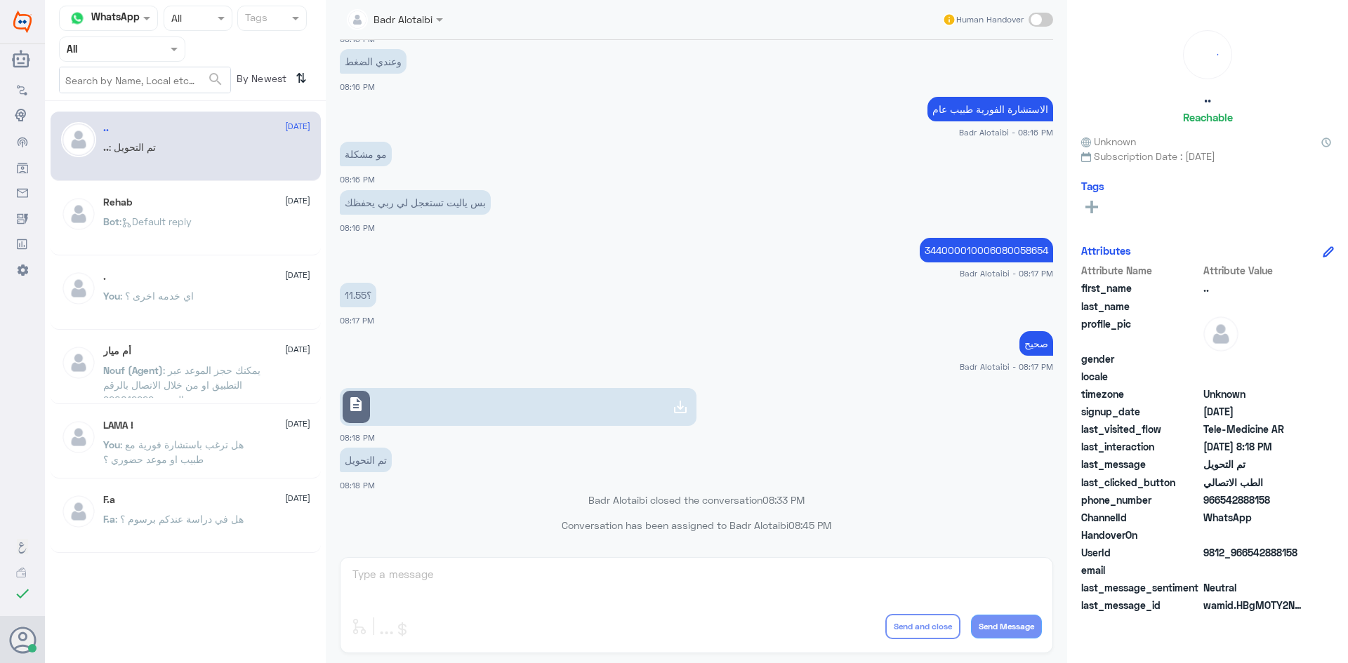
click at [142, 54] on input "text" at bounding box center [105, 49] width 77 height 16
click at [144, 135] on div "Your Inbox" at bounding box center [122, 143] width 126 height 32
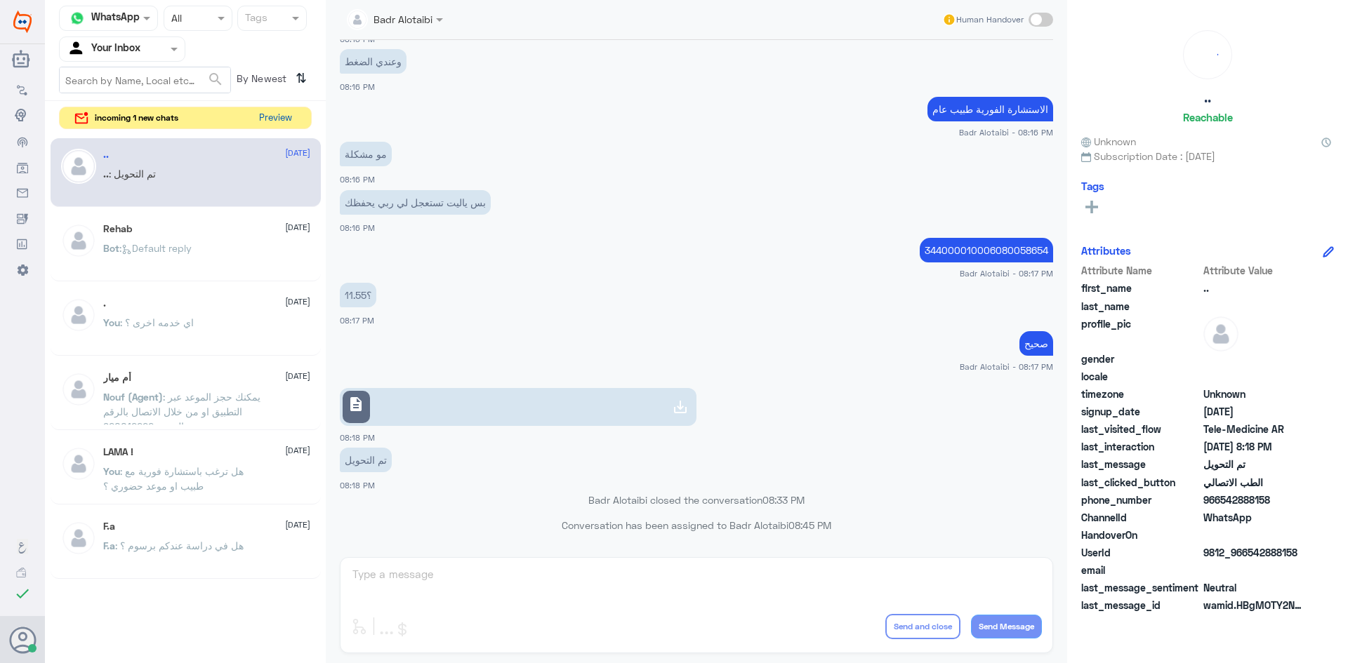
click at [290, 124] on button "Preview" at bounding box center [275, 118] width 44 height 22
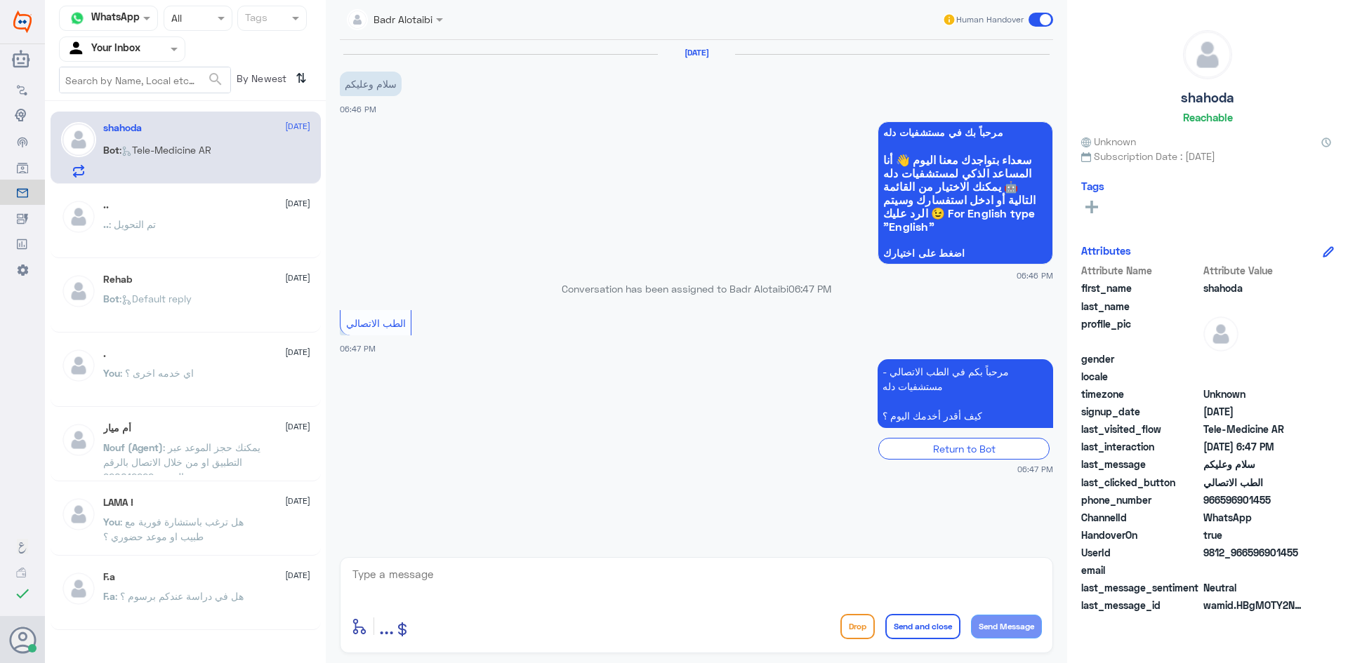
drag, startPoint x: 1306, startPoint y: 546, endPoint x: 1245, endPoint y: 557, distance: 62.0
click at [1245, 557] on div "UserId 9812_966596901455" at bounding box center [1207, 554] width 253 height 18
copy span "596901455"
click at [684, 558] on div "enter flow name ... Drop Send and close Send Message" at bounding box center [696, 605] width 713 height 96
click at [679, 582] on textarea at bounding box center [696, 582] width 691 height 34
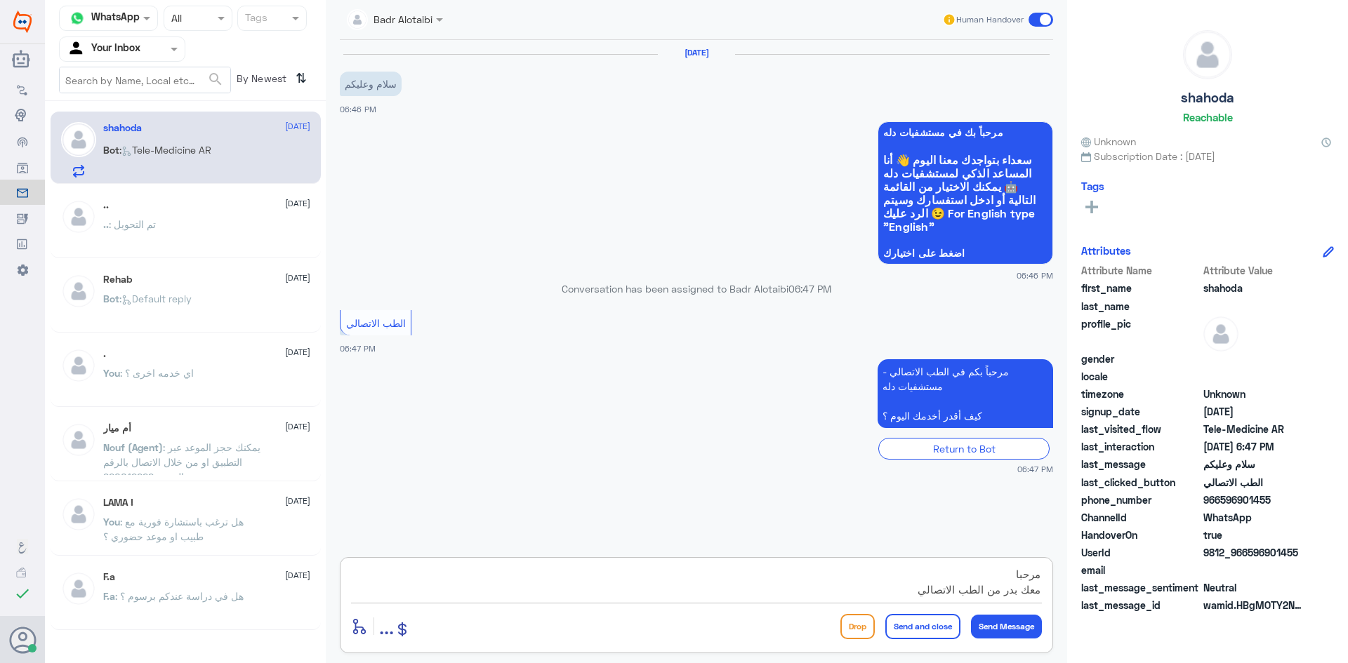
scroll to position [13, 0]
type textarea "مرحبا معك بدر من الطب الاتصالي كيف اقدر اخدمك ؟"
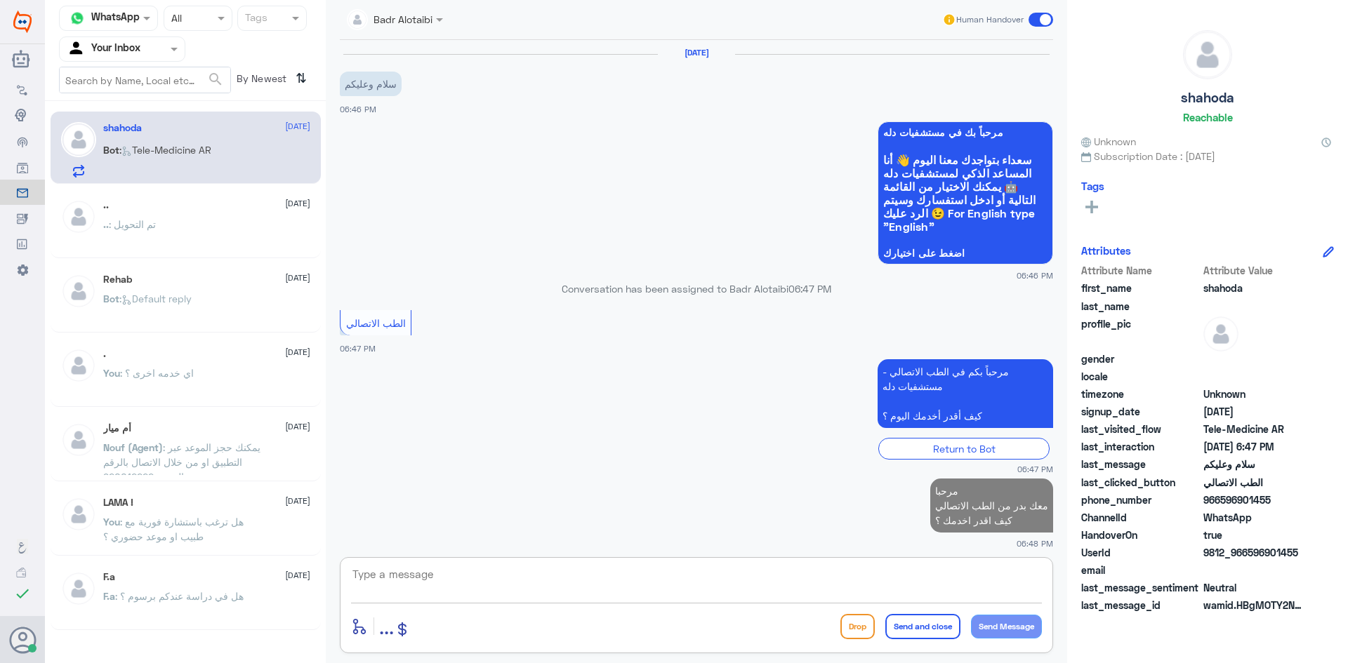
scroll to position [6, 0]
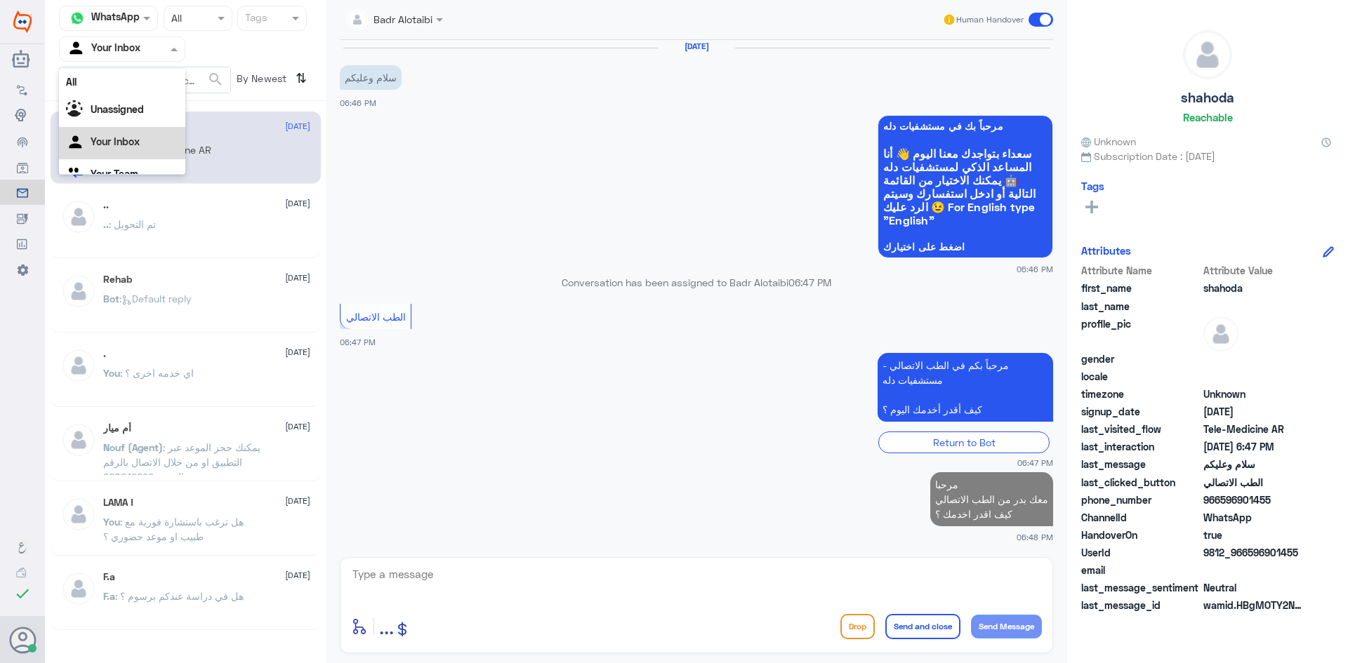
click at [148, 58] on div "Agent Filter Your Inbox" at bounding box center [113, 49] width 107 height 21
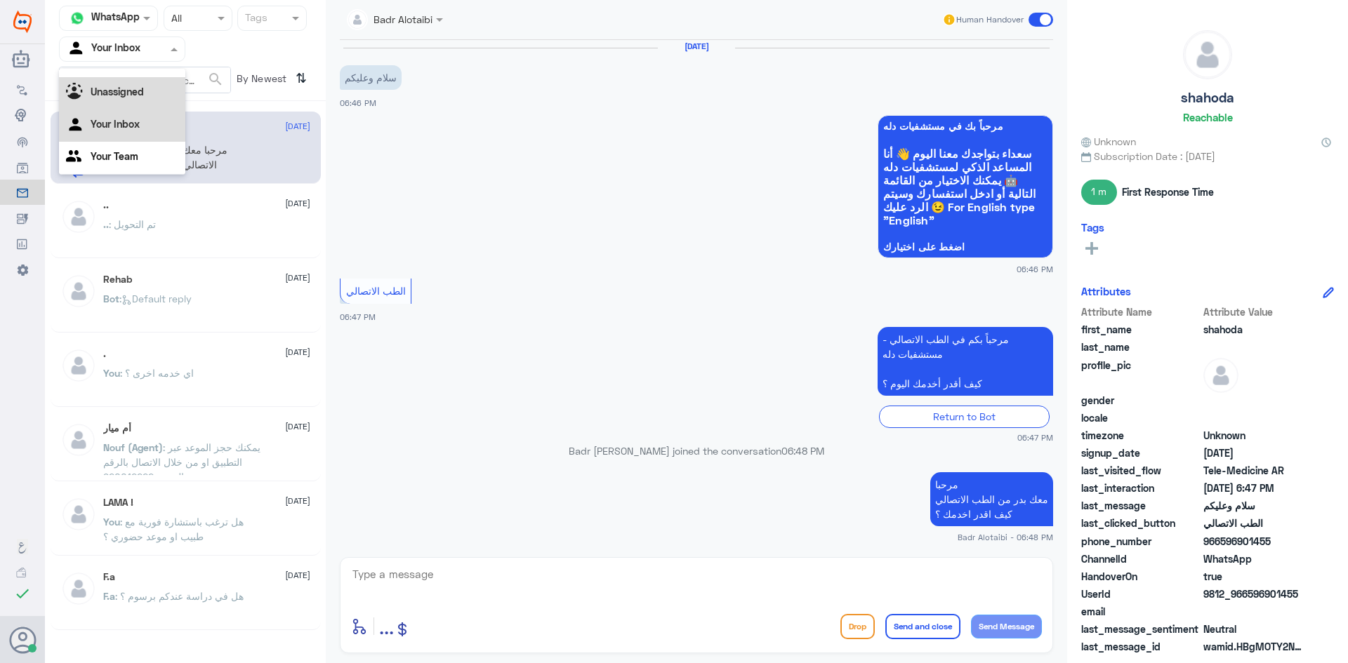
click at [143, 91] on b "Unassigned" at bounding box center [117, 92] width 53 height 12
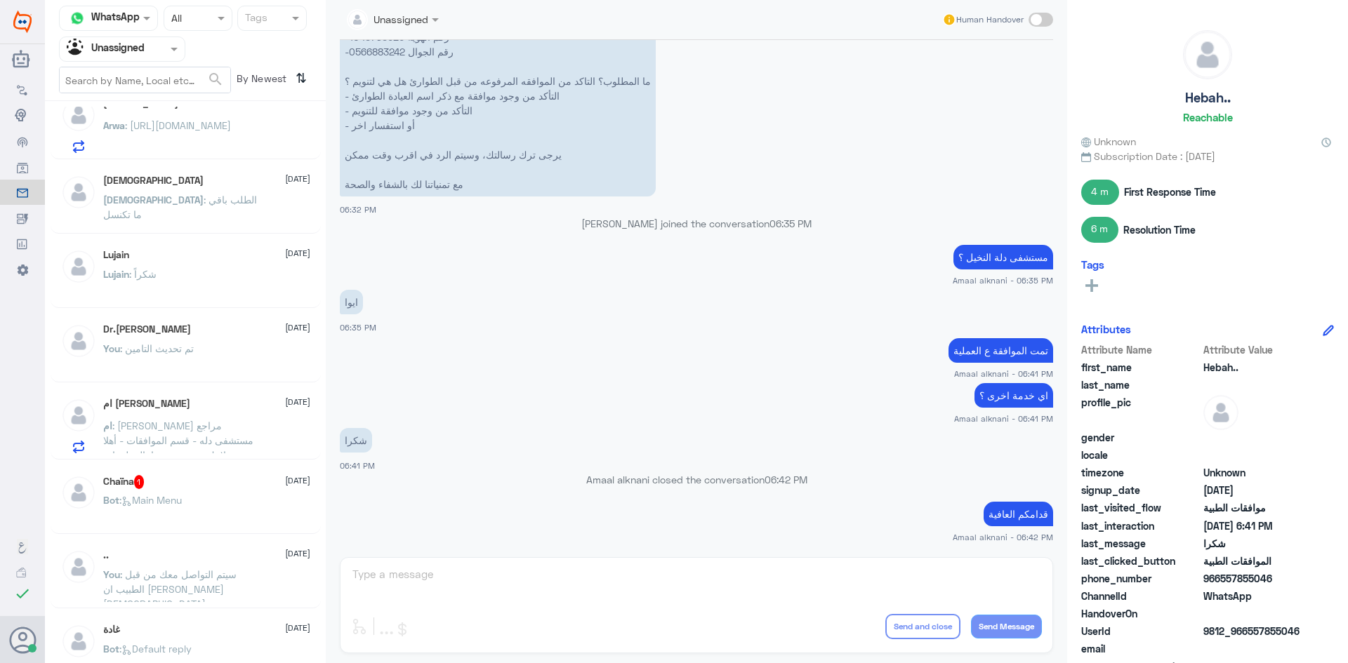
scroll to position [632, 0]
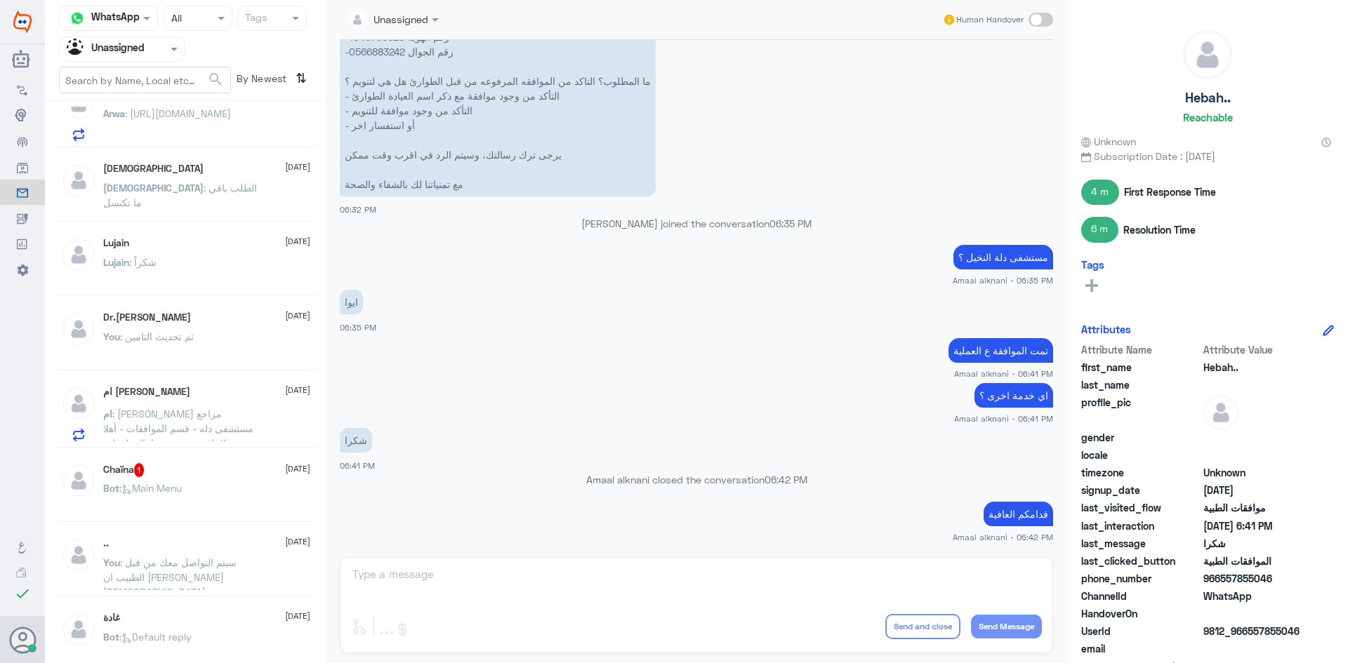
click at [218, 338] on div "You : تم تحديث التامين" at bounding box center [206, 349] width 207 height 32
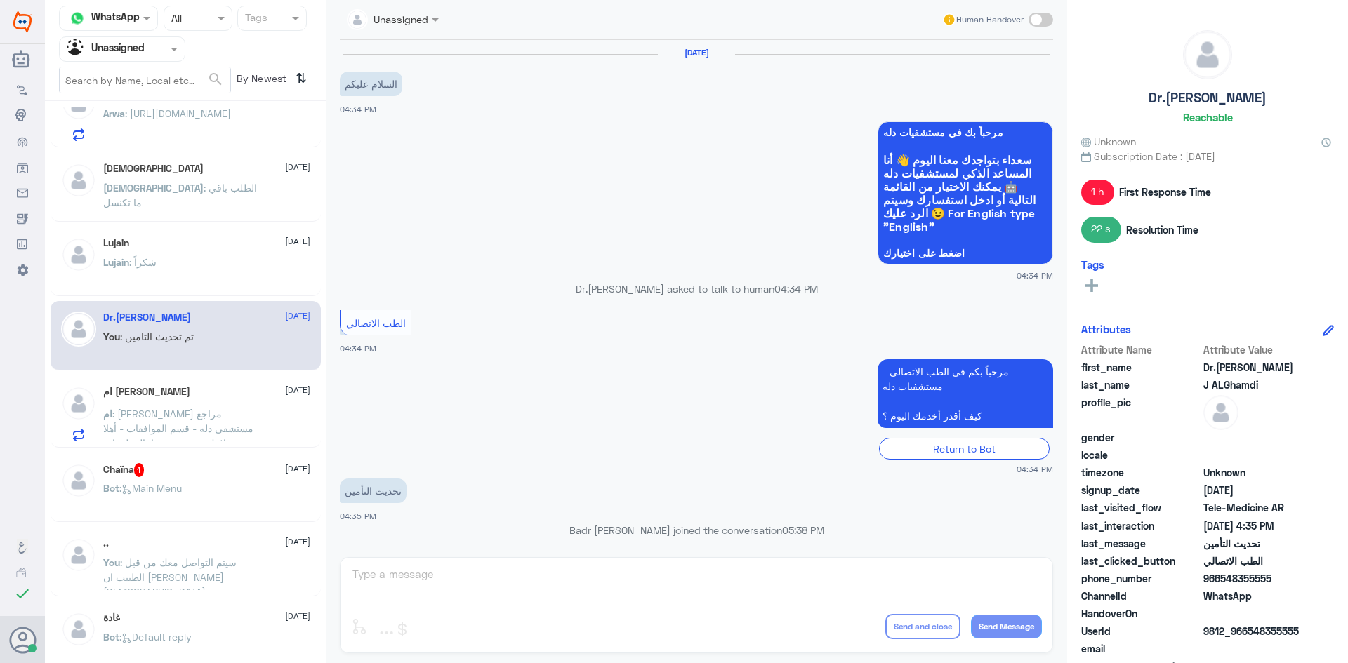
scroll to position [135, 0]
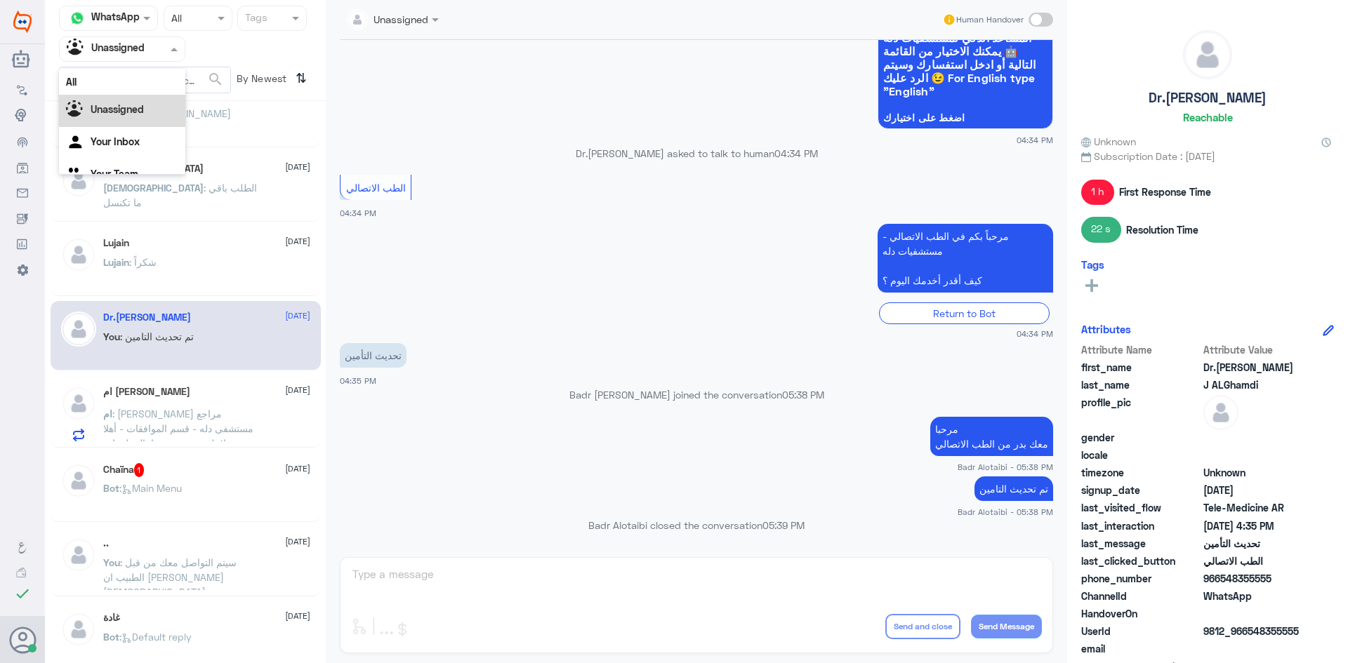
click at [145, 44] on div at bounding box center [122, 49] width 125 height 16
click at [134, 87] on div "All" at bounding box center [122, 82] width 126 height 26
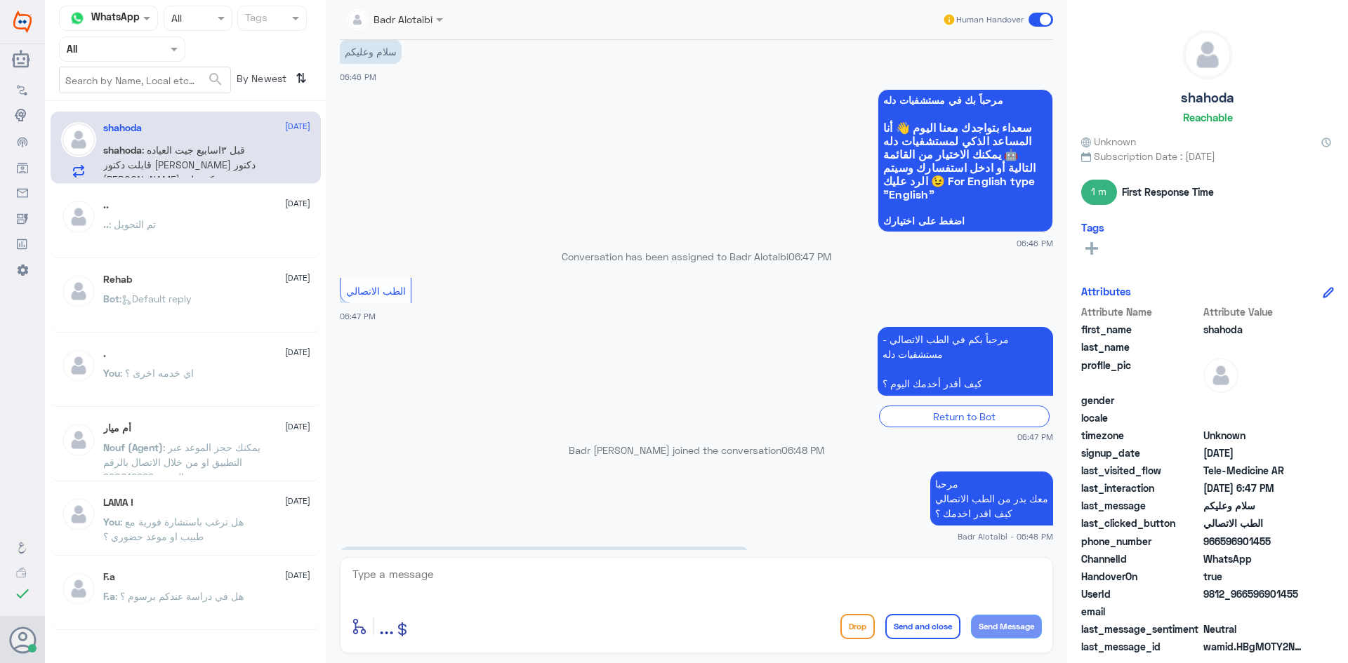
scroll to position [95, 0]
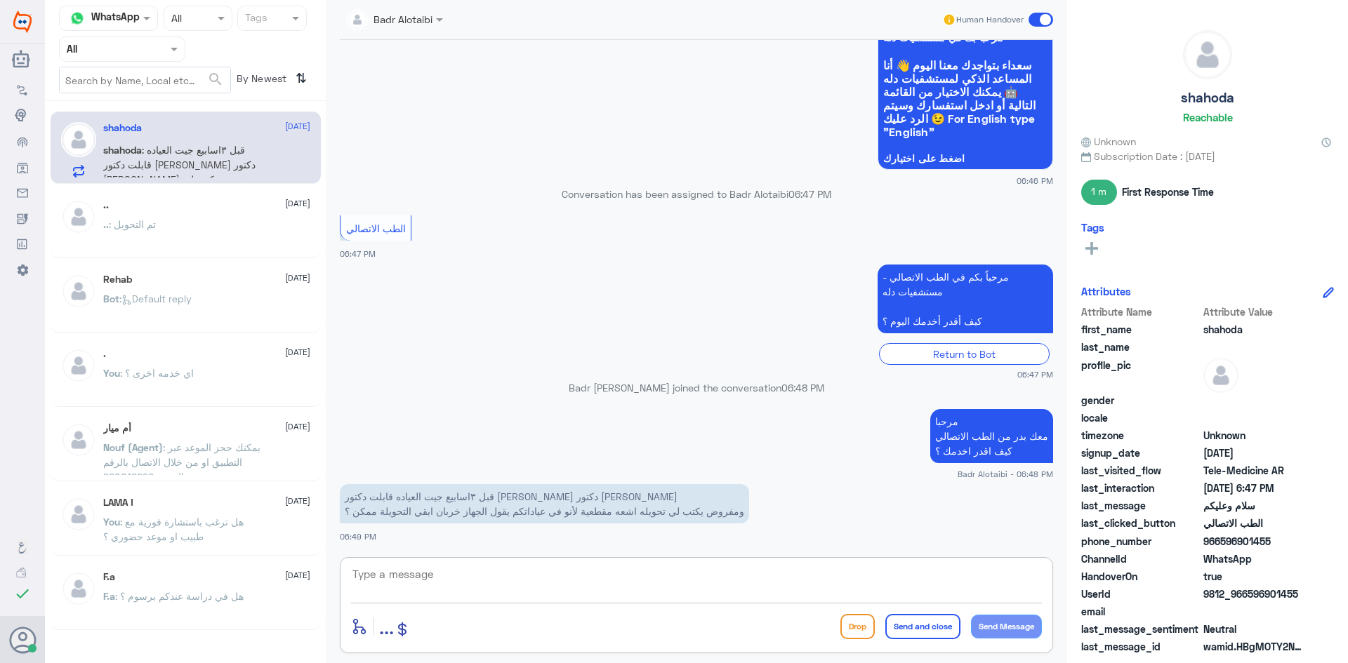
click at [714, 573] on textarea at bounding box center [696, 582] width 691 height 34
click at [570, 568] on textarea at bounding box center [696, 582] width 691 height 34
type textarea "ك"
type textarea "مستشفى دله أي فرع ؟"
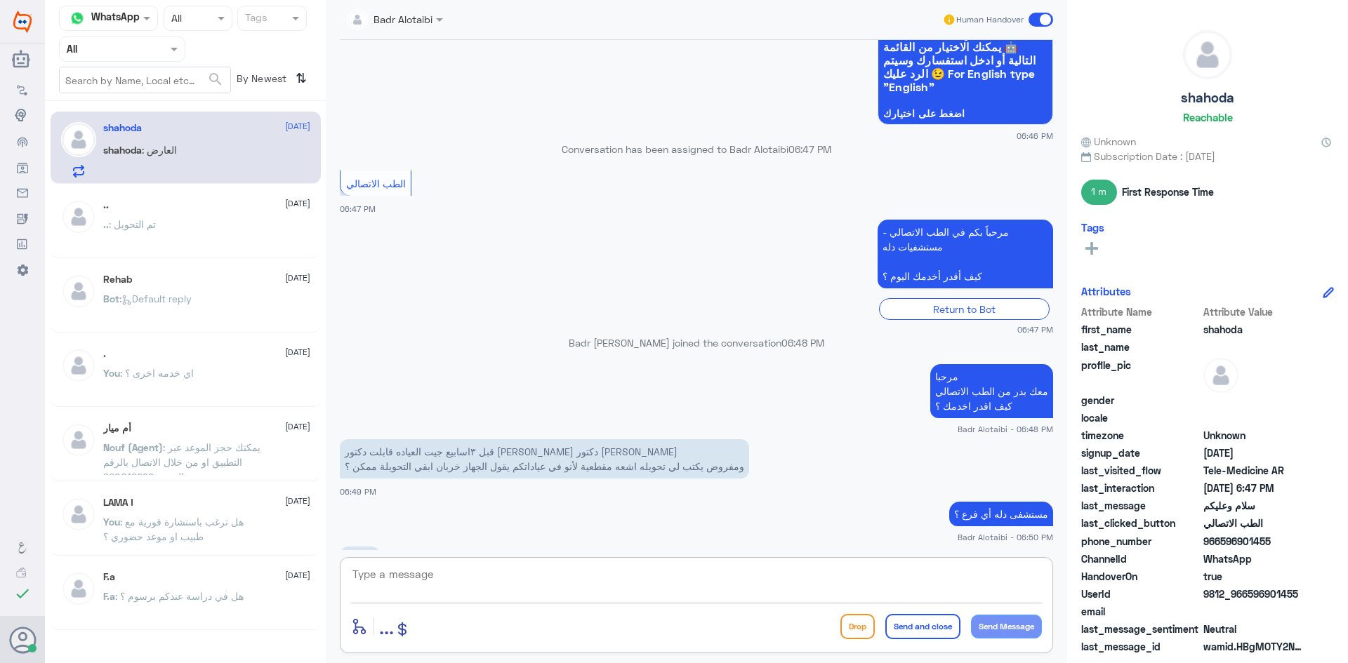
scroll to position [187, 0]
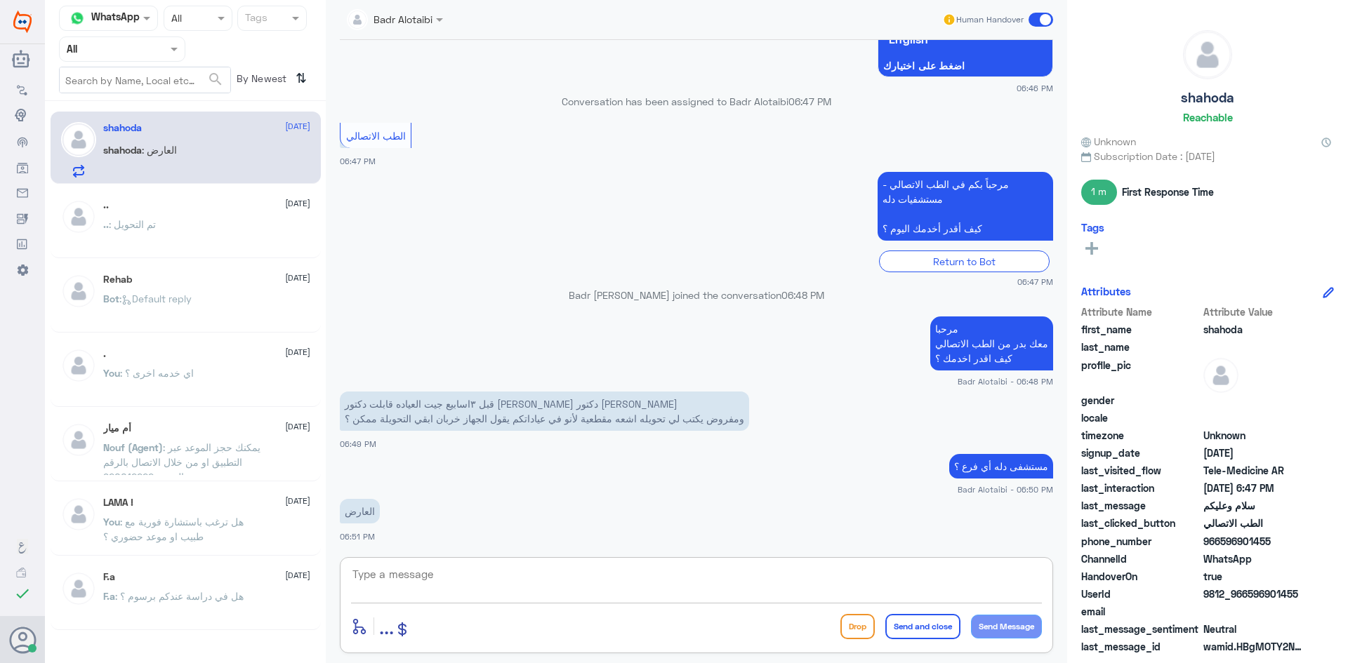
click at [486, 578] on textarea at bounding box center [696, 582] width 691 height 34
drag, startPoint x: 690, startPoint y: 422, endPoint x: 376, endPoint y: 415, distance: 313.8
click at [376, 415] on p "قبل ٣اسابيع جيت العياده قابلت دكتور محمد الفاتح دكتور العظام ومفروض يكتب لي تحو…" at bounding box center [544, 411] width 409 height 39
click at [127, 44] on input "text" at bounding box center [105, 49] width 77 height 16
click at [129, 112] on b "Unassigned" at bounding box center [117, 109] width 53 height 12
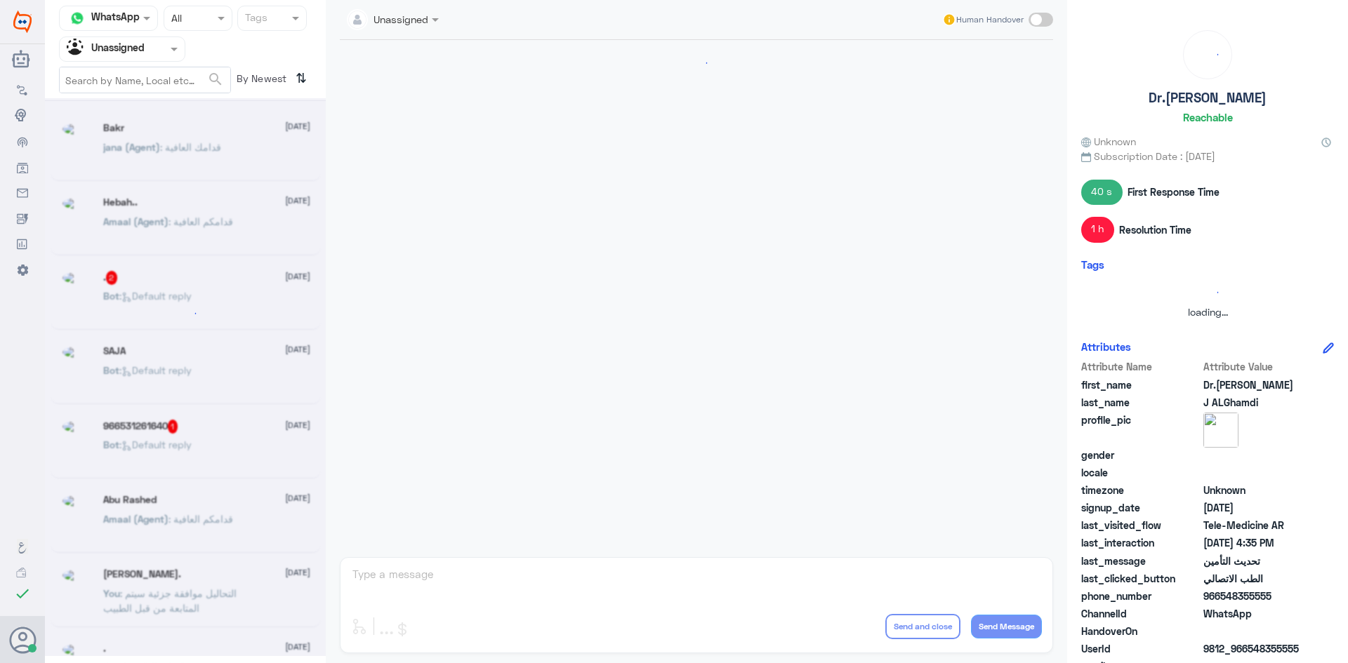
scroll to position [1011, 0]
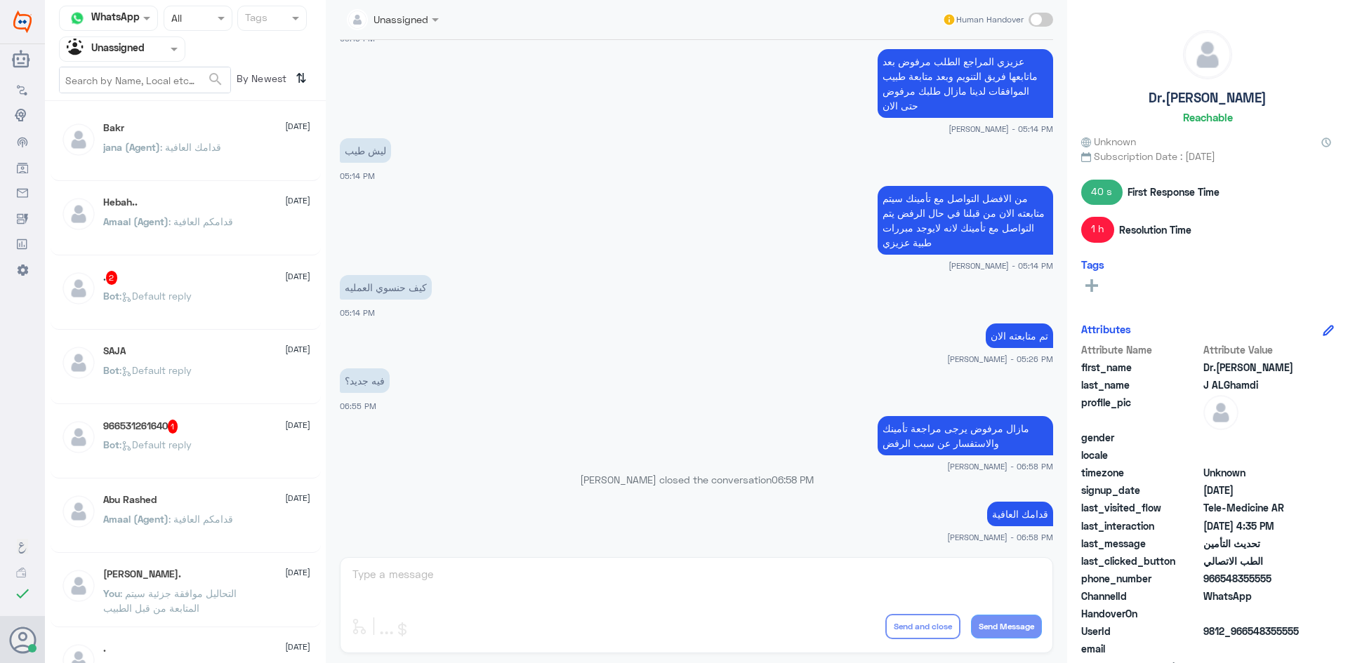
click at [207, 185] on div "Bakr 22 September jana (Agent) : قدامك العافية Hebah.. 22 September Amaal (Agen…" at bounding box center [185, 387] width 281 height 561
click at [208, 206] on div "Hebah.. 22 September" at bounding box center [206, 203] width 207 height 12
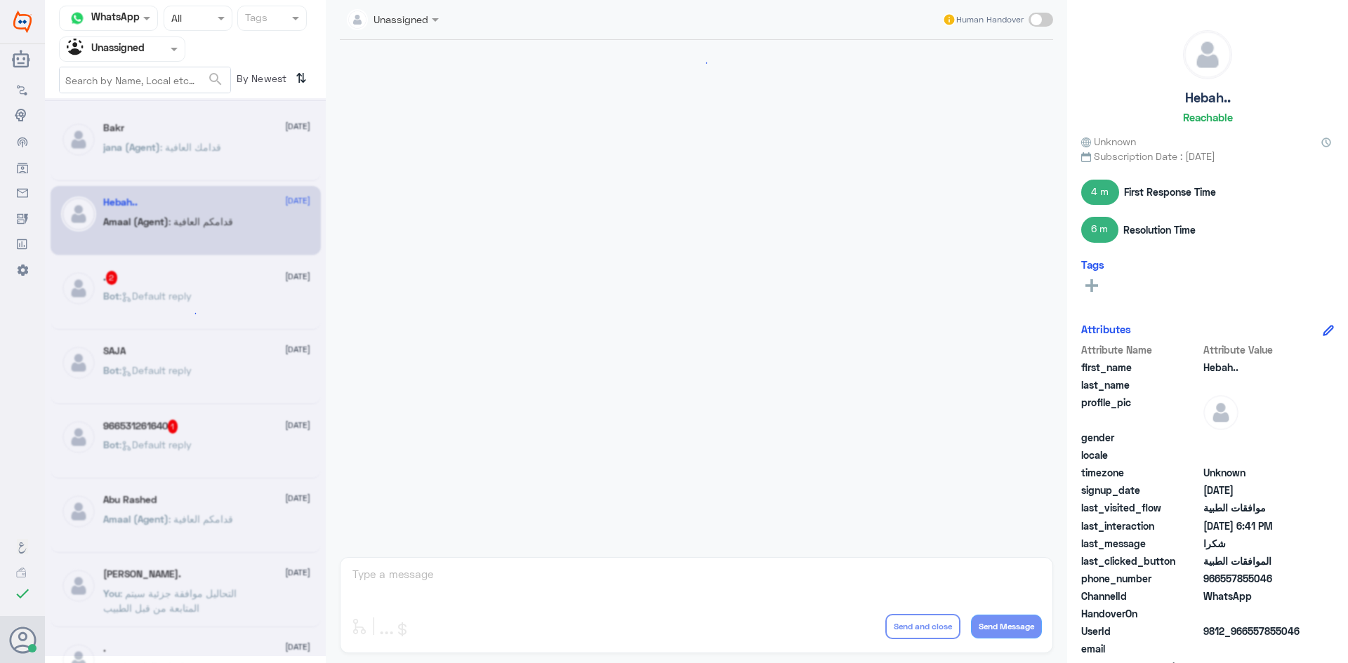
scroll to position [1103, 0]
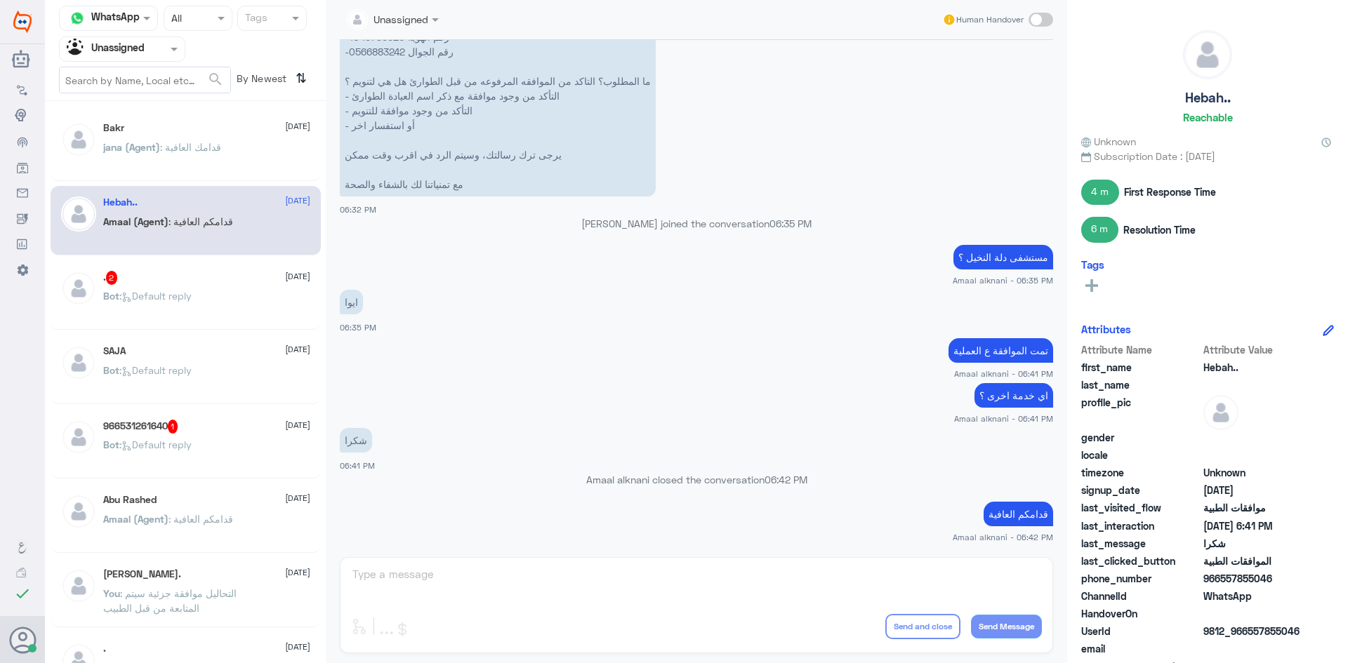
click at [233, 513] on span ": قدامكم العافية" at bounding box center [200, 519] width 65 height 12
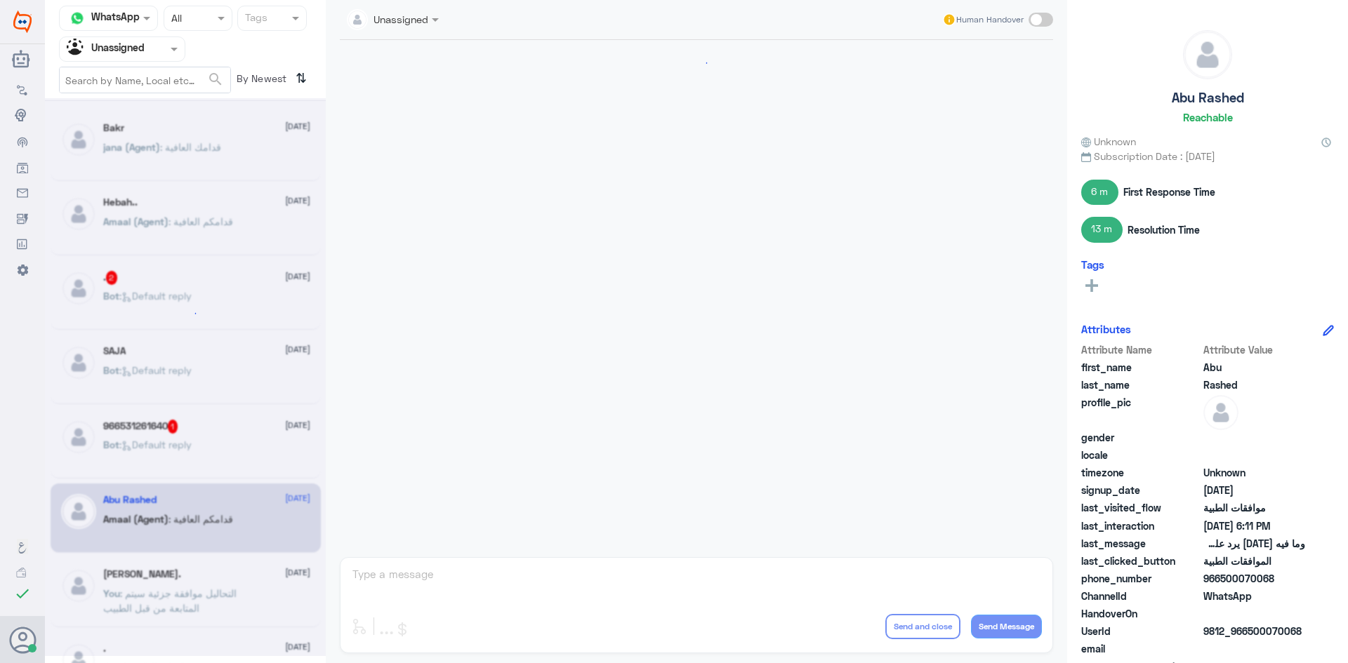
scroll to position [1252, 0]
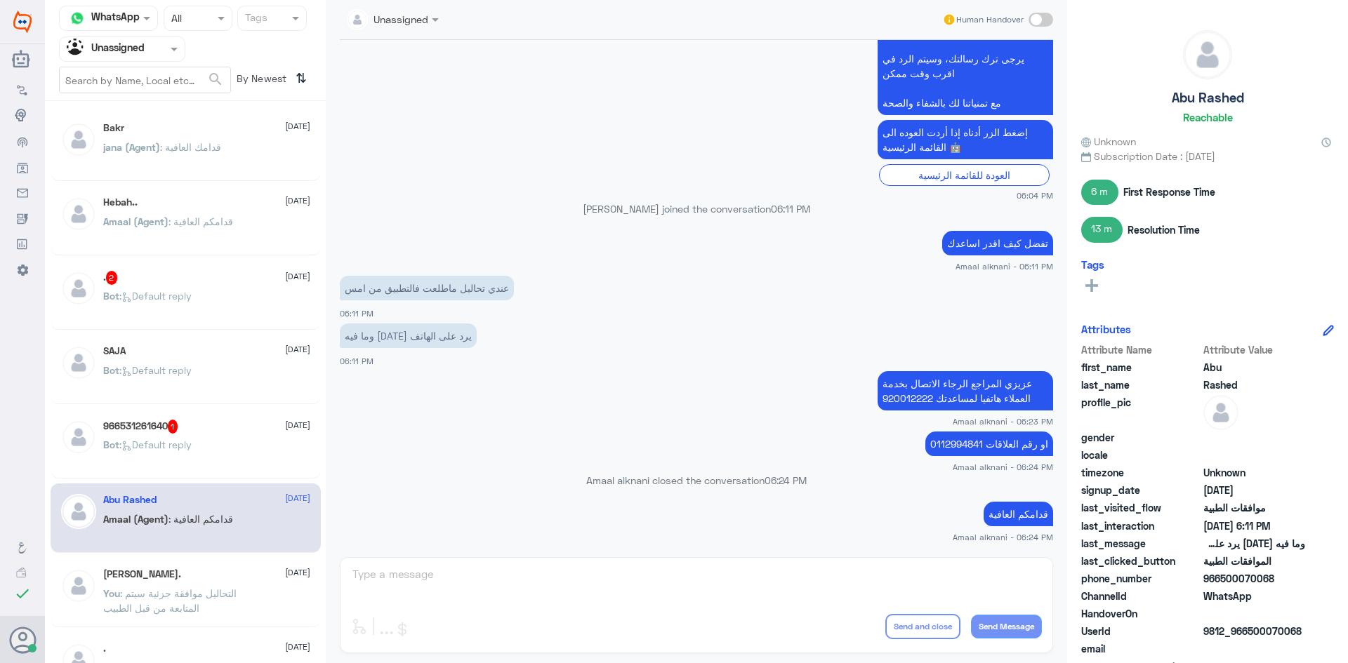
click at [222, 371] on div "Bot : Default reply" at bounding box center [206, 382] width 207 height 32
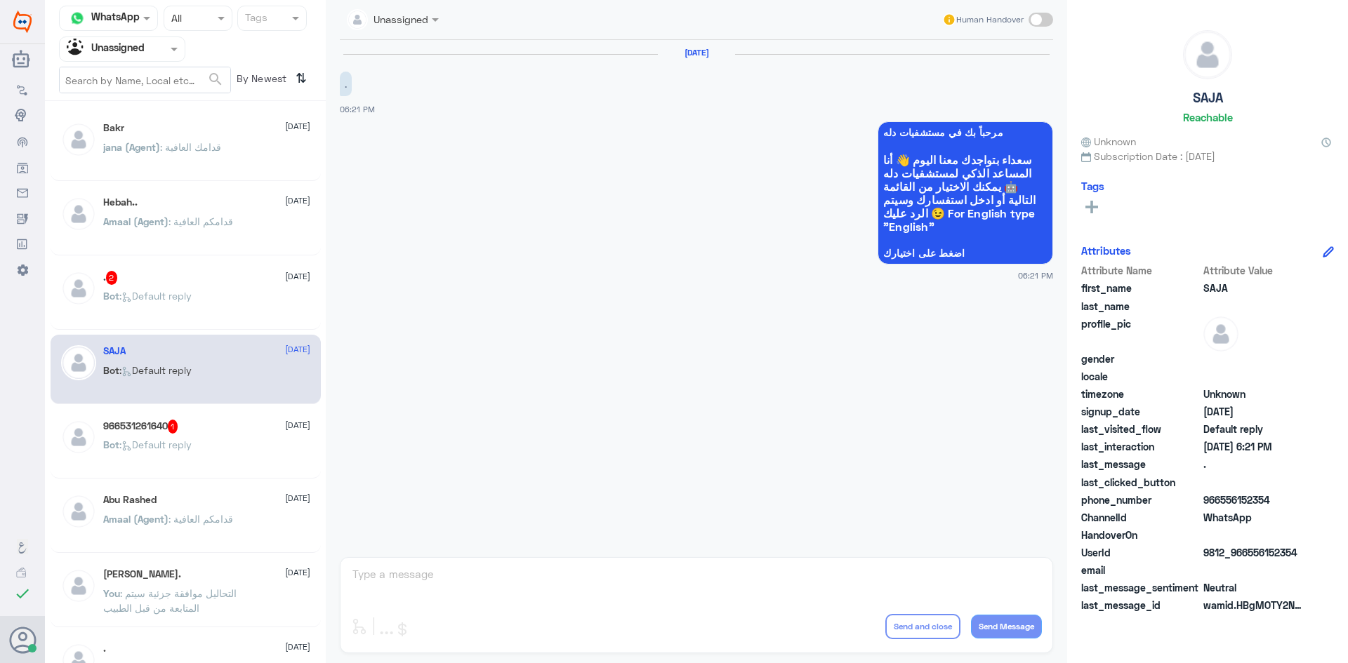
click at [215, 216] on span ": قدامكم العافية" at bounding box center [200, 221] width 65 height 12
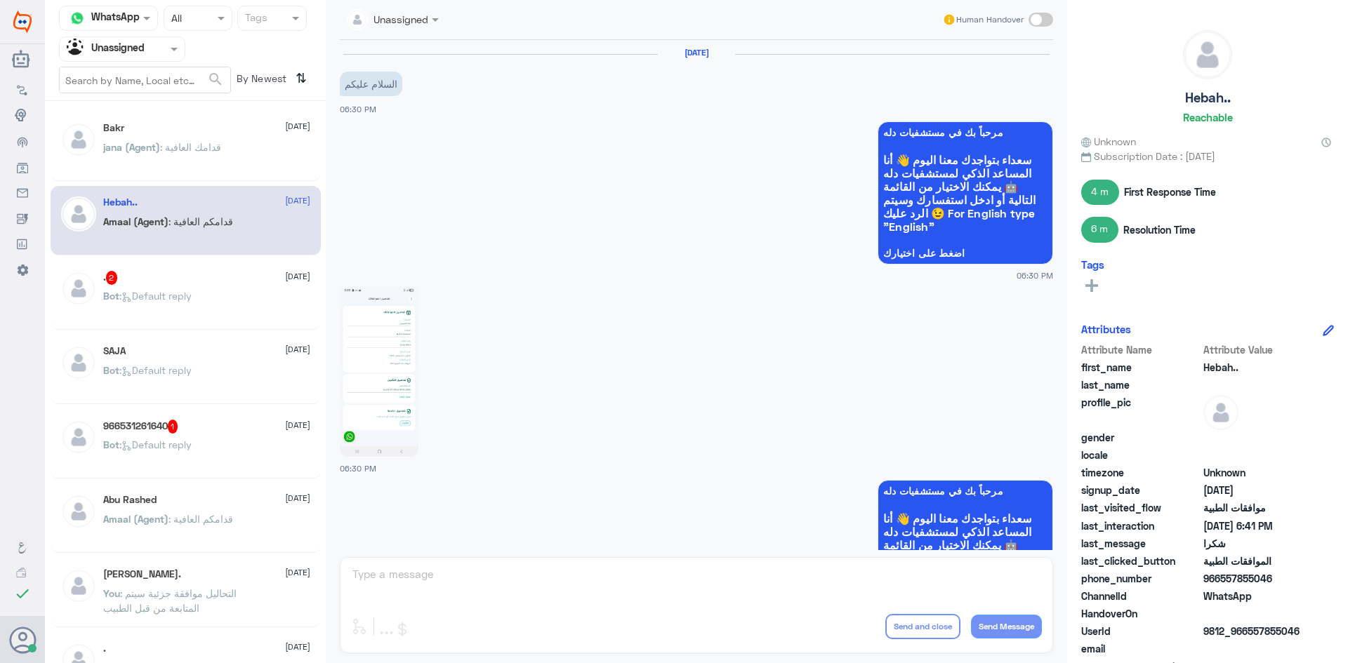
scroll to position [1103, 0]
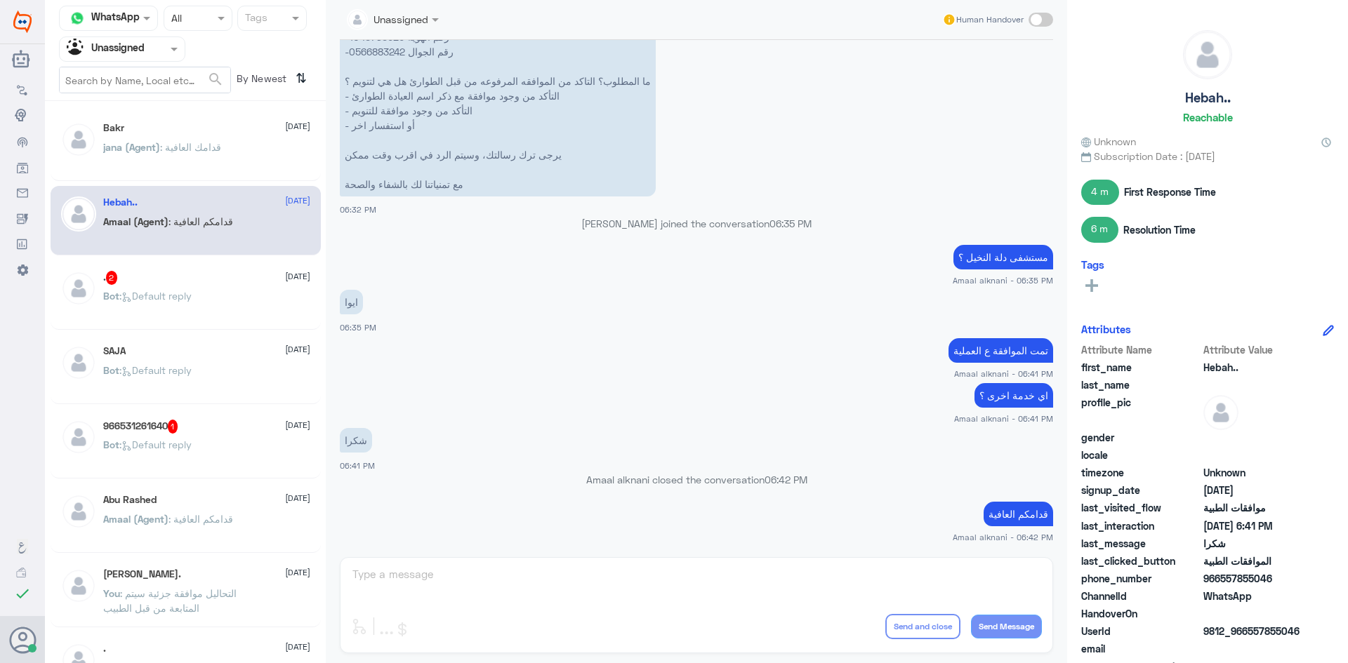
click at [166, 598] on span ": التحاليل موافقة جزئية سيتم المتابعة من قبل الطبيب" at bounding box center [169, 600] width 133 height 27
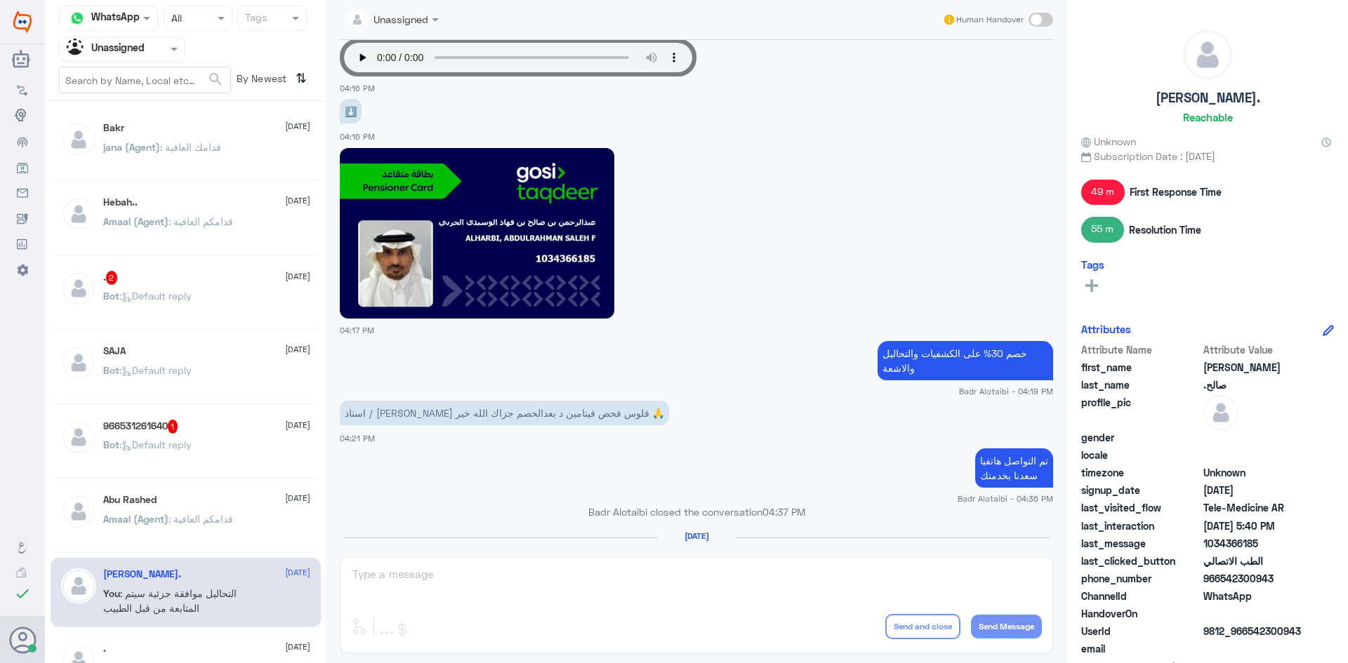
scroll to position [646, 0]
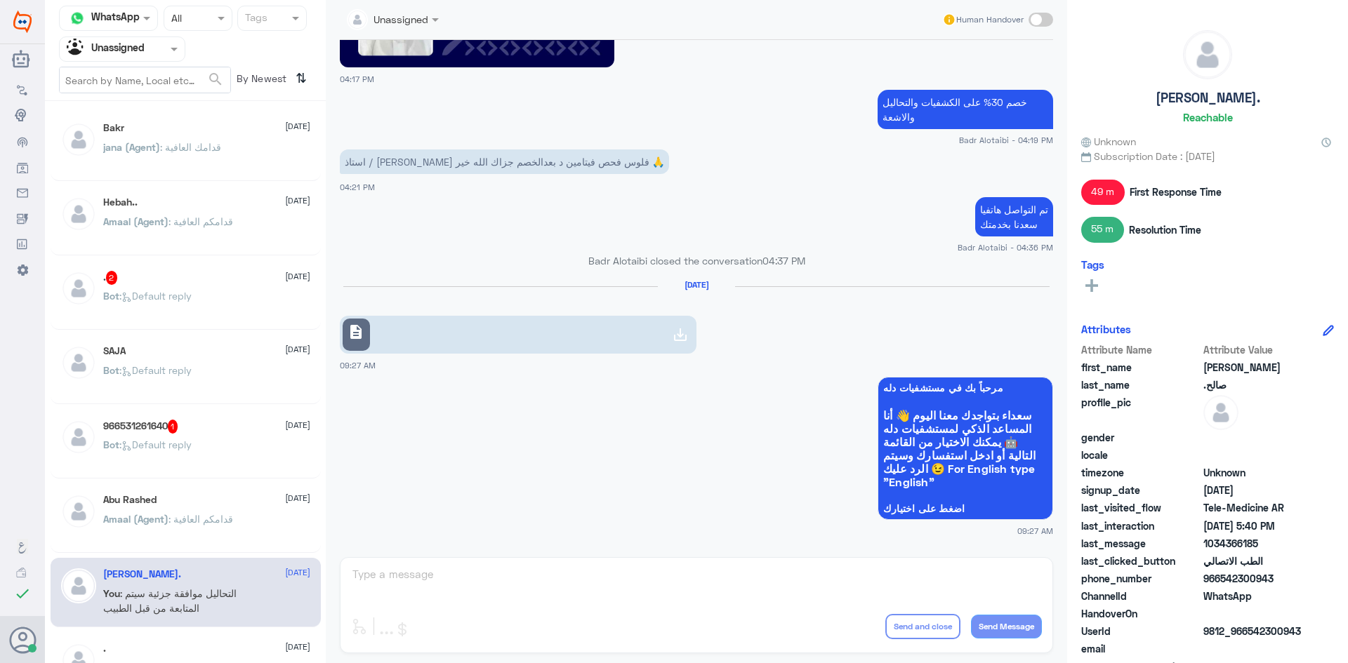
click at [555, 335] on link "description" at bounding box center [518, 335] width 357 height 38
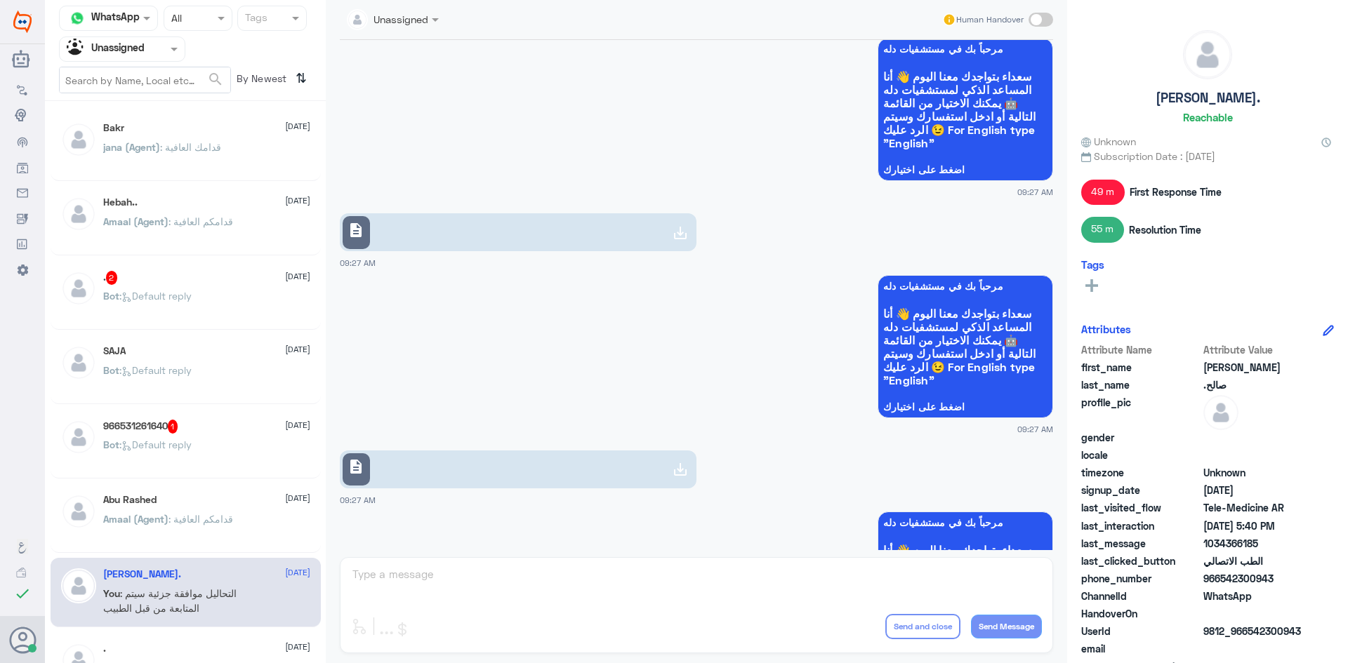
scroll to position [997, 0]
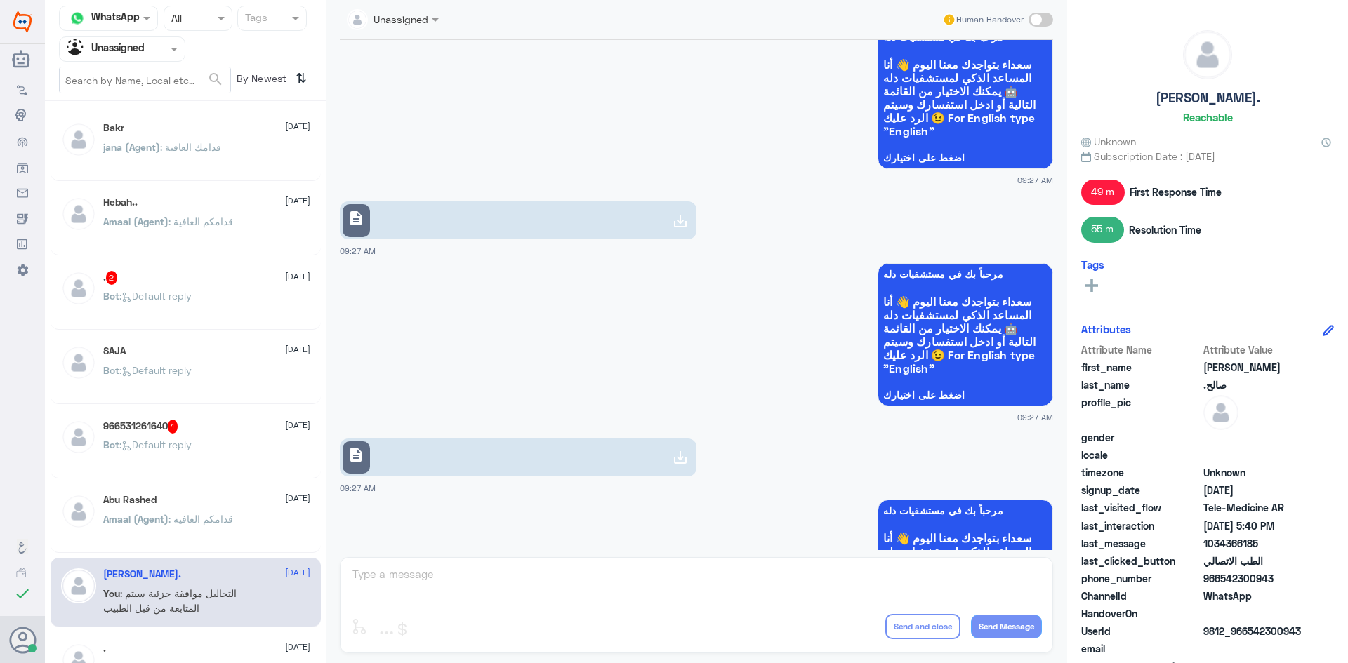
click at [539, 212] on link "description" at bounding box center [518, 220] width 357 height 38
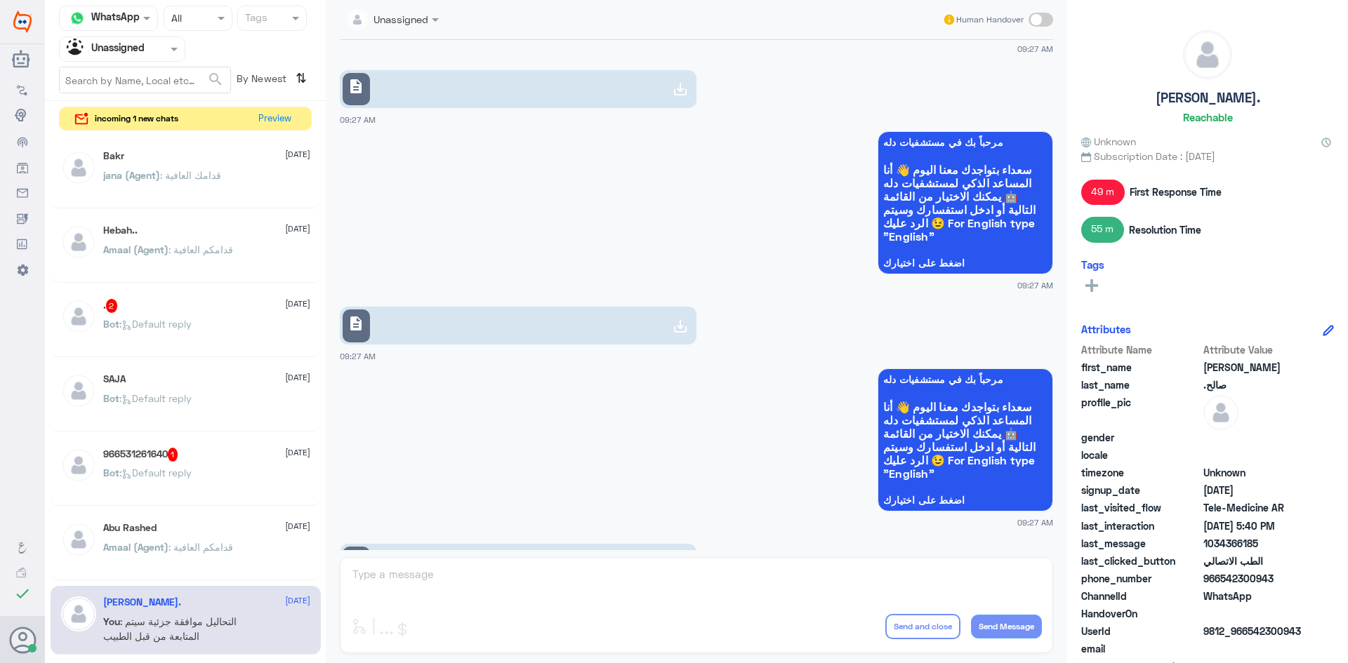
scroll to position [1418, 0]
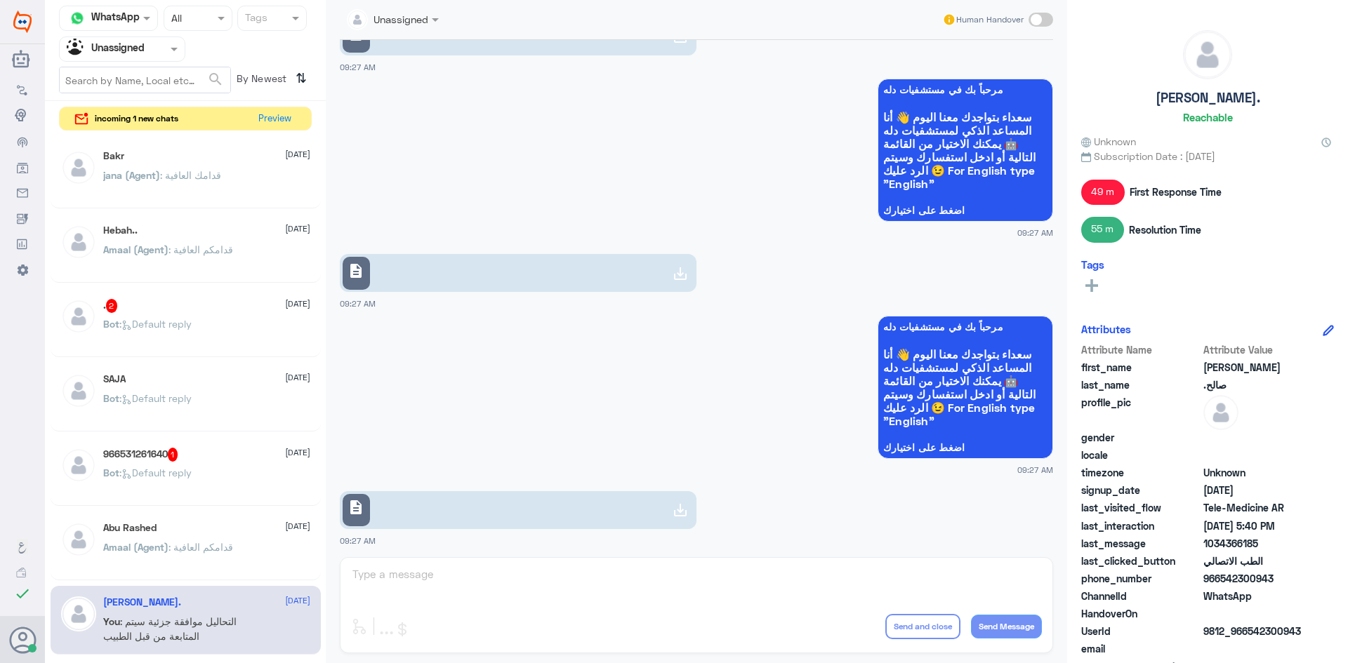
click at [487, 280] on link "description" at bounding box center [518, 273] width 357 height 38
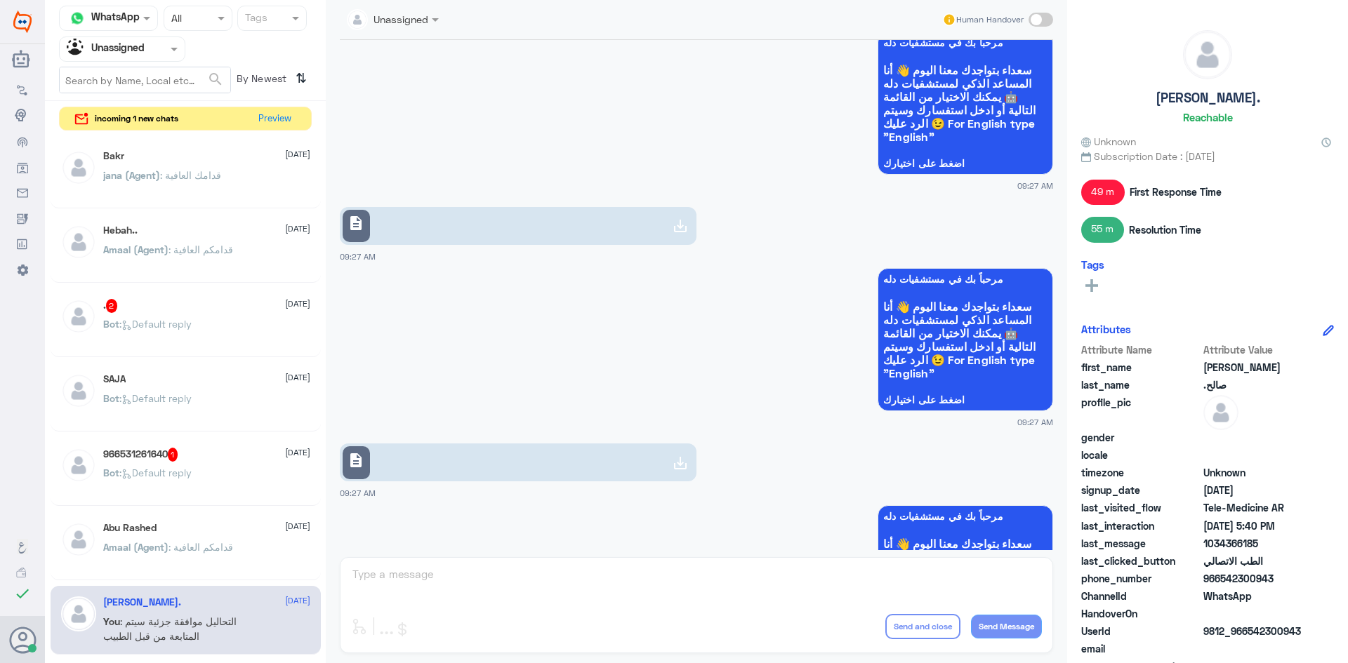
scroll to position [1839, 0]
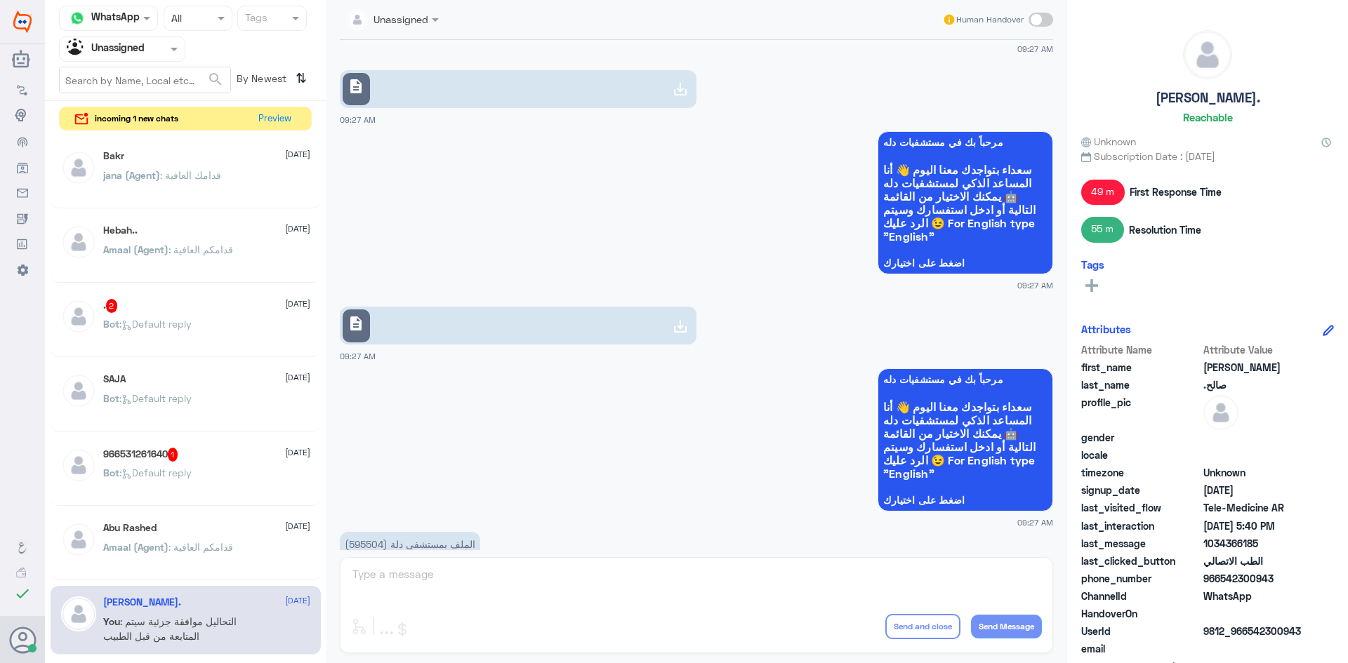
click at [525, 336] on link "description" at bounding box center [518, 326] width 357 height 38
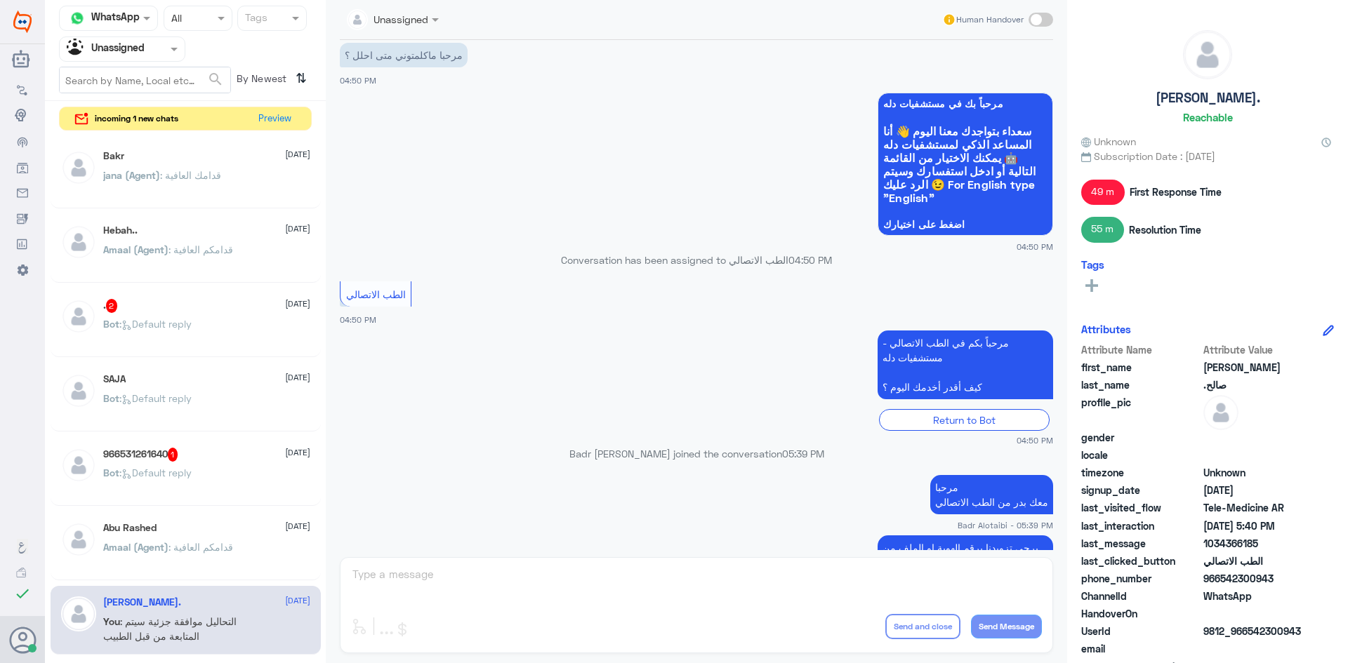
scroll to position [2770, 0]
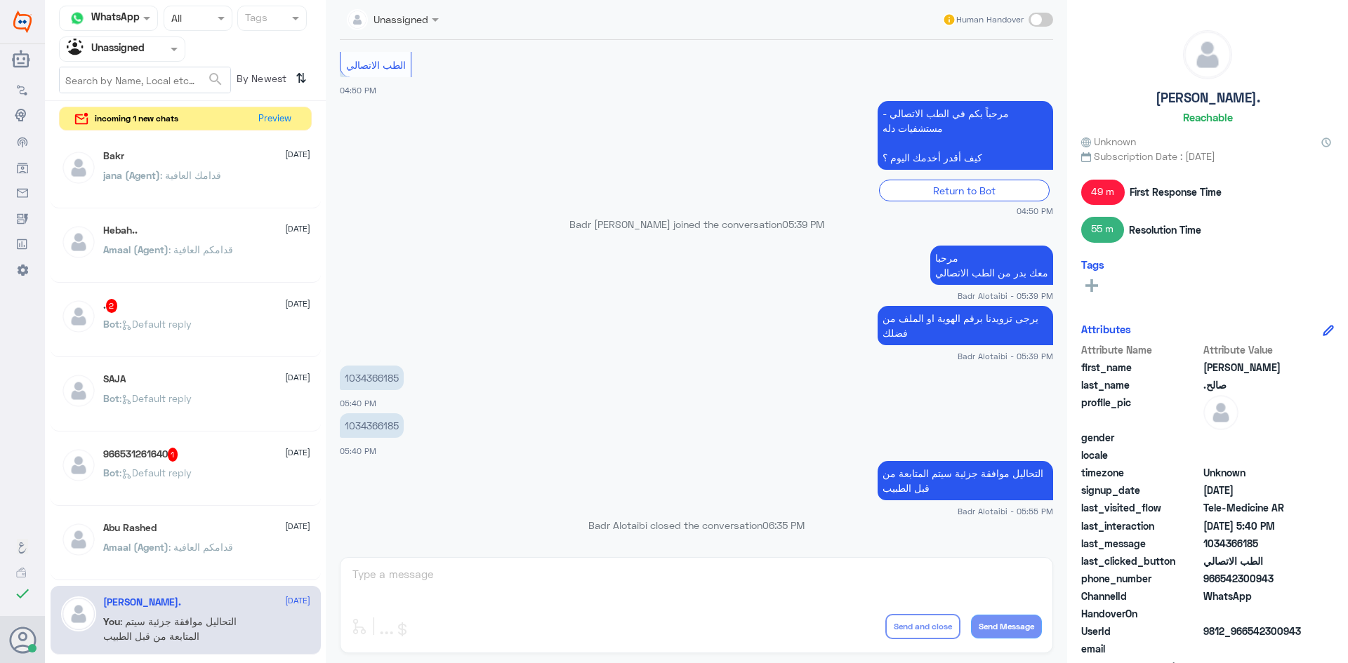
click at [115, 50] on input "text" at bounding box center [105, 49] width 77 height 16
click at [107, 76] on div "All" at bounding box center [122, 82] width 126 height 26
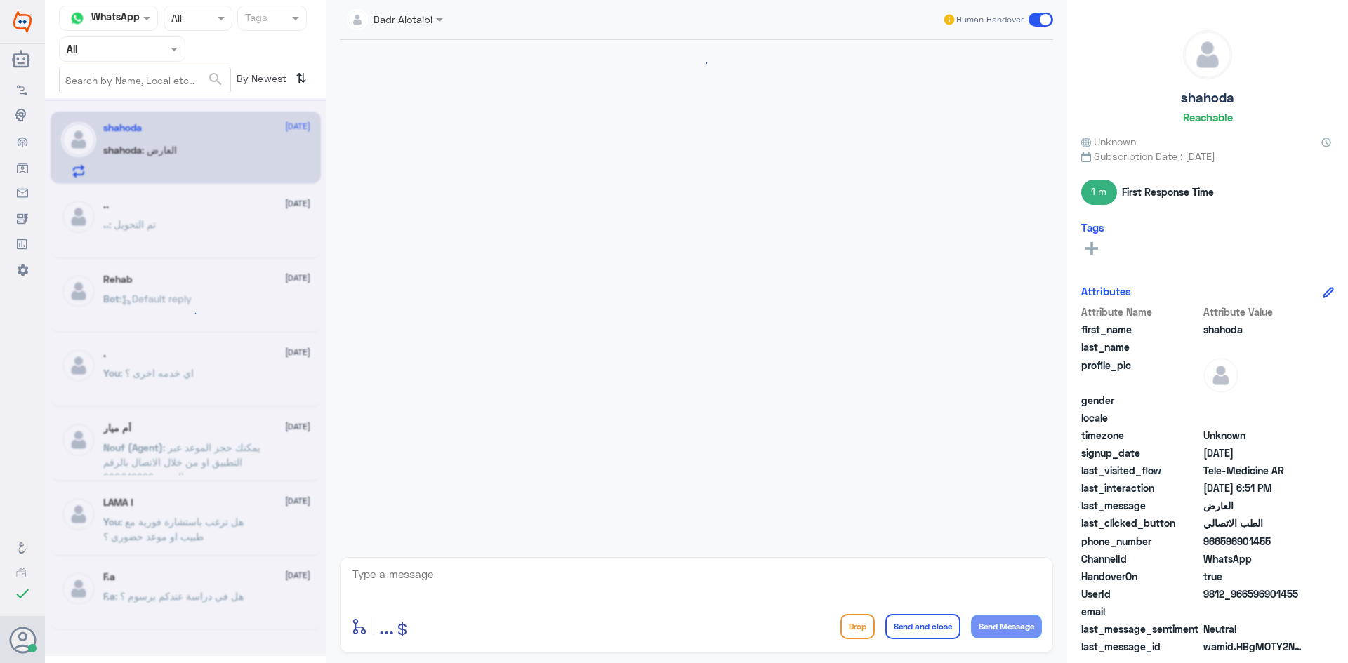
scroll to position [187, 0]
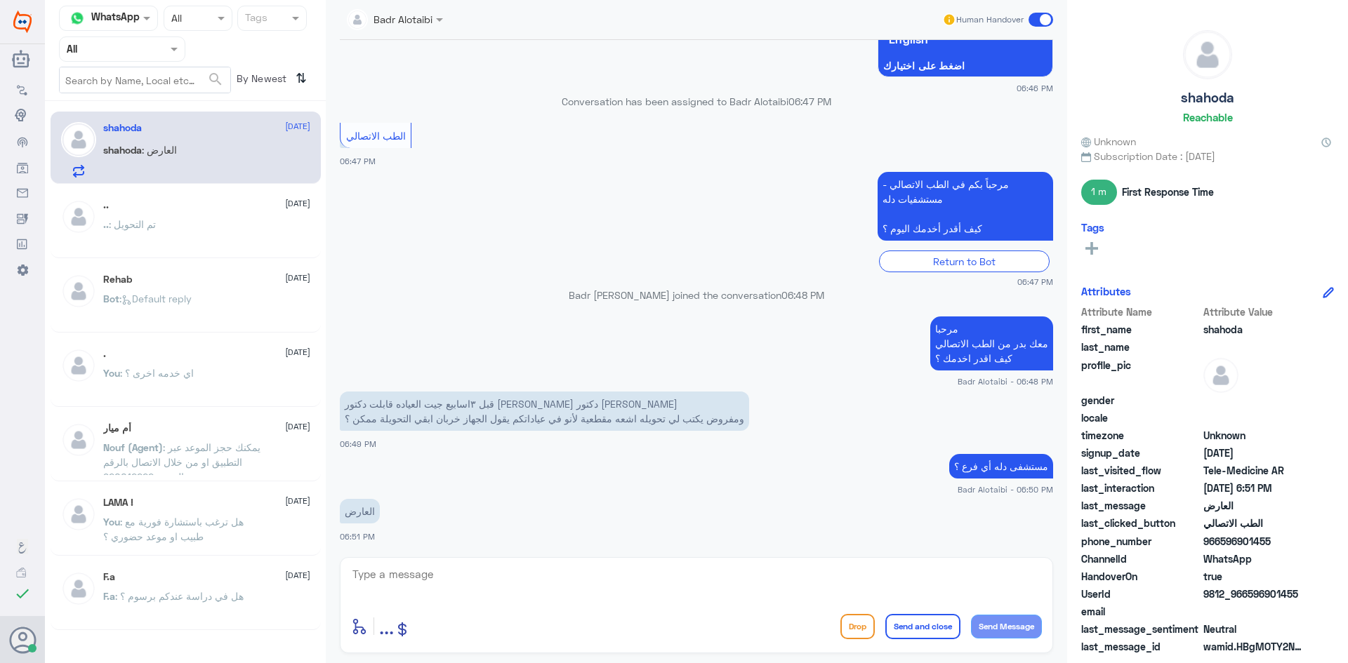
click at [481, 591] on textarea at bounding box center [696, 582] width 691 height 34
click at [496, 573] on textarea at bounding box center [696, 582] width 691 height 34
click at [538, 596] on textarea at bounding box center [696, 582] width 691 height 34
click at [535, 587] on textarea at bounding box center [696, 582] width 691 height 34
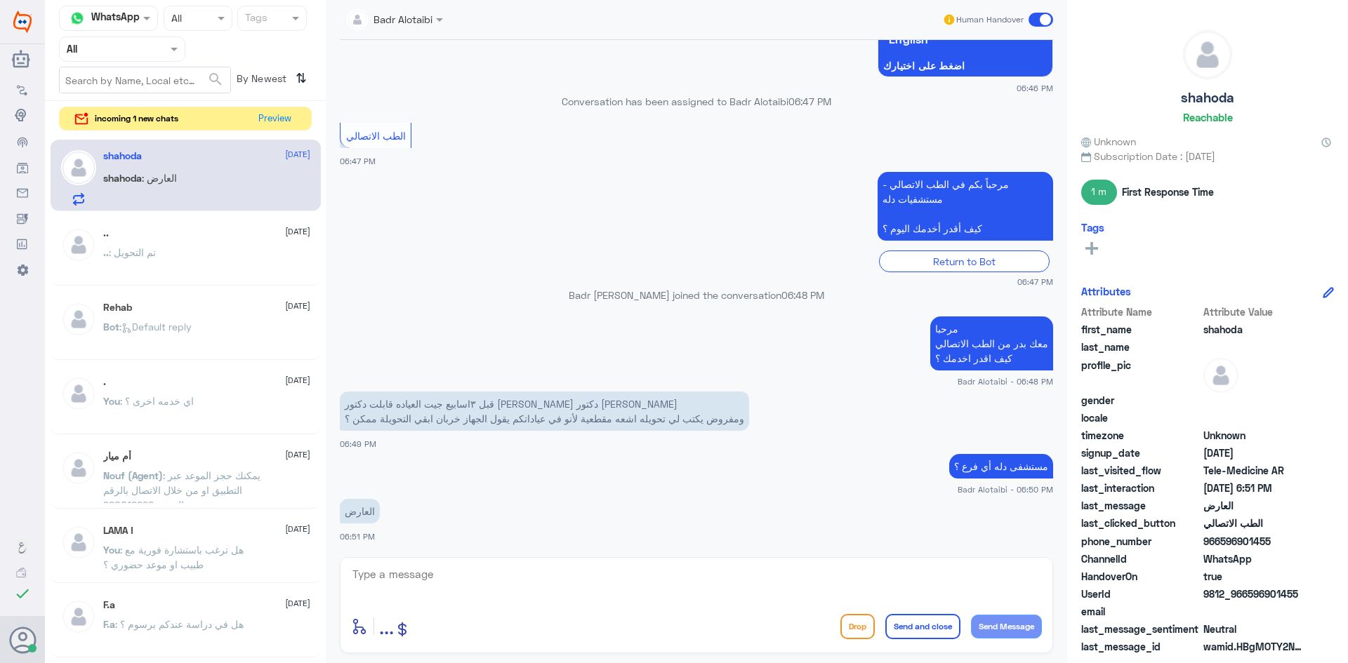
click at [279, 105] on div "Channel WhatsApp Status × All Tags Agent Filter All search By Newest ⇅ incoming…" at bounding box center [185, 333] width 281 height 667
click at [284, 114] on button "Preview" at bounding box center [275, 118] width 44 height 22
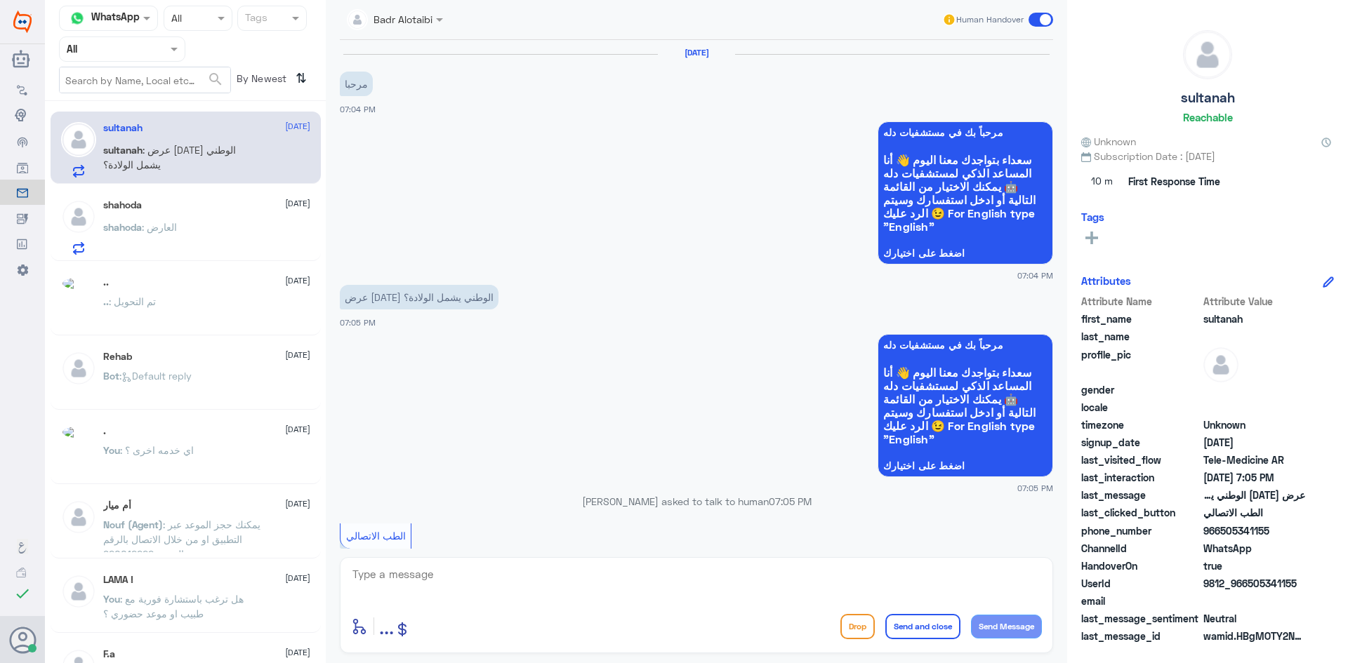
scroll to position [193, 0]
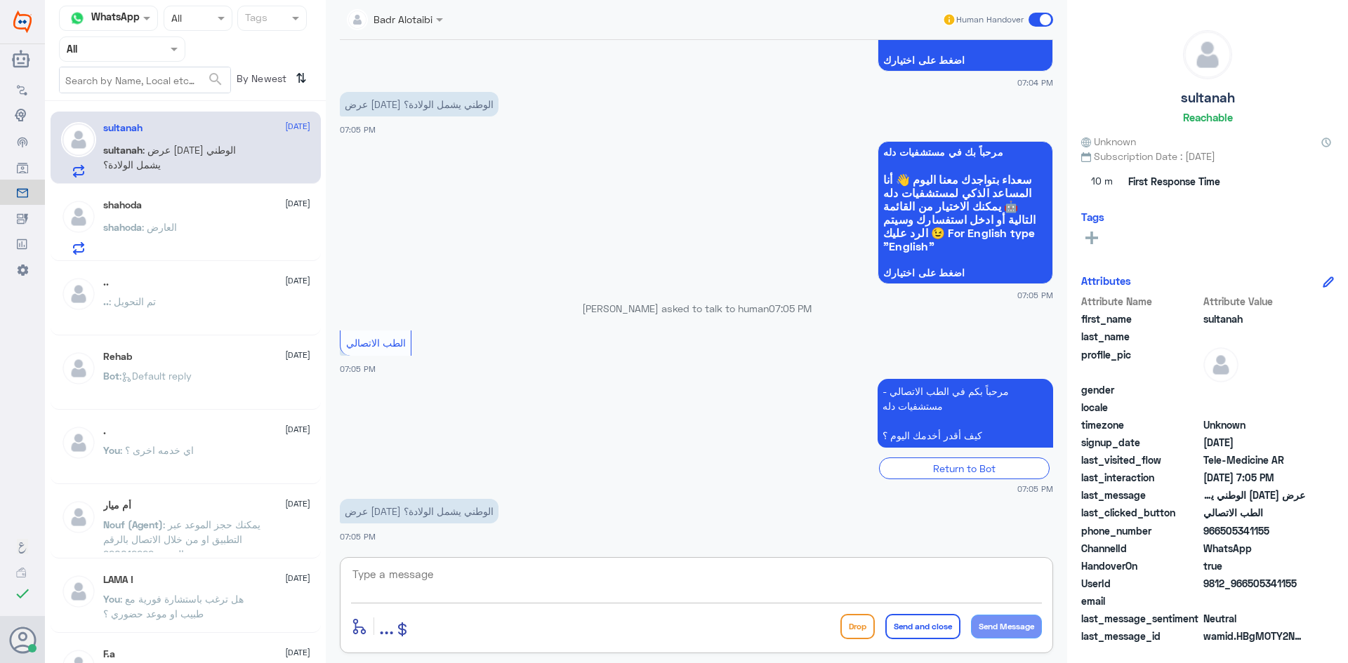
click at [397, 580] on textarea at bounding box center [696, 582] width 691 height 34
click at [378, 587] on textarea at bounding box center [696, 582] width 691 height 34
type textarea "مرحبا معك بدر من الطب الاتصالي"
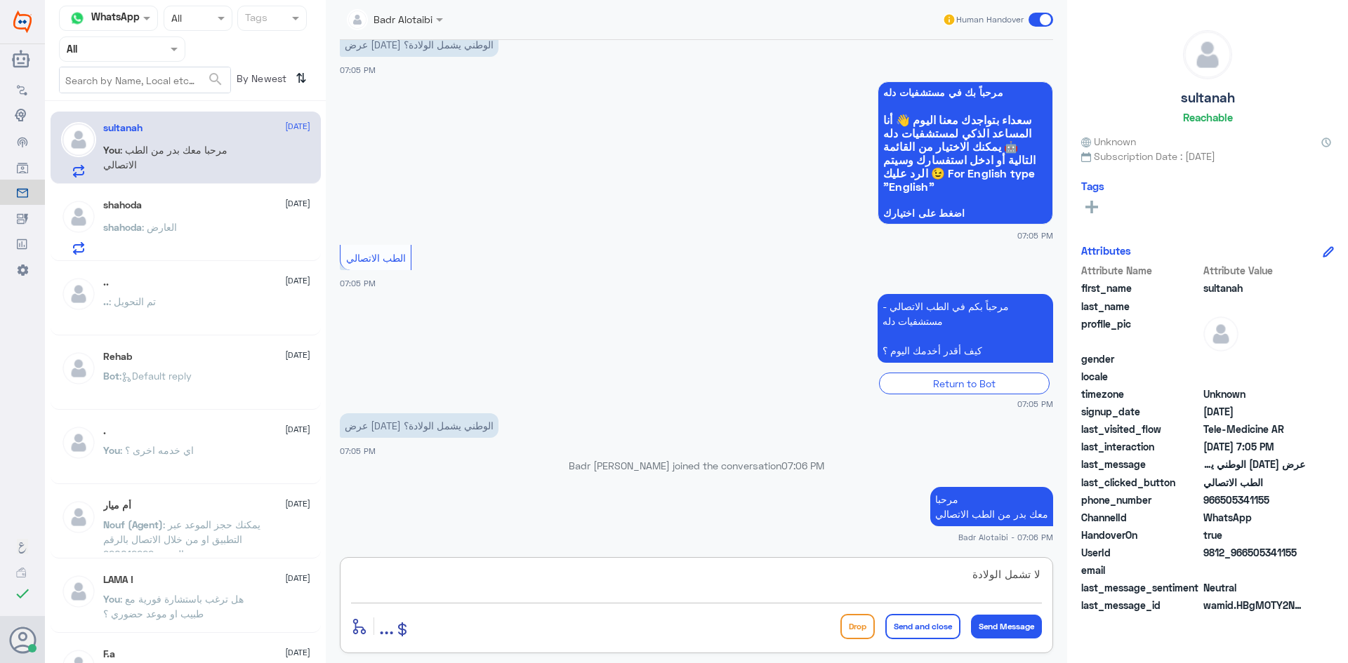
type textarea "لا تشمل الولادة"
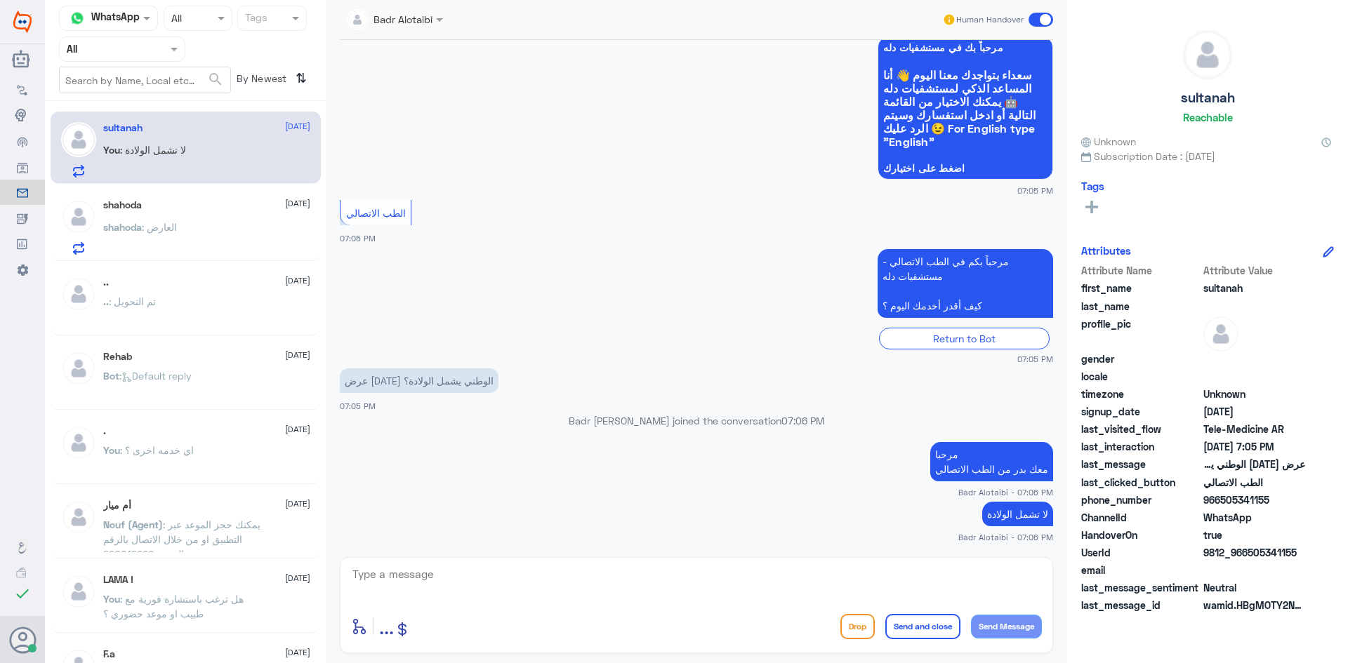
click at [1030, 22] on span at bounding box center [1040, 20] width 25 height 14
click at [0, 0] on input "checkbox" at bounding box center [0, 0] width 0 height 0
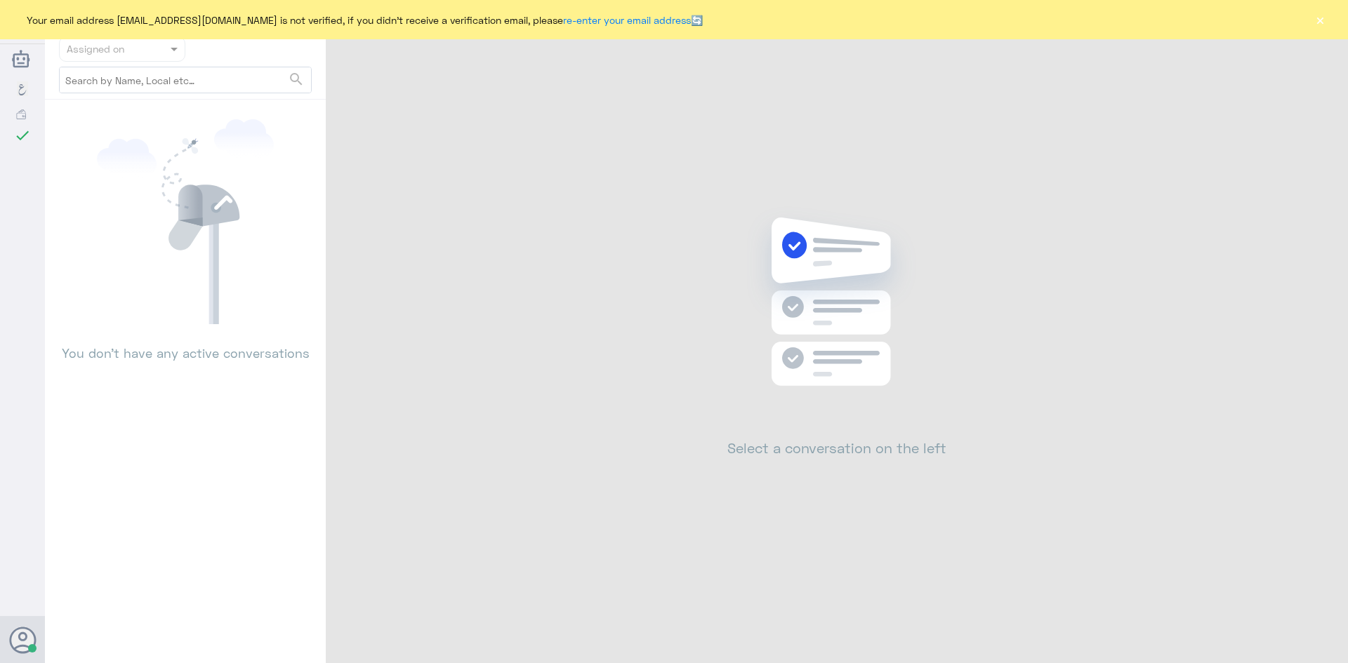
click at [1312, 25] on div "Your email address [EMAIL_ADDRESS][DOMAIN_NAME] is not verified, if you didn't …" at bounding box center [674, 19] width 1348 height 39
click at [1312, 22] on button "×" at bounding box center [1319, 20] width 14 height 14
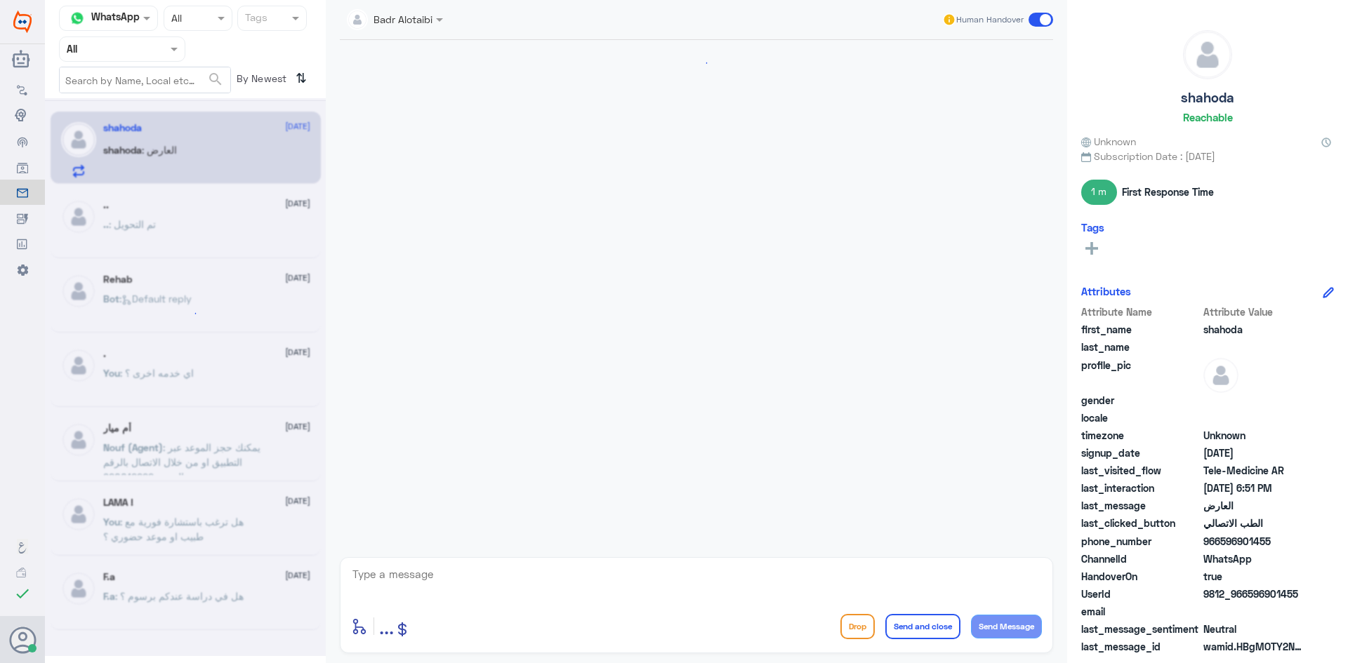
scroll to position [187, 0]
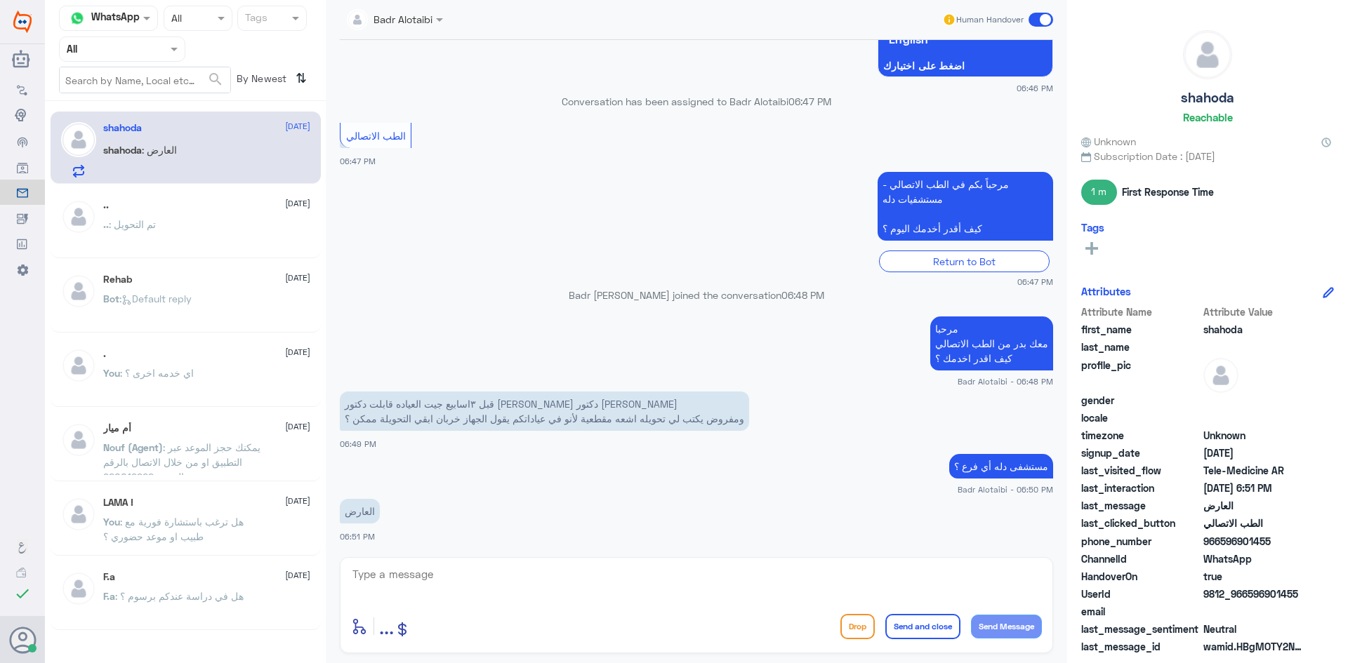
click at [425, 561] on div "enter flow name ... Drop Send and close Send Message" at bounding box center [696, 605] width 713 height 96
click at [427, 573] on textarea at bounding box center [696, 582] width 691 height 34
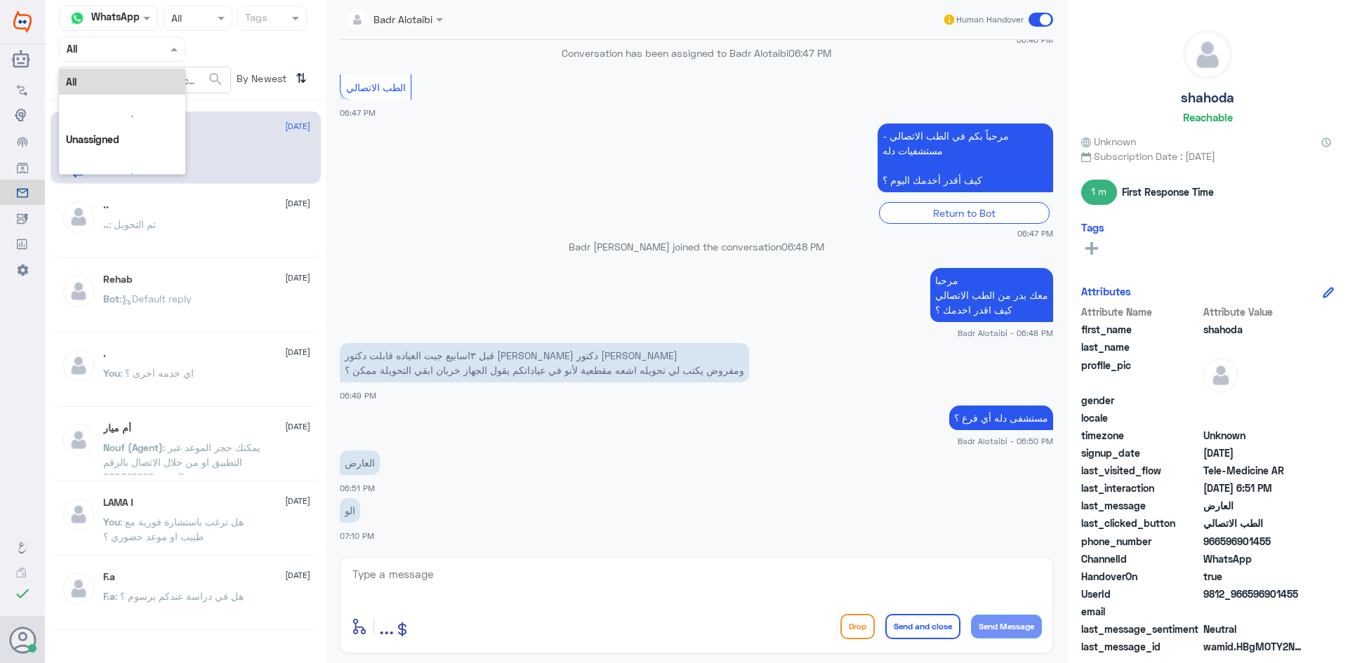
click at [153, 57] on div "Agent Filter All" at bounding box center [122, 48] width 126 height 25
click at [413, 162] on app-msgs-text "مرحباً بكم في الطب الاتصالي - مستشفيات دله كيف أقدر أخدمك اليوم ؟" at bounding box center [696, 159] width 713 height 70
click at [543, 570] on textarea at bounding box center [696, 582] width 691 height 34
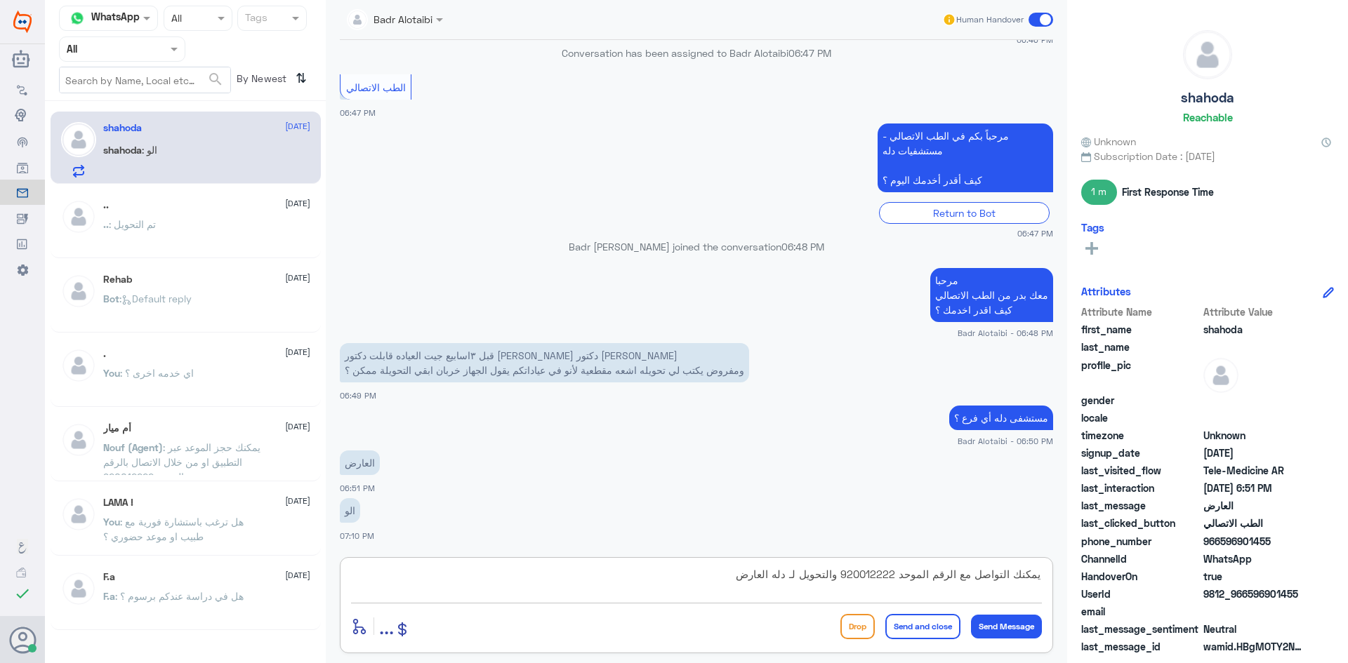
type textarea "يمكنك التواصل مع الرقم الموحد 920012222 والتحويل لـ دله العارض"
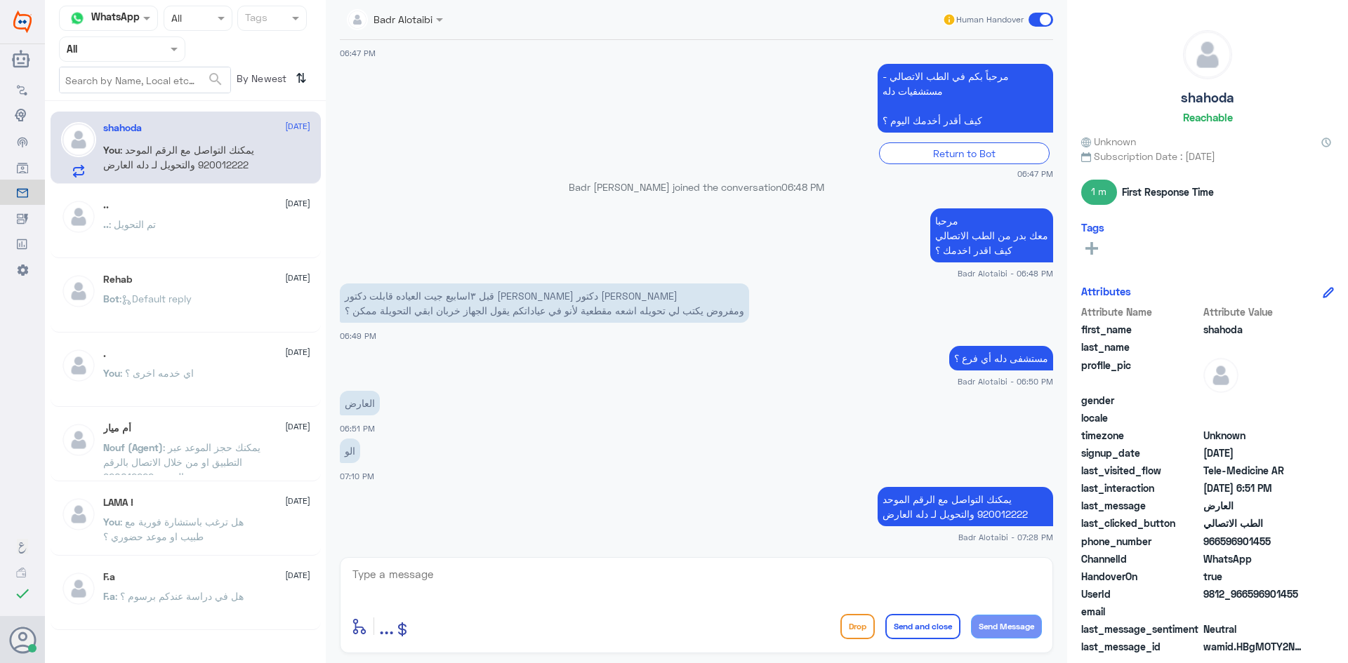
click at [1037, 18] on span at bounding box center [1040, 20] width 25 height 14
click at [0, 0] on input "checkbox" at bounding box center [0, 0] width 0 height 0
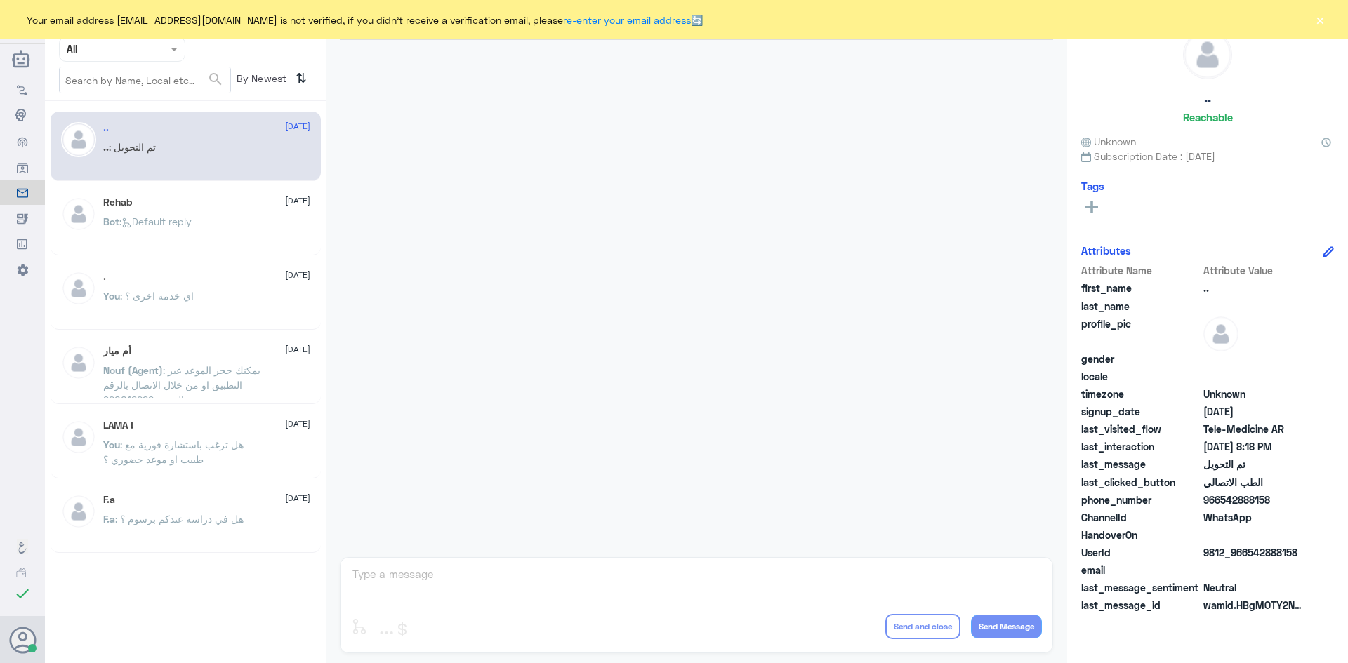
click at [1318, 21] on button "×" at bounding box center [1319, 20] width 14 height 14
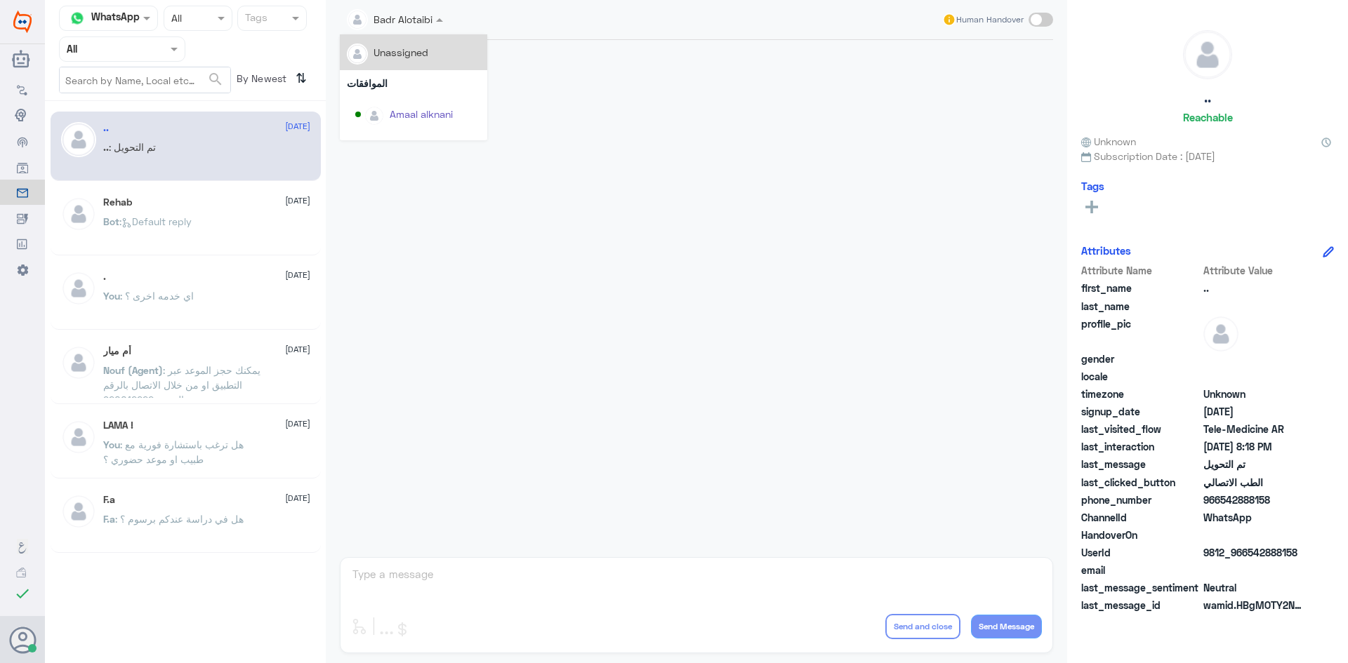
click at [397, 10] on div "Badr Alotaibi" at bounding box center [390, 20] width 86 height 28
click at [632, 140] on div at bounding box center [696, 295] width 727 height 510
click at [420, 25] on div at bounding box center [395, 19] width 110 height 16
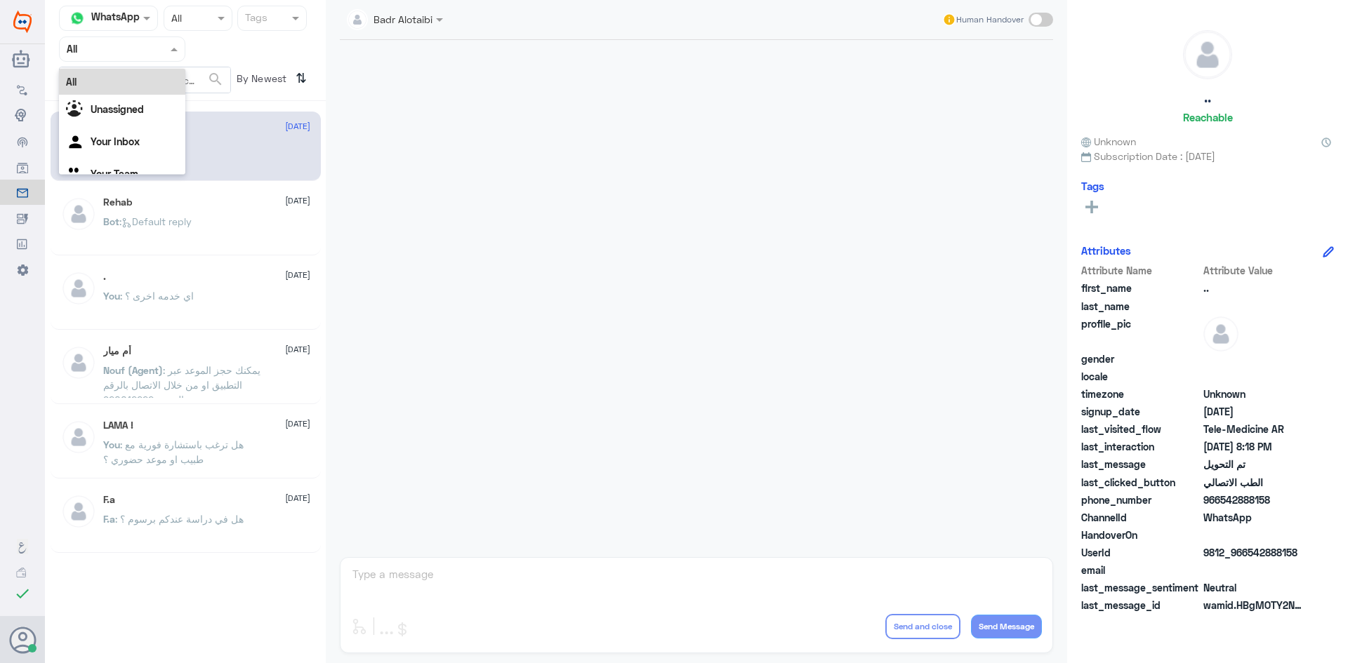
click at [169, 57] on div "Agent Filter All" at bounding box center [122, 48] width 126 height 25
click at [135, 133] on div "Your Inbox" at bounding box center [122, 143] width 126 height 32
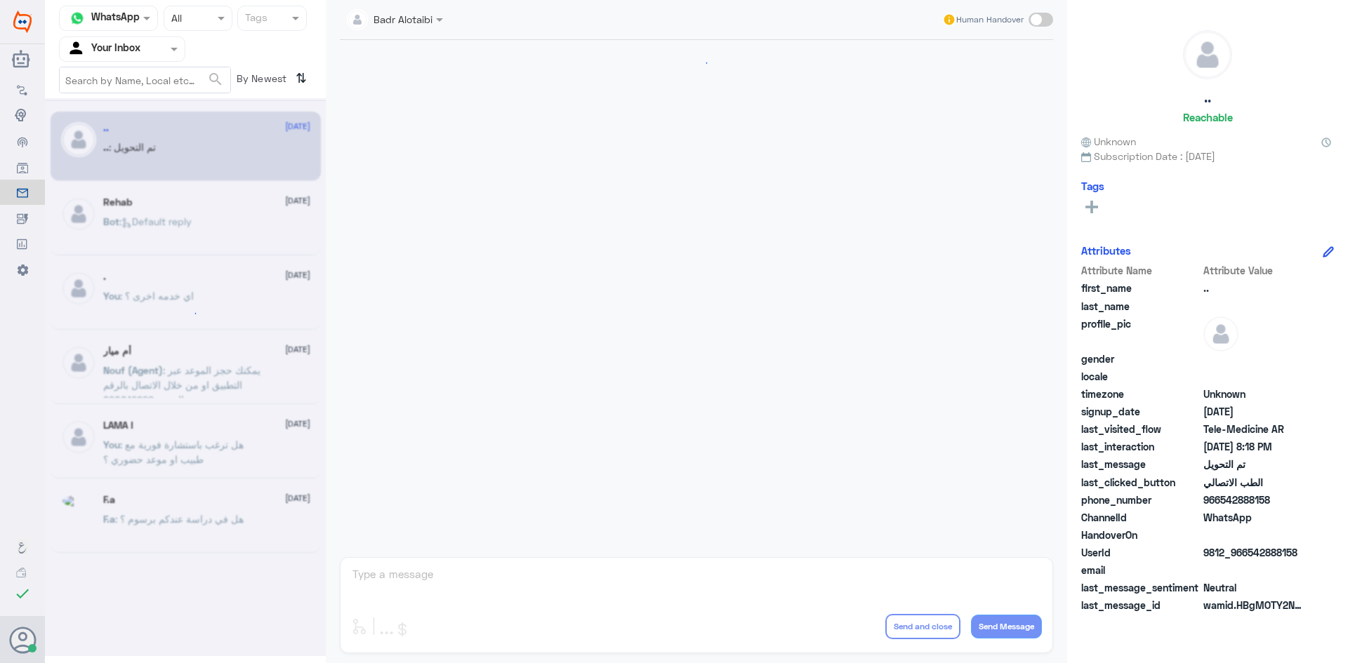
scroll to position [460, 0]
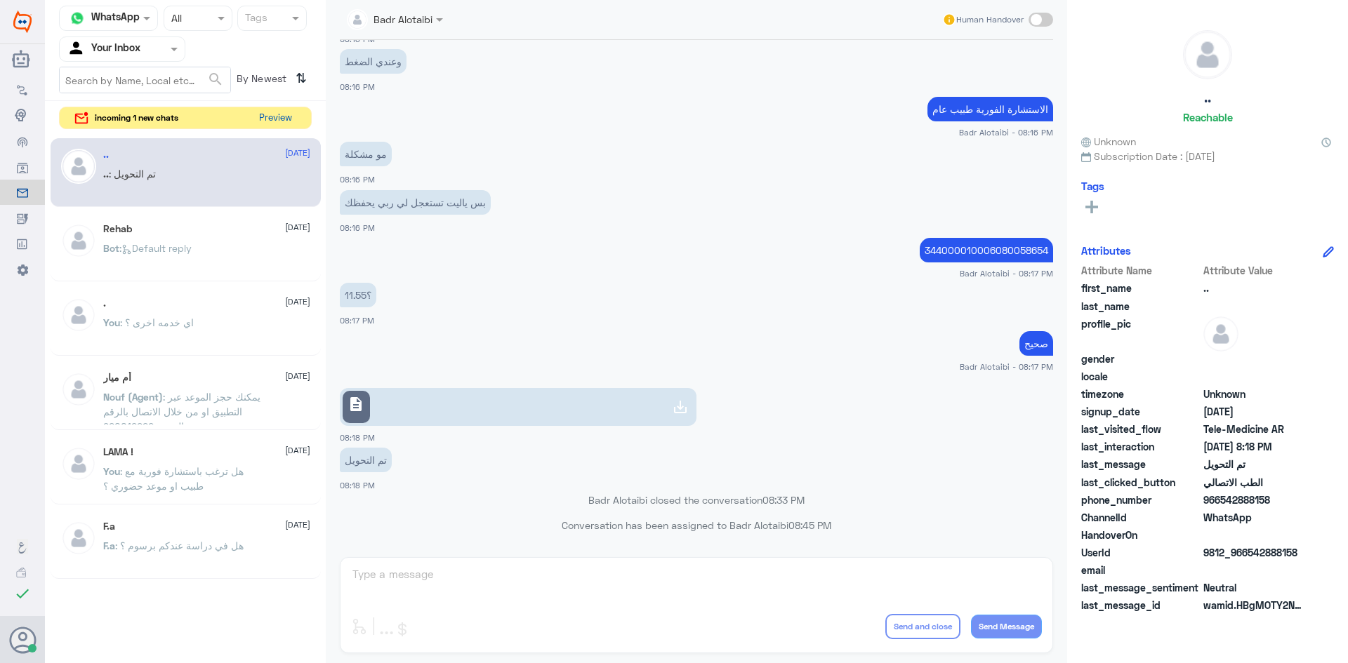
click at [271, 117] on button "Preview" at bounding box center [275, 118] width 44 height 22
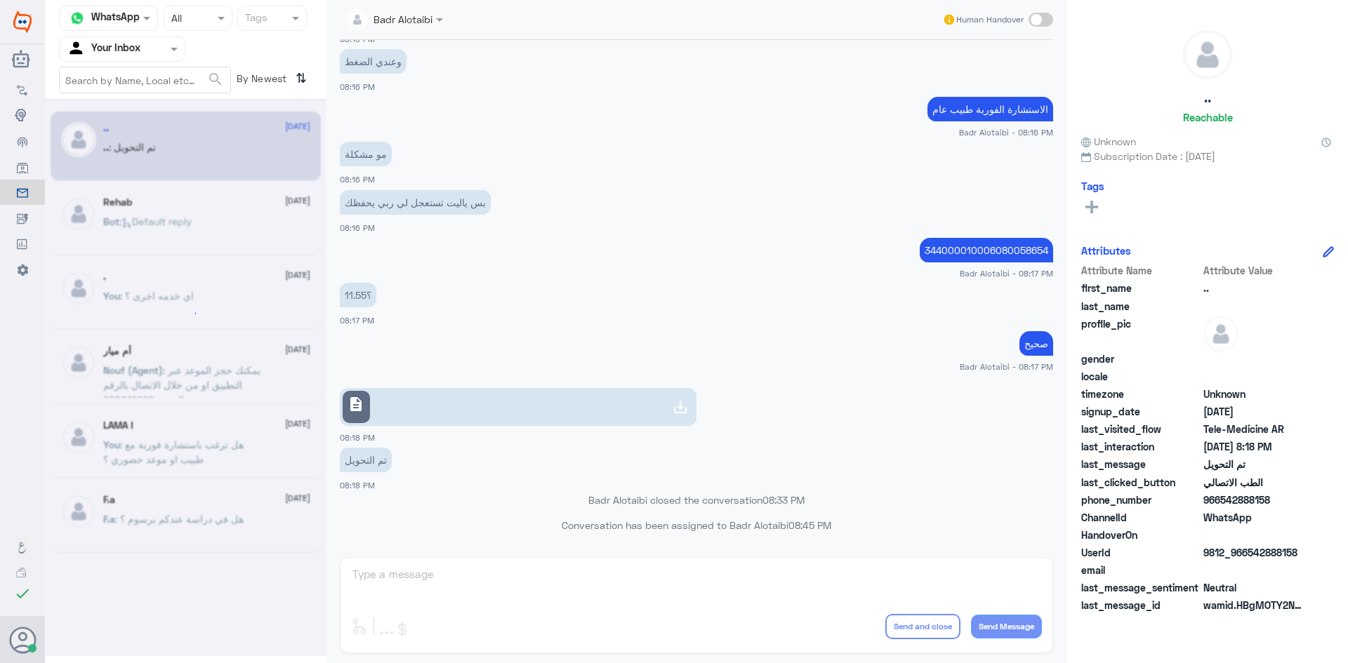
scroll to position [0, 0]
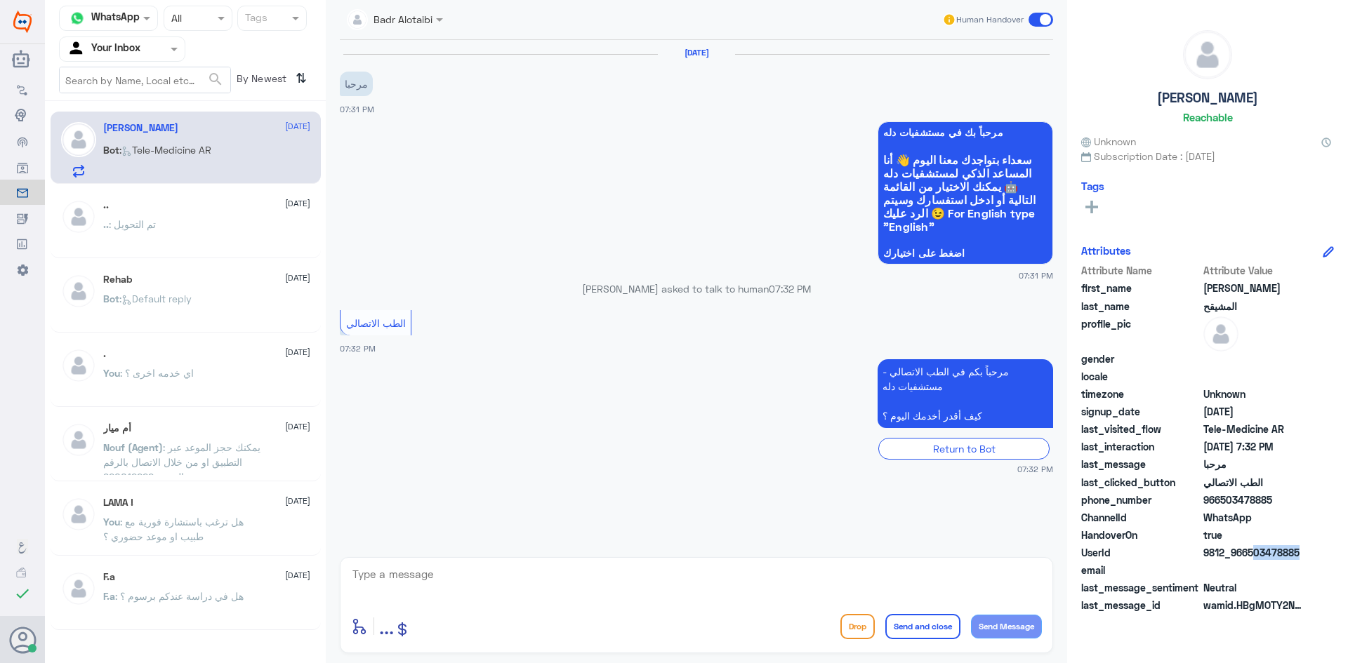
drag, startPoint x: 1284, startPoint y: 546, endPoint x: 1250, endPoint y: 545, distance: 34.4
click at [1250, 545] on span "9812_966503478885" at bounding box center [1254, 552] width 102 height 15
click at [1306, 538] on div "HandoverOn true" at bounding box center [1207, 537] width 253 height 18
click at [641, 579] on textarea at bounding box center [696, 582] width 691 height 34
drag, startPoint x: 1266, startPoint y: 554, endPoint x: 1246, endPoint y: 555, distance: 19.7
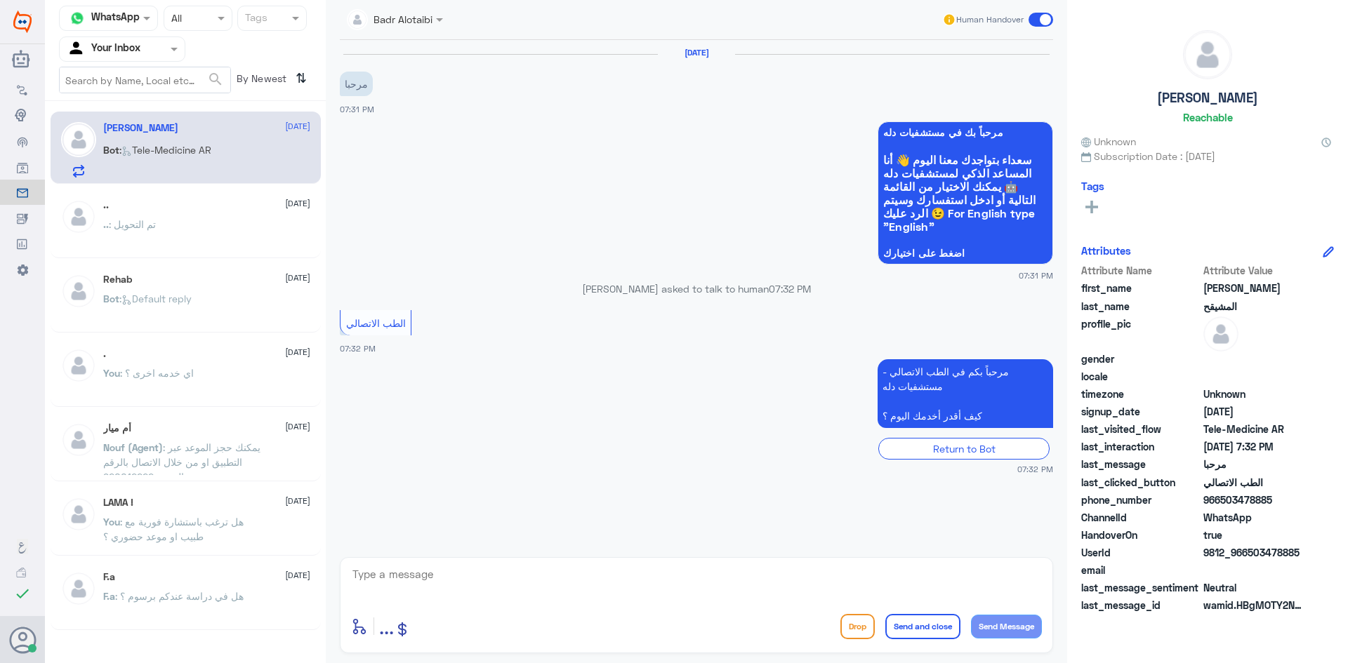
click at [1246, 555] on div "UserId 9812_966503478885" at bounding box center [1207, 554] width 253 height 18
copy span "503478885"
click at [542, 569] on textarea at bounding box center [696, 582] width 691 height 34
type textarea "L"
click at [925, 591] on textarea "مرحبا معك بدر من الطب الا" at bounding box center [696, 582] width 691 height 34
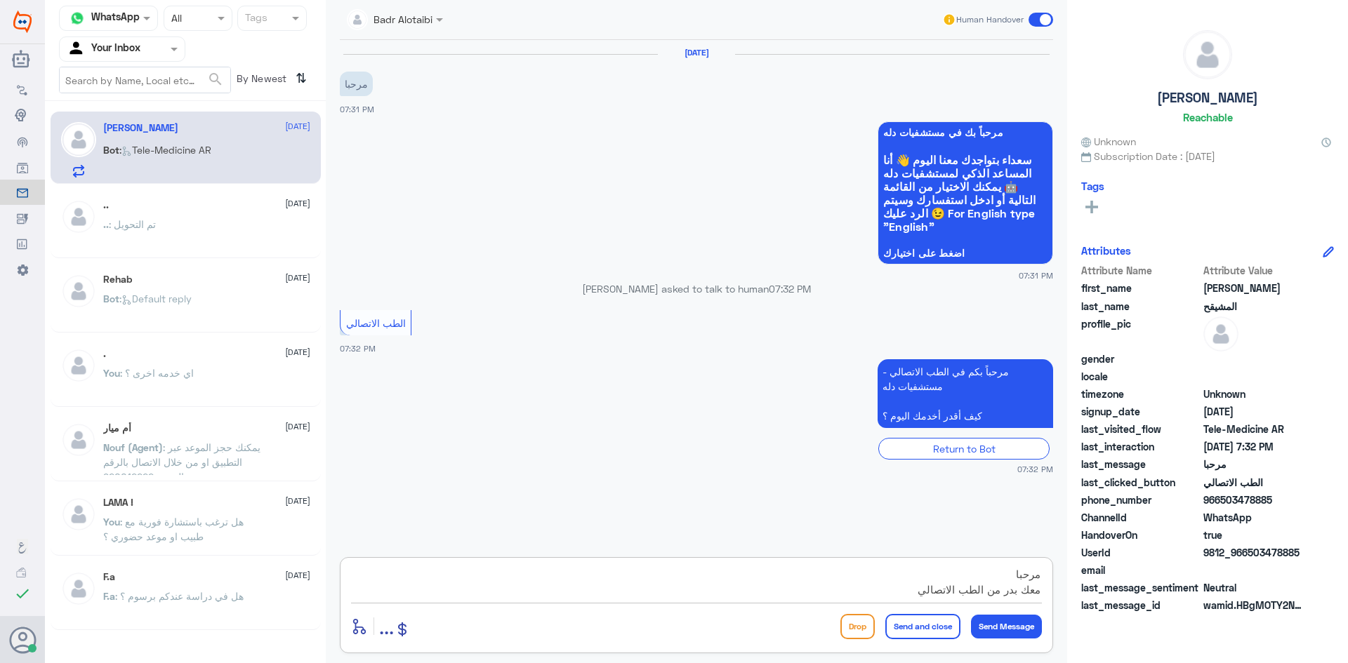
scroll to position [13, 0]
type textarea "مرحبا معك بدر من الطب الاتصالي كيف اقدر اخدمك ؟"
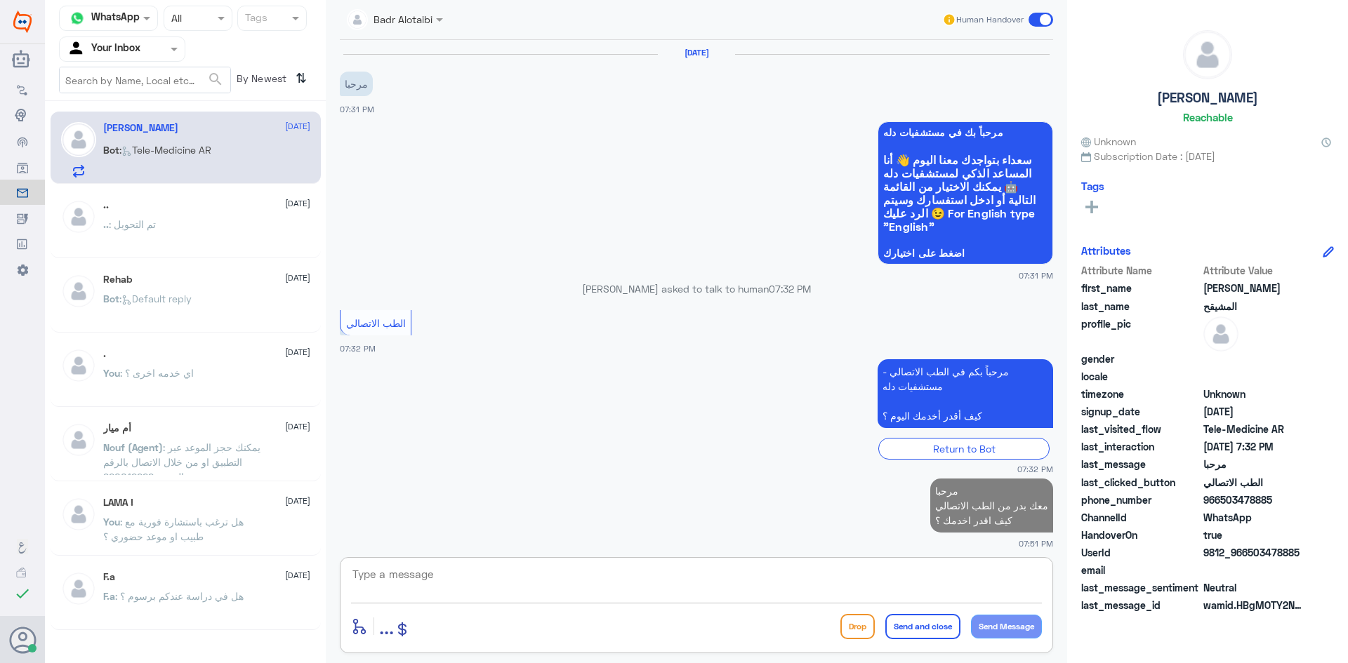
scroll to position [6, 0]
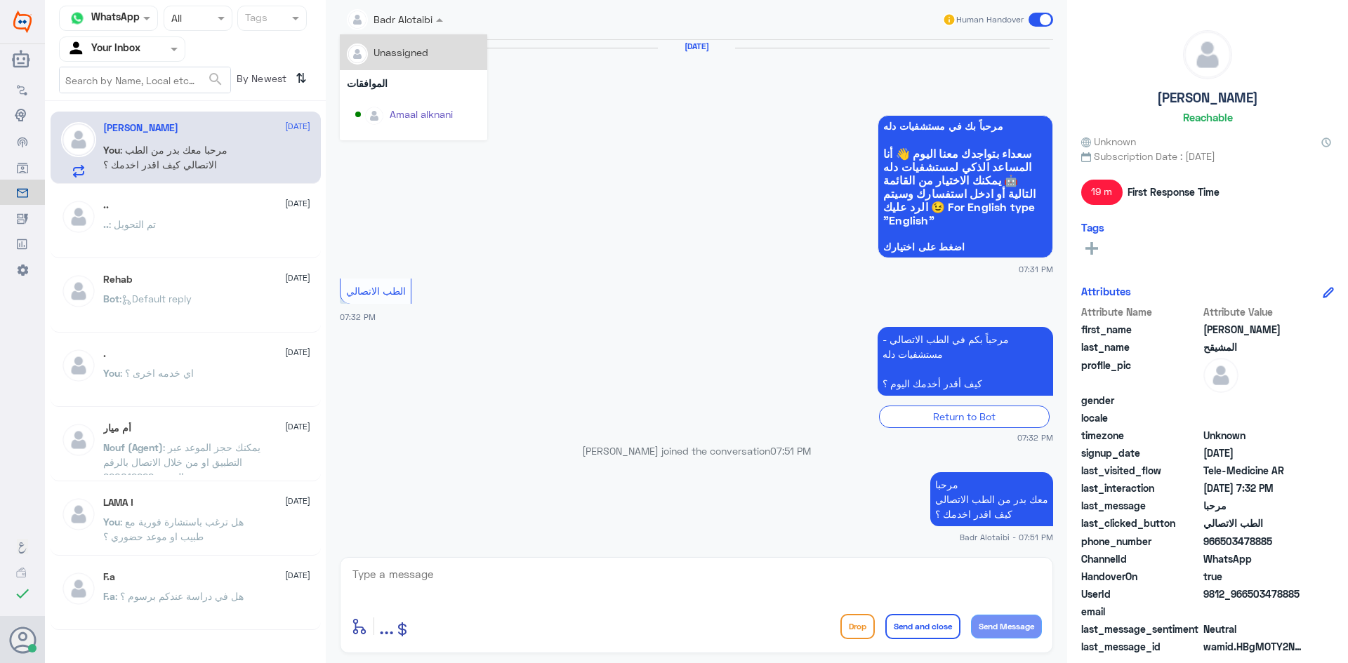
click at [425, 28] on div "Badr Alotaibi" at bounding box center [390, 20] width 86 height 28
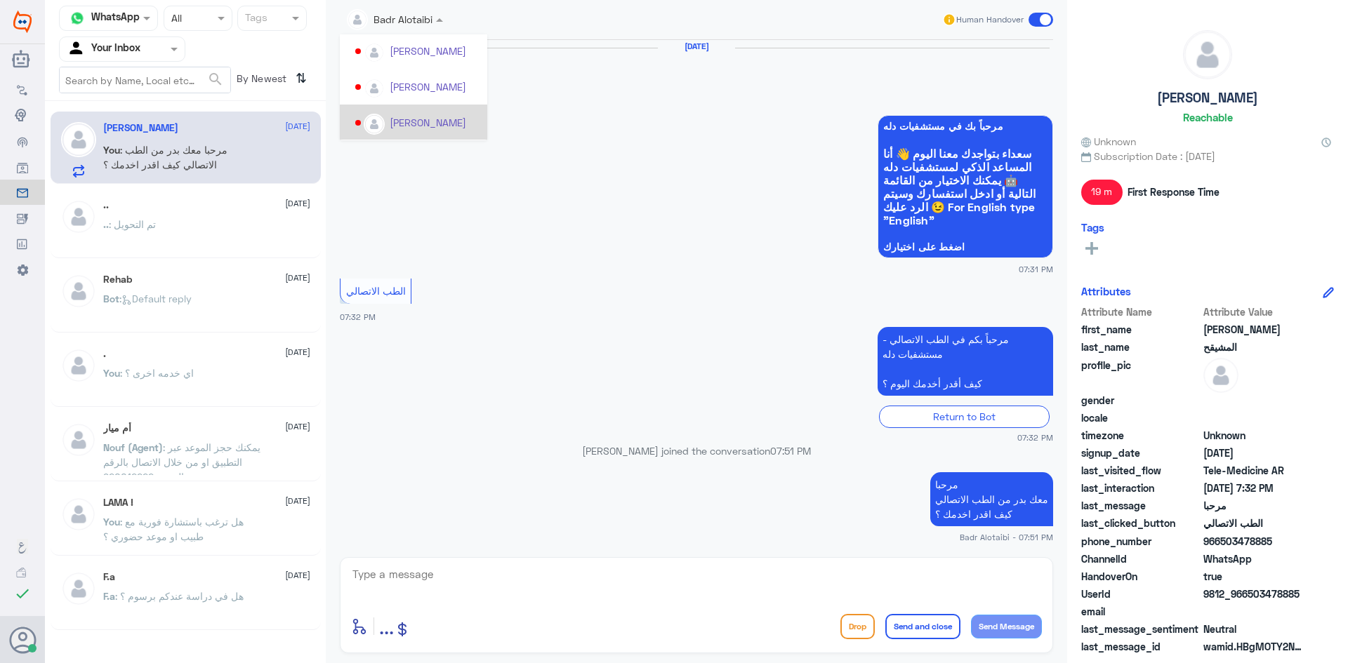
scroll to position [724, 0]
click at [690, 140] on app-msgs-whats-app-list "مرحباً بك في مستشفيات دله سعداء بتواجدك معنا اليوم 👋 أنا المساعد الذكي لمستشفيا…" at bounding box center [696, 187] width 713 height 145
click at [237, 587] on div "F.a 29 July F.a : هل في دراسة عندكم برسوم ؟" at bounding box center [206, 597] width 207 height 53
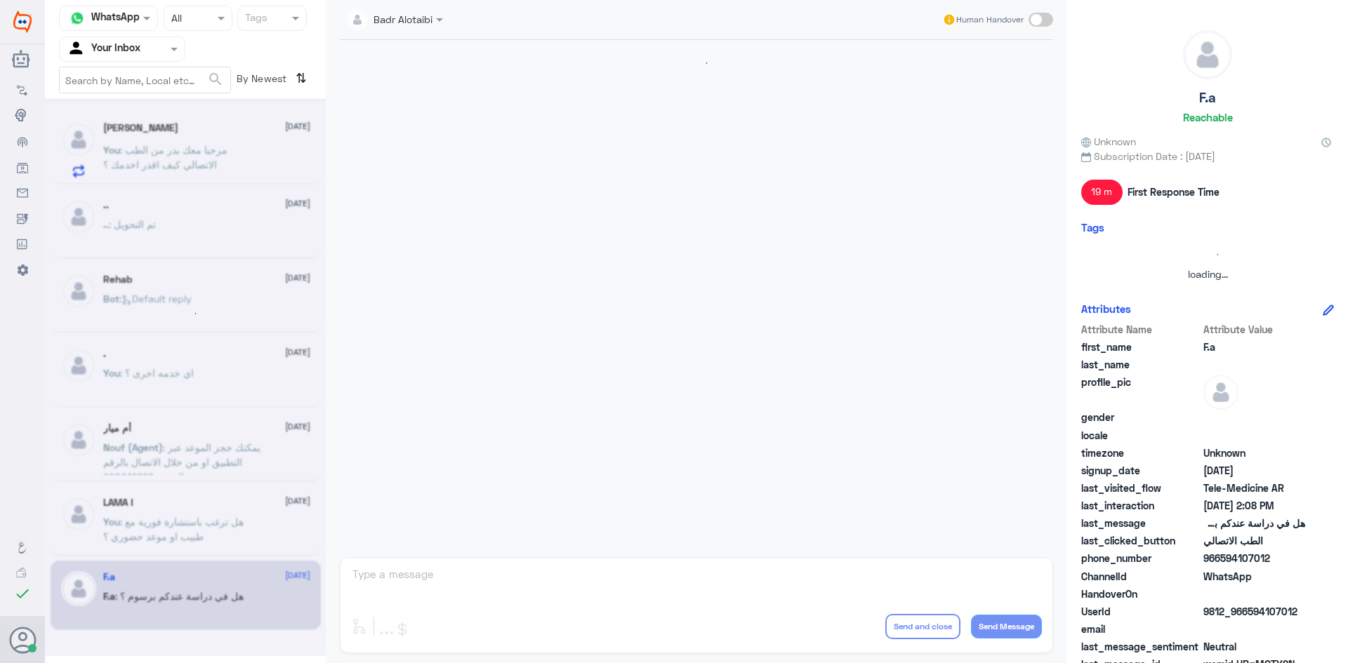
scroll to position [728, 0]
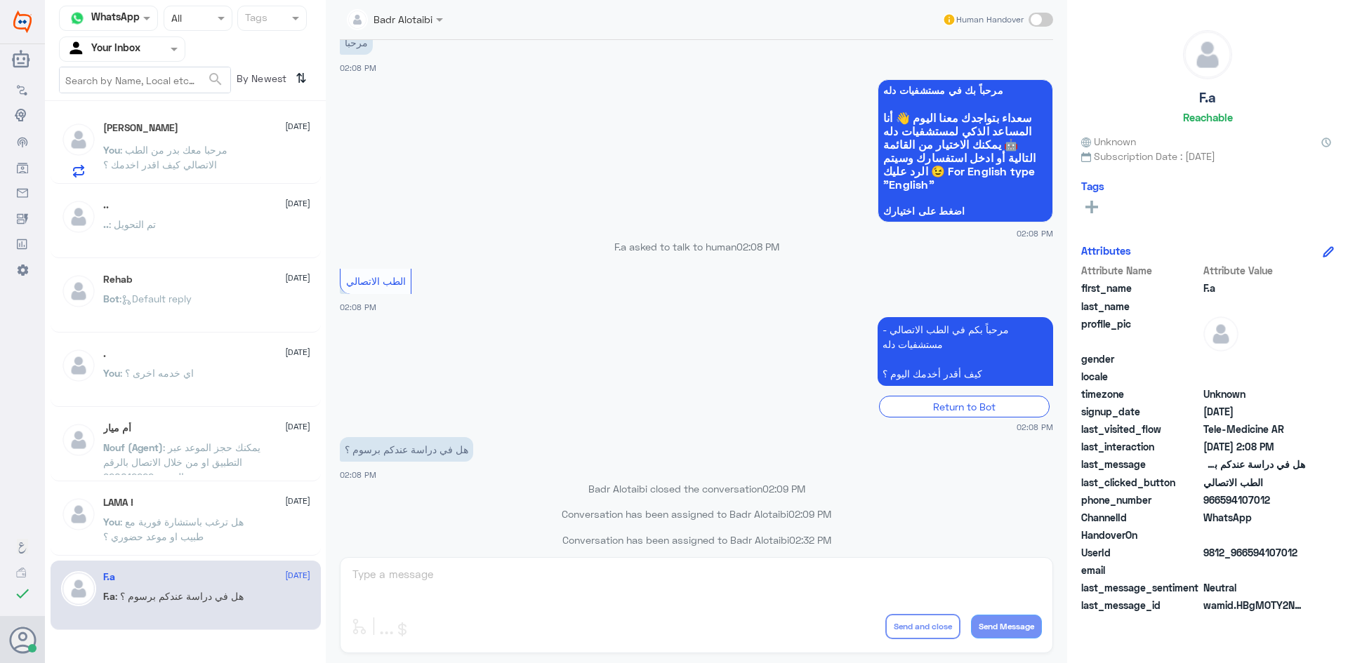
click at [248, 559] on div "عبدالله المشيقح 22 September You : مرحبا معك بدر من الطب الاتصالي كيف اقدر اخدم…" at bounding box center [185, 371] width 281 height 529
click at [239, 533] on p "You : هل ترغب باستشارة فورية مع طبيب او موعد حضوري ؟" at bounding box center [182, 531] width 158 height 35
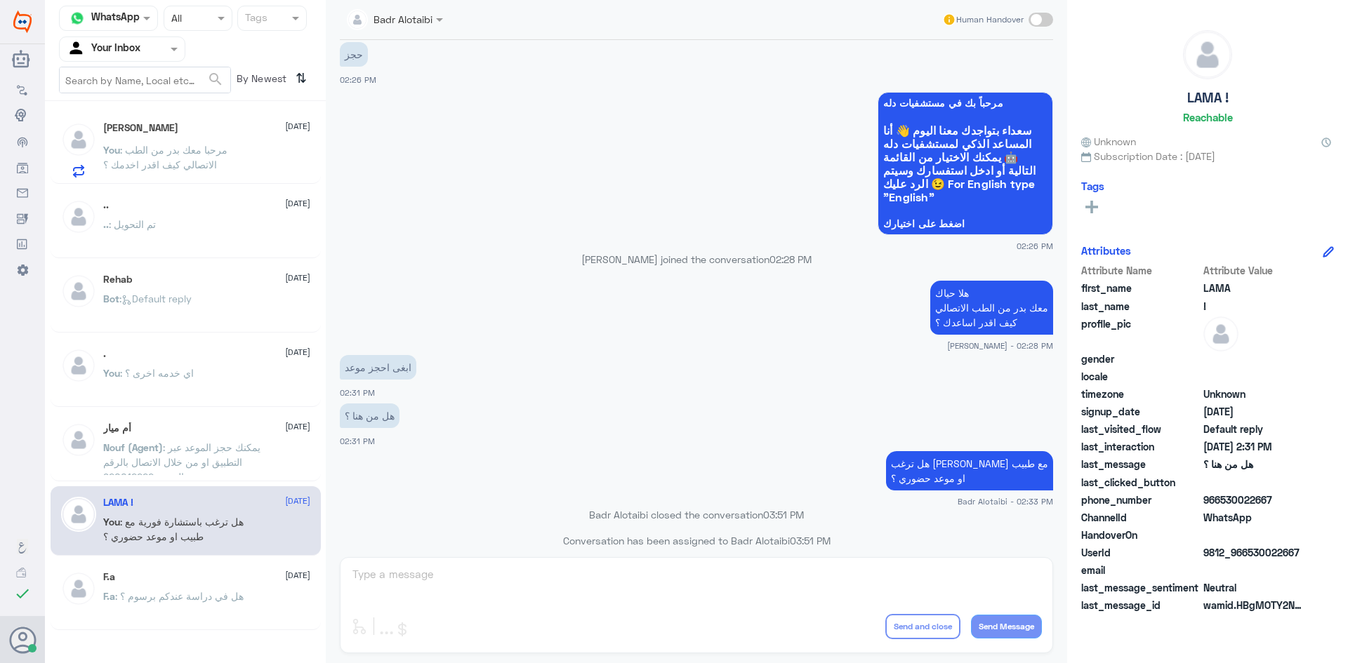
scroll to position [45, 0]
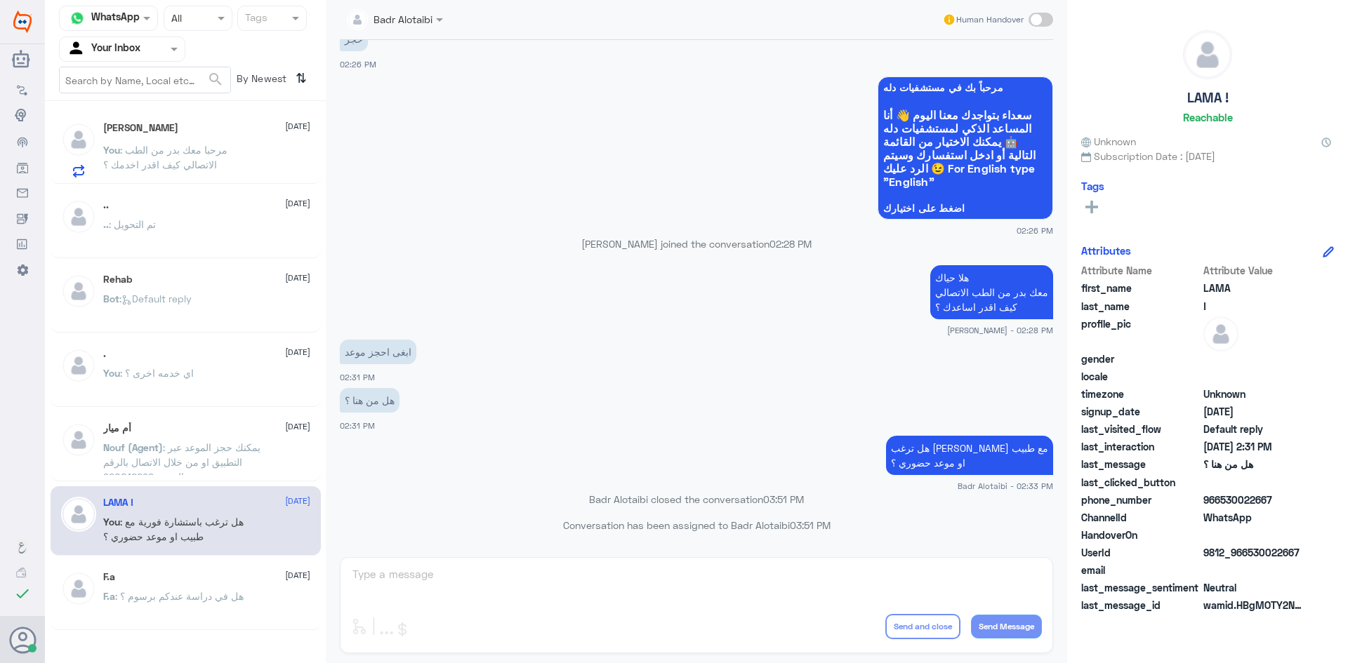
click at [231, 462] on span ": يمكنك حجز الموعد عبر التطبيق او من خلال الاتصال بالرقم الموحد 920012222" at bounding box center [181, 461] width 157 height 41
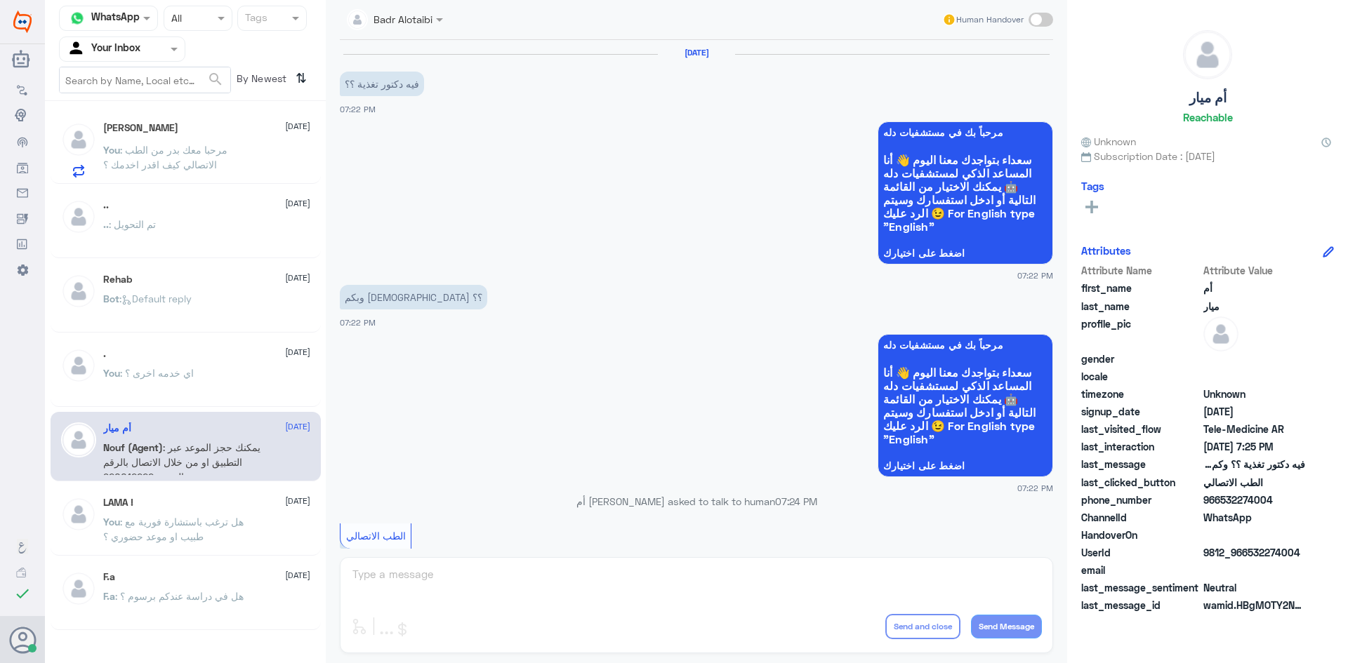
scroll to position [463, 0]
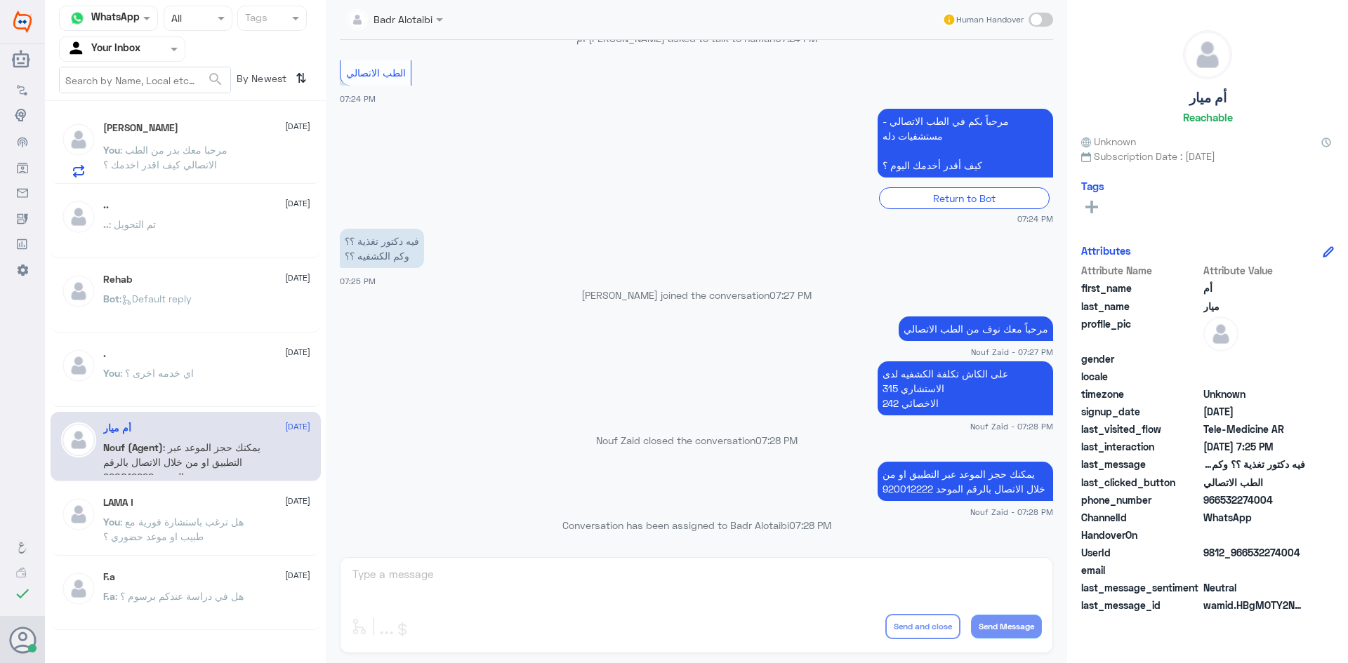
click at [206, 352] on div ". 29 July" at bounding box center [206, 354] width 207 height 12
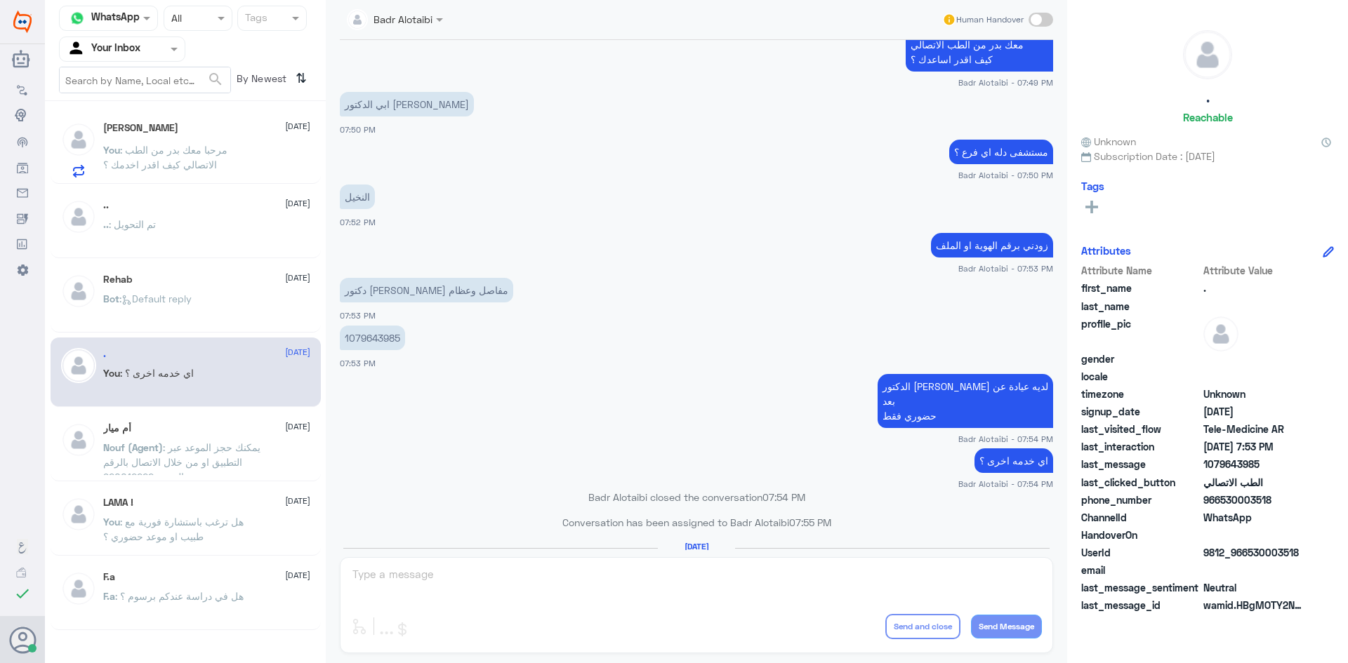
scroll to position [568, 0]
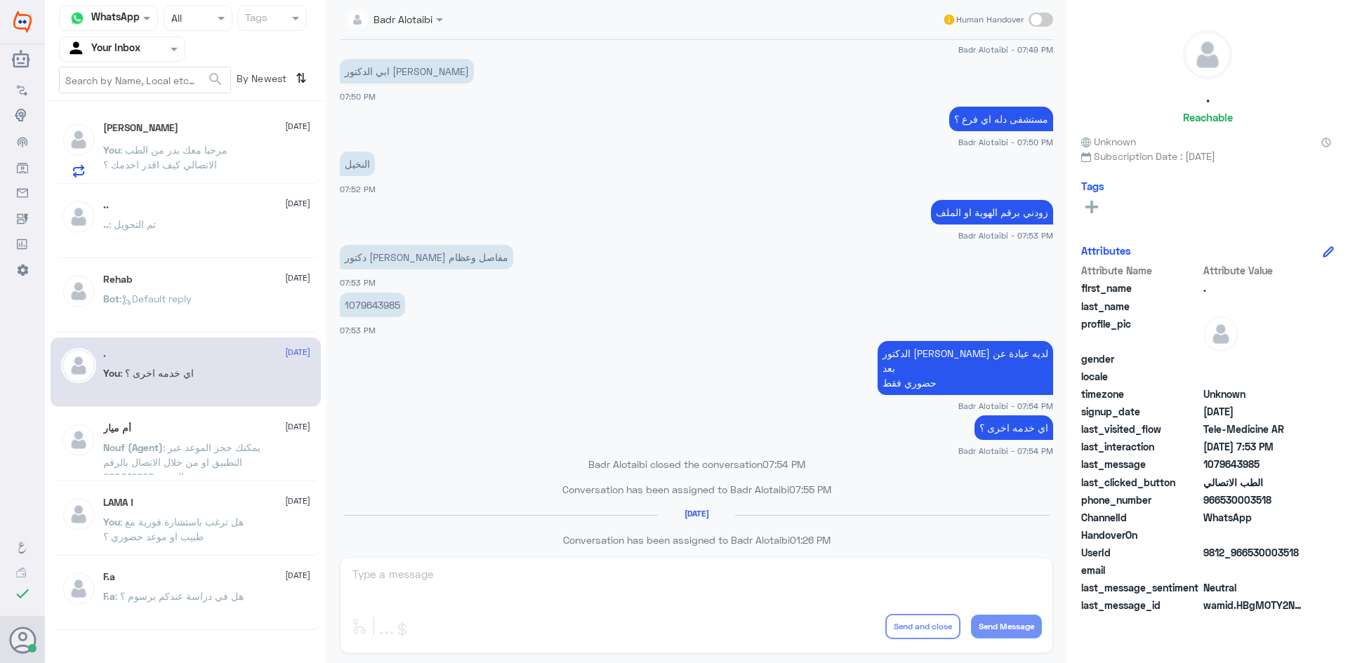
click at [248, 295] on div "Bot : Default reply" at bounding box center [206, 311] width 207 height 32
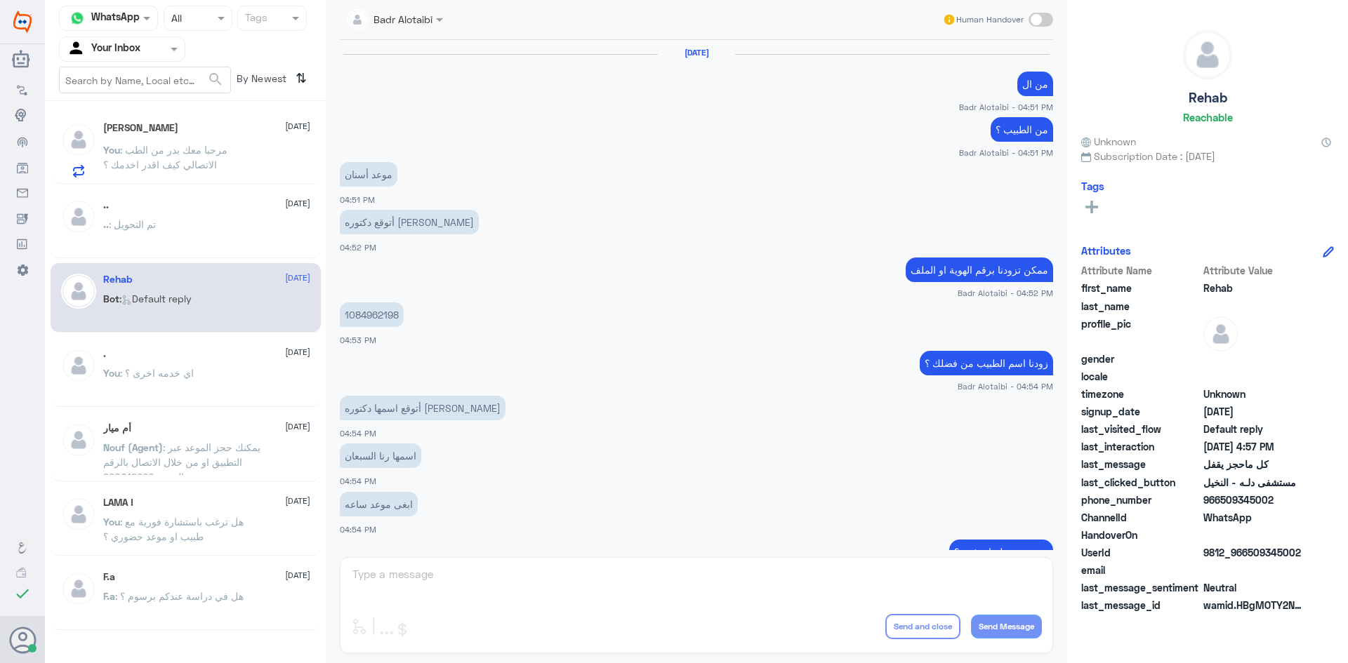
scroll to position [663, 0]
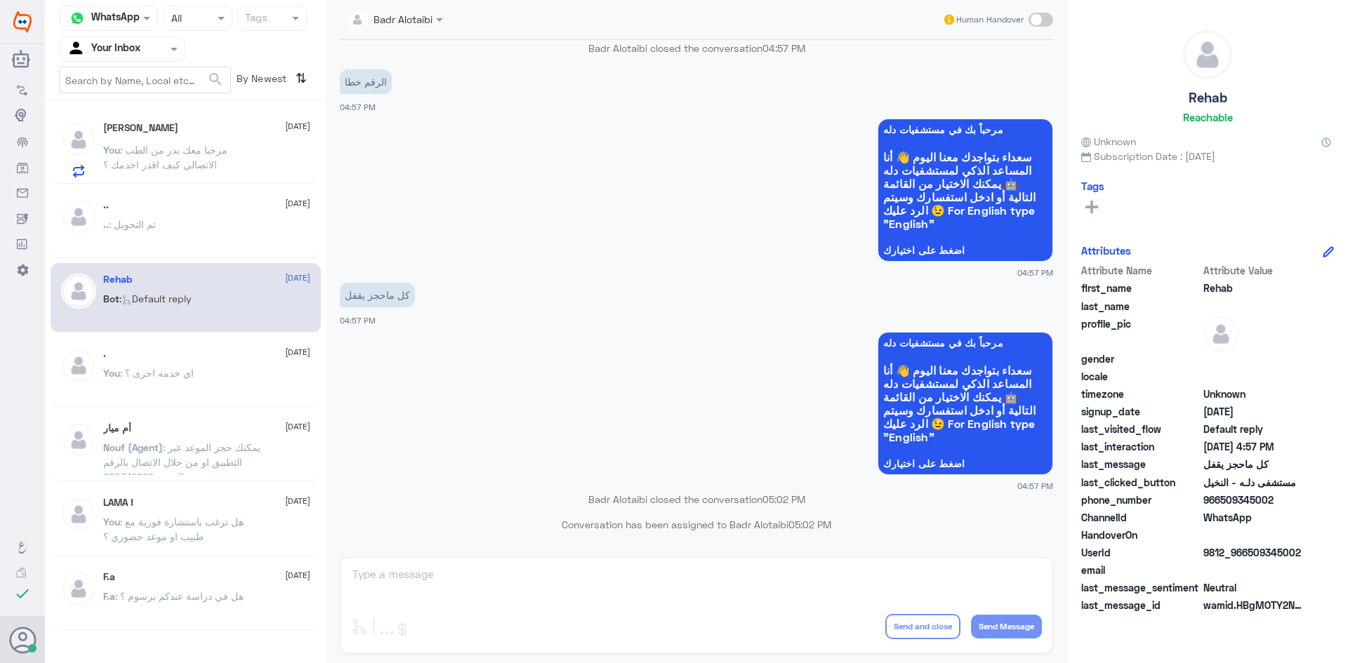
click at [174, 234] on div ".. : تم التحويل" at bounding box center [206, 236] width 207 height 32
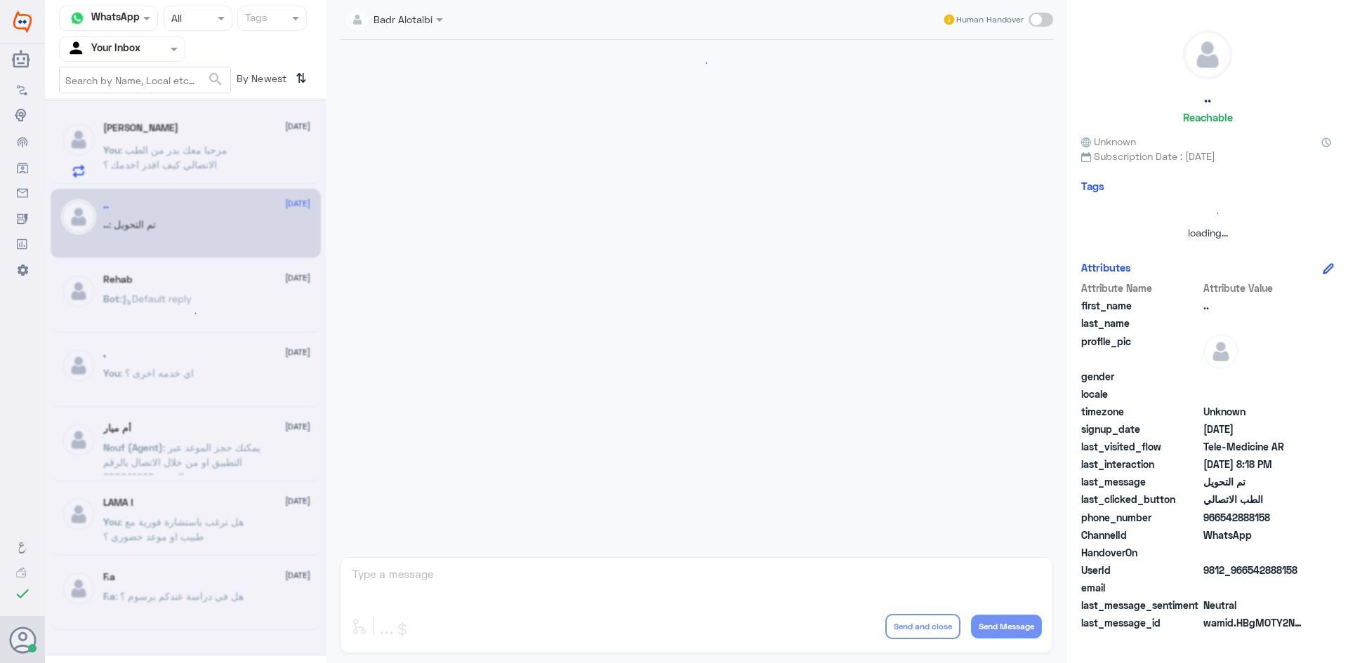
scroll to position [460, 0]
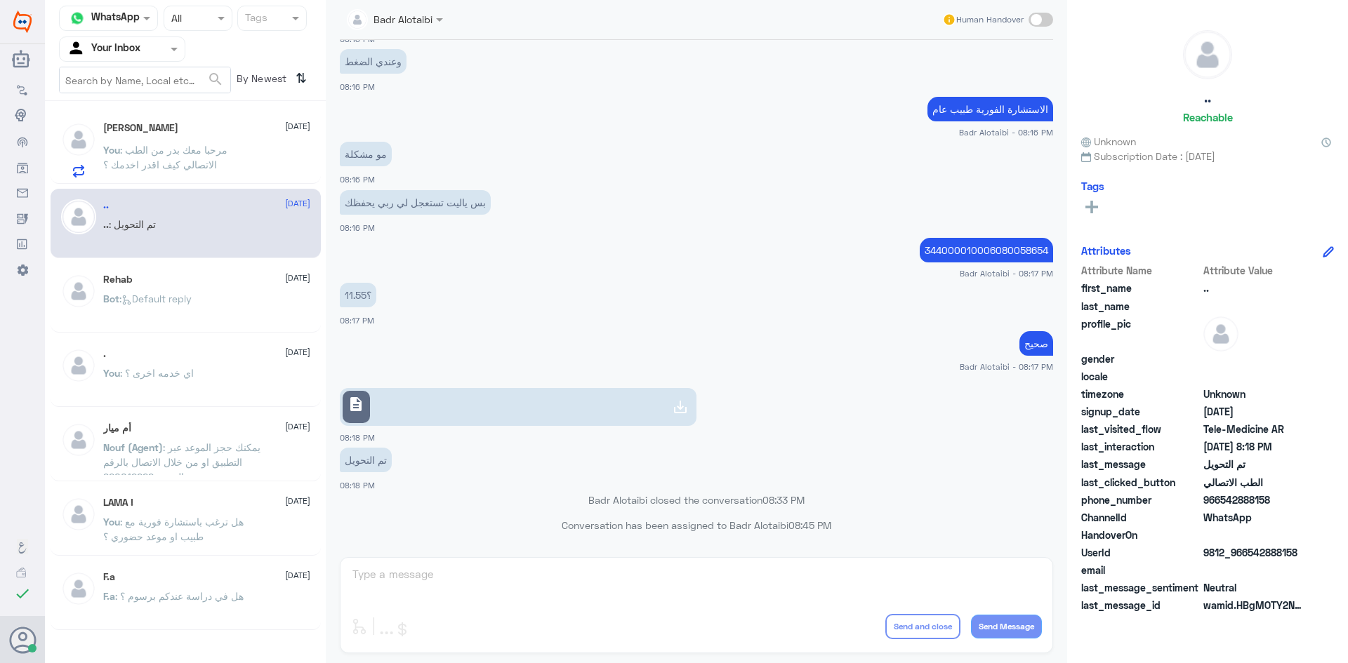
click at [208, 175] on p "You : مرحبا معك بدر من الطب الاتصالي كيف اقدر اخدمك ؟" at bounding box center [182, 159] width 158 height 35
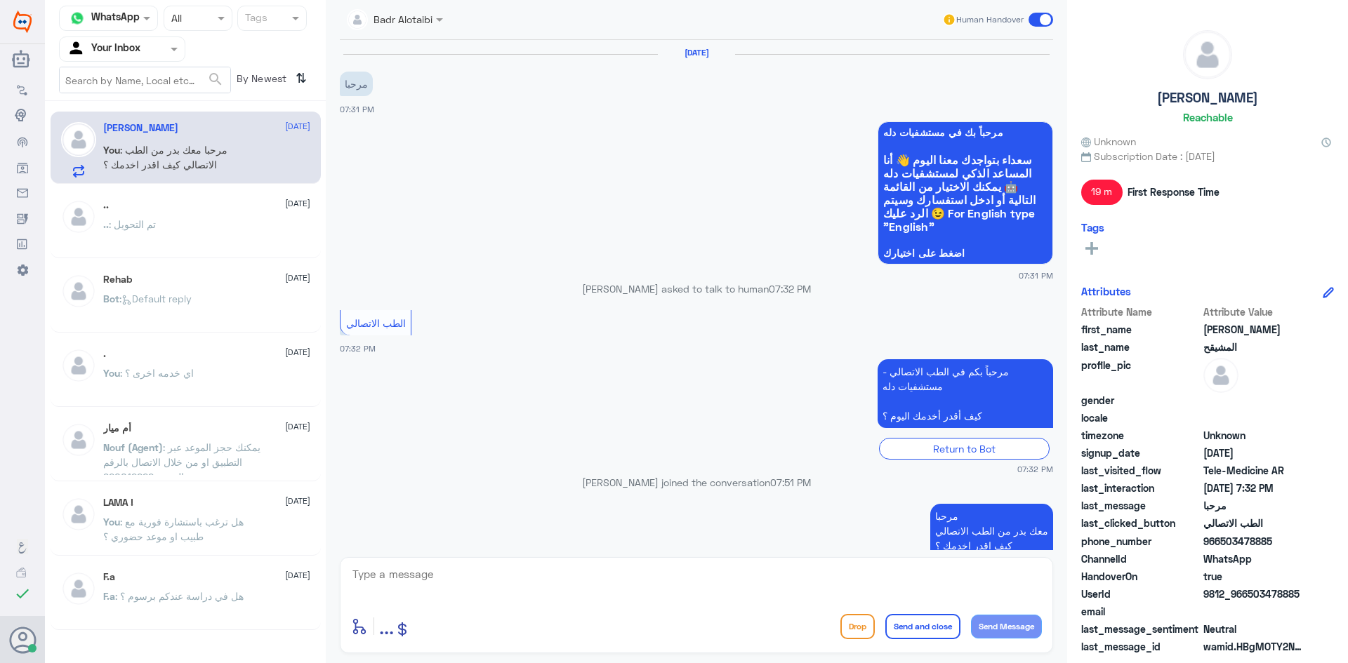
scroll to position [32, 0]
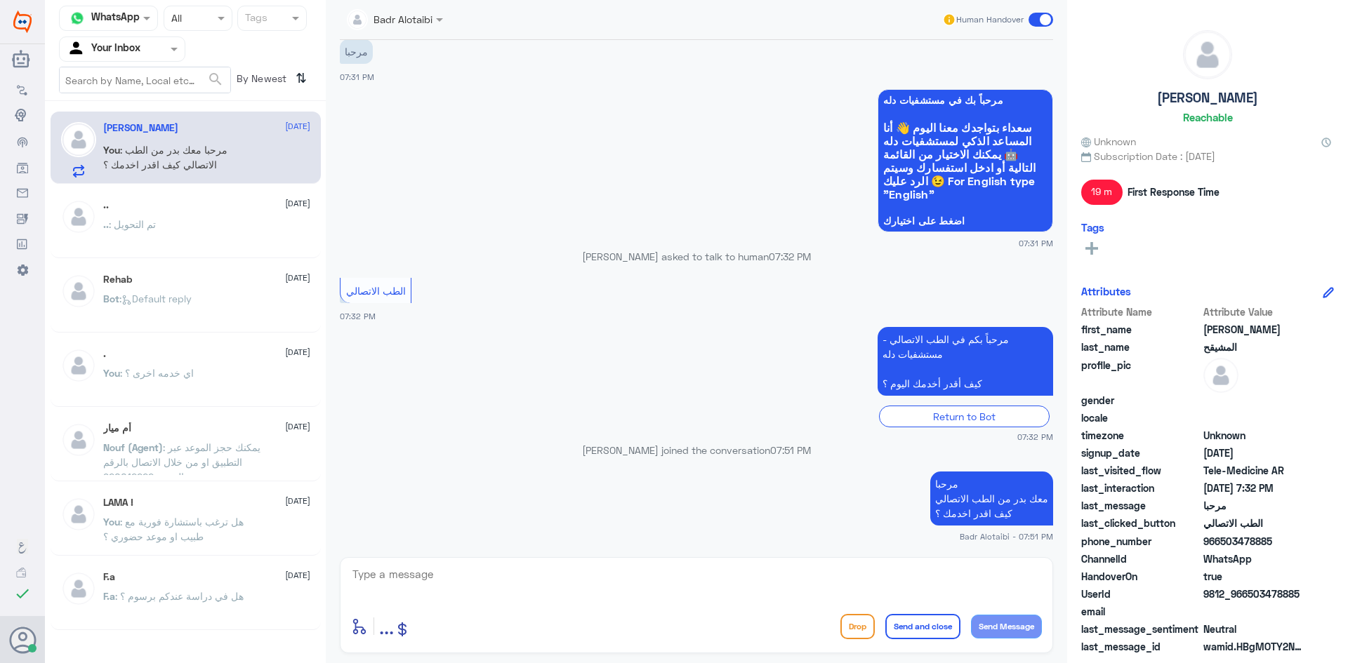
click at [1047, 21] on span at bounding box center [1040, 20] width 25 height 14
click at [0, 0] on input "checkbox" at bounding box center [0, 0] width 0 height 0
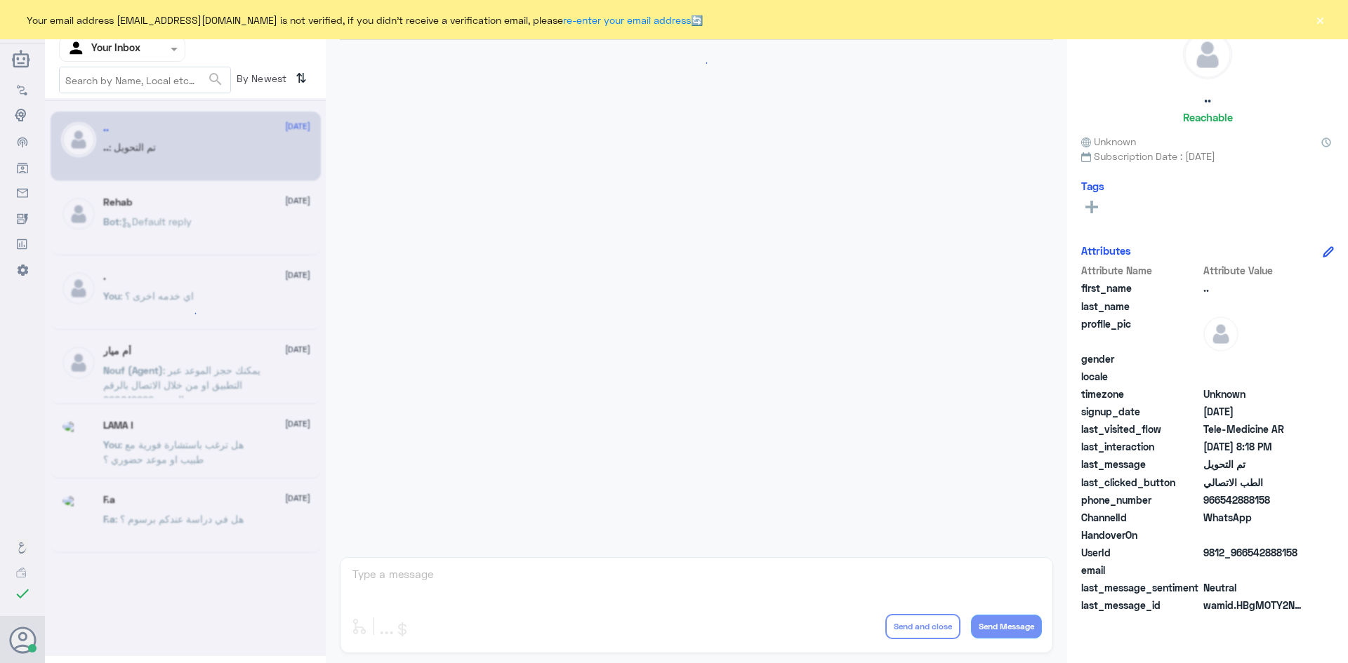
scroll to position [460, 0]
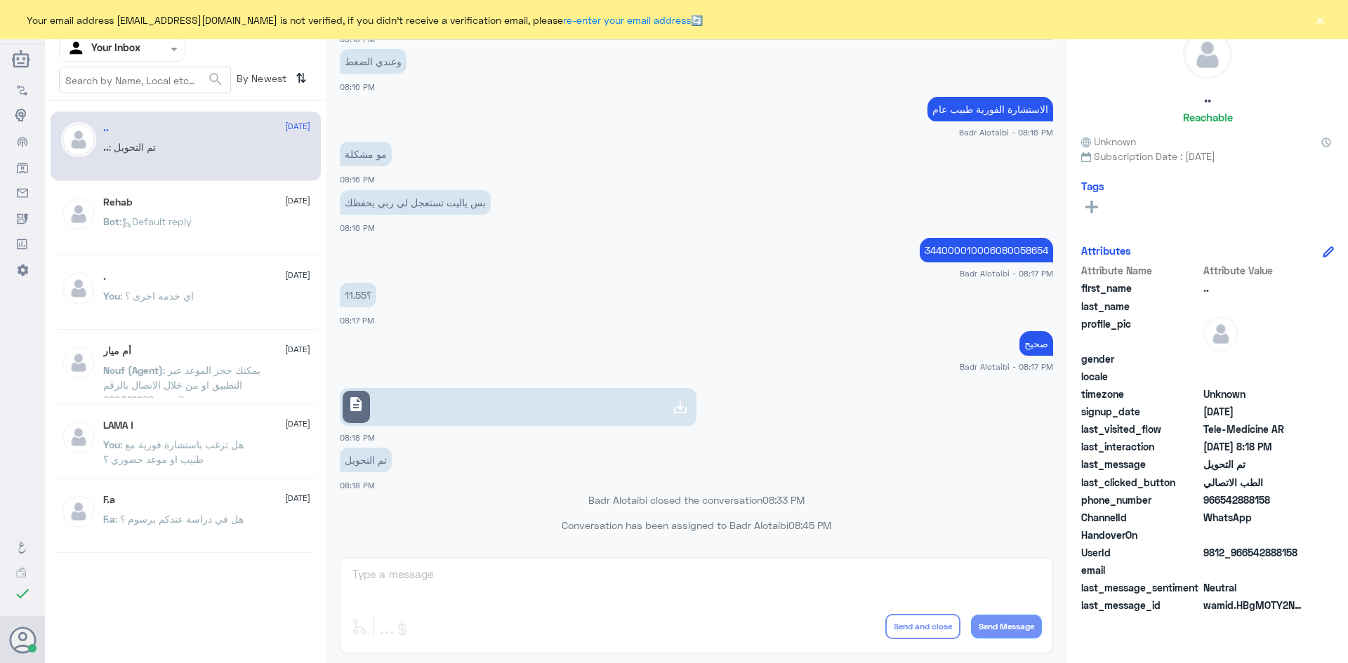
click at [1326, 19] on div "Your email address [EMAIL_ADDRESS][DOMAIN_NAME] is not verified, if you didn't …" at bounding box center [674, 19] width 1348 height 39
click at [1318, 14] on button "×" at bounding box center [1319, 20] width 14 height 14
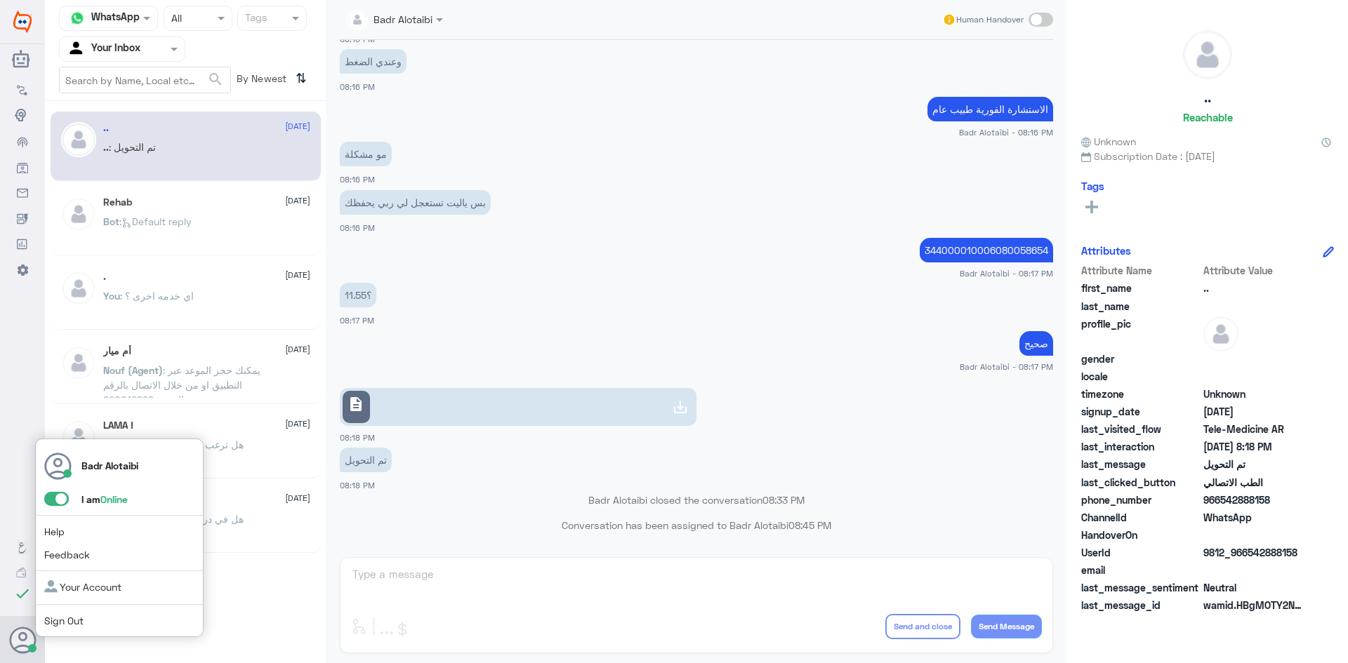
click at [56, 503] on span at bounding box center [56, 499] width 25 height 14
click at [0, 0] on input "checkbox" at bounding box center [0, 0] width 0 height 0
